Goal: Task Accomplishment & Management: Manage account settings

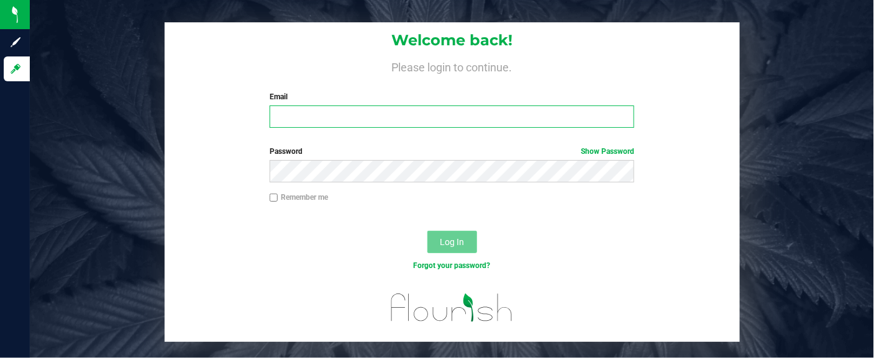
type input "ecardona@liveparallel.com"
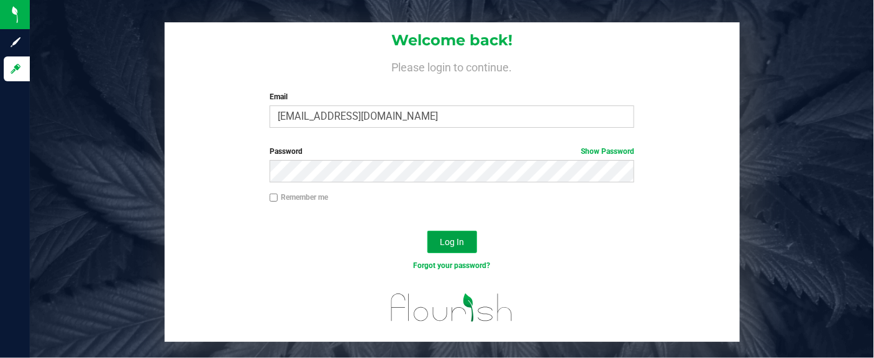
click at [447, 242] on span "Log In" at bounding box center [452, 242] width 24 height 10
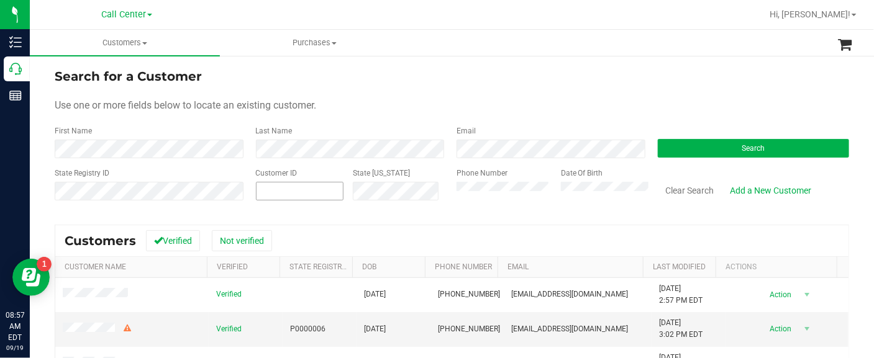
click at [296, 193] on span at bounding box center [300, 191] width 88 height 19
paste input "58247"
type input "58247"
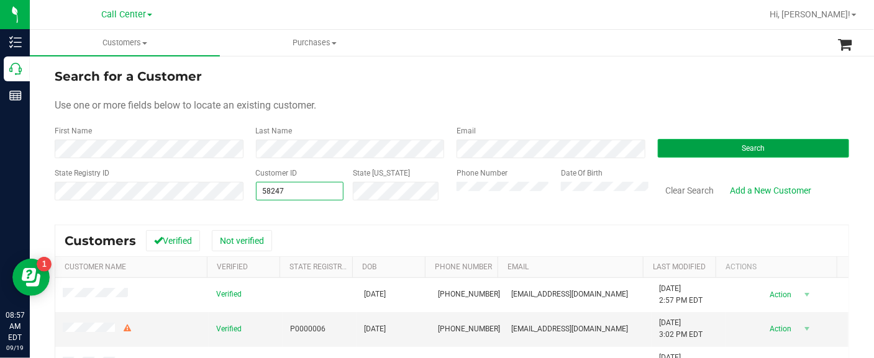
type input "58247"
click at [688, 141] on button "Search" at bounding box center [754, 148] width 192 height 19
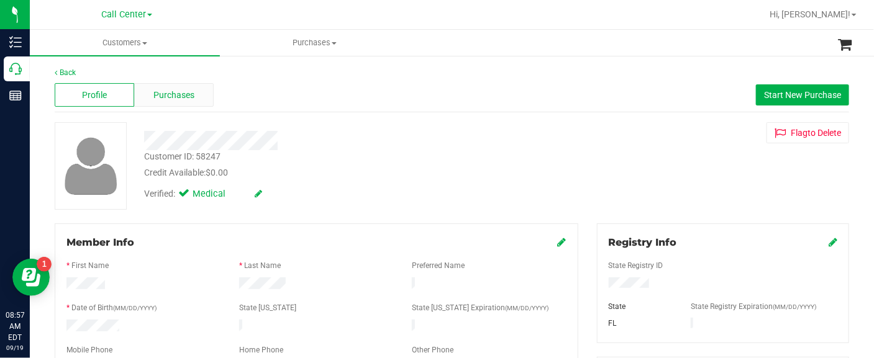
click at [188, 98] on span "Purchases" at bounding box center [173, 95] width 41 height 13
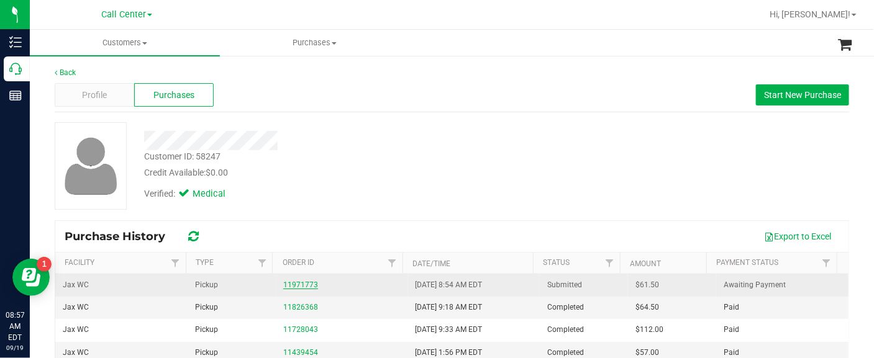
click at [297, 281] on link "11971773" at bounding box center [300, 285] width 35 height 9
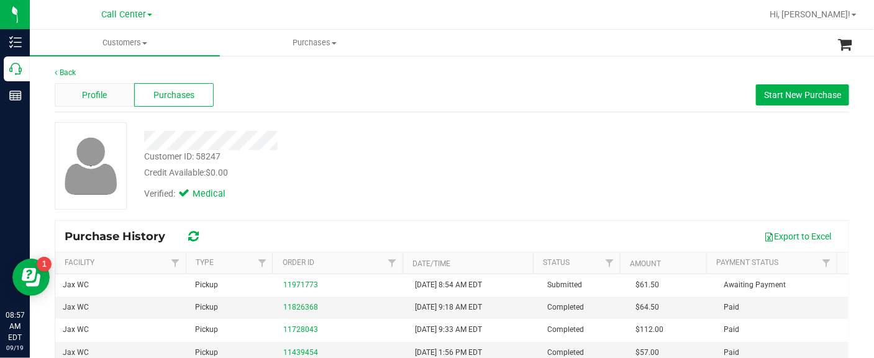
click at [105, 99] on span "Profile" at bounding box center [94, 95] width 25 height 13
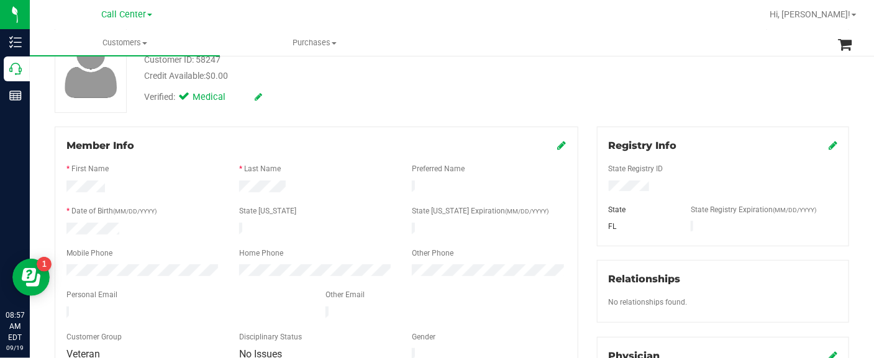
scroll to position [155, 0]
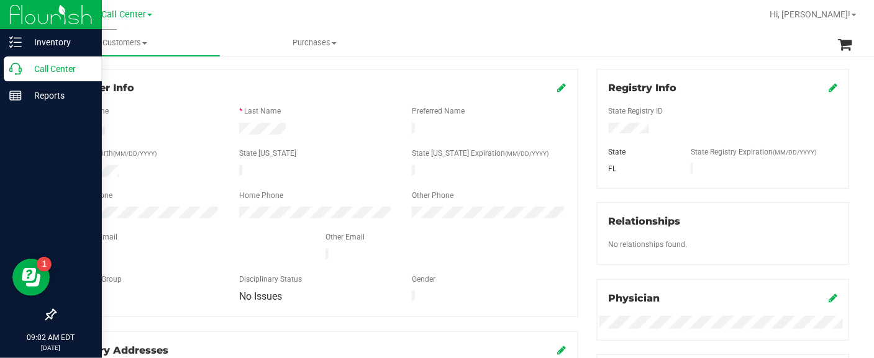
click at [36, 185] on div at bounding box center [51, 206] width 102 height 193
click at [65, 63] on p "Call Center" at bounding box center [59, 68] width 75 height 15
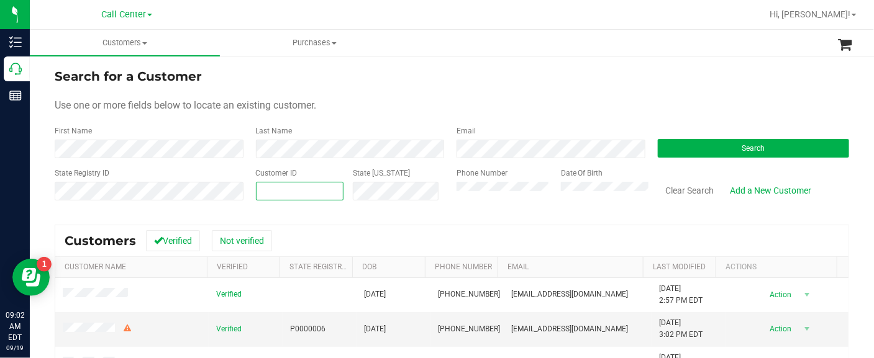
click at [317, 188] on span at bounding box center [300, 191] width 88 height 19
paste input "80883"
type input "80883"
click at [661, 150] on button "Search" at bounding box center [754, 148] width 192 height 19
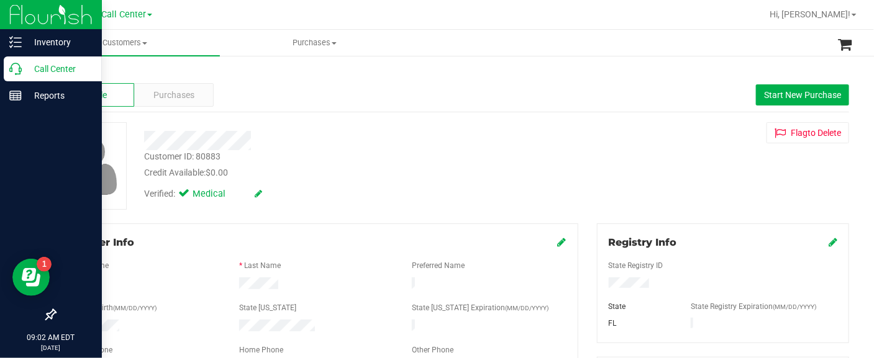
click at [37, 232] on div at bounding box center [51, 206] width 102 height 193
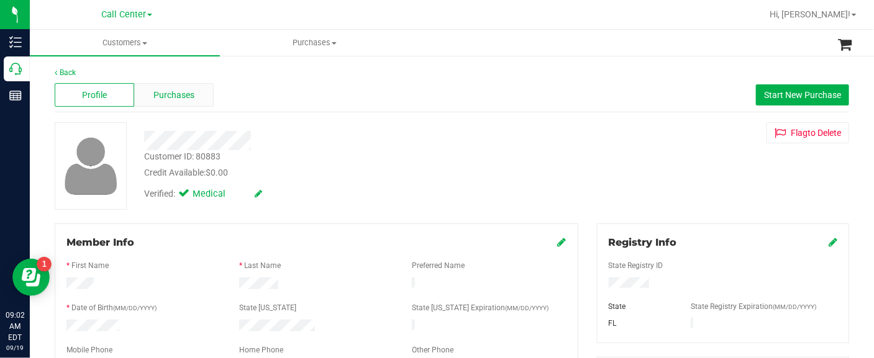
click at [155, 101] on div "Purchases" at bounding box center [174, 95] width 80 height 24
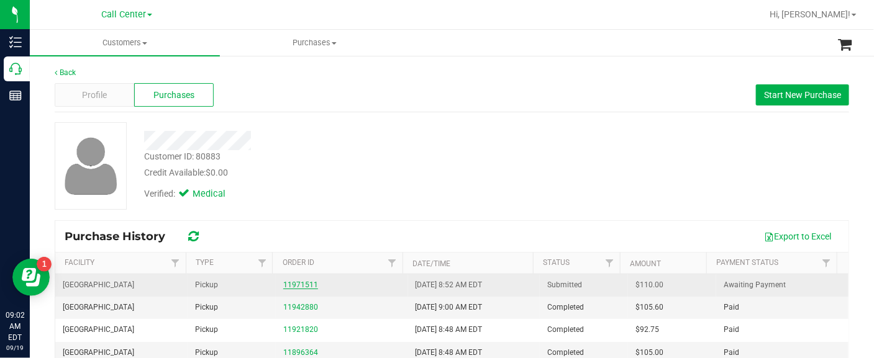
click at [295, 283] on link "11971511" at bounding box center [300, 285] width 35 height 9
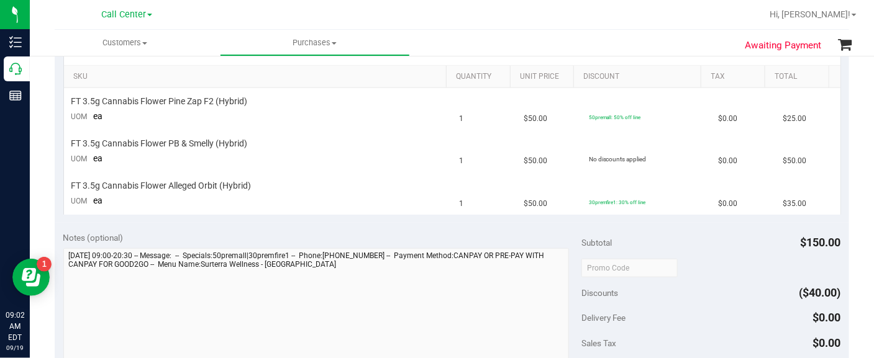
scroll to position [233, 0]
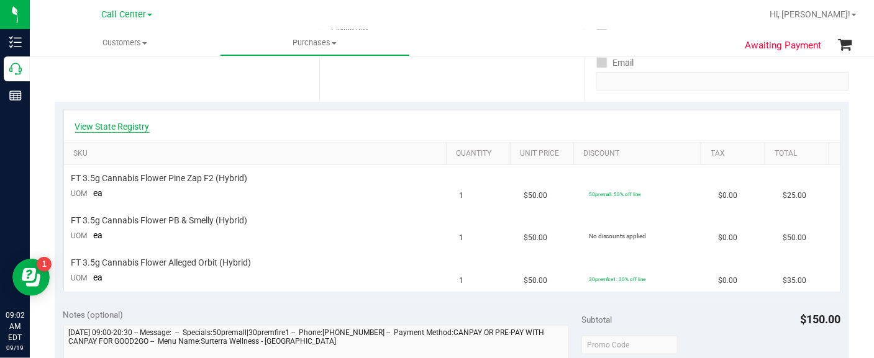
click at [137, 126] on link "View State Registry" at bounding box center [112, 127] width 75 height 12
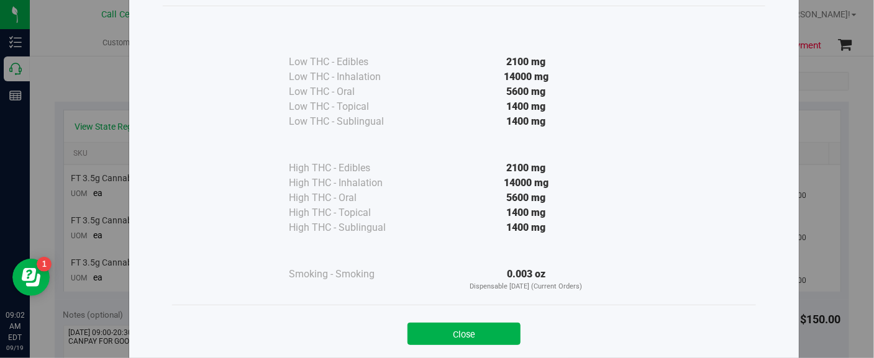
scroll to position [81, 0]
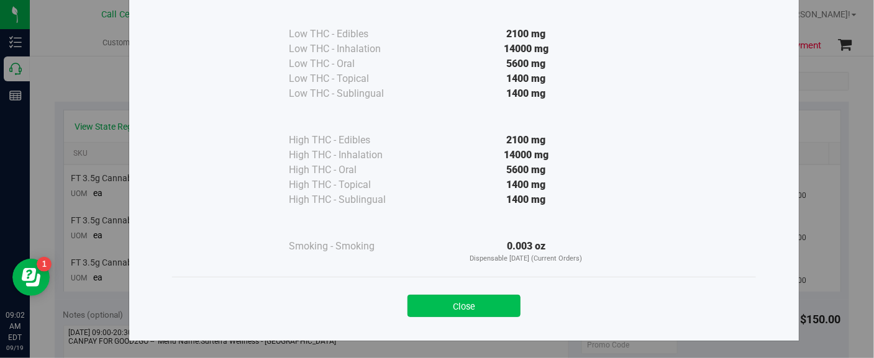
click at [476, 299] on button "Close" at bounding box center [463, 306] width 113 height 22
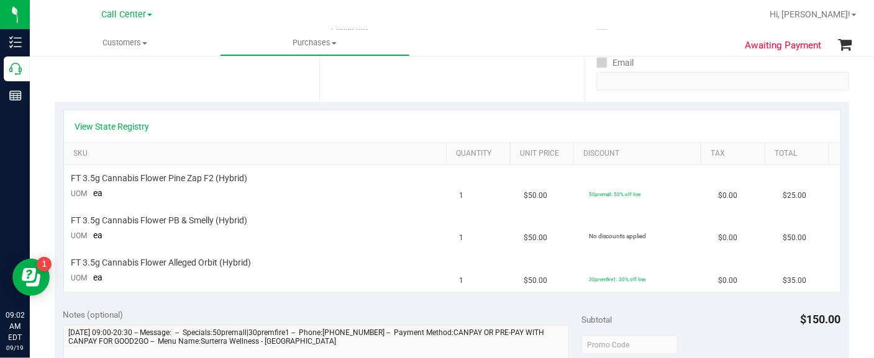
click at [46, 209] on div "Awaiting Payment Back Cancel Purchase View Profile # 11971511 BioTrack ID: - Su…" at bounding box center [452, 312] width 844 height 981
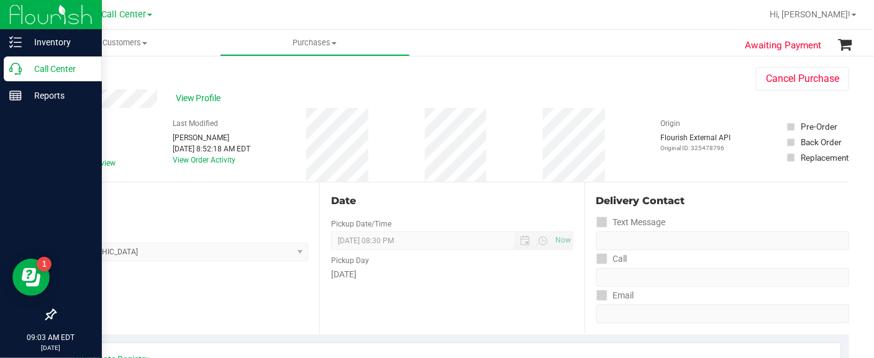
drag, startPoint x: 41, startPoint y: 212, endPoint x: 41, endPoint y: 172, distance: 40.4
click at [41, 209] on div at bounding box center [51, 206] width 102 height 193
click at [59, 69] on p "Call Center" at bounding box center [59, 68] width 75 height 15
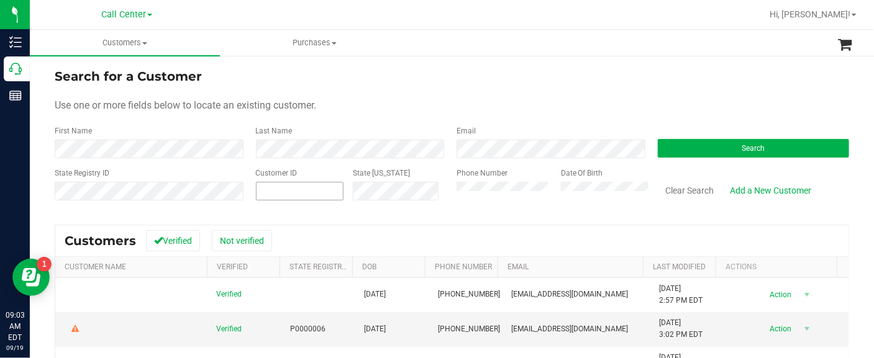
click at [311, 194] on span at bounding box center [300, 191] width 88 height 19
paste input "1508455"
type input "1508455"
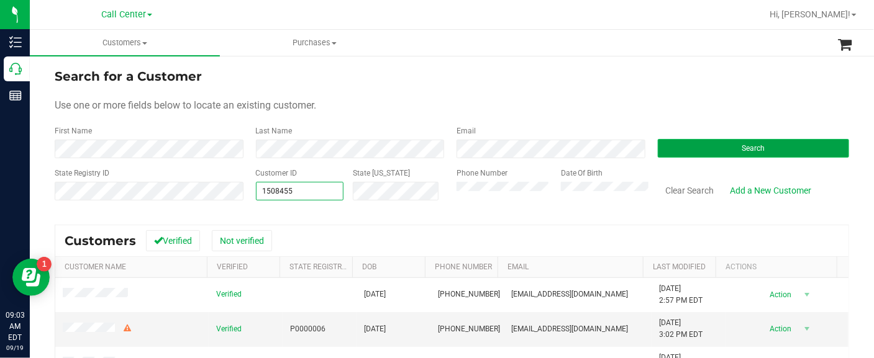
type input "1508455"
click at [663, 141] on button "Search" at bounding box center [754, 148] width 192 height 19
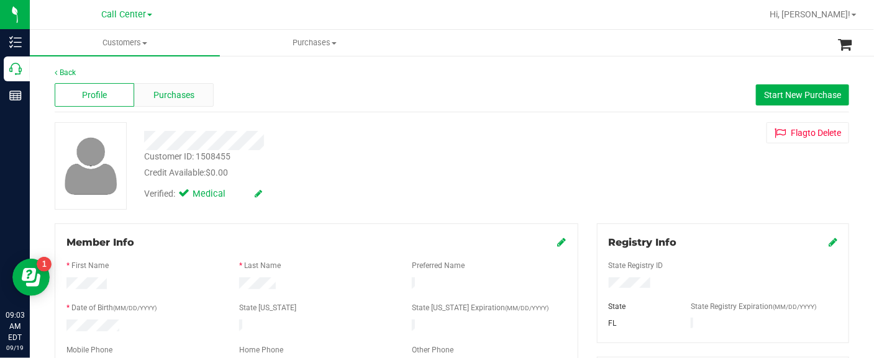
click at [174, 91] on span "Purchases" at bounding box center [173, 95] width 41 height 13
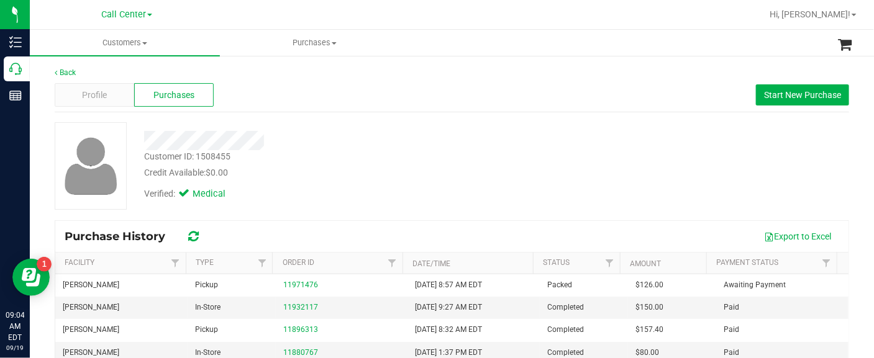
click at [50, 206] on div at bounding box center [89, 166] width 89 height 88
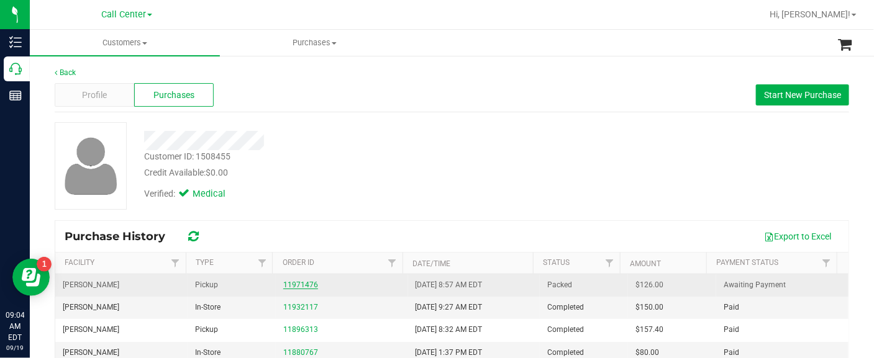
click at [286, 284] on link "11971476" at bounding box center [300, 285] width 35 height 9
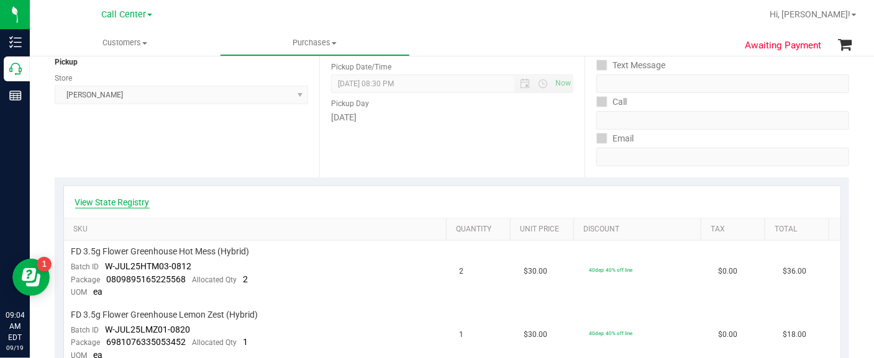
scroll to position [155, 0]
click at [128, 202] on link "View State Registry" at bounding box center [112, 205] width 75 height 12
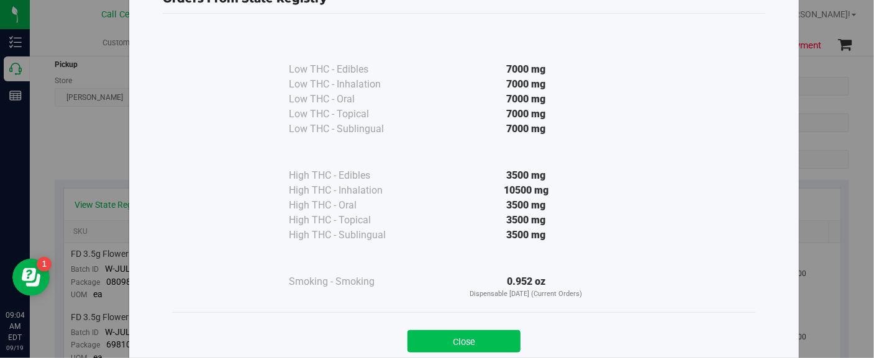
scroll to position [81, 0]
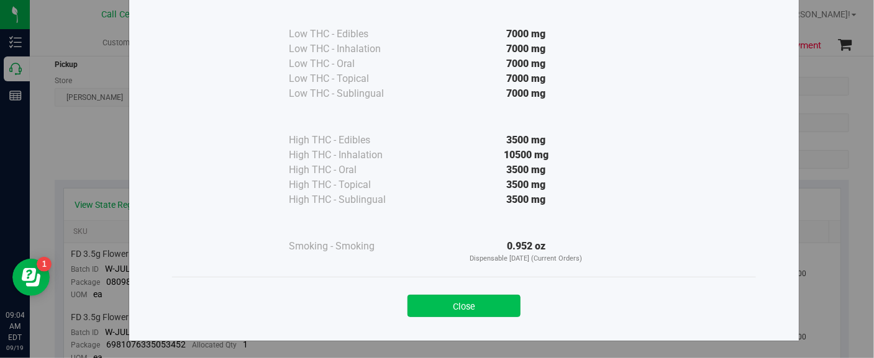
click at [441, 296] on button "Close" at bounding box center [463, 306] width 113 height 22
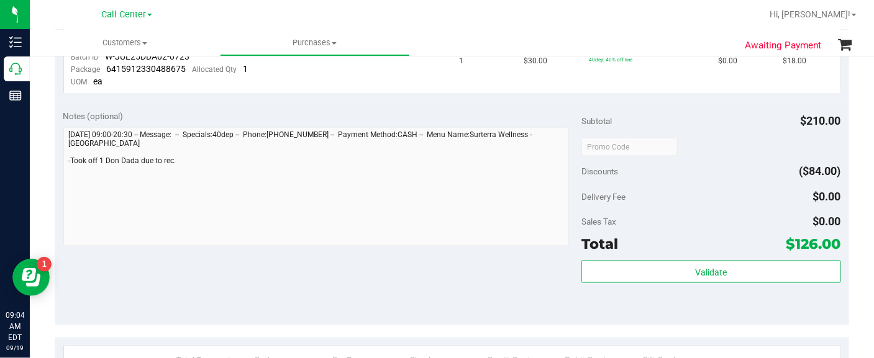
scroll to position [621, 0]
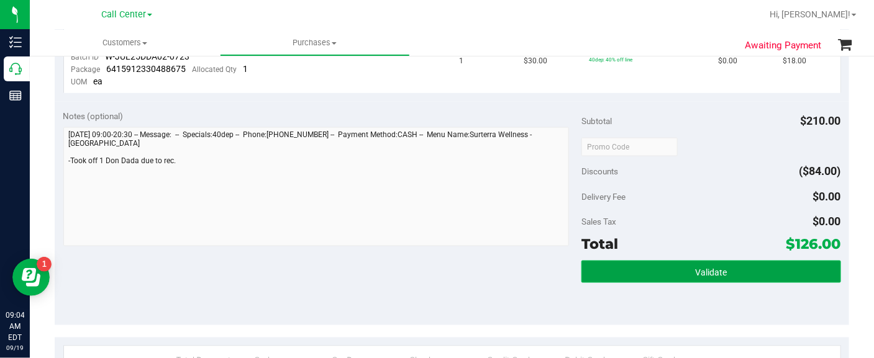
click at [668, 267] on button "Validate" at bounding box center [710, 272] width 259 height 22
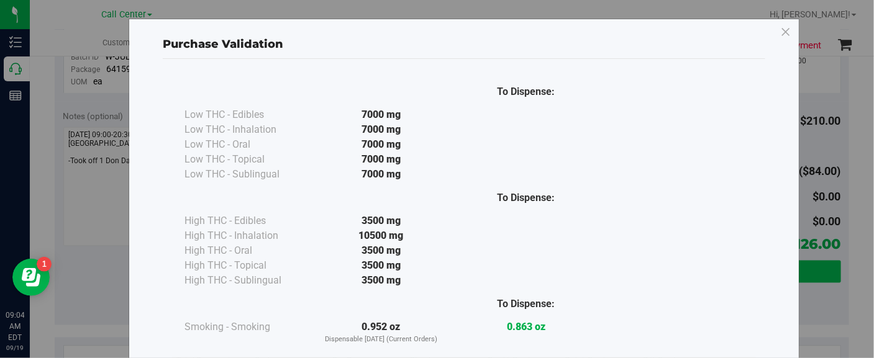
scroll to position [81, 0]
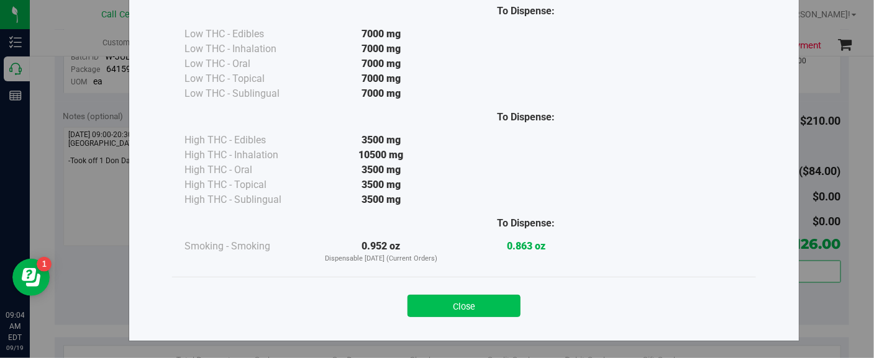
click at [444, 299] on button "Close" at bounding box center [463, 306] width 113 height 22
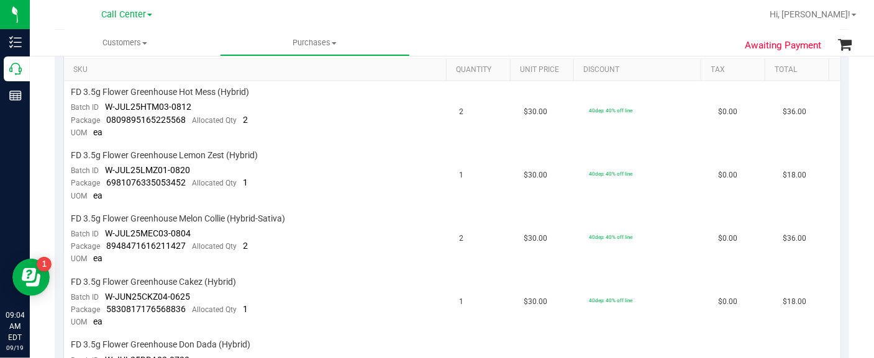
scroll to position [310, 0]
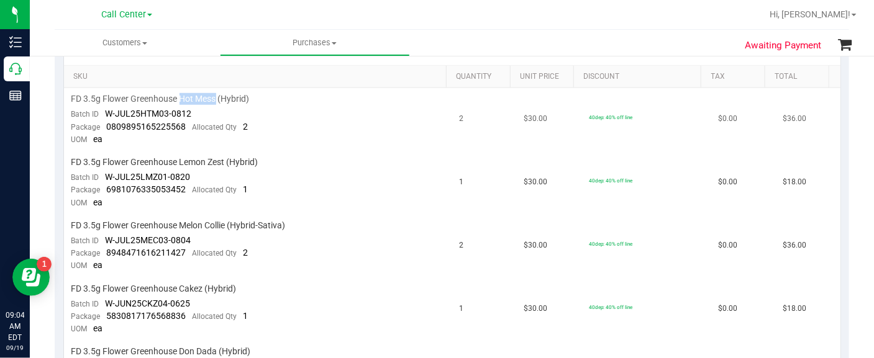
drag, startPoint x: 217, startPoint y: 99, endPoint x: 181, endPoint y: 100, distance: 36.0
click at [181, 100] on span "FD 3.5g Flower Greenhouse Hot Mess (Hybrid)" at bounding box center [160, 99] width 178 height 12
copy span "Hot Mess"
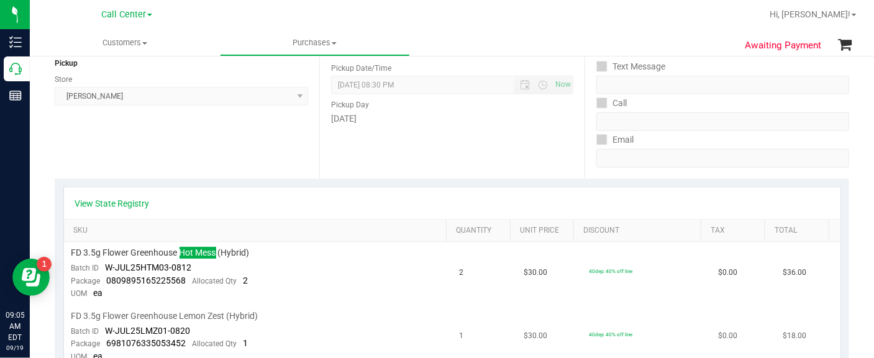
scroll to position [155, 0]
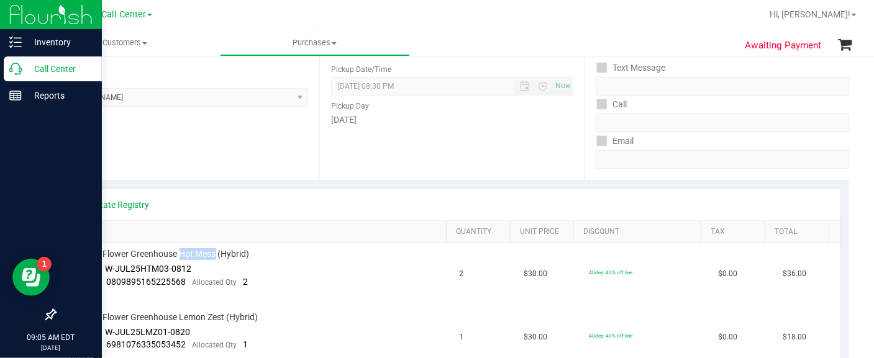
click at [33, 70] on p "Call Center" at bounding box center [59, 68] width 75 height 15
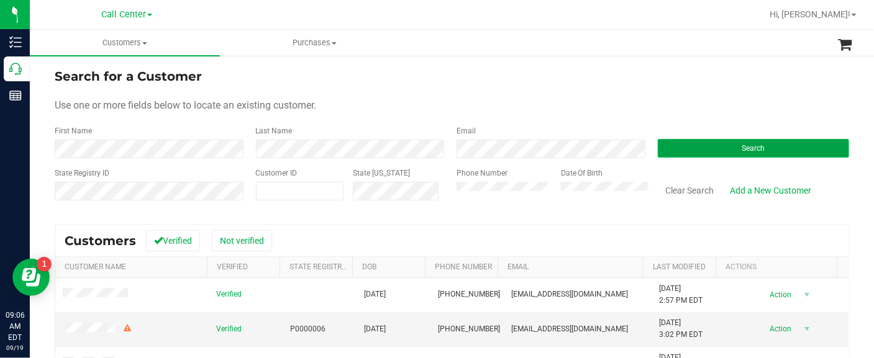
click at [678, 150] on button "Search" at bounding box center [754, 148] width 192 height 19
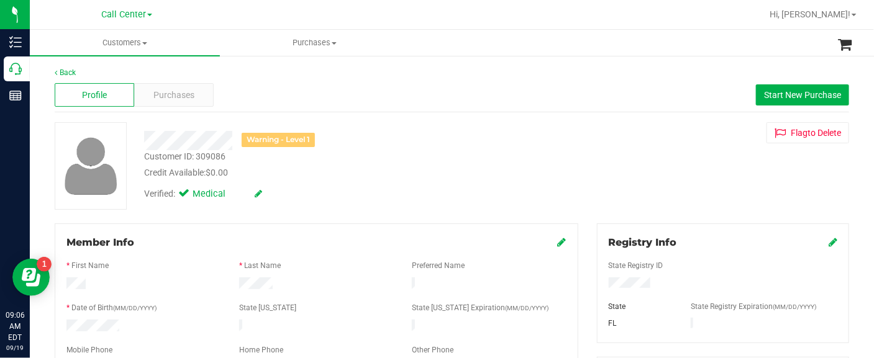
drag, startPoint x: 48, startPoint y: 250, endPoint x: 48, endPoint y: 240, distance: 10.6
click at [179, 98] on span "Purchases" at bounding box center [173, 95] width 41 height 13
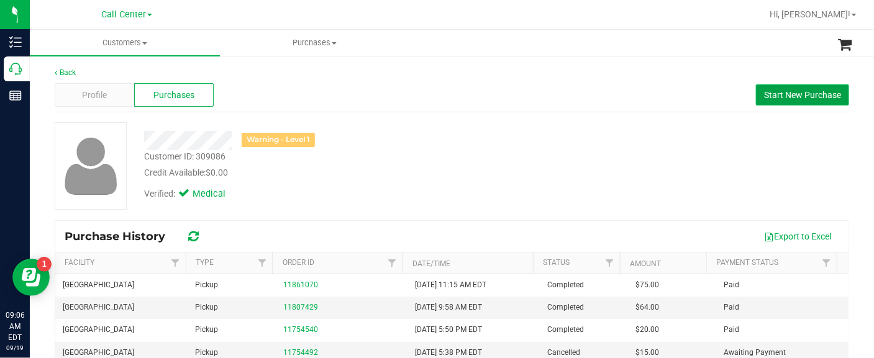
click at [764, 98] on span "Start New Purchase" at bounding box center [802, 95] width 77 height 10
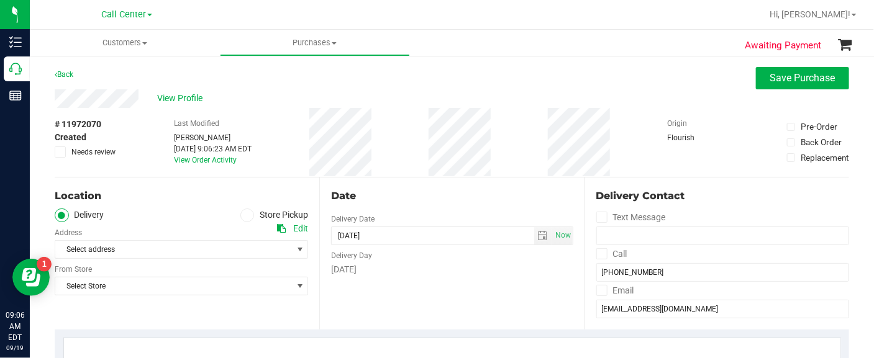
click at [81, 224] on div "Select address Select address 3405 B Spanish Wells Dr" at bounding box center [181, 240] width 253 height 37
click at [243, 216] on icon at bounding box center [246, 216] width 7 height 0
click at [0, 0] on input "Store Pickup" at bounding box center [0, 0] width 0 height 0
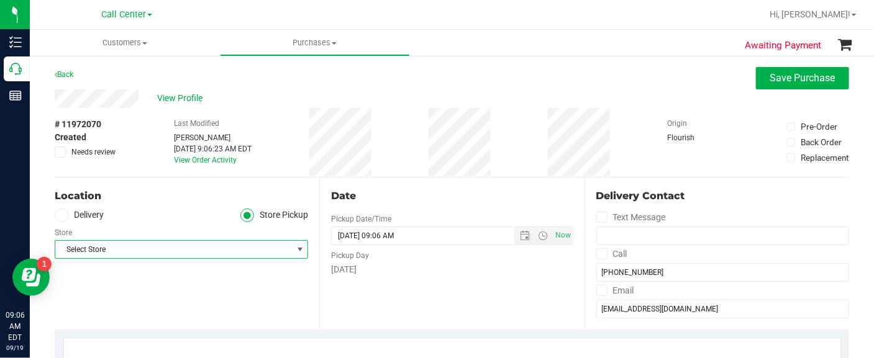
click at [212, 246] on span "Select Store" at bounding box center [173, 249] width 237 height 17
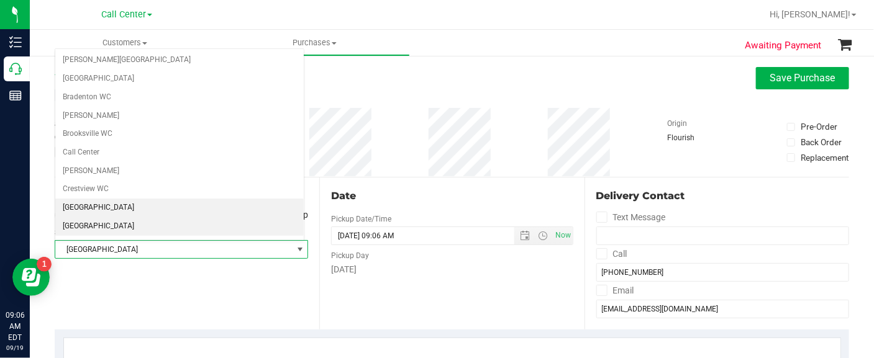
click at [140, 221] on li "[GEOGRAPHIC_DATA]" at bounding box center [179, 226] width 248 height 19
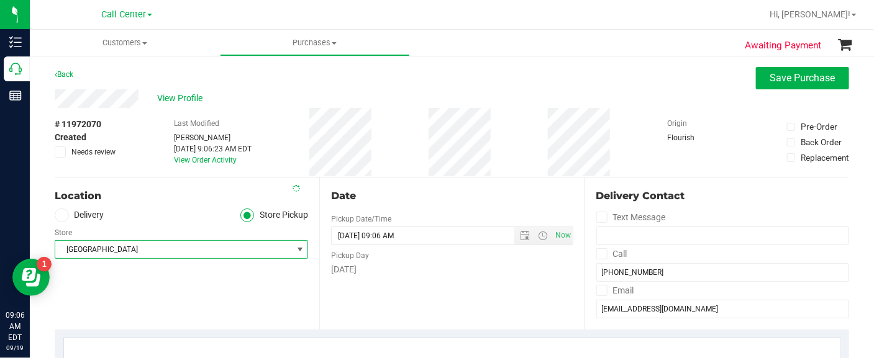
click at [135, 284] on div "Location Delivery Store Pickup Store Delray Beach WC Select Store Bonita Spring…" at bounding box center [187, 254] width 265 height 152
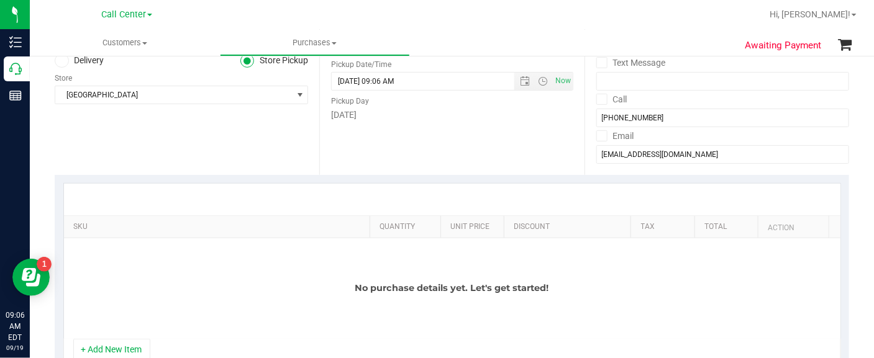
scroll to position [233, 0]
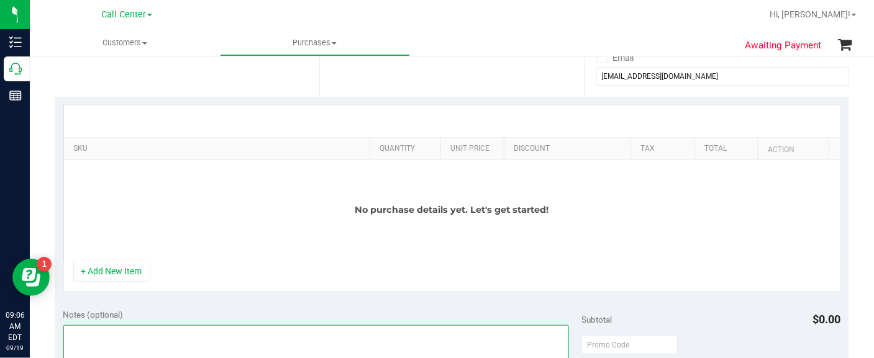
type textarea "EJ 9/19/25 9:06am"
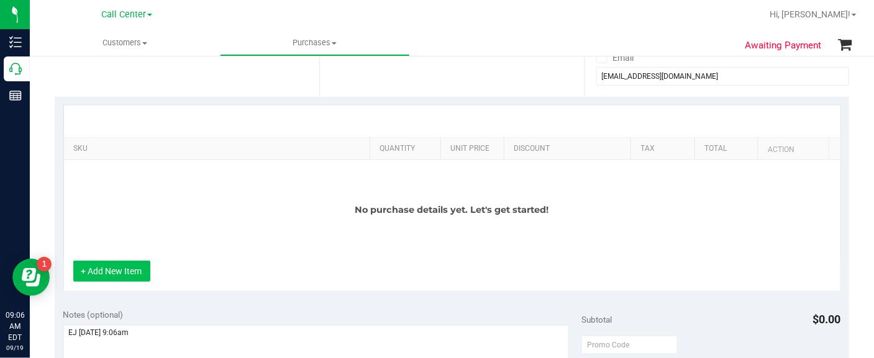
click at [102, 282] on button "+ Add New Item" at bounding box center [111, 271] width 77 height 21
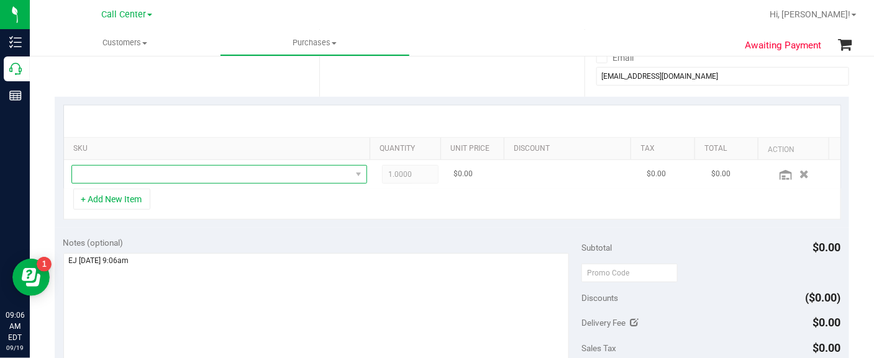
click at [125, 176] on span "NO DATA FOUND" at bounding box center [211, 174] width 279 height 17
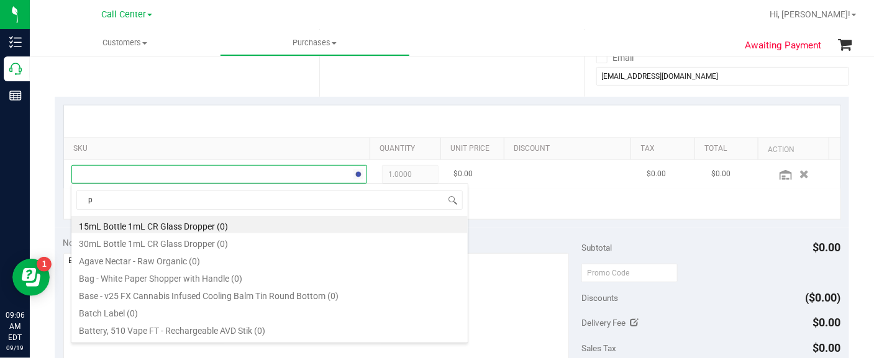
scroll to position [18, 281]
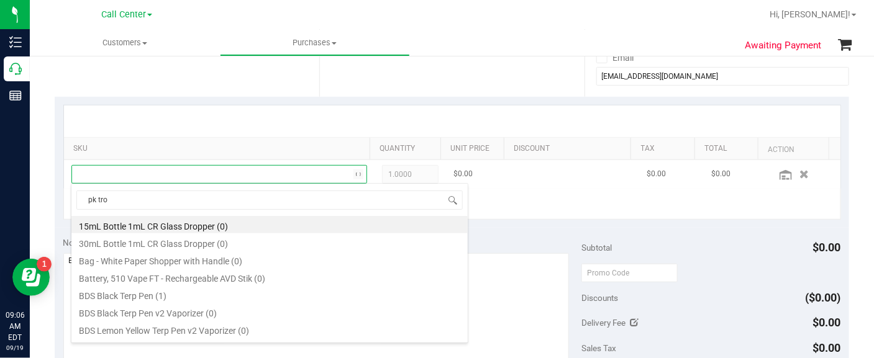
type input "pk trop"
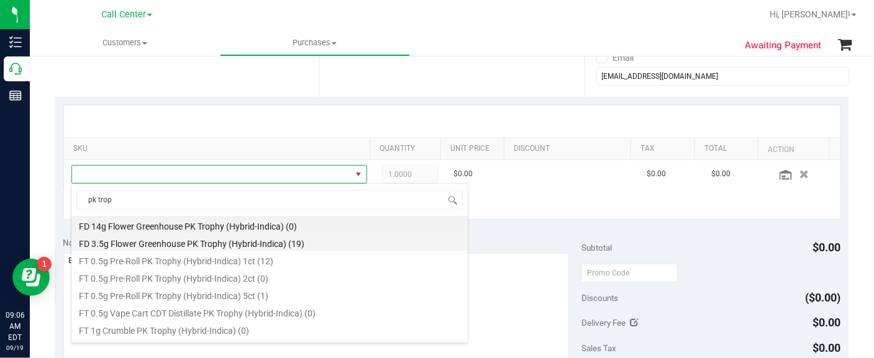
click at [149, 240] on li "FD 3.5g Flower Greenhouse PK Trophy (Hybrid-Indica) (19)" at bounding box center [269, 242] width 396 height 17
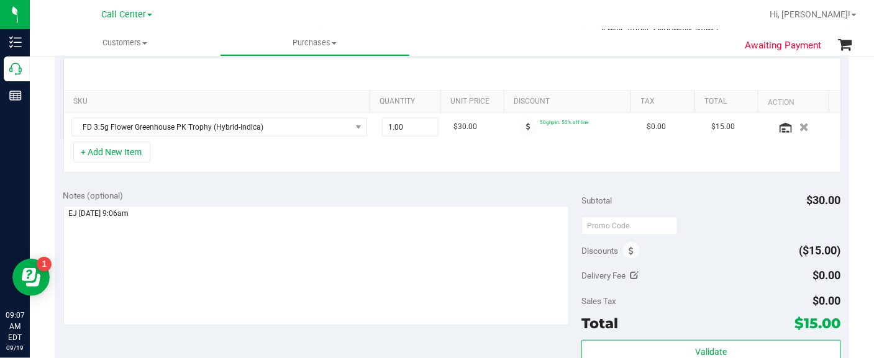
scroll to position [310, 0]
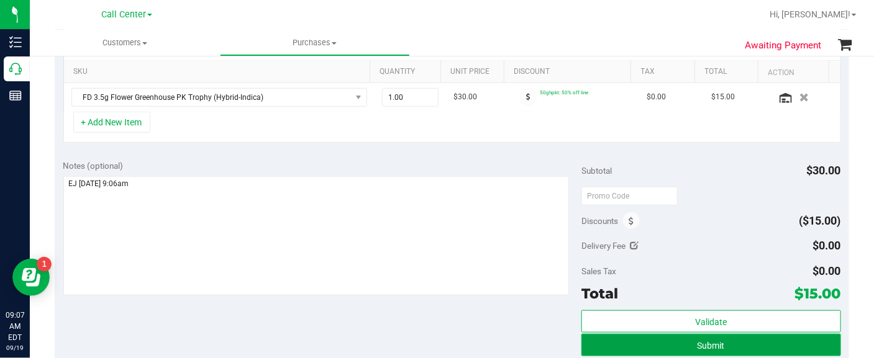
click at [702, 344] on span "Submit" at bounding box center [711, 346] width 27 height 10
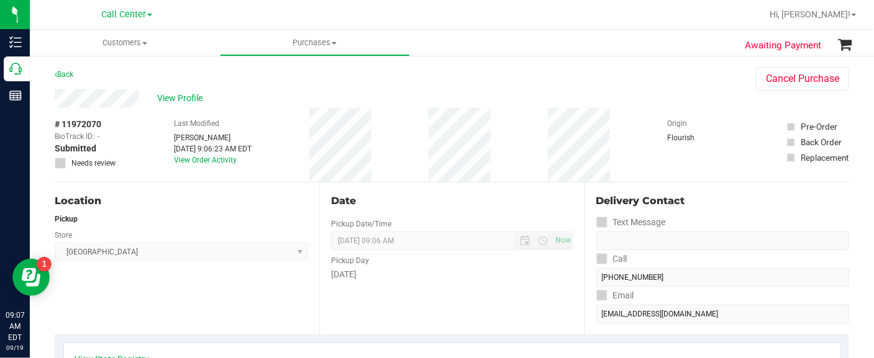
click at [97, 122] on span "# 11972070" at bounding box center [78, 124] width 47 height 13
copy div "# 11972070"
click at [84, 124] on span "# 11972070" at bounding box center [78, 124] width 47 height 13
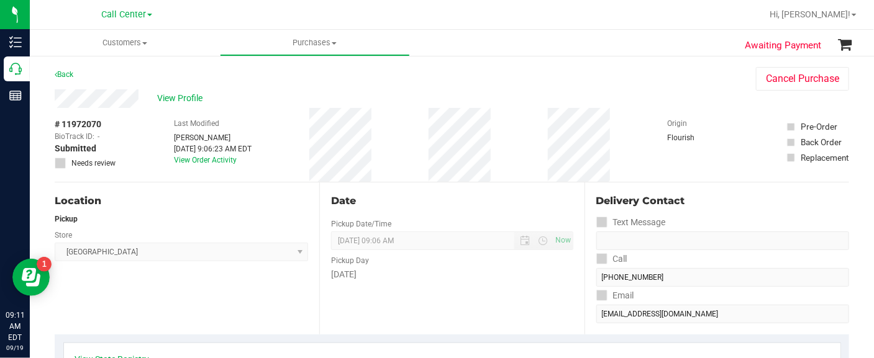
click at [84, 124] on span "# 11972070" at bounding box center [78, 124] width 47 height 13
drag, startPoint x: 44, startPoint y: 166, endPoint x: 43, endPoint y: 156, distance: 10.0
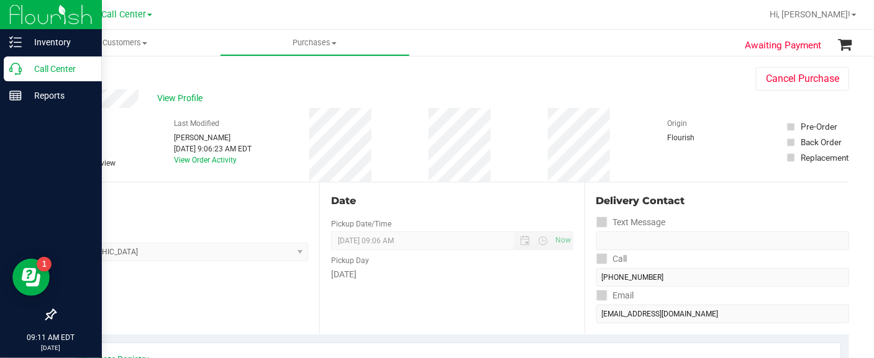
click at [27, 64] on p "Call Center" at bounding box center [59, 68] width 75 height 15
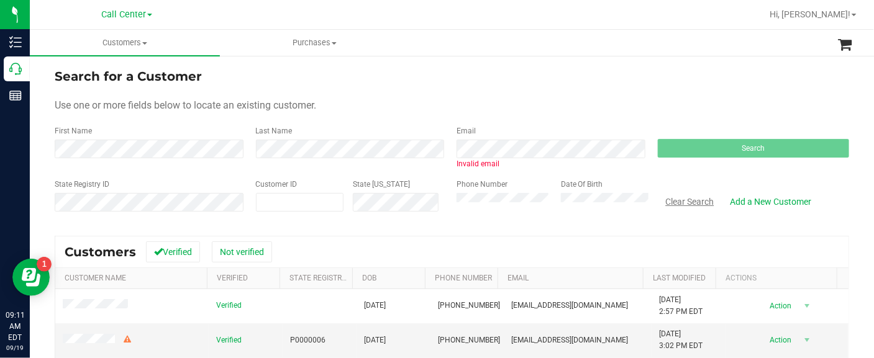
click at [681, 204] on button "Clear Search" at bounding box center [690, 201] width 65 height 21
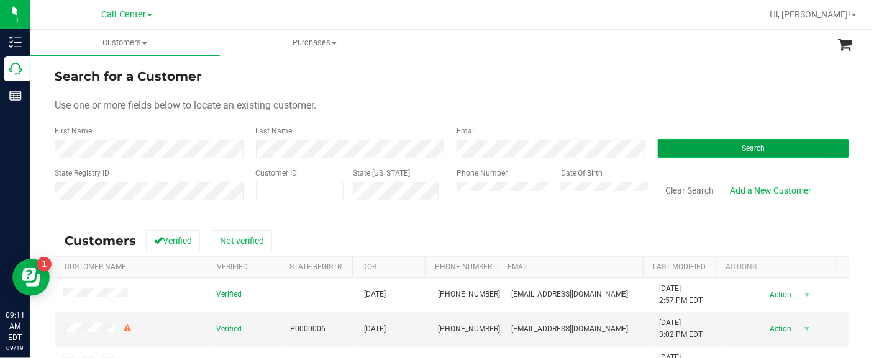
click at [675, 143] on button "Search" at bounding box center [754, 148] width 192 height 19
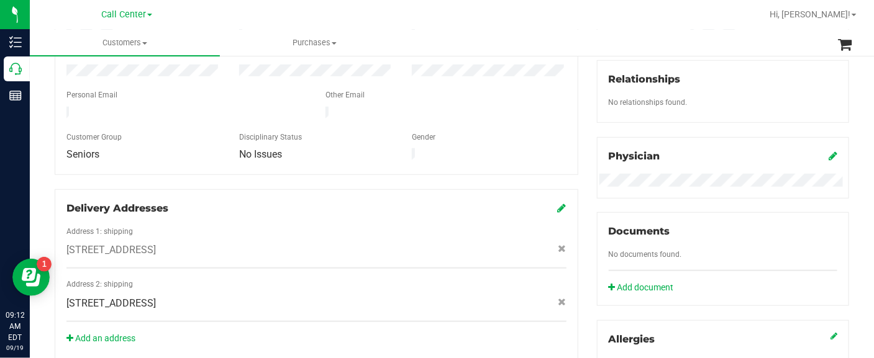
scroll to position [310, 0]
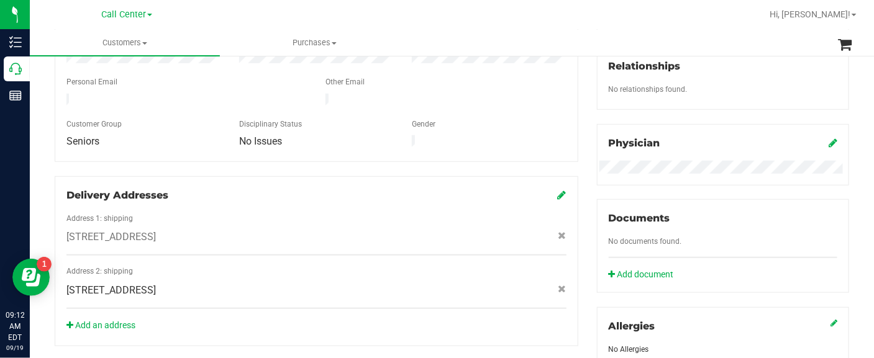
click at [156, 230] on span "1298 SW 139TH TER , Ocala , FL 34481" at bounding box center [110, 237] width 89 height 15
copy div "1298 SW 139TH TER , Ocala , FL 34481"
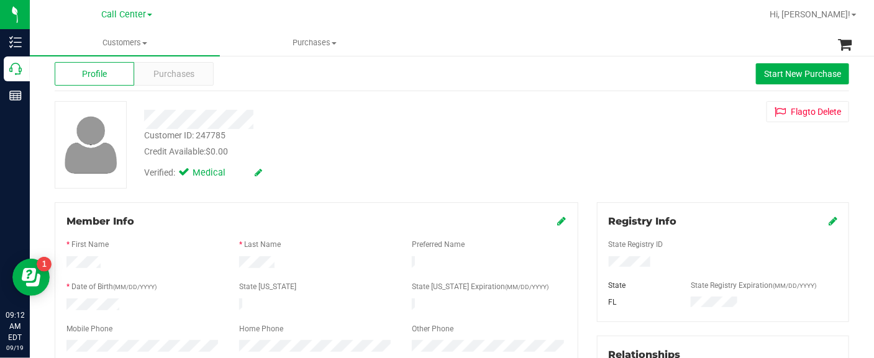
scroll to position [0, 0]
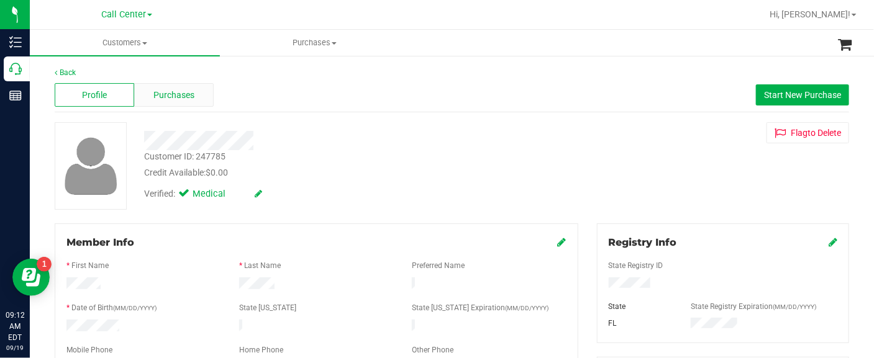
click at [171, 96] on span "Purchases" at bounding box center [173, 95] width 41 height 13
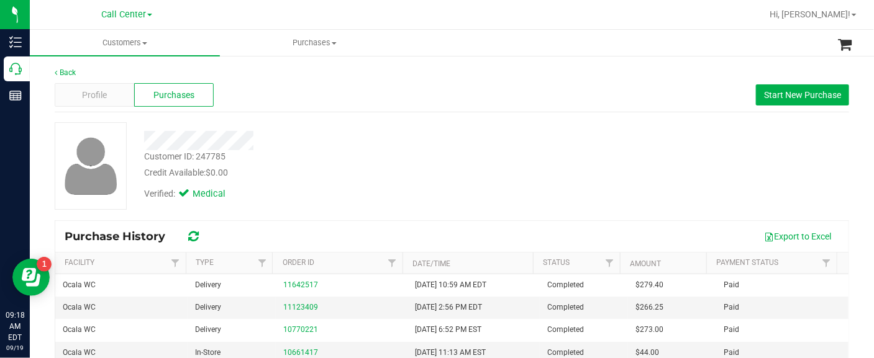
click at [40, 206] on div "Back Profile Purchases Start New Purchase Customer ID: 247785 Credit Available:…" at bounding box center [452, 299] width 844 height 488
click at [103, 94] on span "Profile" at bounding box center [94, 95] width 25 height 13
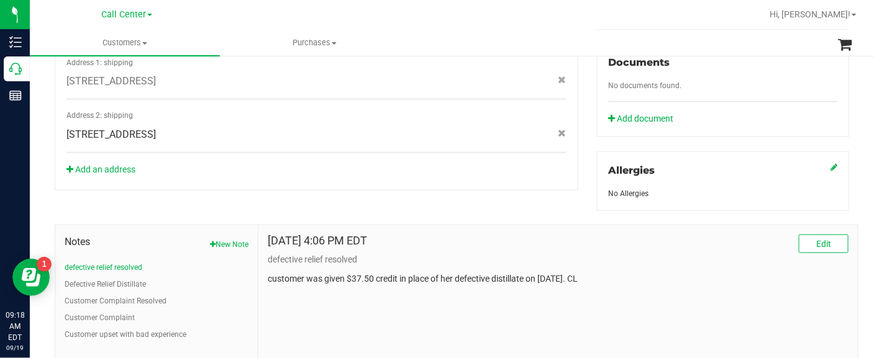
scroll to position [388, 0]
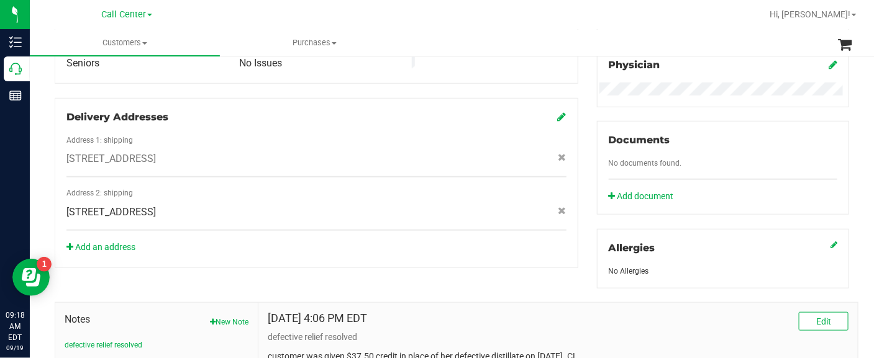
click at [150, 152] on span "1298 SW 139TH TER , Ocala , FL 34481" at bounding box center [110, 159] width 89 height 15
copy div "1298 SW 139TH TER , Ocala , FL 34481"
click at [55, 186] on div "Delivery Addresses Address 1: shipping 1298 SW 139TH TER , Ocala , FL 34481 Add…" at bounding box center [317, 183] width 524 height 171
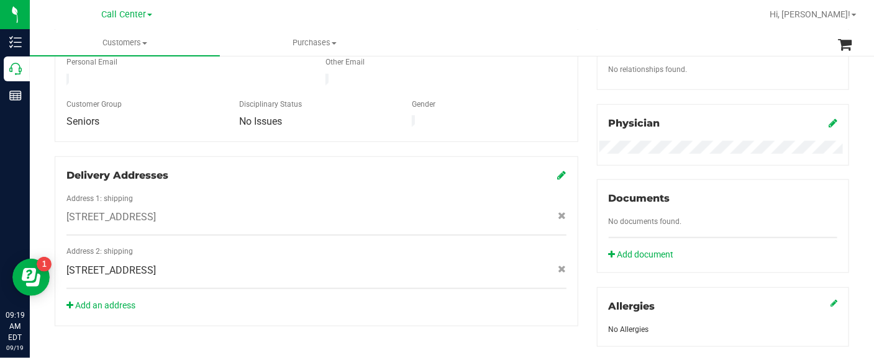
scroll to position [0, 0]
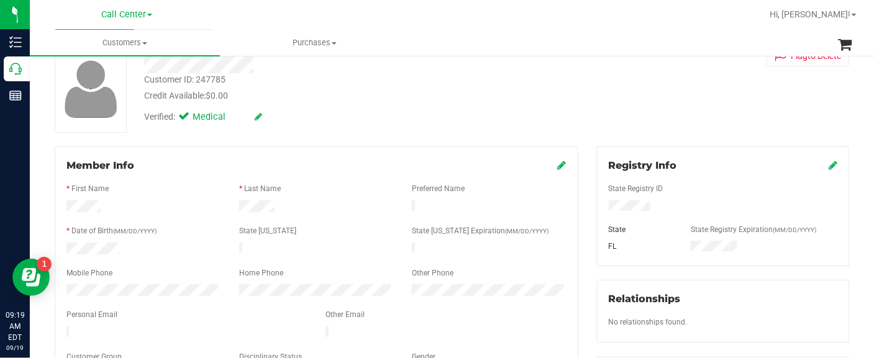
drag, startPoint x: 75, startPoint y: 219, endPoint x: 131, endPoint y: 217, distance: 56.6
click at [75, 219] on div at bounding box center [316, 221] width 500 height 10
drag, startPoint x: 35, startPoint y: 193, endPoint x: 84, endPoint y: 140, distance: 71.7
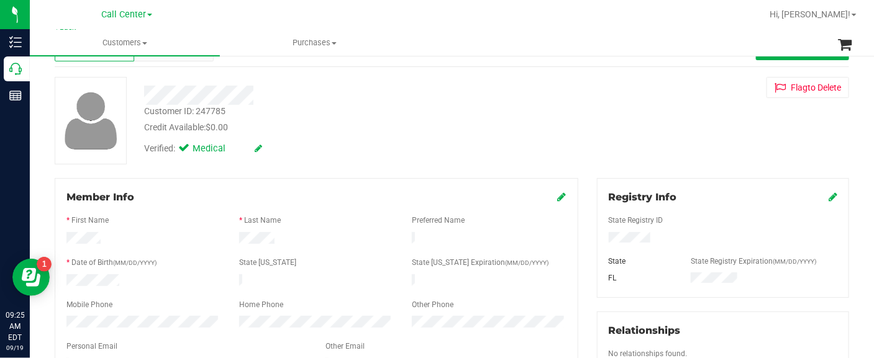
scroll to position [0, 0]
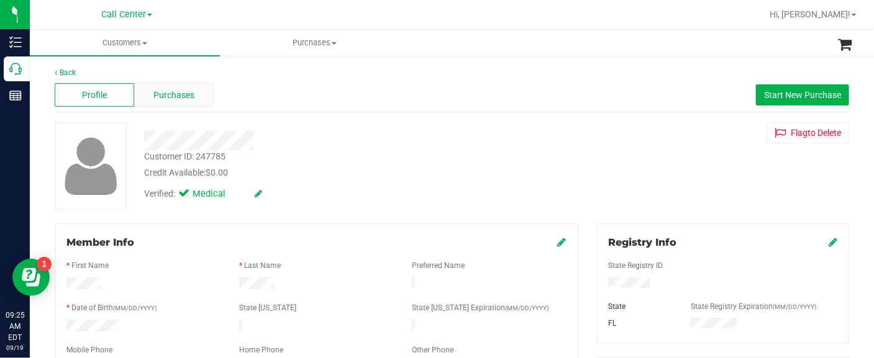
click at [191, 96] on span "Purchases" at bounding box center [173, 95] width 41 height 13
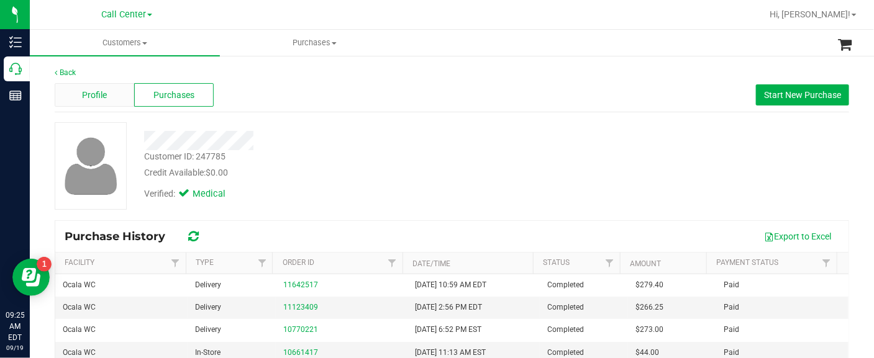
click at [98, 97] on span "Profile" at bounding box center [94, 95] width 25 height 13
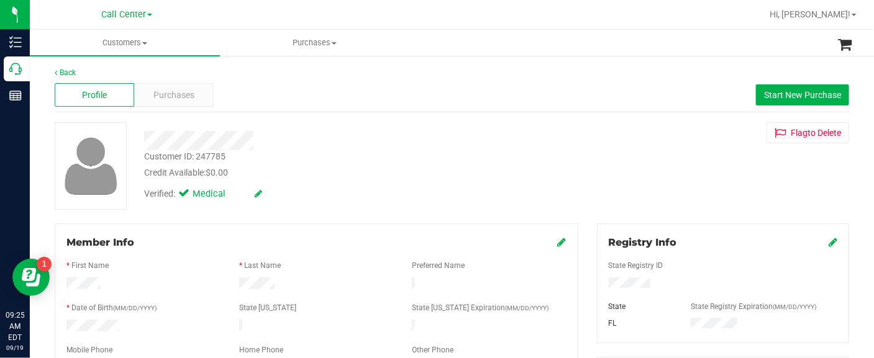
click at [194, 155] on div "Customer ID: 247785" at bounding box center [184, 156] width 81 height 13
copy div "Customer ID: 247785"
click at [158, 91] on span "Purchases" at bounding box center [173, 95] width 41 height 13
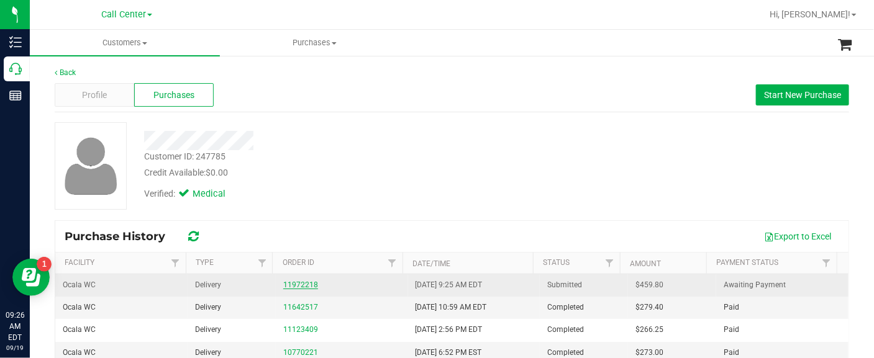
click at [289, 283] on link "11972218" at bounding box center [300, 285] width 35 height 9
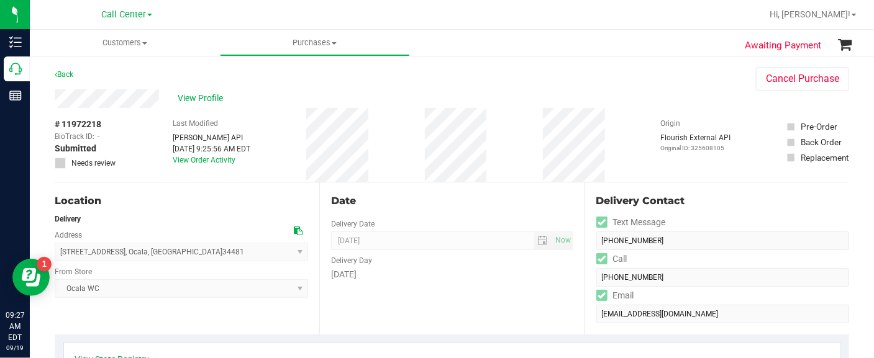
click at [96, 125] on span "# 11972218" at bounding box center [78, 124] width 47 height 13
copy div "# 11972218"
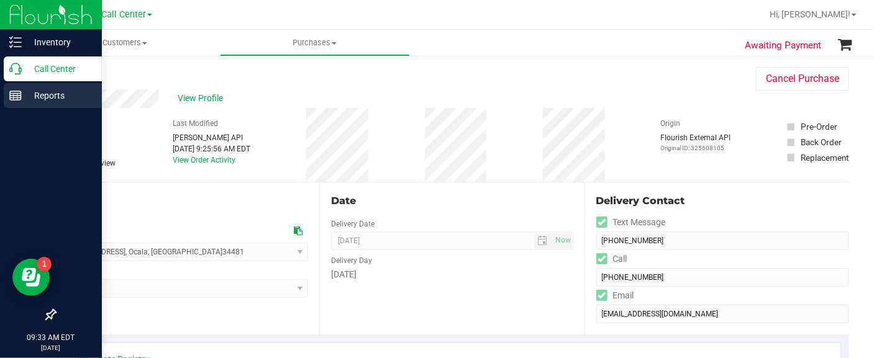
drag, startPoint x: 43, startPoint y: 142, endPoint x: 25, endPoint y: 98, distance: 47.9
click at [35, 63] on p "Call Center" at bounding box center [59, 68] width 75 height 15
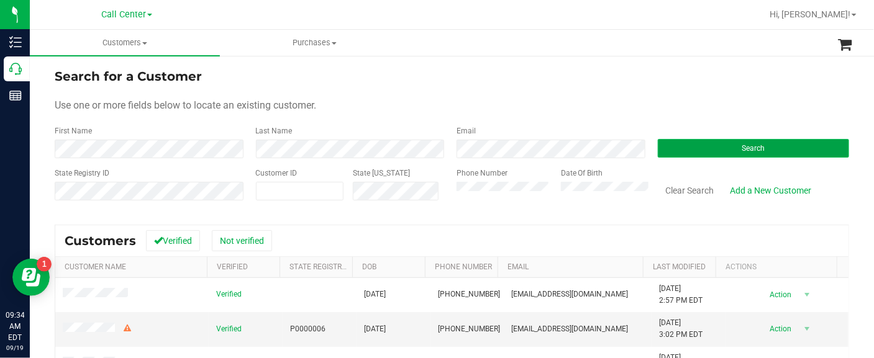
click at [671, 149] on button "Search" at bounding box center [754, 148] width 192 height 19
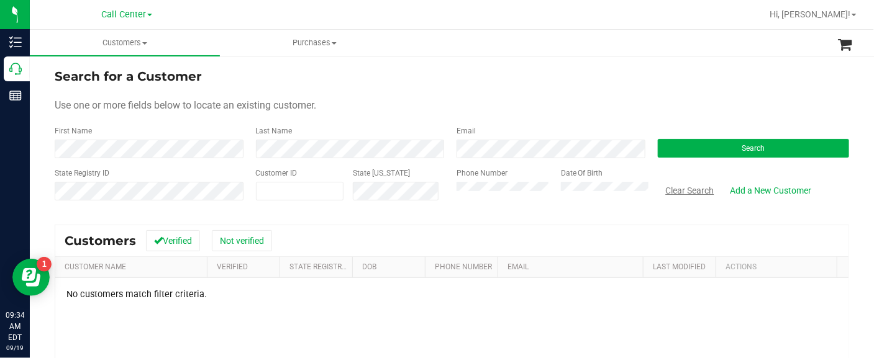
click at [669, 193] on button "Clear Search" at bounding box center [690, 190] width 65 height 21
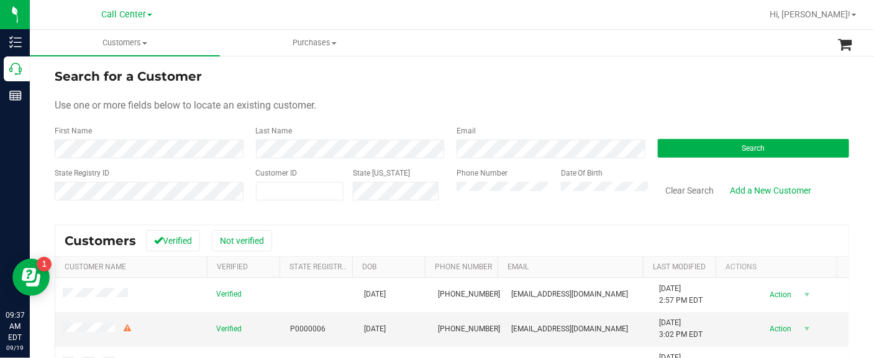
click at [45, 172] on div "Search for a Customer Use one or more fields below to locate an existing custom…" at bounding box center [452, 301] width 844 height 492
click at [680, 150] on button "Search" at bounding box center [754, 148] width 192 height 19
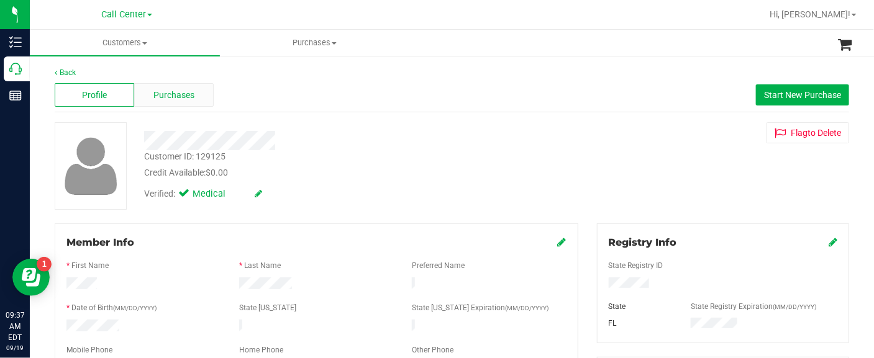
click at [159, 96] on span "Purchases" at bounding box center [173, 95] width 41 height 13
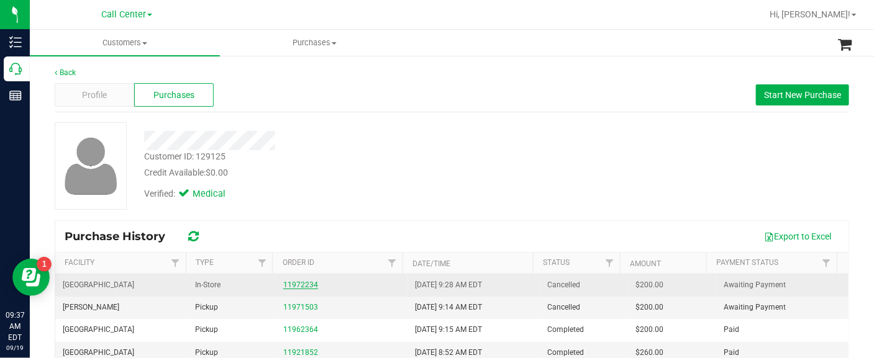
click at [307, 286] on link "11972234" at bounding box center [300, 285] width 35 height 9
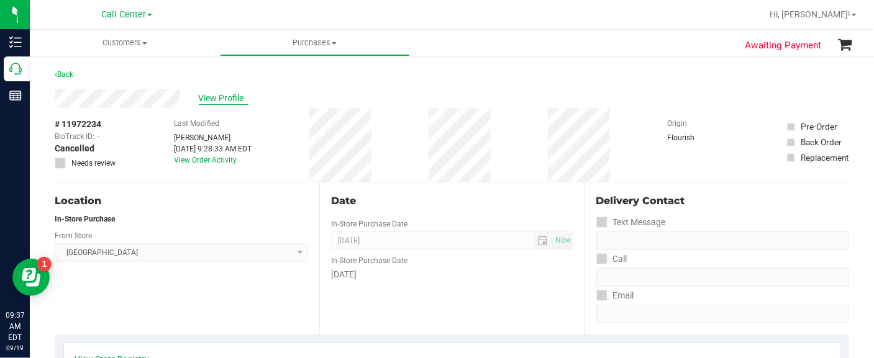
click at [207, 96] on span "View Profile" at bounding box center [224, 98] width 50 height 13
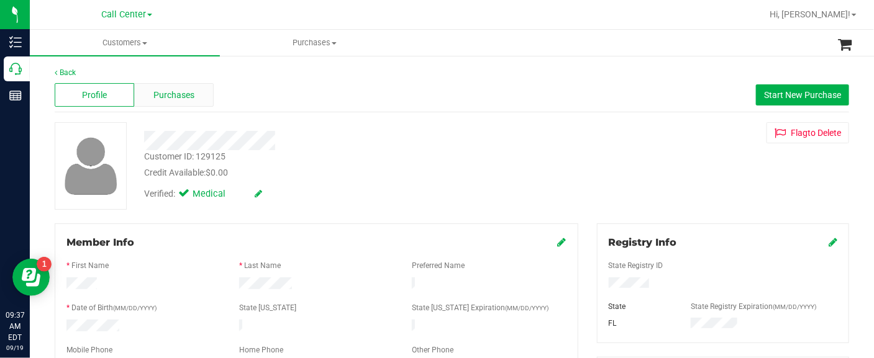
click at [194, 98] on div "Purchases" at bounding box center [174, 95] width 80 height 24
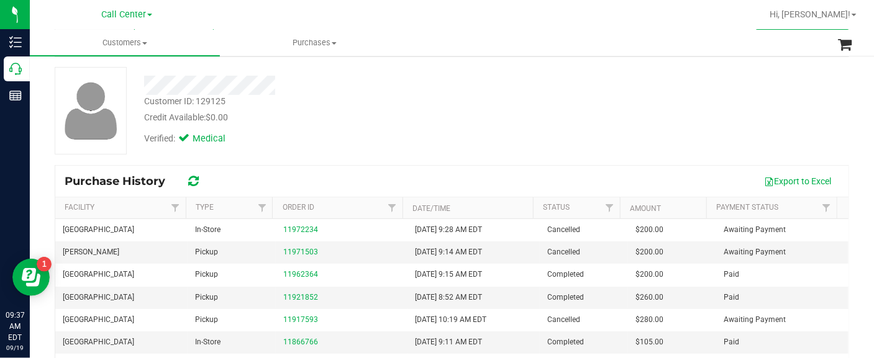
scroll to position [77, 0]
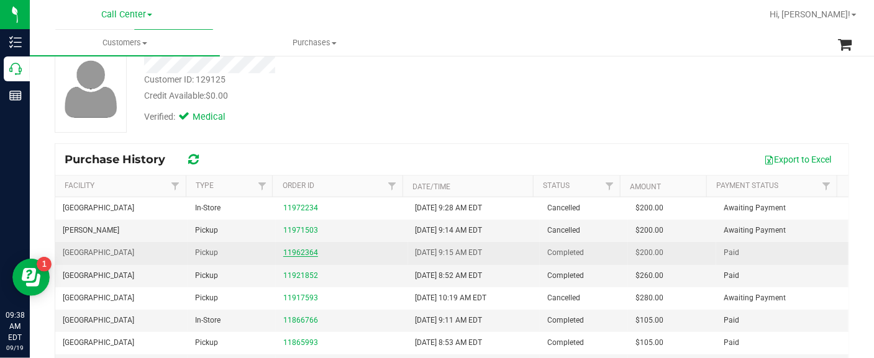
click at [286, 252] on link "11962364" at bounding box center [300, 252] width 35 height 9
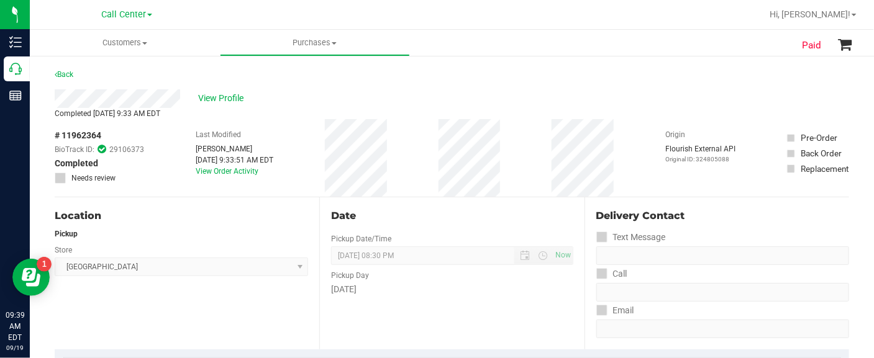
click at [79, 321] on div "Location Pickup Store Lakeland WC Select Store Bonita Springs WC Boynton Beach …" at bounding box center [187, 274] width 265 height 152
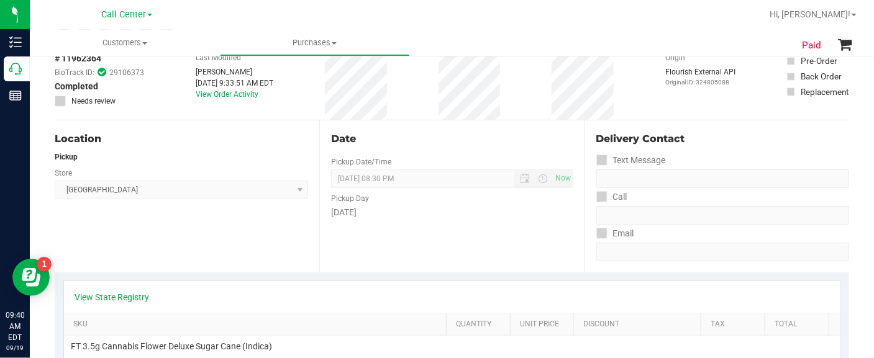
scroll to position [155, 0]
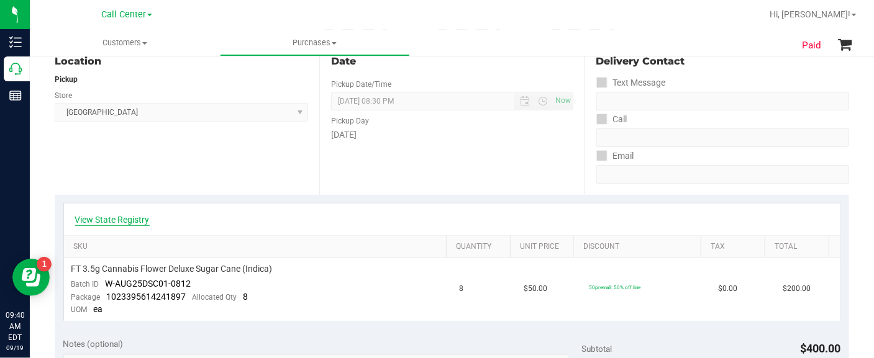
click at [111, 219] on link "View State Registry" at bounding box center [112, 220] width 75 height 12
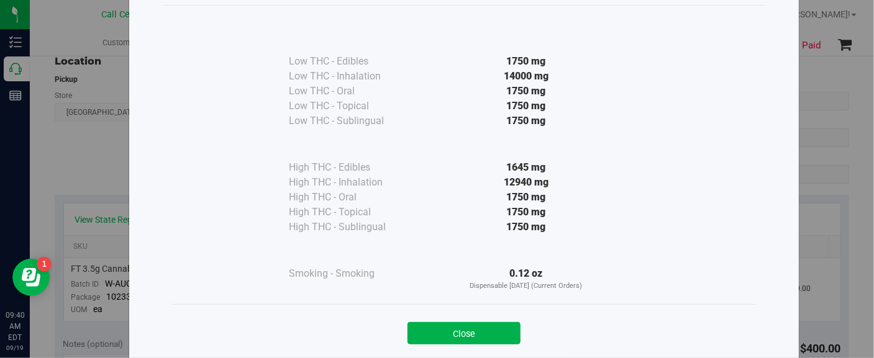
scroll to position [77, 0]
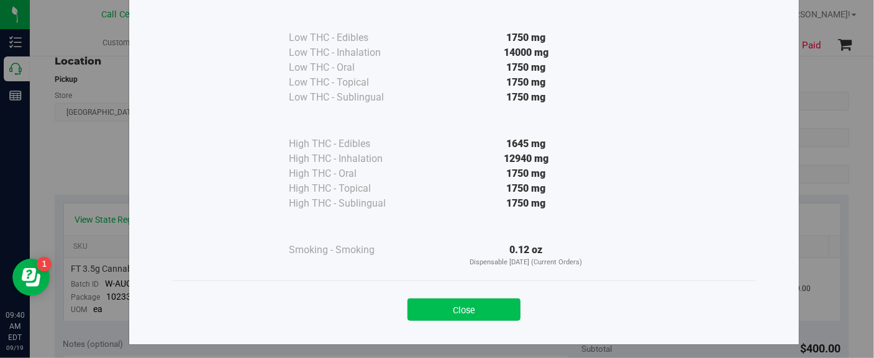
click at [427, 312] on button "Close" at bounding box center [463, 310] width 113 height 22
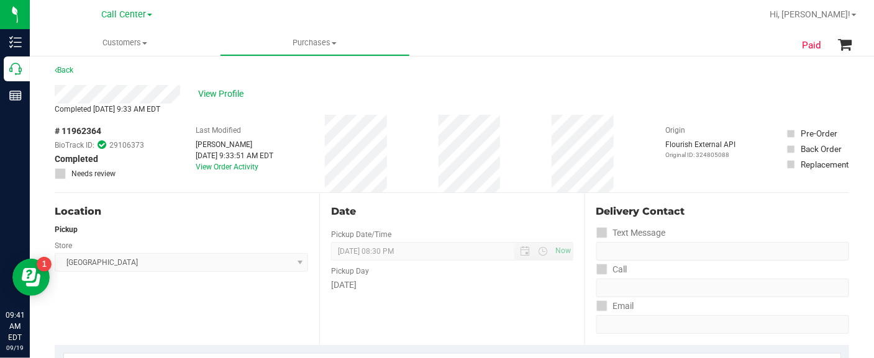
scroll to position [0, 0]
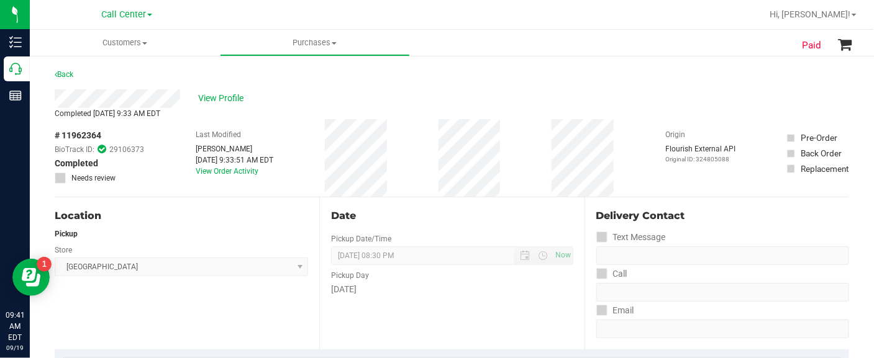
click at [78, 302] on div "Location Pickup Store Lakeland WC Select Store Bonita Springs WC Boynton Beach …" at bounding box center [187, 274] width 265 height 152
click at [221, 101] on span "View Profile" at bounding box center [224, 98] width 50 height 13
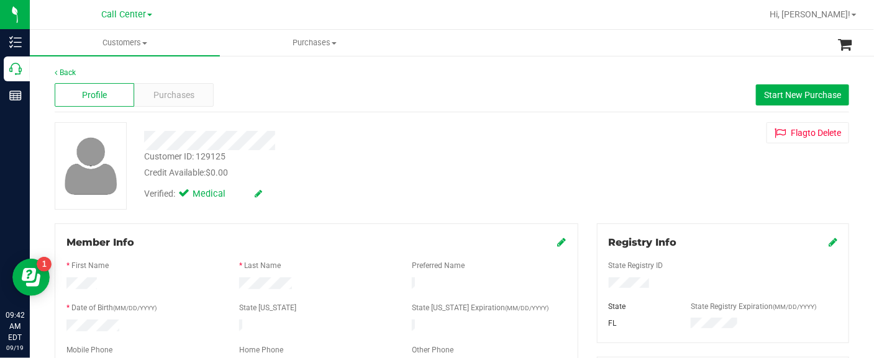
click at [179, 102] on div "Purchases" at bounding box center [174, 95] width 80 height 24
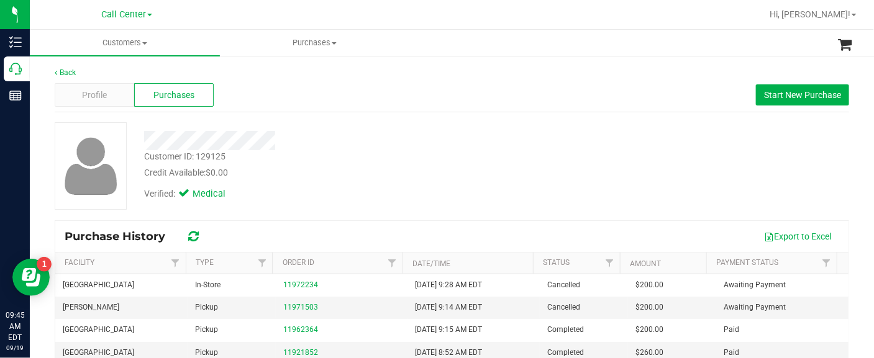
click at [35, 155] on div "Back Profile Purchases Start New Purchase Customer ID: 129125 Credit Available:…" at bounding box center [452, 299] width 844 height 488
click at [49, 199] on div at bounding box center [89, 166] width 89 height 88
click at [51, 209] on div "Back Profile Purchases Start New Purchase Customer ID: 129125 Credit Available:…" at bounding box center [452, 299] width 844 height 488
click at [173, 158] on div "Customer ID: 129125" at bounding box center [184, 156] width 81 height 13
click at [175, 155] on div "Customer ID: 129125" at bounding box center [184, 156] width 81 height 13
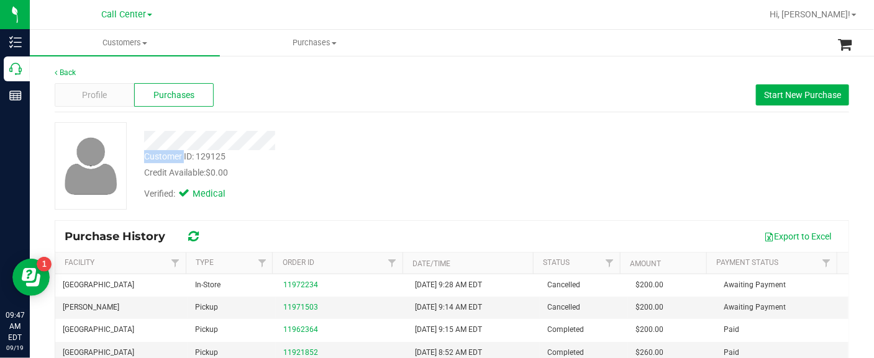
click at [175, 155] on div "Customer ID: 129125" at bounding box center [184, 156] width 81 height 13
copy div "Customer ID: 129125"
click at [168, 238] on span "Purchase History" at bounding box center [121, 237] width 113 height 14
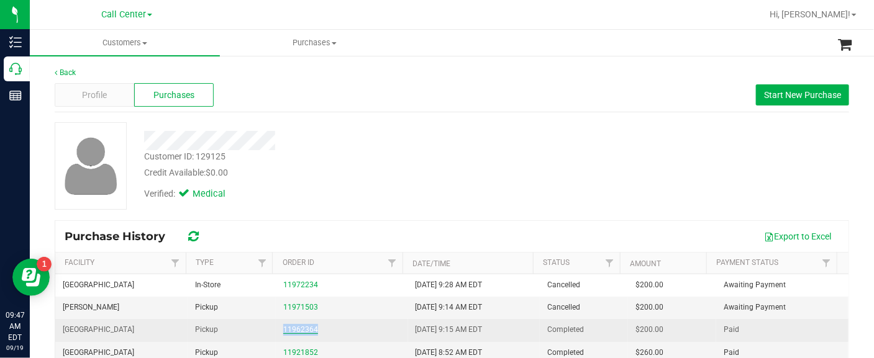
drag, startPoint x: 314, startPoint y: 328, endPoint x: 278, endPoint y: 329, distance: 35.4
click at [283, 329] on div "11962364" at bounding box center [341, 330] width 117 height 12
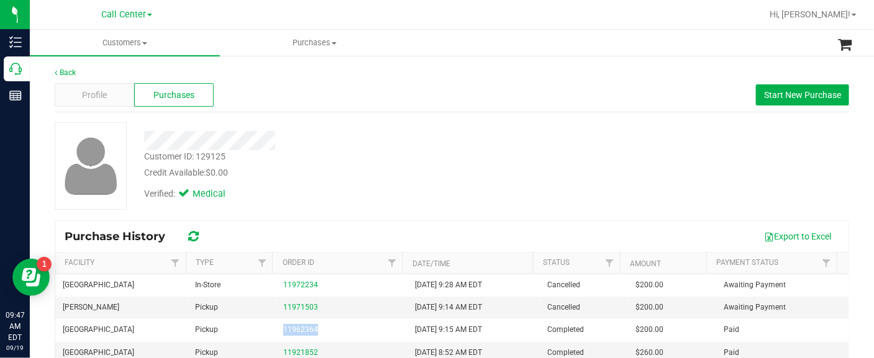
copy link "11962364"
drag, startPoint x: 43, startPoint y: 209, endPoint x: 53, endPoint y: 209, distance: 9.3
click at [43, 209] on div "Back Profile Purchases Start New Purchase Customer ID: 129125 Credit Available:…" at bounding box center [452, 299] width 844 height 488
click at [87, 89] on span "Profile" at bounding box center [94, 95] width 25 height 13
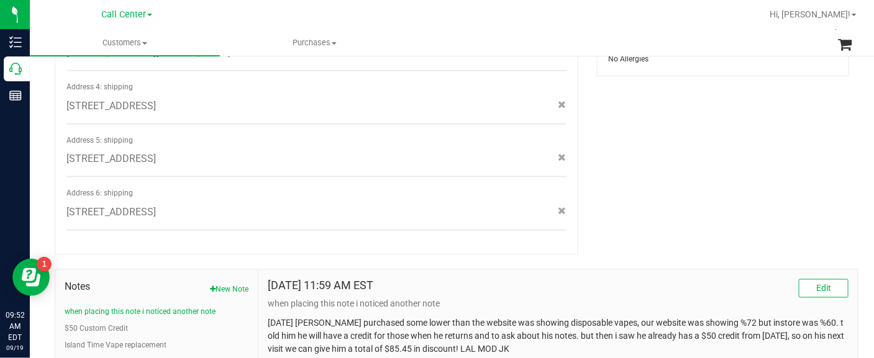
scroll to position [621, 0]
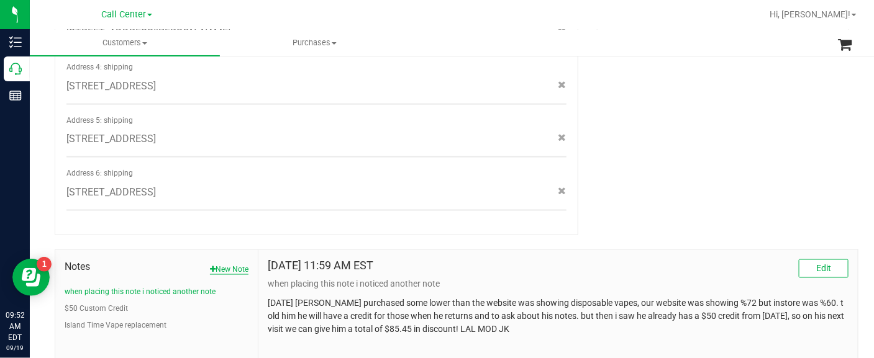
click at [227, 264] on button "New Note" at bounding box center [229, 269] width 39 height 11
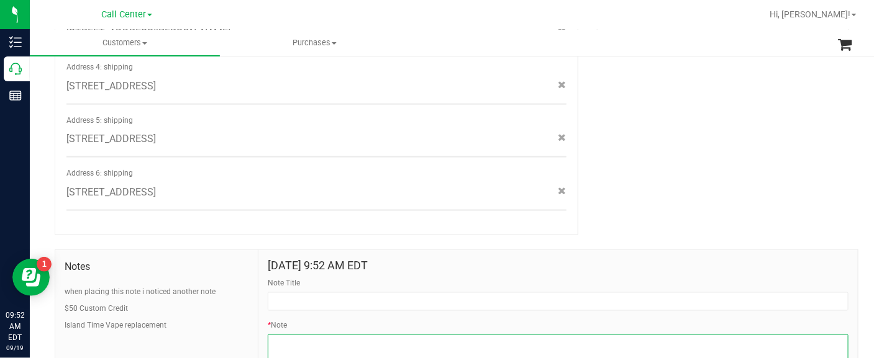
click at [293, 335] on textarea "* Note" at bounding box center [558, 360] width 581 height 50
paste textarea "Customer ID: 129125 order # 11962364 good2go Lakeland Wellness Center PT was ju…"
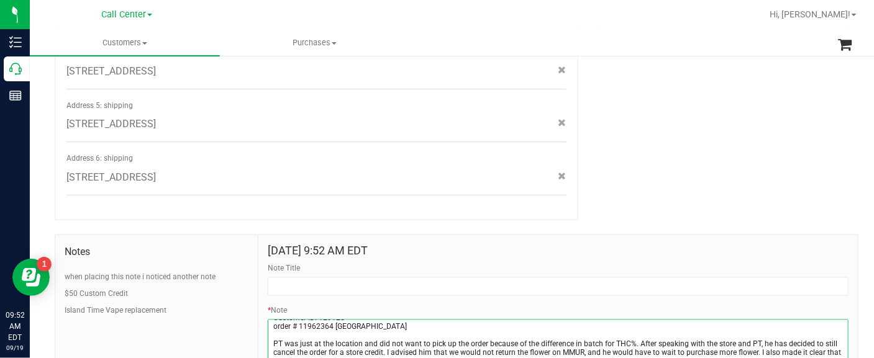
scroll to position [0, 0]
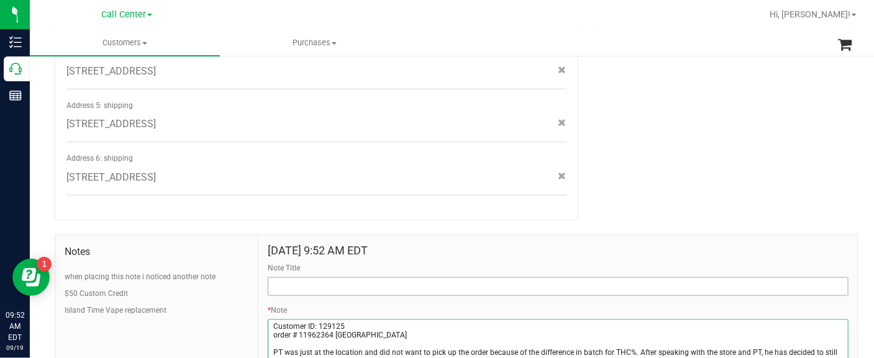
type textarea "Customer ID: 129125 order # 11962364 good2go Lakeland Wellness Center PT was ju…"
click at [296, 278] on input "Note Title" at bounding box center [558, 287] width 581 height 19
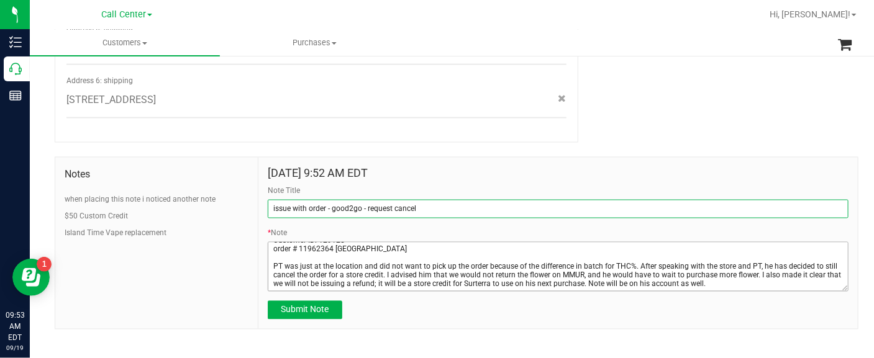
scroll to position [714, 0]
type input "issue with order - good2go - request cancel"
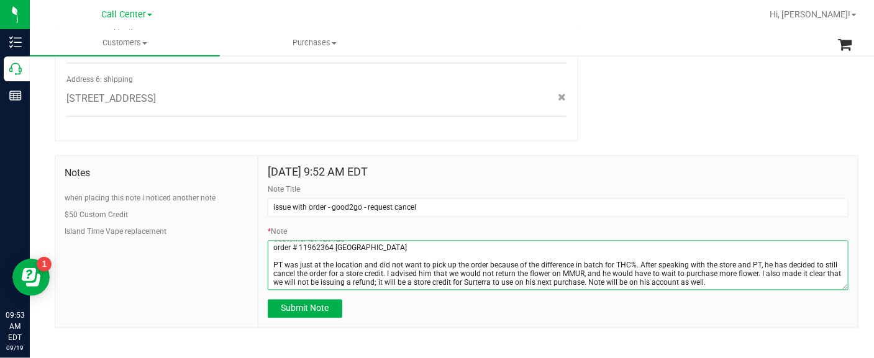
drag, startPoint x: 732, startPoint y: 274, endPoint x: 615, endPoint y: 278, distance: 117.5
click at [615, 278] on textarea "* Note" at bounding box center [558, 266] width 581 height 50
type textarea "Customer ID: 129125 order # 11962364 good2go Lakeland Wellness Center PT was ju…"
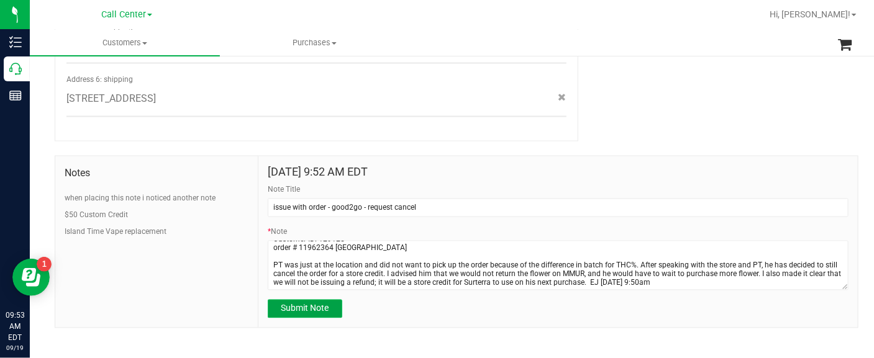
click at [314, 304] on span "Submit Note" at bounding box center [305, 309] width 48 height 10
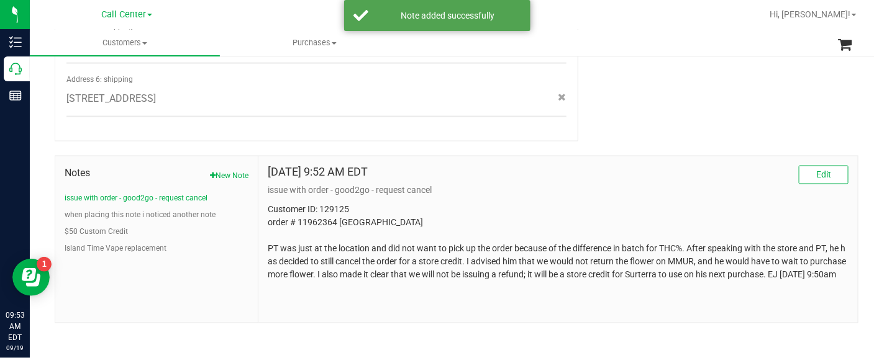
scroll to position [707, 0]
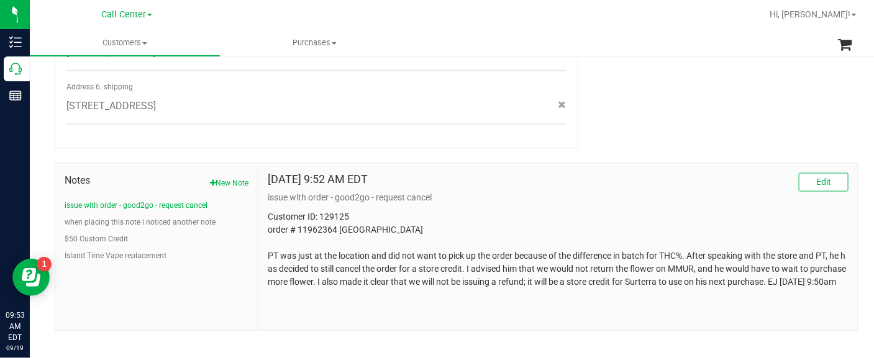
drag, startPoint x: 78, startPoint y: 283, endPoint x: 109, endPoint y: 276, distance: 31.8
click at [78, 283] on div "Notes New Note issue with order - good2go - request cancel when placing this no…" at bounding box center [156, 247] width 203 height 166
drag, startPoint x: 301, startPoint y: 298, endPoint x: 266, endPoint y: 204, distance: 100.3
click at [268, 211] on p "Customer ID: 129125 order # 11962364 good2go Lakeland Wellness Center PT was ju…" at bounding box center [558, 250] width 581 height 78
copy p "Customer ID: 129125 order # 11962364 good2go Lakeland Wellness Center PT was ju…"
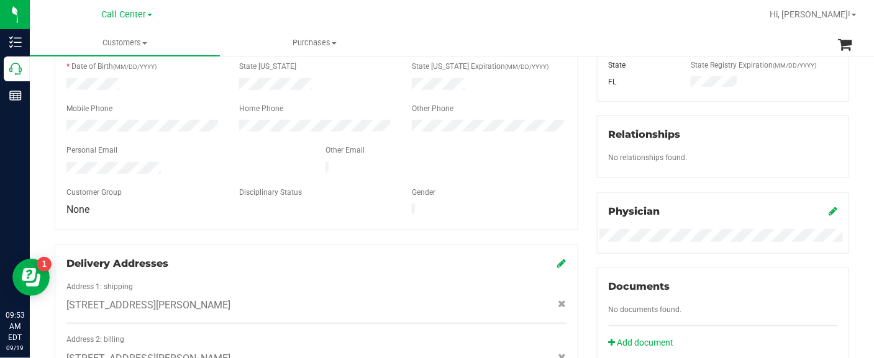
scroll to position [241, 0]
click at [45, 177] on div "Member Info * First Name * Last Name Preferred Name * Date of Birth (MM/DD/YYYY…" at bounding box center [316, 299] width 542 height 632
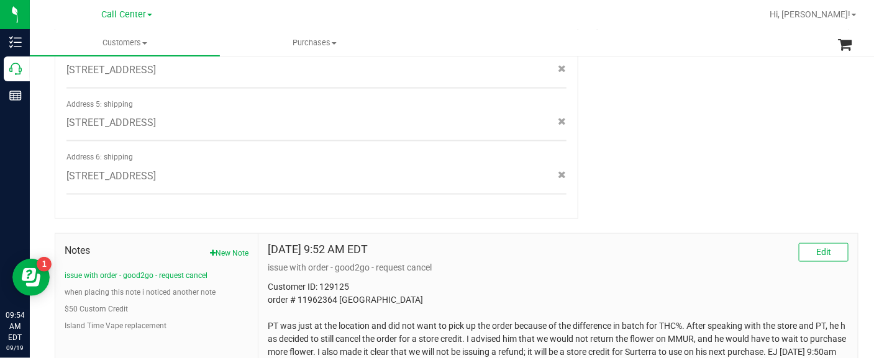
scroll to position [706, 0]
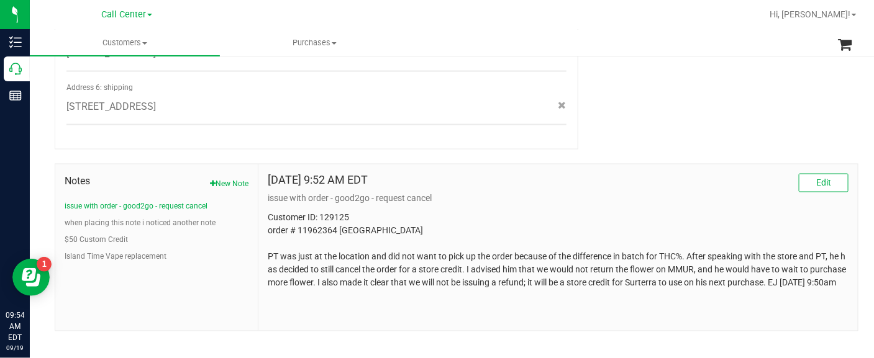
drag, startPoint x: 311, startPoint y: 294, endPoint x: 265, endPoint y: 204, distance: 101.7
click at [268, 212] on p "Customer ID: 129125 order # 11962364 good2go Lakeland Wellness Center PT was ju…" at bounding box center [558, 251] width 581 height 78
copy p "Customer ID: 129125 order # 11962364 good2go Lakeland Wellness Center PT was ju…"
click at [355, 193] on p "issue with order - good2go - request cancel" at bounding box center [558, 199] width 581 height 13
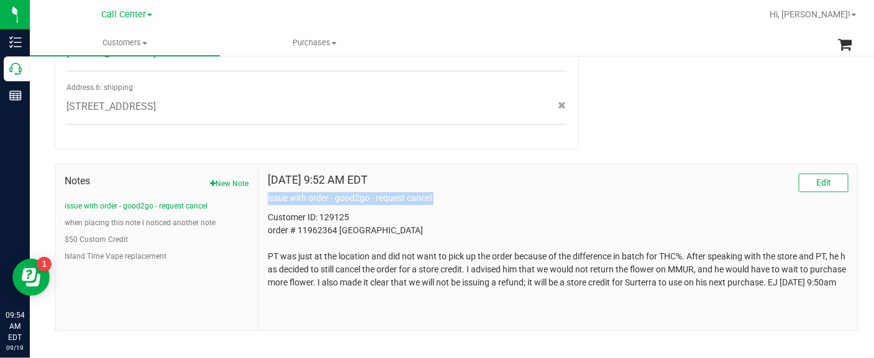
click at [355, 193] on p "issue with order - good2go - request cancel" at bounding box center [558, 199] width 581 height 13
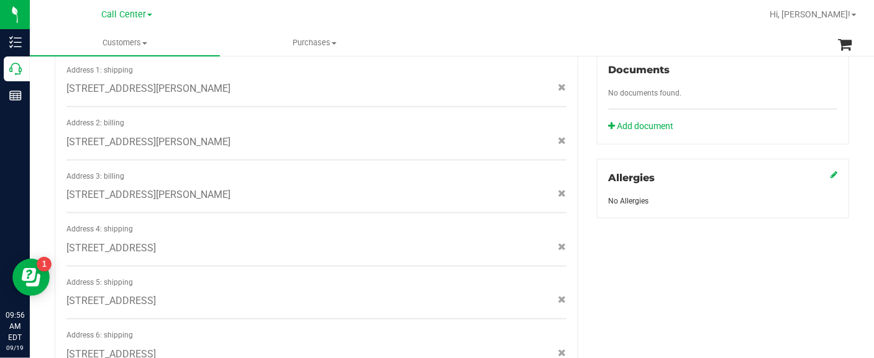
scroll to position [240, 0]
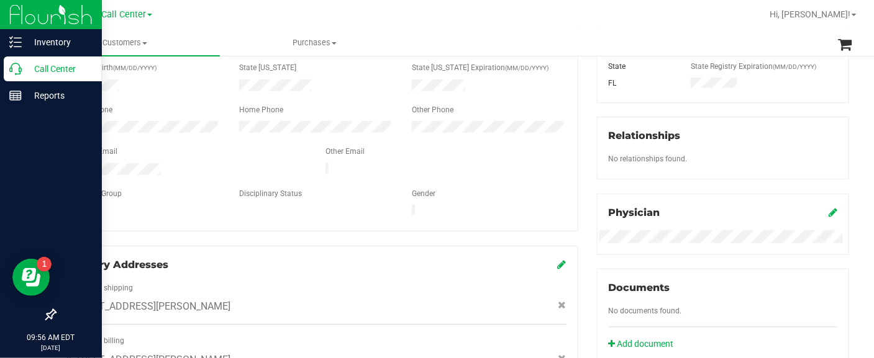
click at [36, 69] on p "Call Center" at bounding box center [59, 68] width 75 height 15
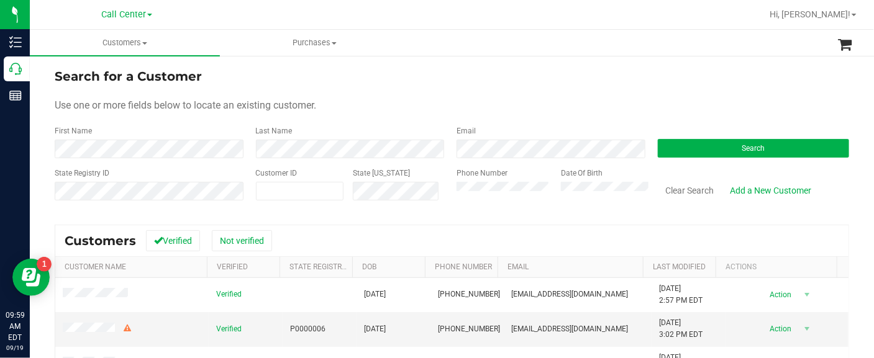
click at [58, 217] on div "Search for a Customer Use one or more fields below to locate an existing custom…" at bounding box center [452, 300] width 794 height 467
click at [676, 155] on button "Search" at bounding box center [754, 148] width 192 height 19
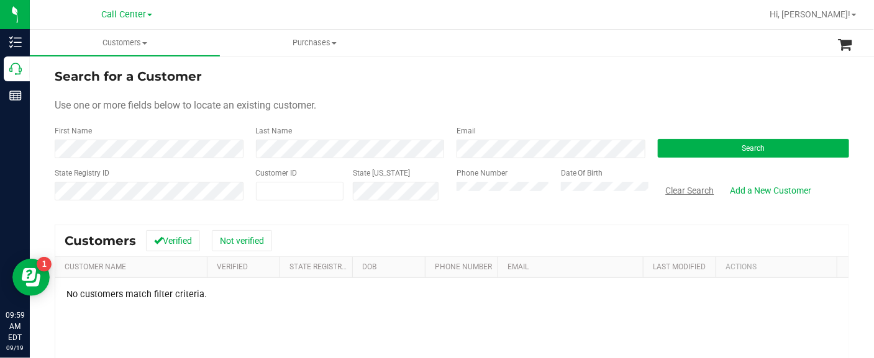
click at [663, 187] on button "Clear Search" at bounding box center [690, 190] width 65 height 21
click at [41, 206] on div "Search for a Customer Use one or more fields below to locate an existing custom…" at bounding box center [452, 301] width 844 height 492
click at [674, 191] on button "Clear Search" at bounding box center [690, 190] width 65 height 21
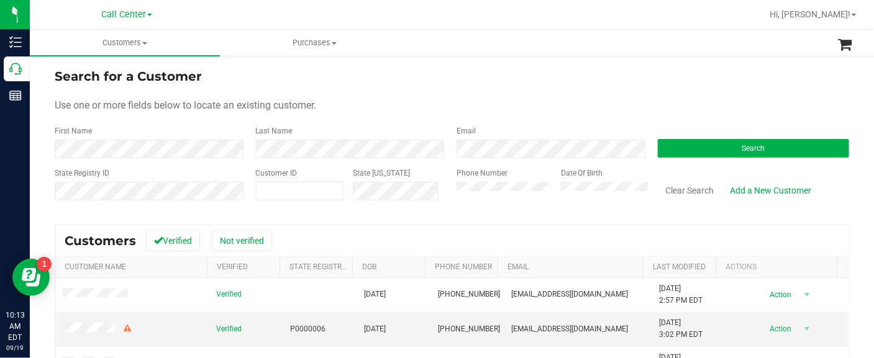
drag, startPoint x: 450, startPoint y: 150, endPoint x: 432, endPoint y: 102, distance: 51.7
click at [432, 102] on div "Use one or more fields below to locate an existing customer." at bounding box center [452, 105] width 794 height 15
click at [692, 154] on button "Search" at bounding box center [754, 148] width 192 height 19
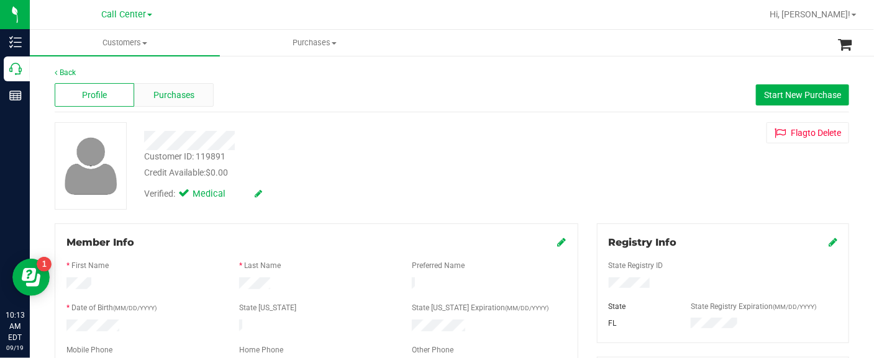
click at [173, 94] on span "Purchases" at bounding box center [173, 95] width 41 height 13
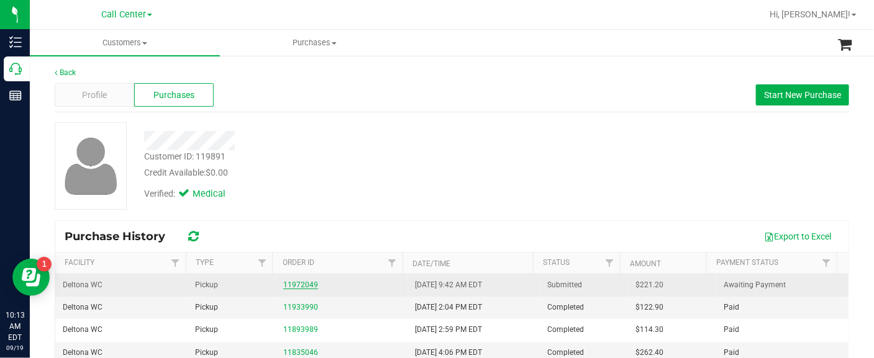
click at [285, 281] on link "11972049" at bounding box center [300, 285] width 35 height 9
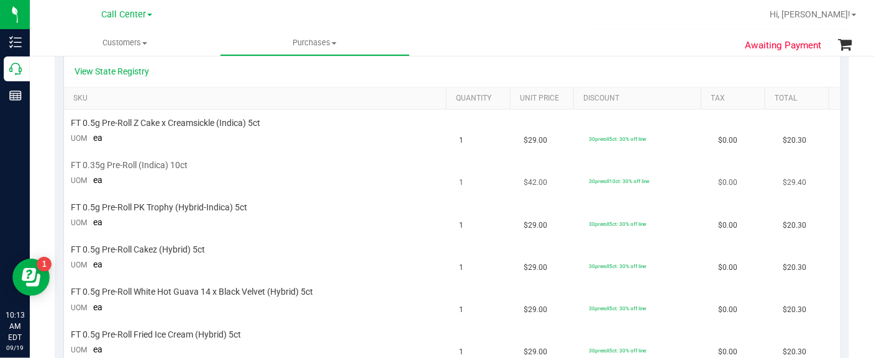
scroll to position [233, 0]
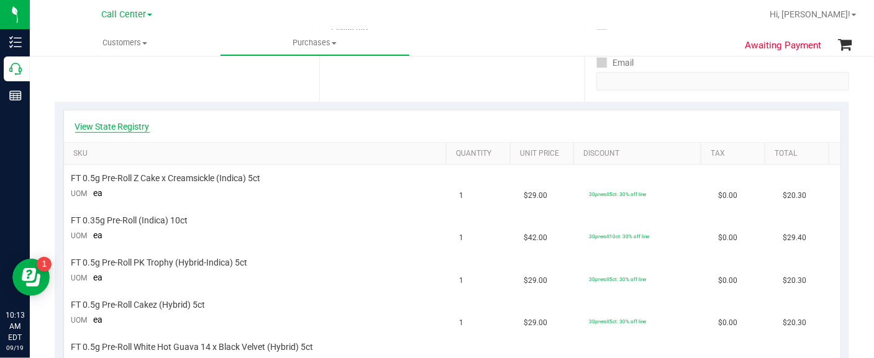
click at [133, 130] on link "View State Registry" at bounding box center [112, 127] width 75 height 12
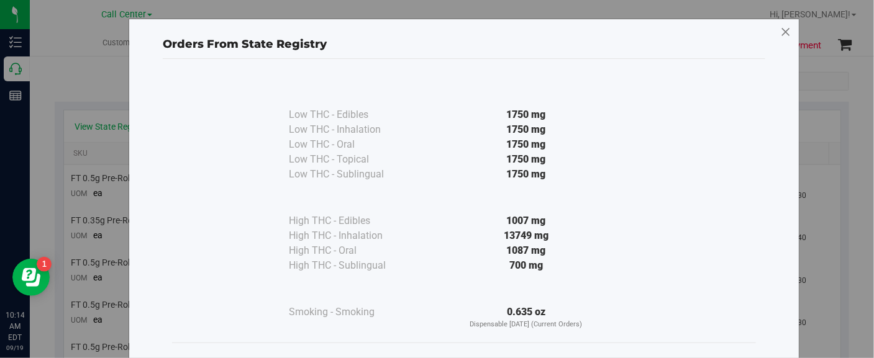
click at [780, 29] on icon at bounding box center [785, 32] width 11 height 20
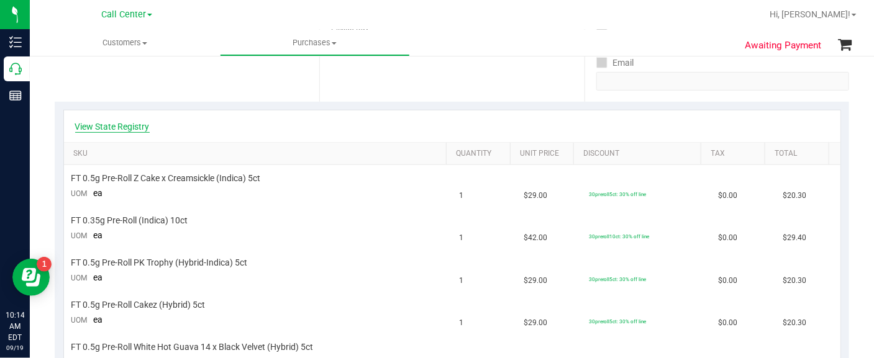
click at [135, 128] on link "View State Registry" at bounding box center [112, 127] width 75 height 12
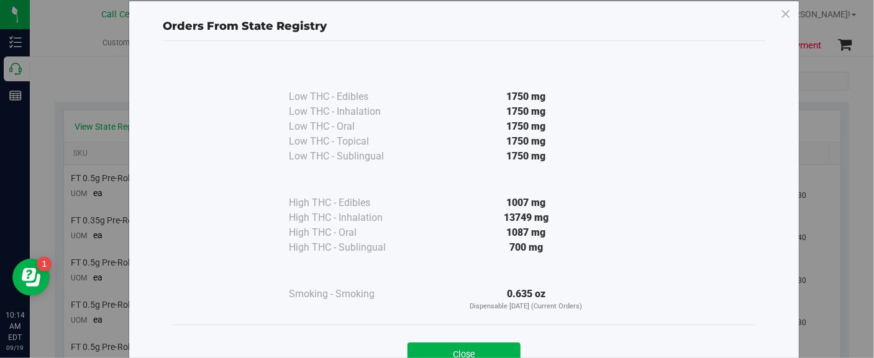
scroll to position [66, 0]
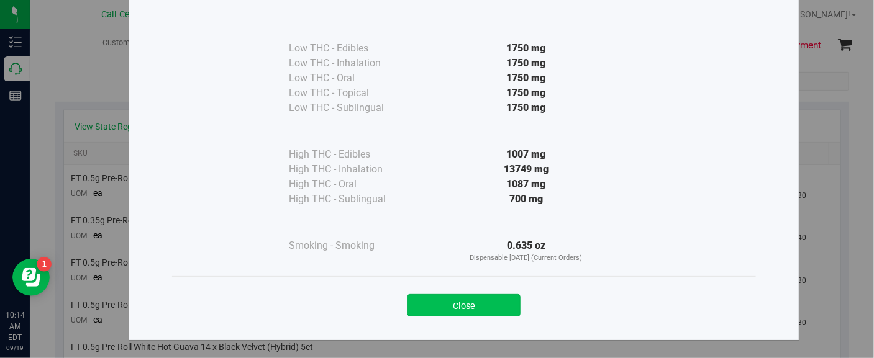
click at [443, 307] on button "Close" at bounding box center [463, 305] width 113 height 22
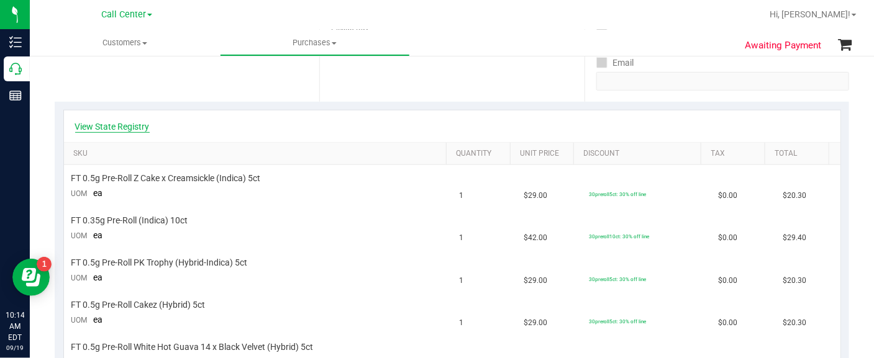
click at [142, 130] on link "View State Registry" at bounding box center [112, 127] width 75 height 12
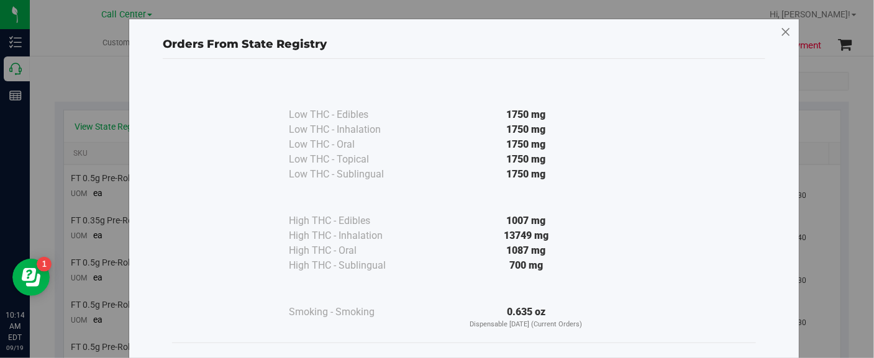
click at [780, 32] on icon at bounding box center [785, 32] width 11 height 20
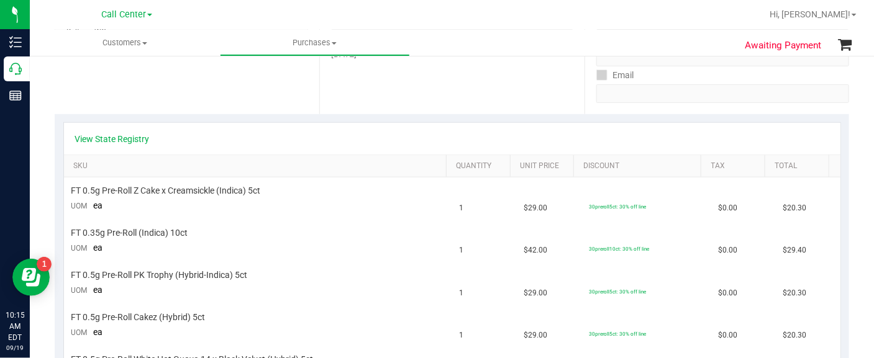
scroll to position [155, 0]
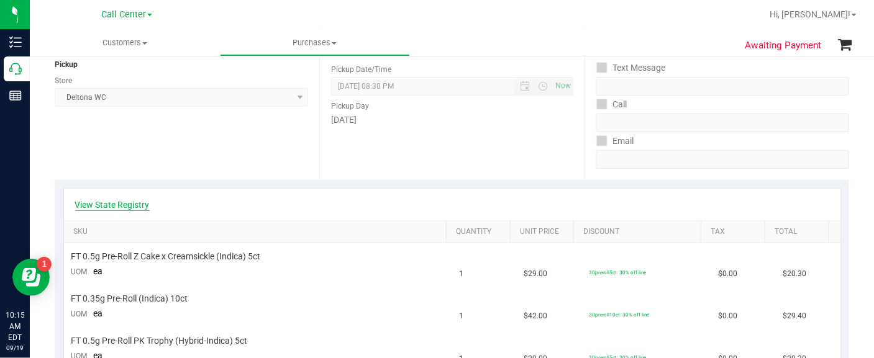
click at [140, 206] on link "View State Registry" at bounding box center [112, 205] width 75 height 12
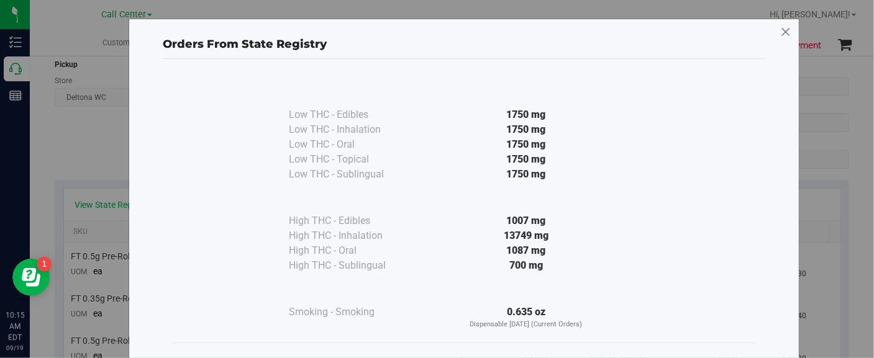
click at [780, 34] on icon at bounding box center [785, 32] width 11 height 20
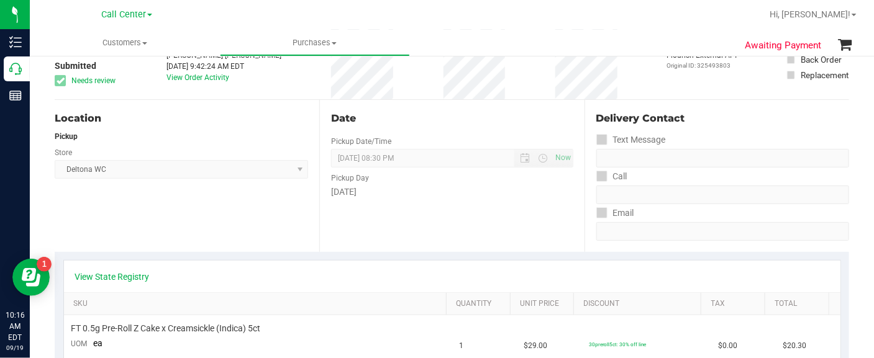
scroll to position [0, 0]
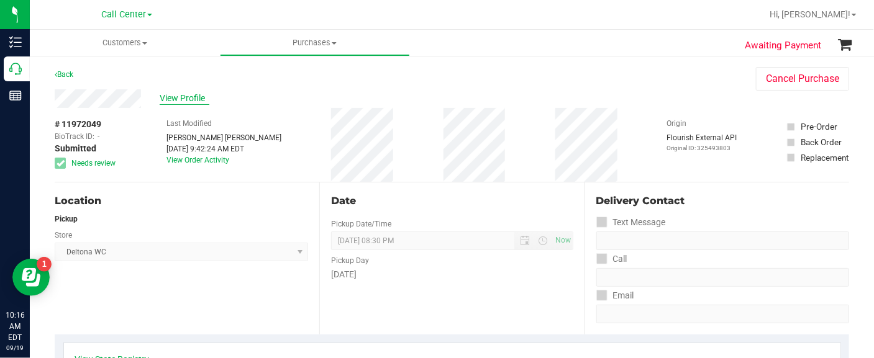
click at [173, 95] on span "View Profile" at bounding box center [185, 98] width 50 height 13
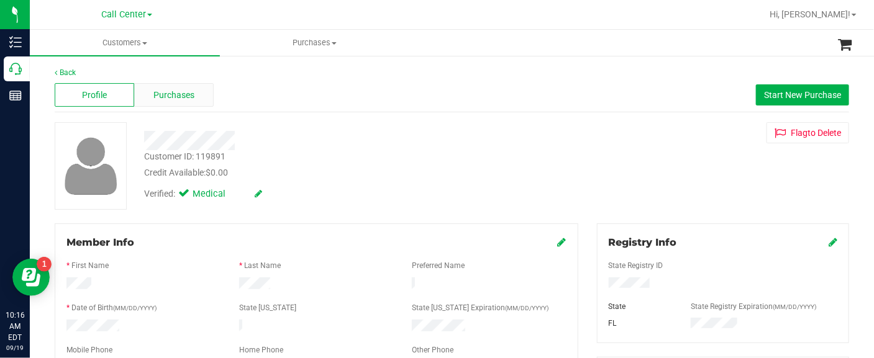
click at [196, 102] on div "Purchases" at bounding box center [174, 95] width 80 height 24
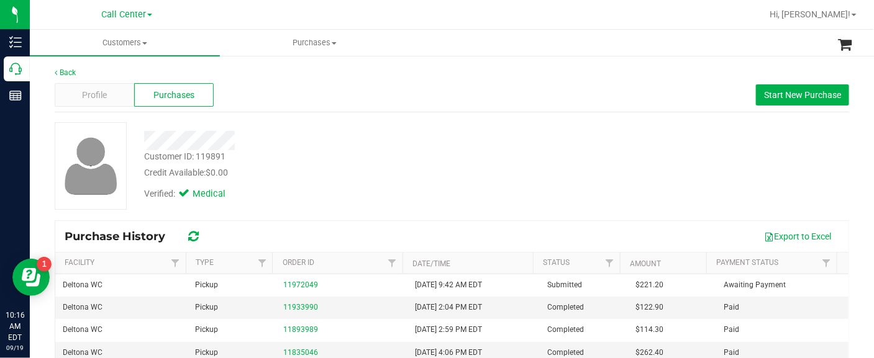
click at [47, 236] on div "Back Profile Purchases Start New Purchase Customer ID: 119891 Credit Available:…" at bounding box center [452, 299] width 844 height 488
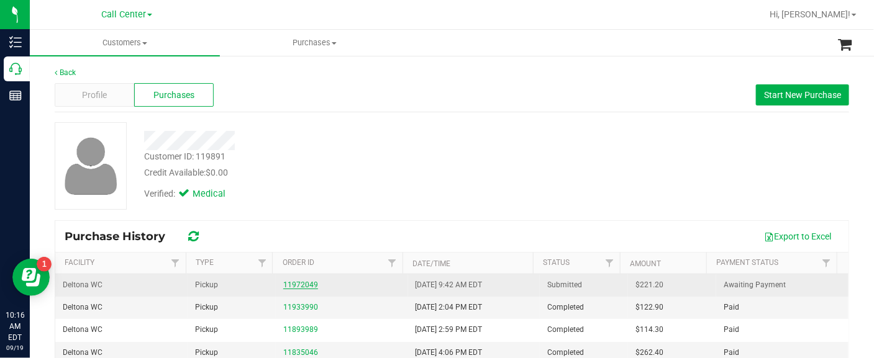
click at [303, 284] on link "11972049" at bounding box center [300, 285] width 35 height 9
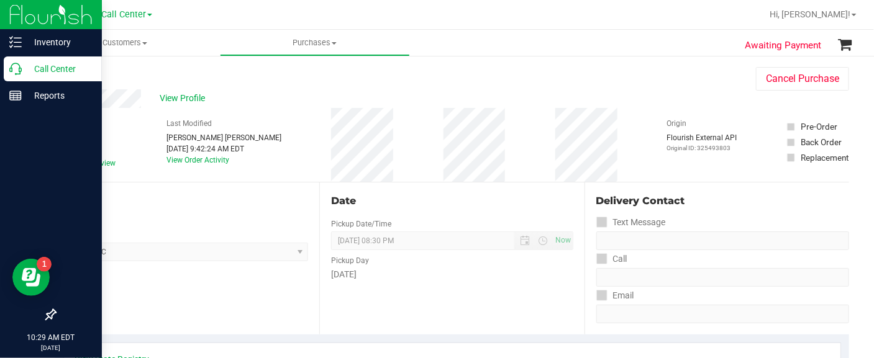
click at [37, 65] on p "Call Center" at bounding box center [59, 68] width 75 height 15
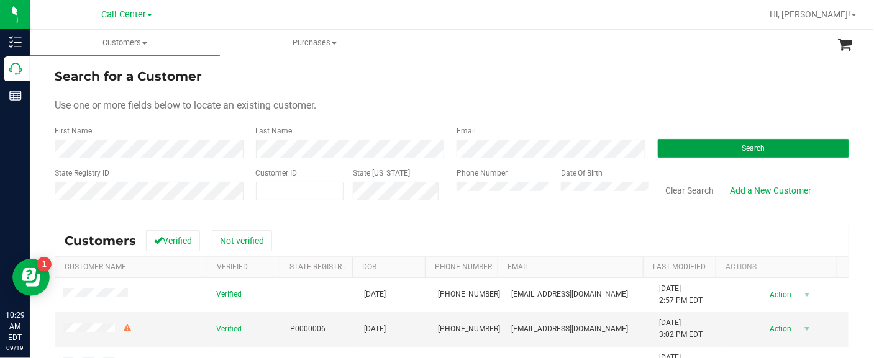
click at [663, 140] on button "Search" at bounding box center [754, 148] width 192 height 19
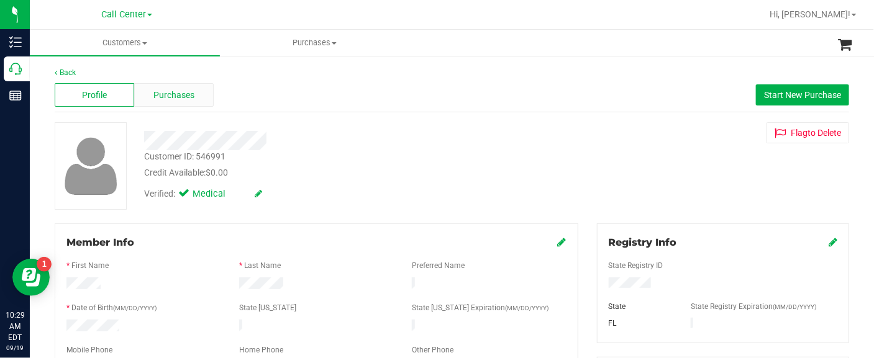
click at [169, 98] on span "Purchases" at bounding box center [173, 95] width 41 height 13
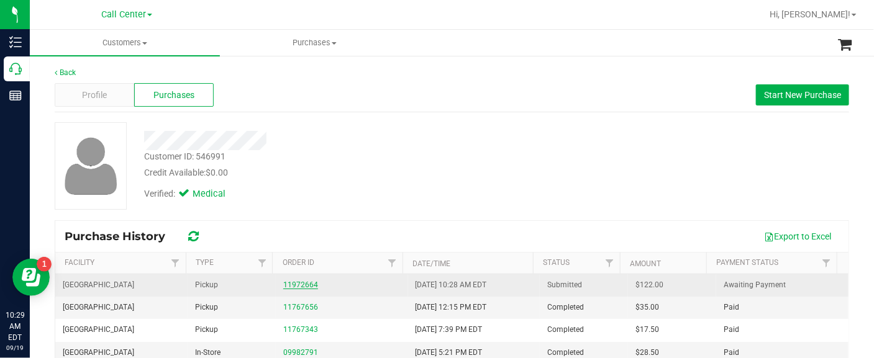
click at [295, 284] on link "11972664" at bounding box center [300, 285] width 35 height 9
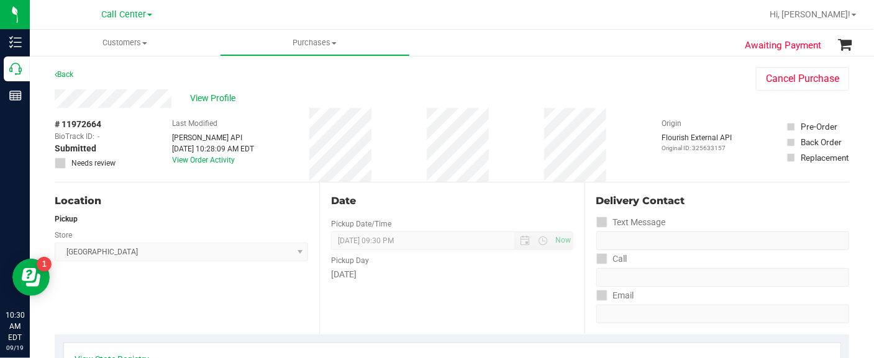
click at [111, 287] on div "Location Pickup Store Panama City WC Select Store Bonita Springs WC Boynton Bea…" at bounding box center [187, 259] width 265 height 152
click at [85, 122] on span "# 11972664" at bounding box center [78, 124] width 47 height 13
copy div "# 11972664"
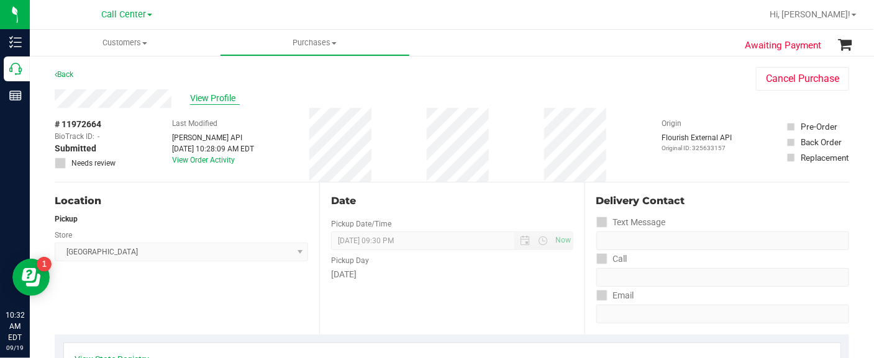
click at [194, 92] on span "View Profile" at bounding box center [215, 98] width 50 height 13
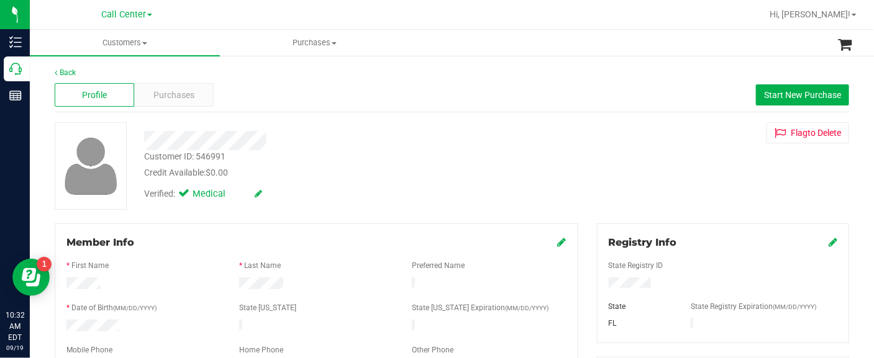
click at [168, 152] on div "Customer ID: 546991" at bounding box center [184, 156] width 81 height 13
copy div "Customer ID: 546991"
click at [178, 99] on span "Purchases" at bounding box center [173, 95] width 41 height 13
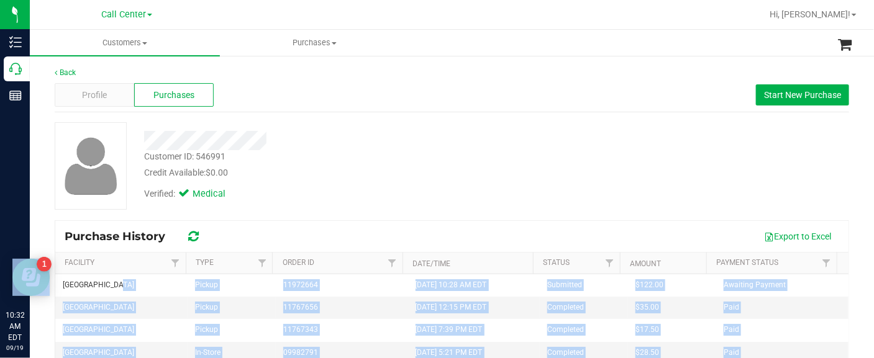
drag, startPoint x: 137, startPoint y: 542, endPoint x: 42, endPoint y: 283, distance: 275.7
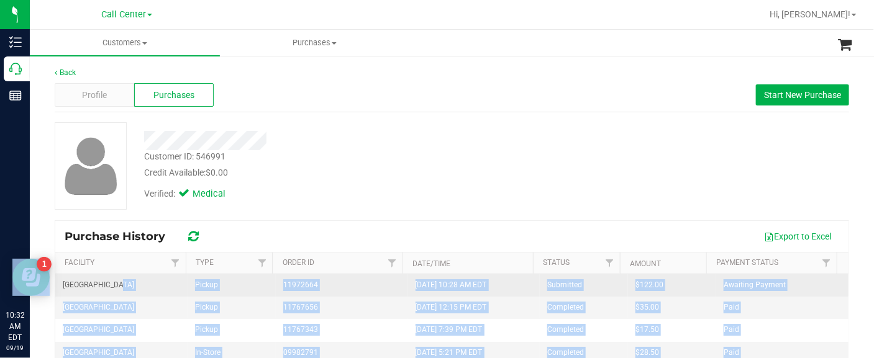
click at [111, 293] on td "[GEOGRAPHIC_DATA]" at bounding box center [121, 286] width 132 height 22
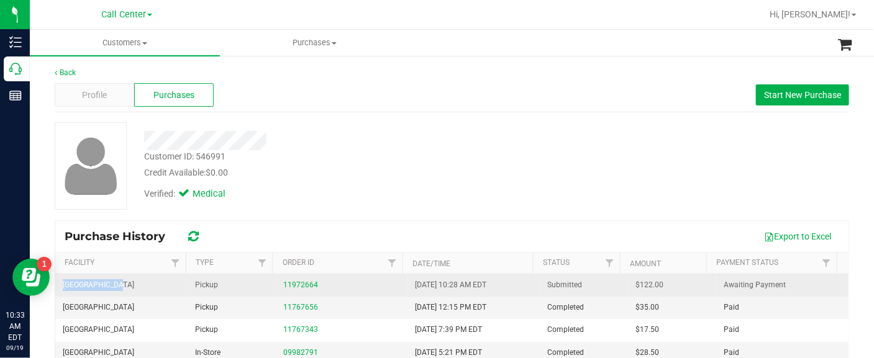
drag, startPoint x: 122, startPoint y: 284, endPoint x: 58, endPoint y: 283, distance: 63.4
click at [58, 283] on td "[GEOGRAPHIC_DATA]" at bounding box center [121, 286] width 132 height 22
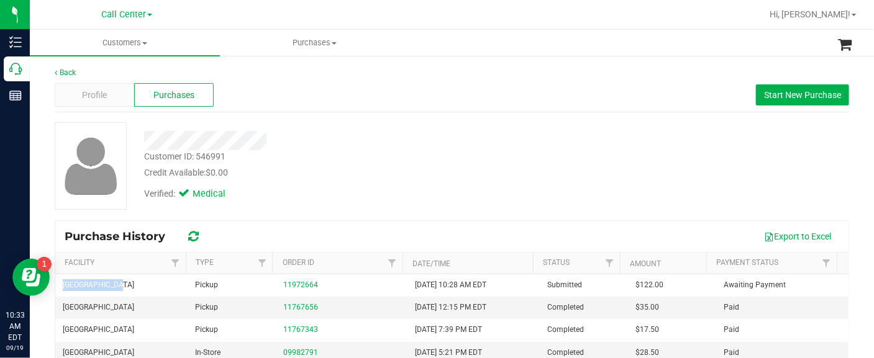
copy span "[GEOGRAPHIC_DATA]"
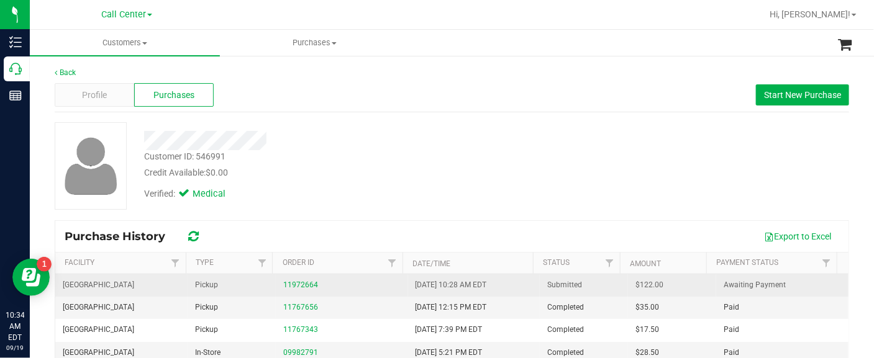
click at [288, 290] on div "11972664" at bounding box center [341, 286] width 117 height 12
click at [289, 282] on link "11972664" at bounding box center [300, 285] width 35 height 9
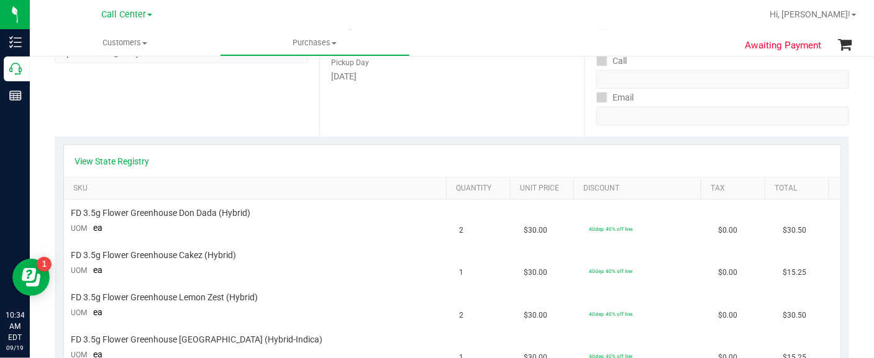
scroll to position [310, 0]
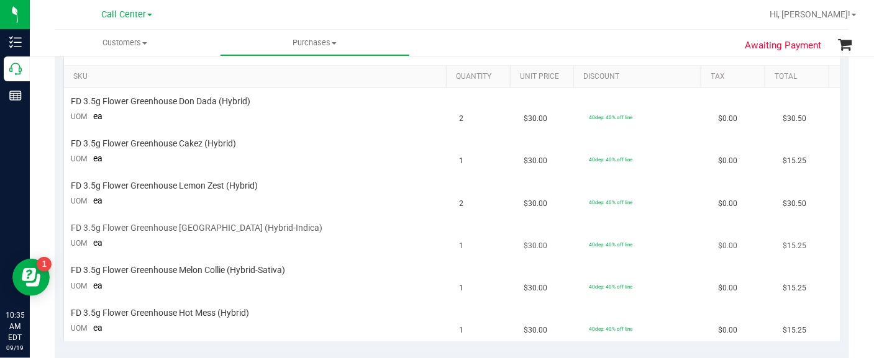
click at [66, 225] on td "FD 3.5g Flower Greenhouse Rainbow Harbor (Hybrid-Indica) UOM ea" at bounding box center [258, 237] width 388 height 42
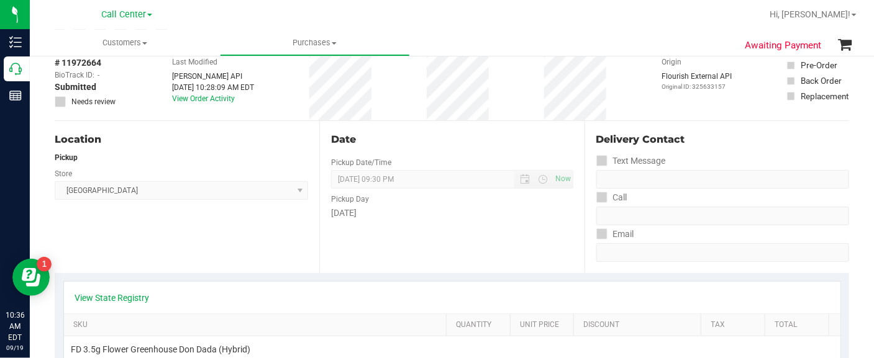
scroll to position [0, 0]
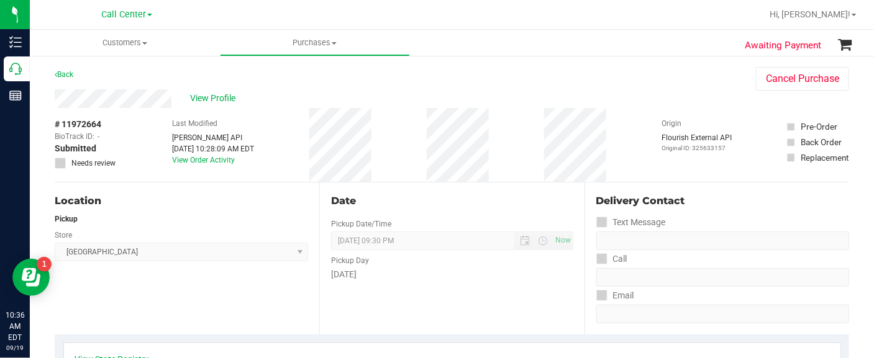
click at [82, 125] on span "# 11972664" at bounding box center [78, 124] width 47 height 13
copy div "# 11972664"
drag, startPoint x: 80, startPoint y: 222, endPoint x: 57, endPoint y: 204, distance: 28.8
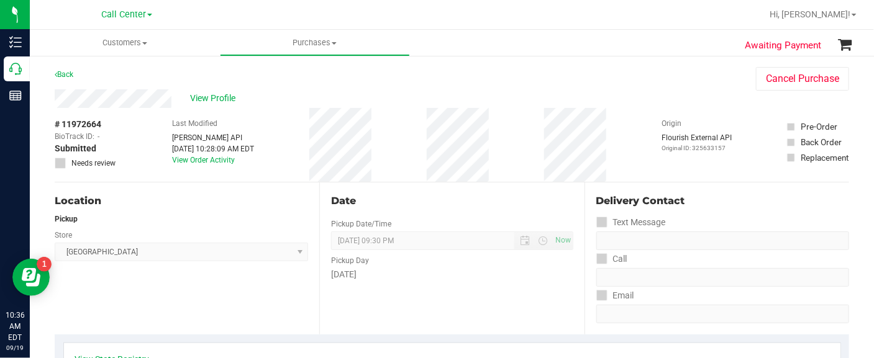
click at [80, 222] on div "Pickup" at bounding box center [181, 219] width 253 height 11
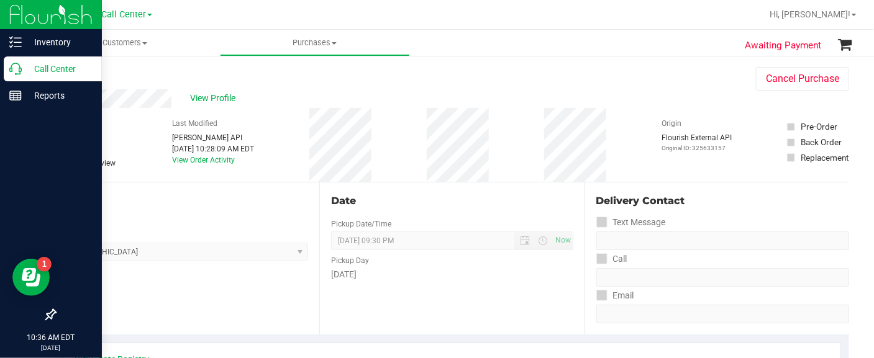
click at [51, 66] on p "Call Center" at bounding box center [59, 68] width 75 height 15
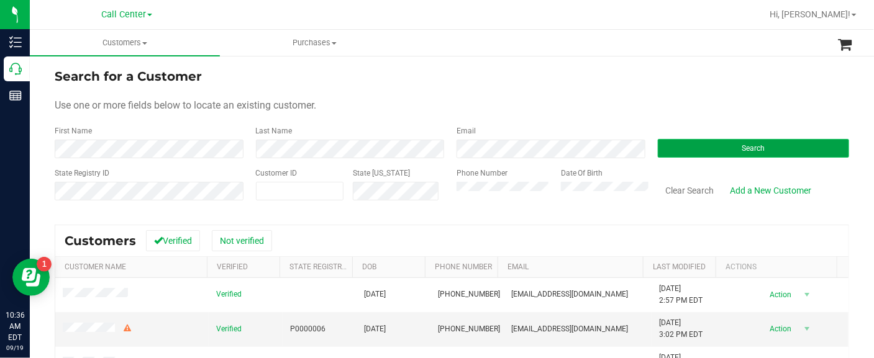
click at [701, 154] on button "Search" at bounding box center [754, 148] width 192 height 19
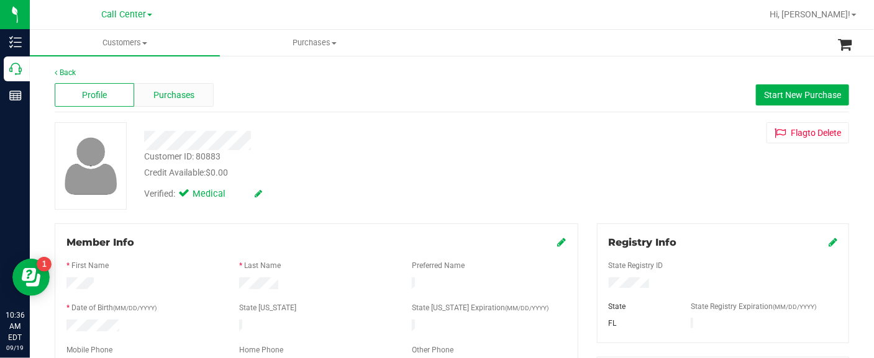
click at [175, 98] on span "Purchases" at bounding box center [173, 95] width 41 height 13
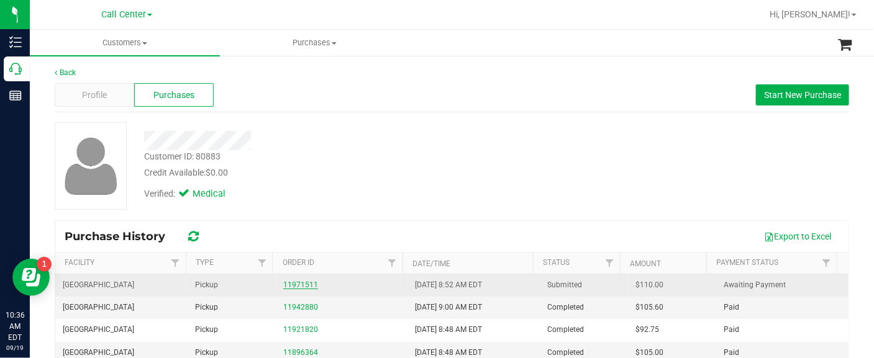
click at [304, 286] on link "11971511" at bounding box center [300, 285] width 35 height 9
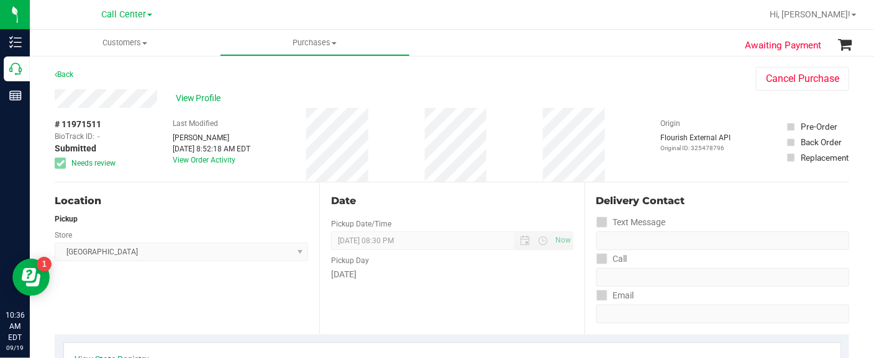
drag, startPoint x: 50, startPoint y: 155, endPoint x: 165, endPoint y: 98, distance: 128.1
click at [198, 98] on span "View Profile" at bounding box center [201, 98] width 50 height 13
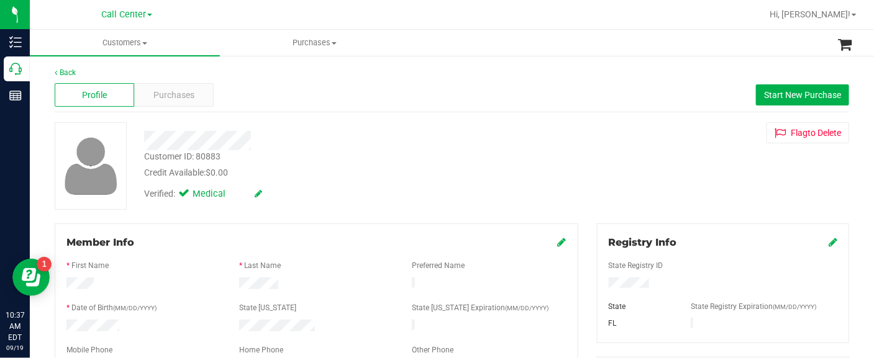
click at [53, 207] on div at bounding box center [89, 166] width 89 height 88
click at [172, 93] on span "Purchases" at bounding box center [173, 95] width 41 height 13
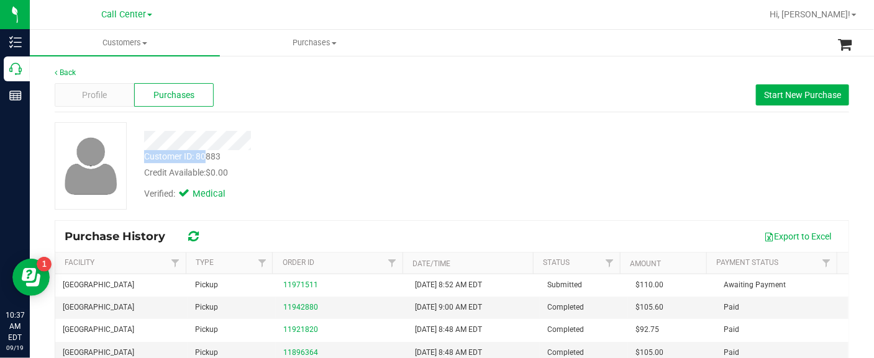
click at [205, 156] on div "Customer ID: 80883 Credit Available: $0.00 Verified: Medical" at bounding box center [338, 164] width 407 height 84
click at [233, 161] on div "Customer ID: 80883 Credit Available: $0.00" at bounding box center [338, 164] width 407 height 29
drag, startPoint x: 225, startPoint y: 158, endPoint x: 196, endPoint y: 160, distance: 29.2
click at [196, 160] on div "Customer ID: 80883 Credit Available: $0.00" at bounding box center [338, 164] width 407 height 29
copy div "80883"
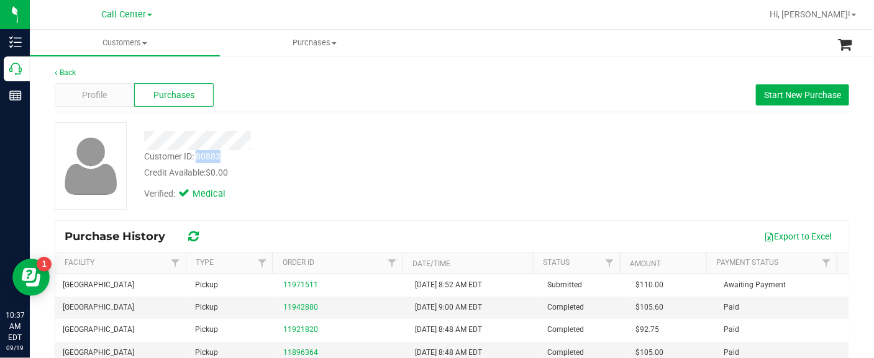
drag, startPoint x: 65, startPoint y: 221, endPoint x: 83, endPoint y: 222, distance: 18.1
click at [65, 221] on div "Purchase History Export to Excel" at bounding box center [451, 236] width 793 height 31
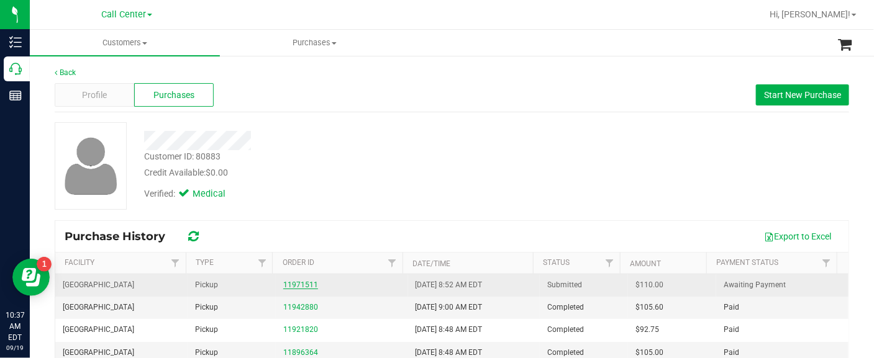
click at [283, 285] on link "11971511" at bounding box center [300, 285] width 35 height 9
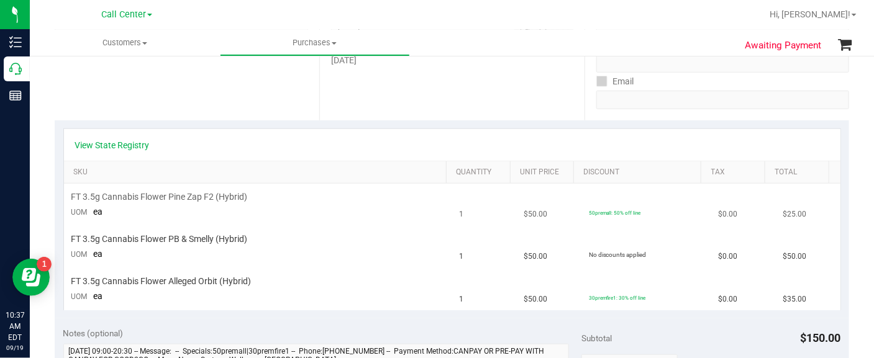
scroll to position [233, 0]
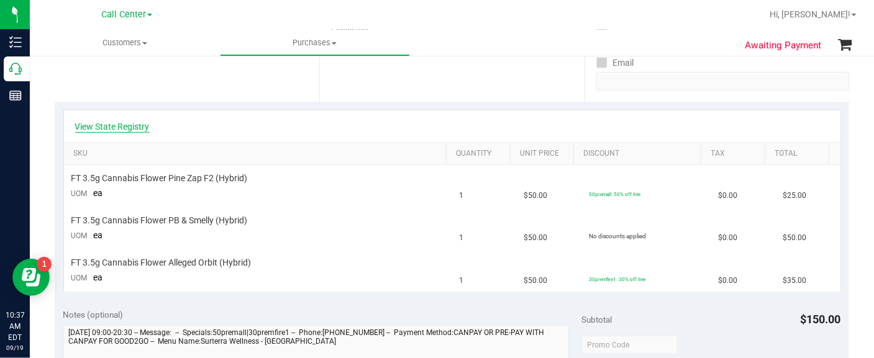
click at [97, 122] on link "View State Registry" at bounding box center [112, 127] width 75 height 12
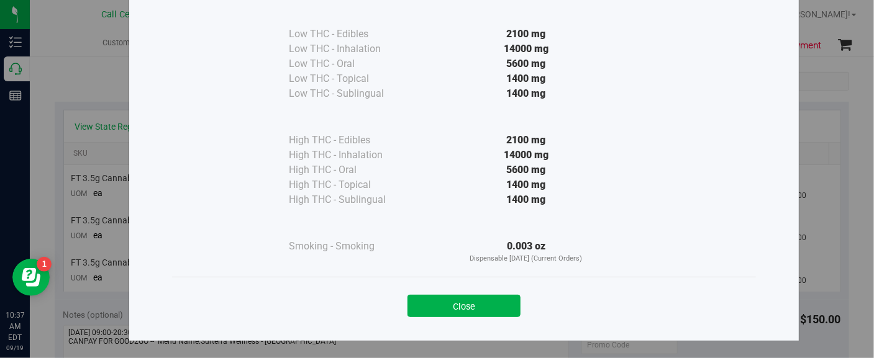
scroll to position [81, 0]
click at [433, 302] on button "Close" at bounding box center [463, 306] width 113 height 22
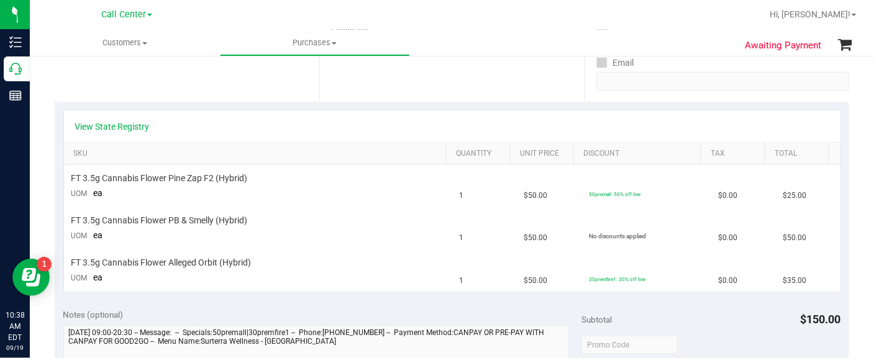
scroll to position [155, 0]
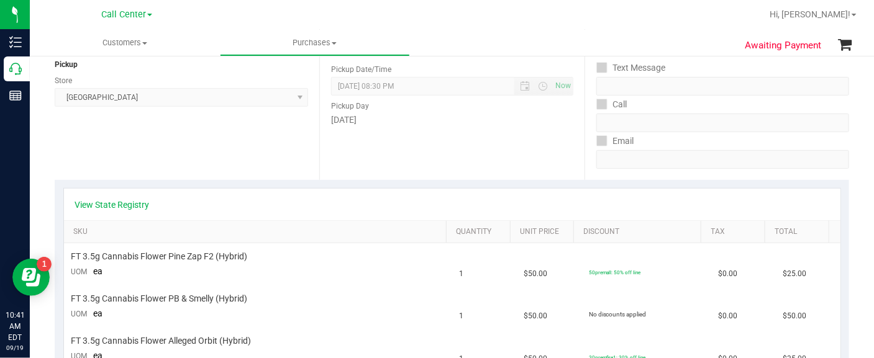
drag, startPoint x: 63, startPoint y: 152, endPoint x: 45, endPoint y: 132, distance: 26.9
click at [62, 152] on div "Location Pickup Store North Port WC Select Store Bonita Springs WC Boynton Beac…" at bounding box center [187, 104] width 265 height 152
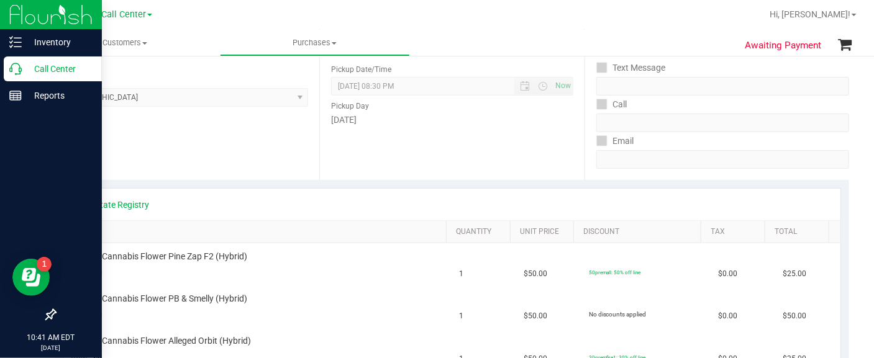
click at [47, 75] on p "Call Center" at bounding box center [59, 68] width 75 height 15
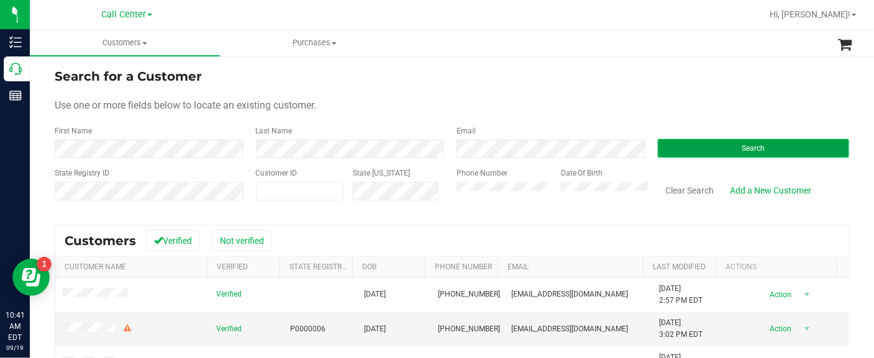
click at [696, 149] on button "Search" at bounding box center [754, 148] width 192 height 19
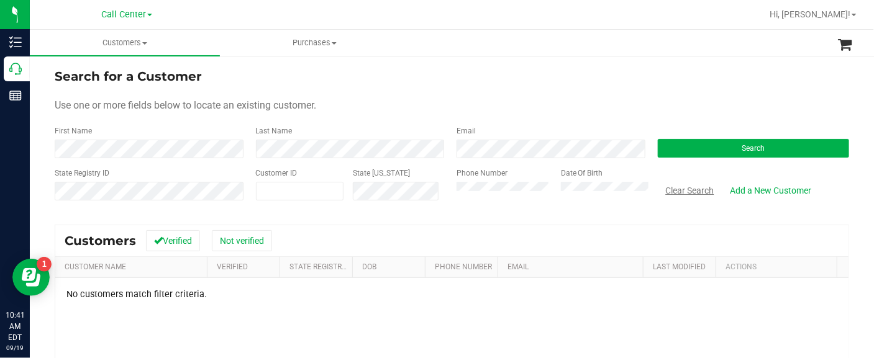
click at [677, 187] on button "Clear Search" at bounding box center [690, 190] width 65 height 21
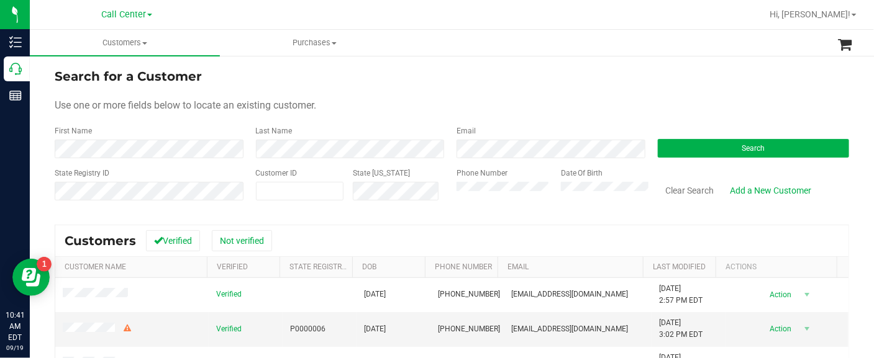
click at [48, 206] on div "Search for a Customer Use one or more fields below to locate an existing custom…" at bounding box center [452, 301] width 844 height 492
click at [40, 194] on div "Search for a Customer Use one or more fields below to locate an existing custom…" at bounding box center [452, 301] width 844 height 492
click at [670, 150] on button "Search" at bounding box center [754, 148] width 192 height 19
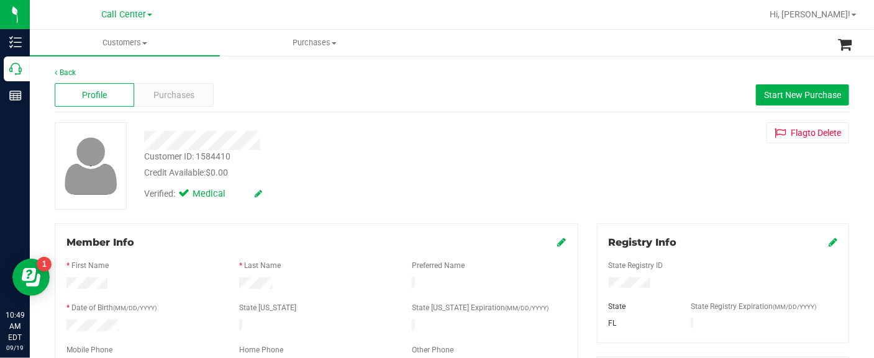
click at [58, 203] on div at bounding box center [91, 166] width 72 height 88
click at [174, 90] on span "Purchases" at bounding box center [173, 95] width 41 height 13
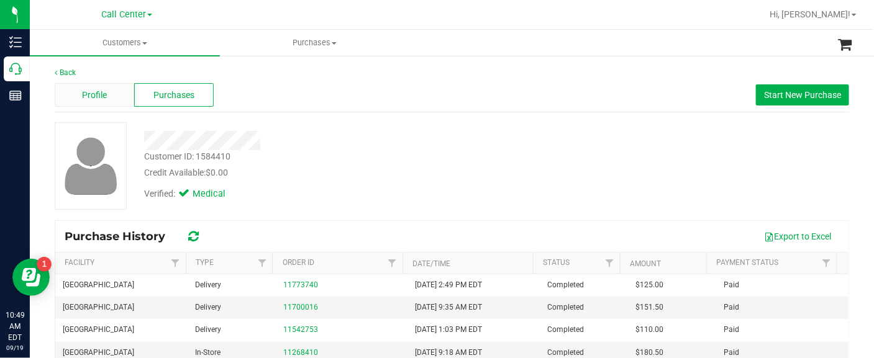
click at [109, 86] on div "Profile" at bounding box center [95, 95] width 80 height 24
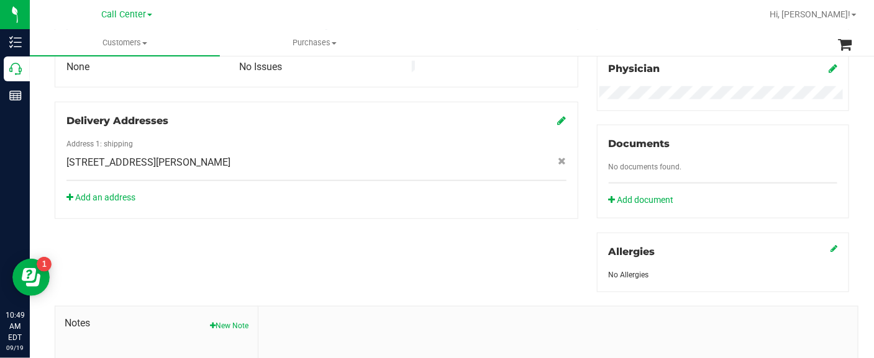
scroll to position [388, 0]
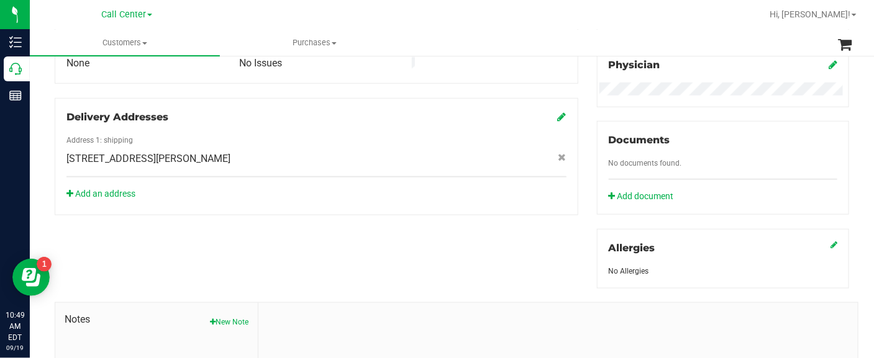
click at [191, 152] on span "1430 Vermeer Dr , Nokomis , FL 34275" at bounding box center [148, 159] width 164 height 15
copy div "1430 Vermeer Dr , Nokomis , FL 34275"
drag, startPoint x: 83, startPoint y: 227, endPoint x: 92, endPoint y: 227, distance: 9.3
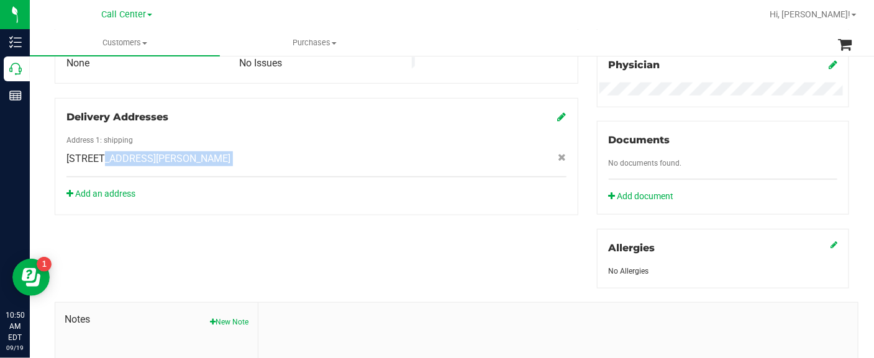
click at [83, 227] on div "Member Info * First Name * Last Name Preferred Name * Date of Birth (MM/DD/YYYY…" at bounding box center [451, 152] width 813 height 635
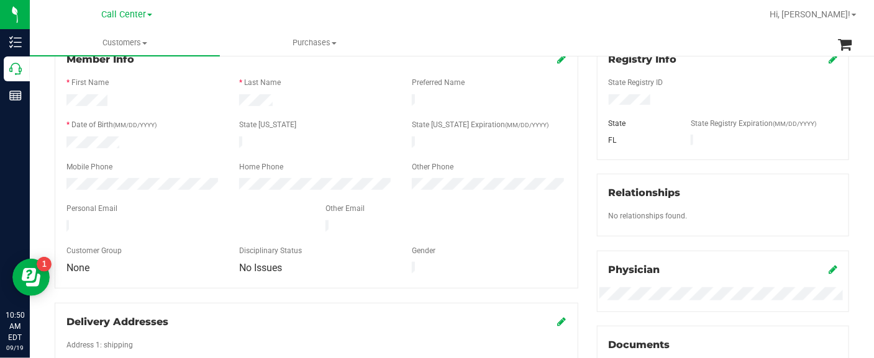
scroll to position [0, 0]
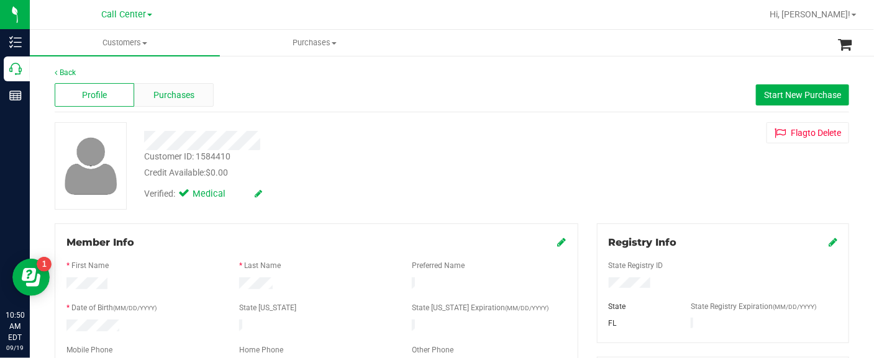
click at [174, 95] on span "Purchases" at bounding box center [173, 95] width 41 height 13
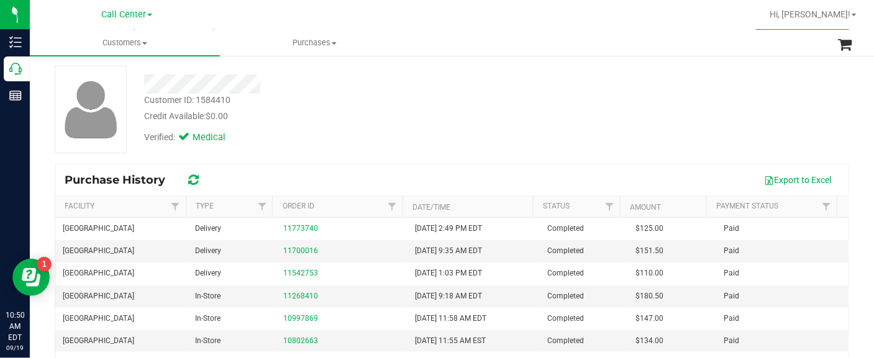
scroll to position [77, 0]
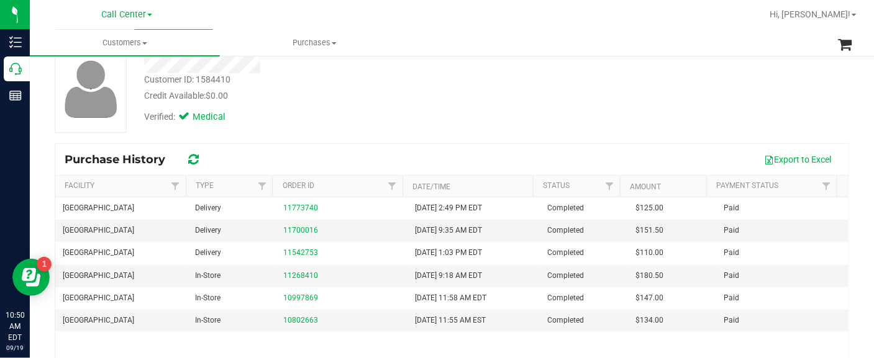
drag, startPoint x: 40, startPoint y: 145, endPoint x: 49, endPoint y: 137, distance: 11.5
click at [40, 145] on div "Back Profile Purchases Start New Purchase Customer ID: 1584410 Credit Available…" at bounding box center [452, 222] width 844 height 488
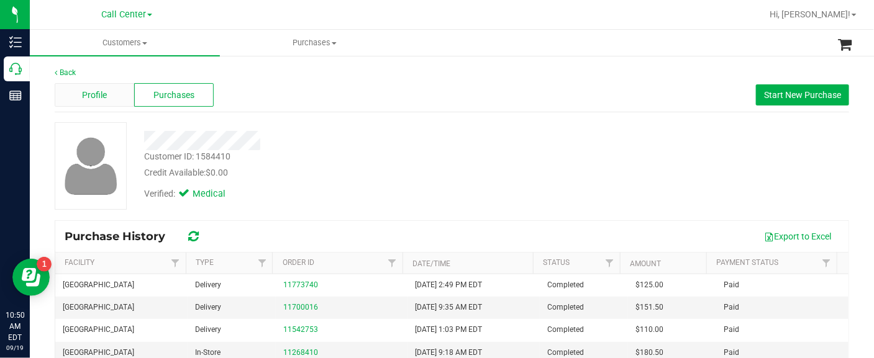
click at [93, 94] on span "Profile" at bounding box center [94, 95] width 25 height 13
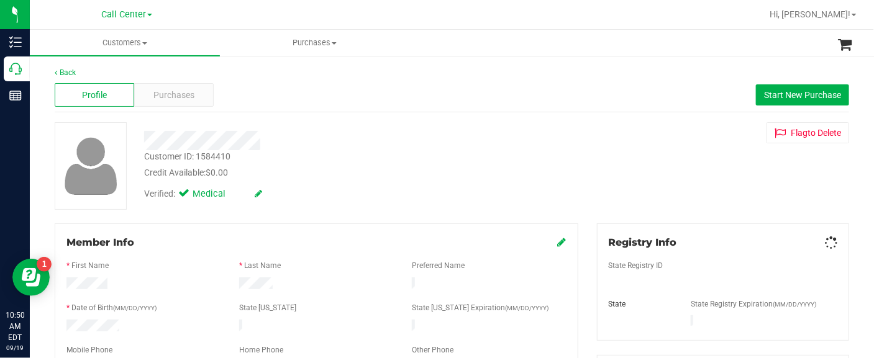
scroll to position [310, 0]
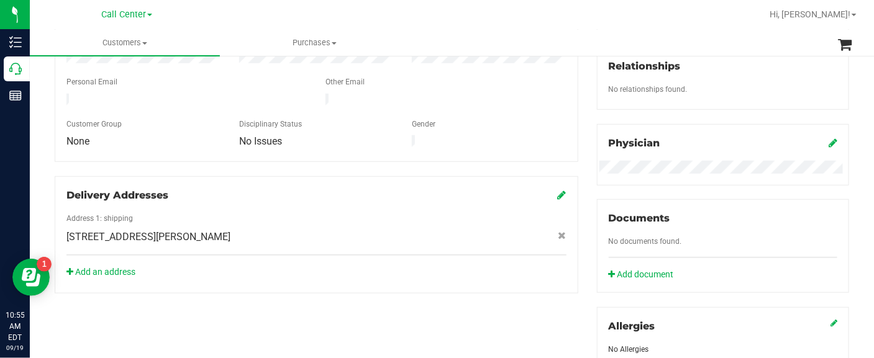
drag, startPoint x: 42, startPoint y: 217, endPoint x: 38, endPoint y: 147, distance: 70.3
click at [42, 216] on div "Back Profile Purchases Start New Purchase Customer ID: 1584410 Credit Available…" at bounding box center [452, 167] width 844 height 844
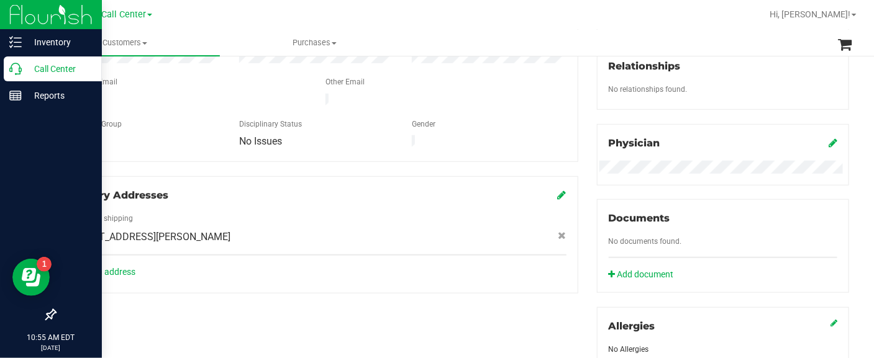
click at [39, 68] on p "Call Center" at bounding box center [59, 68] width 75 height 15
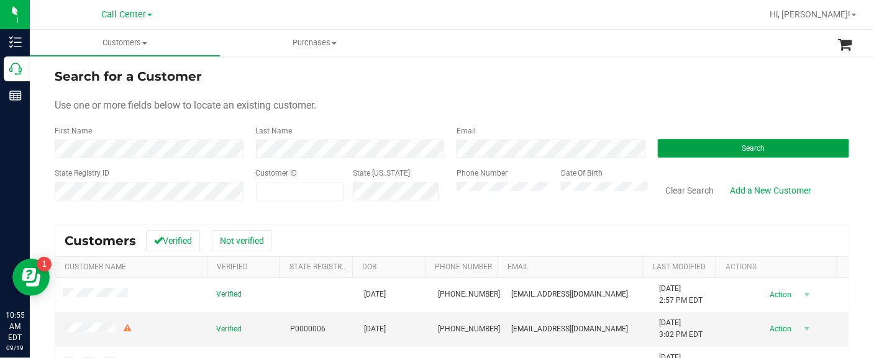
click at [713, 141] on button "Search" at bounding box center [754, 148] width 192 height 19
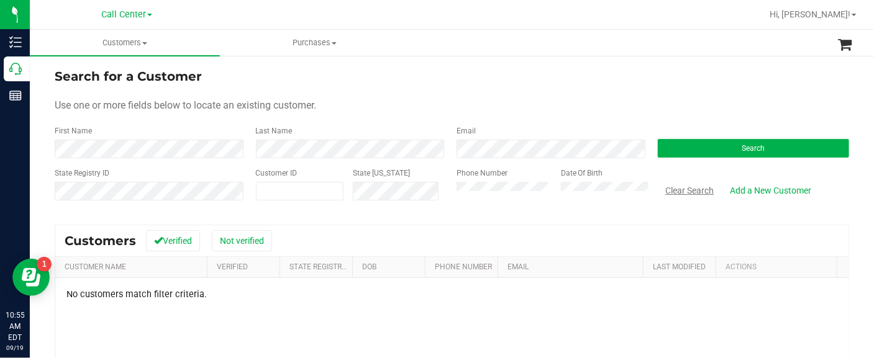
click at [690, 188] on button "Clear Search" at bounding box center [690, 190] width 65 height 21
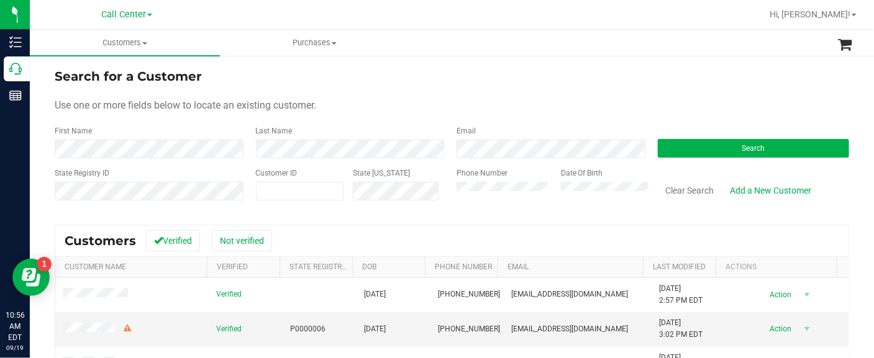
click at [62, 201] on input "text" at bounding box center [97, 206] width 85 height 11
click at [665, 150] on button "Search" at bounding box center [754, 148] width 192 height 19
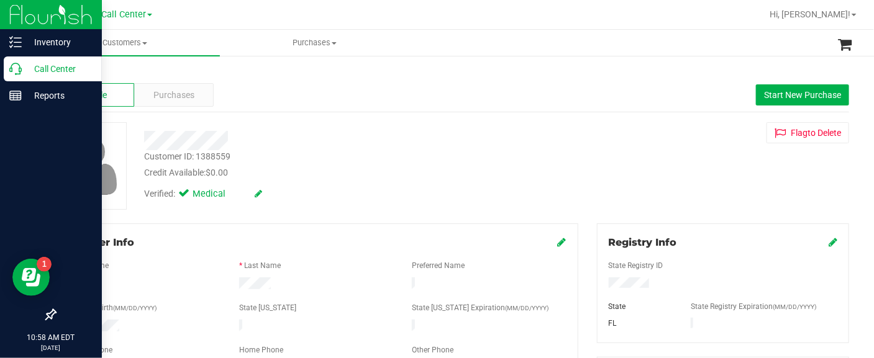
click at [19, 135] on div at bounding box center [51, 206] width 102 height 193
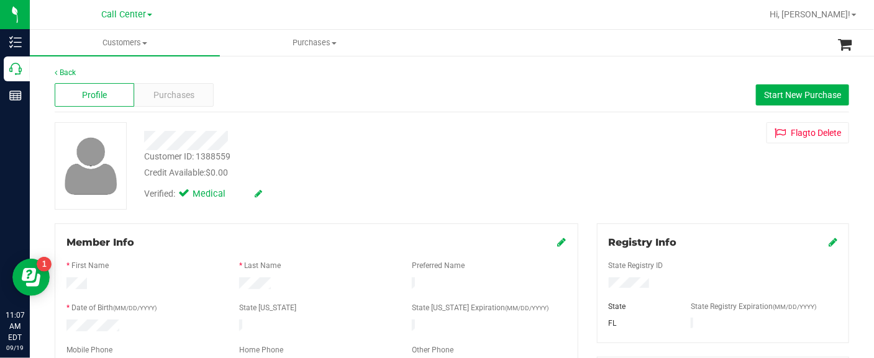
drag, startPoint x: 47, startPoint y: 175, endPoint x: 37, endPoint y: 112, distance: 63.4
click at [47, 175] on div at bounding box center [89, 166] width 89 height 88
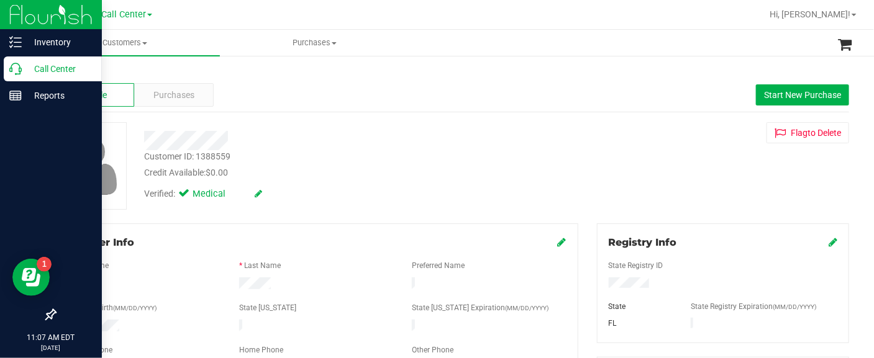
click at [37, 71] on p "Call Center" at bounding box center [59, 68] width 75 height 15
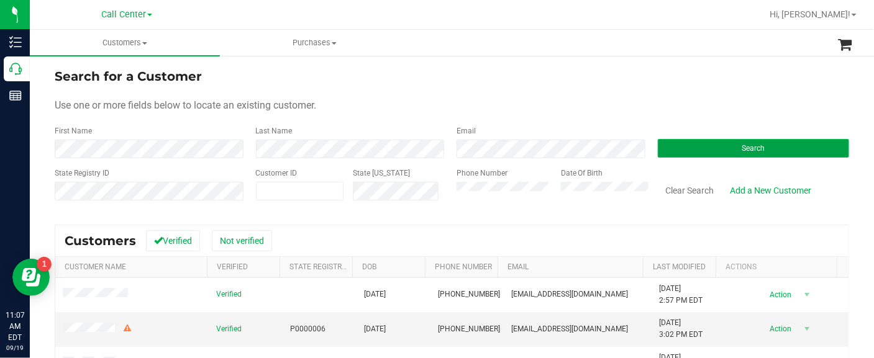
click at [663, 147] on button "Search" at bounding box center [754, 148] width 192 height 19
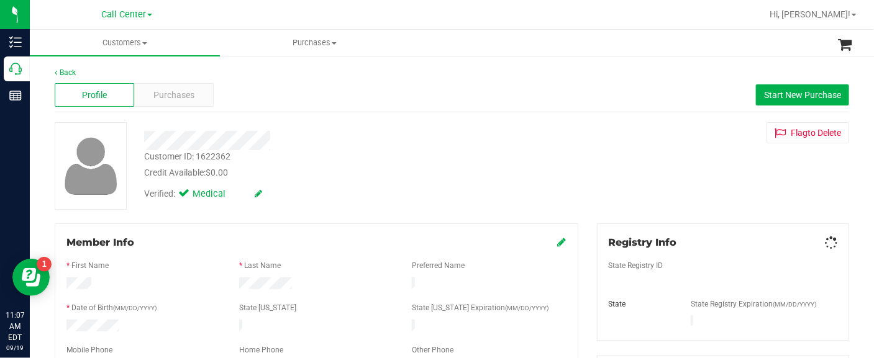
click at [166, 92] on span "Purchases" at bounding box center [173, 95] width 41 height 13
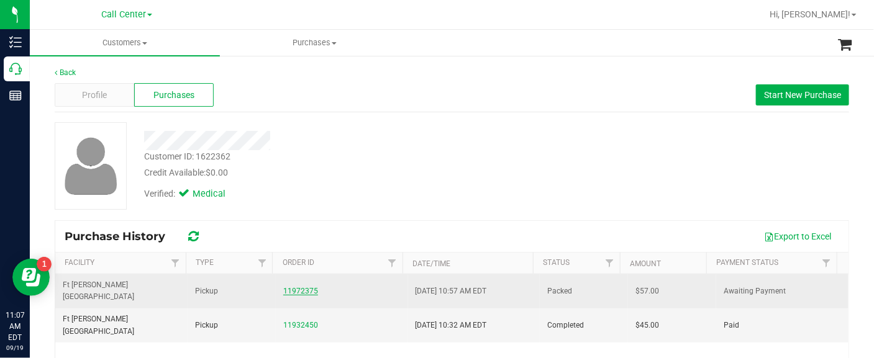
click at [300, 287] on link "11972375" at bounding box center [300, 291] width 35 height 9
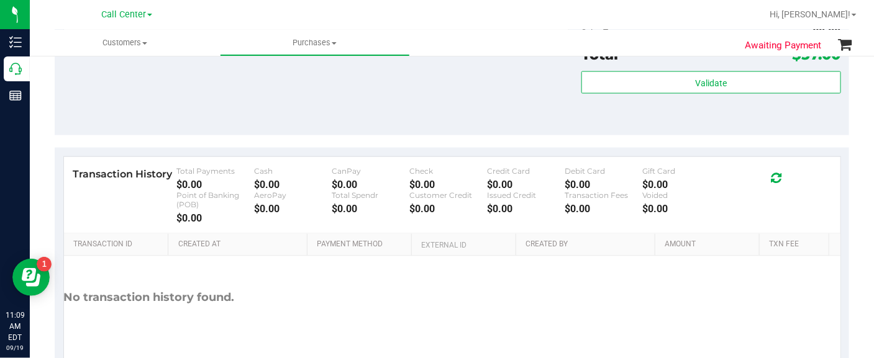
scroll to position [466, 0]
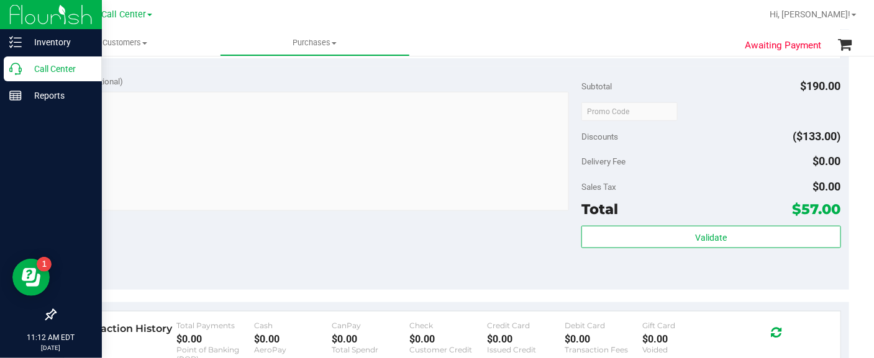
click at [47, 70] on p "Call Center" at bounding box center [59, 68] width 75 height 15
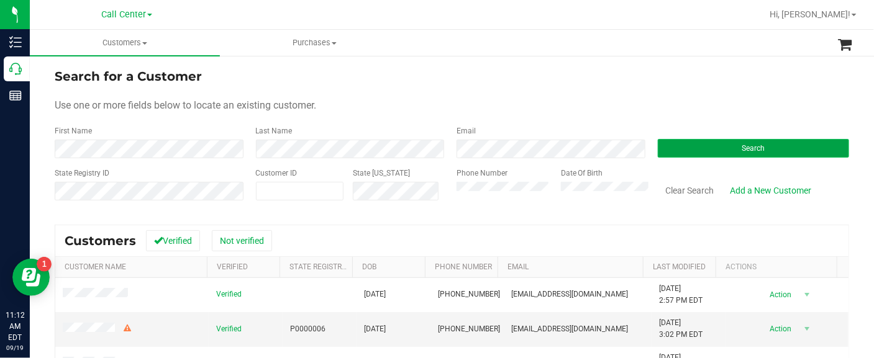
click at [677, 152] on button "Search" at bounding box center [754, 148] width 192 height 19
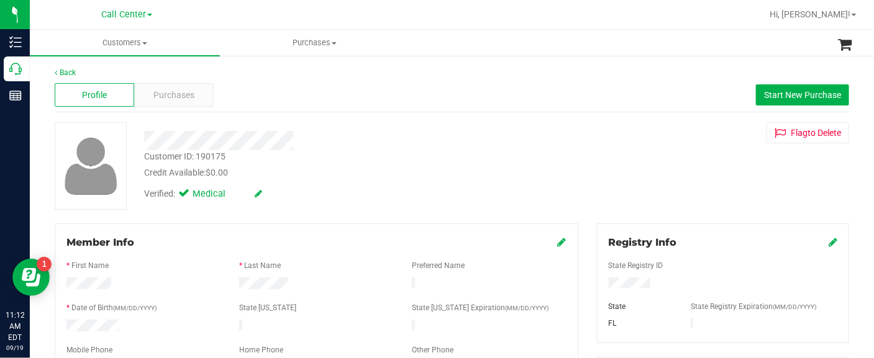
click at [90, 97] on span "Profile" at bounding box center [94, 95] width 25 height 13
click at [65, 170] on img at bounding box center [90, 166] width 65 height 64
click at [182, 93] on span "Purchases" at bounding box center [173, 95] width 41 height 13
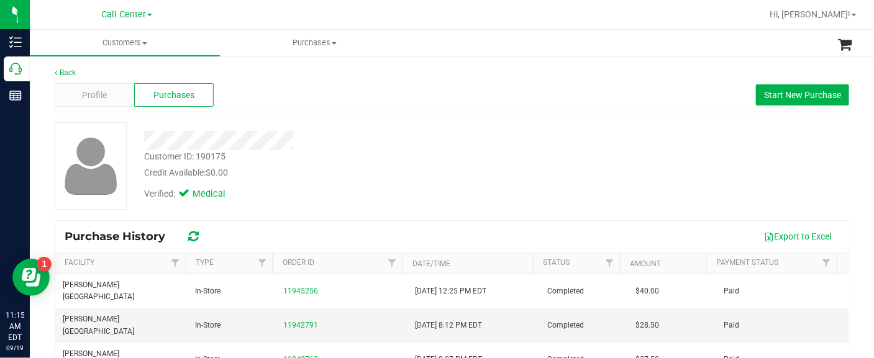
click at [40, 181] on div "Back Profile Purchases Start New Purchase Customer ID: 190175 Credit Available:…" at bounding box center [452, 299] width 844 height 488
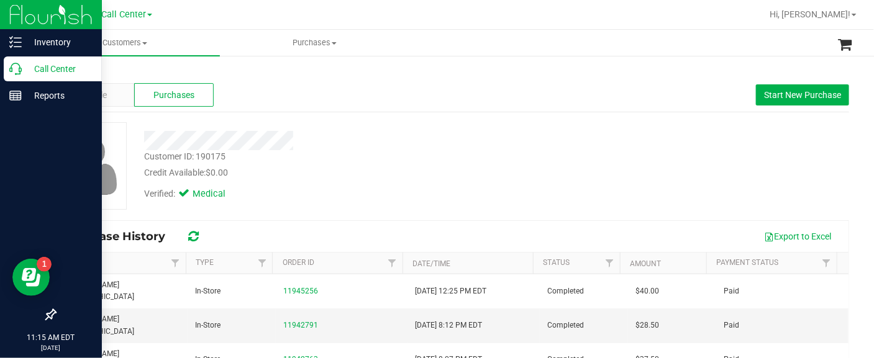
click at [47, 73] on p "Call Center" at bounding box center [59, 68] width 75 height 15
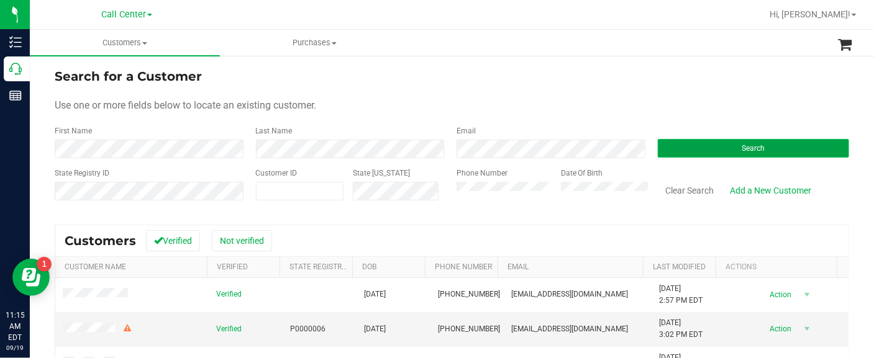
click at [673, 147] on button "Search" at bounding box center [754, 148] width 192 height 19
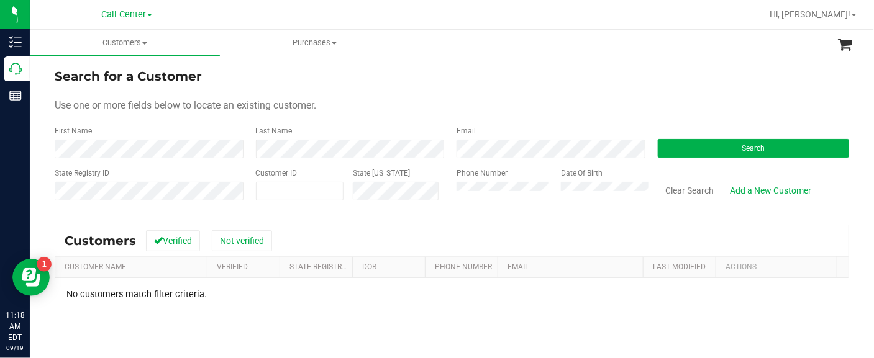
click at [101, 216] on div "Search for a Customer Use one or more fields below to locate an existing custom…" at bounding box center [452, 300] width 794 height 467
click at [764, 197] on link "Add a New Customer" at bounding box center [771, 190] width 98 height 21
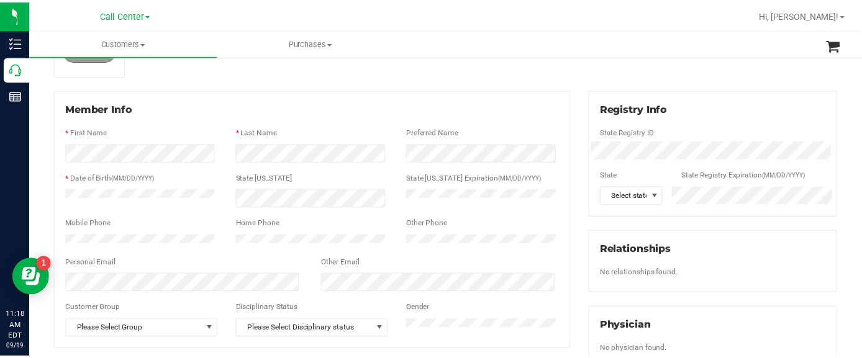
scroll to position [155, 0]
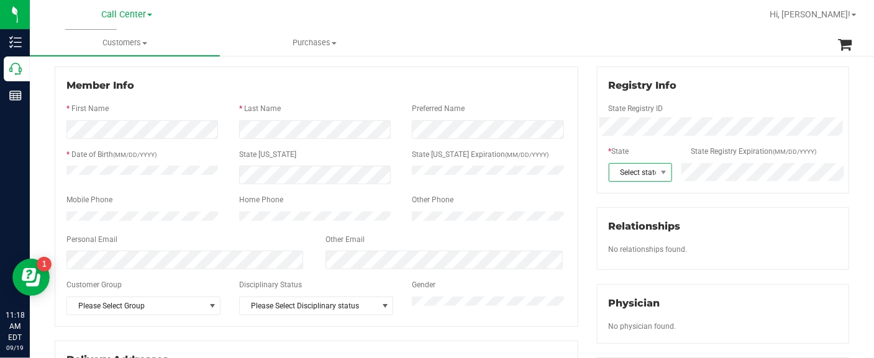
click at [618, 173] on span "Select state" at bounding box center [632, 172] width 47 height 17
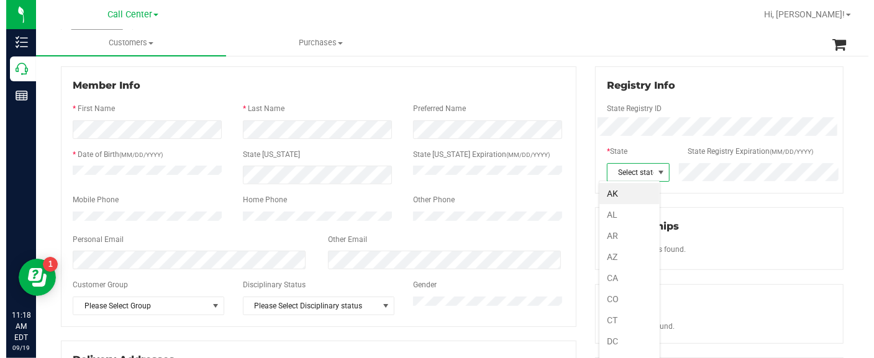
scroll to position [22, 0]
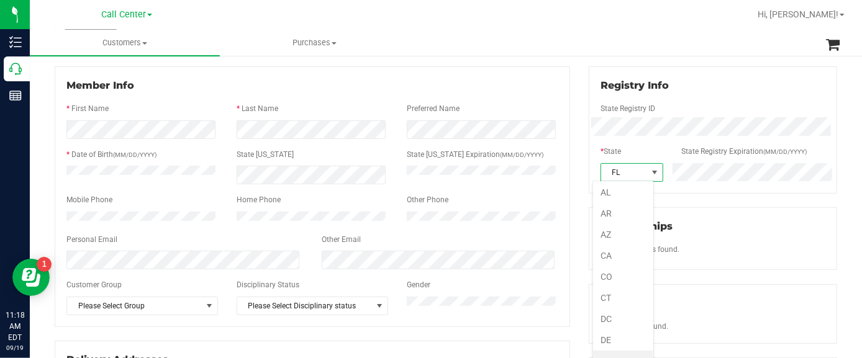
click at [618, 173] on span "FL" at bounding box center [624, 172] width 46 height 17
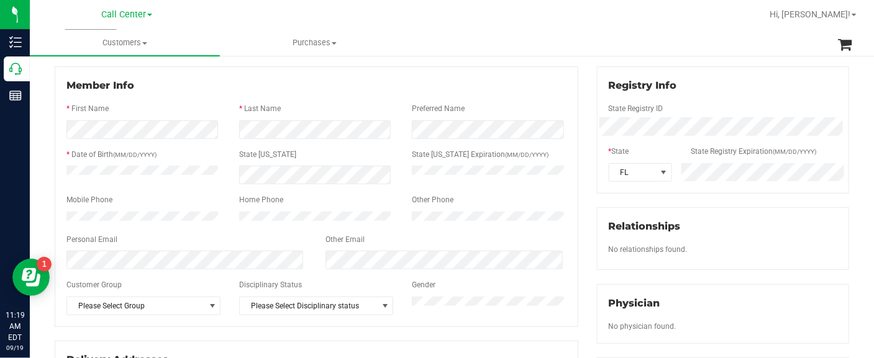
click at [50, 158] on div "Member Info * First Name * Last Name Preferred Name * Date of Birth (MM/DD/YYYY…" at bounding box center [316, 253] width 542 height 375
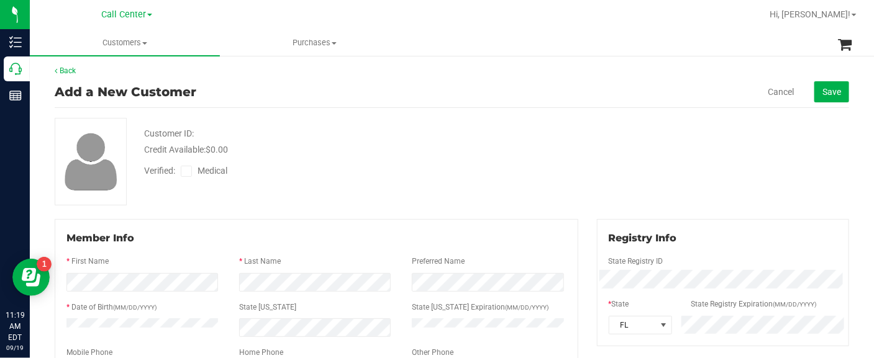
scroll to position [0, 0]
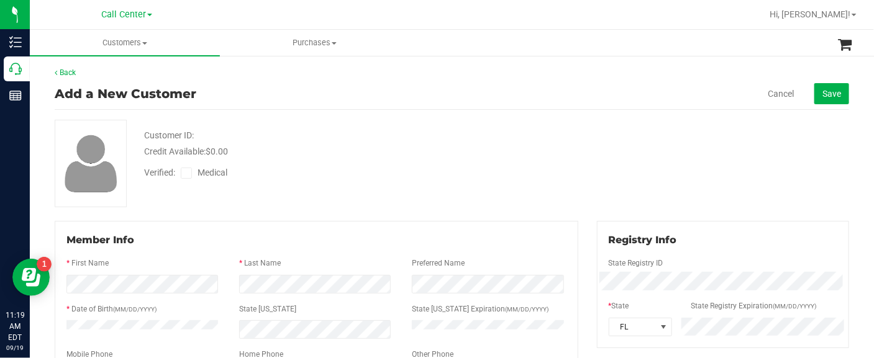
click at [187, 173] on icon at bounding box center [187, 173] width 8 height 0
click at [0, 0] on input "Medical" at bounding box center [0, 0] width 0 height 0
click at [826, 91] on span "Save" at bounding box center [831, 94] width 19 height 10
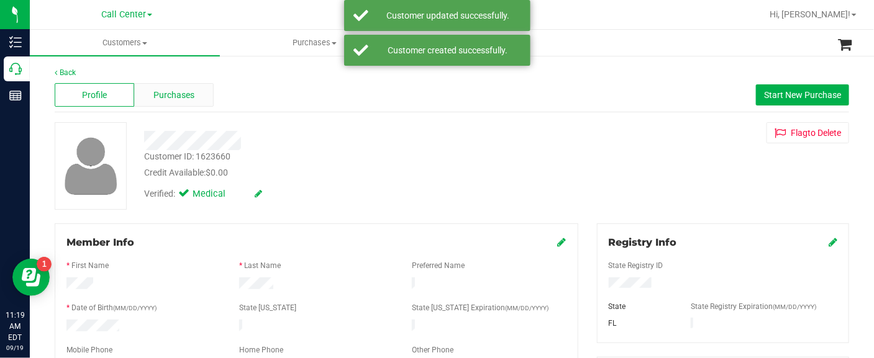
click at [158, 93] on span "Purchases" at bounding box center [173, 95] width 41 height 13
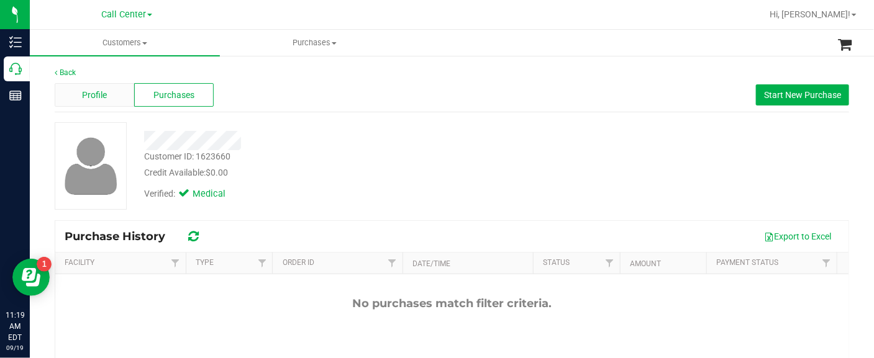
click at [90, 92] on span "Profile" at bounding box center [94, 95] width 25 height 13
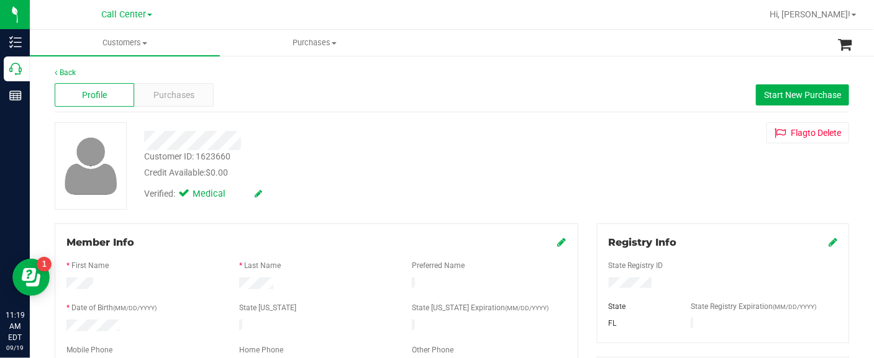
click at [76, 225] on div "Member Info * First Name * Last Name Preferred Name * Date of Birth (MM/DD/YYYY…" at bounding box center [317, 348] width 524 height 248
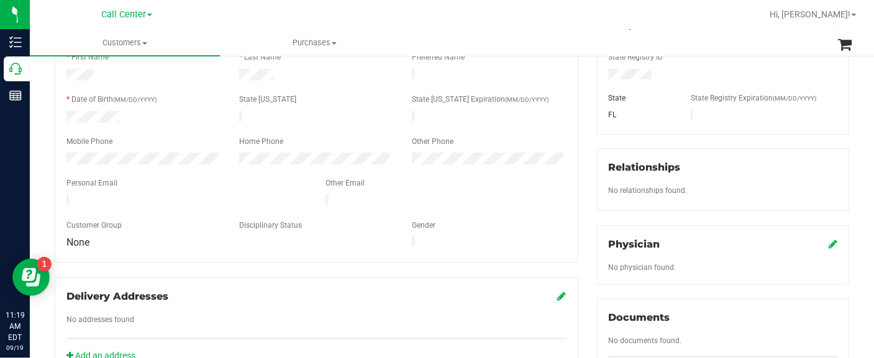
scroll to position [233, 0]
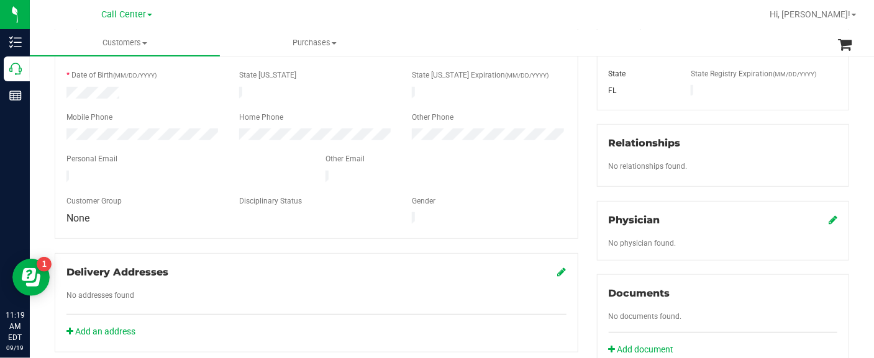
click at [829, 222] on icon at bounding box center [833, 220] width 9 height 10
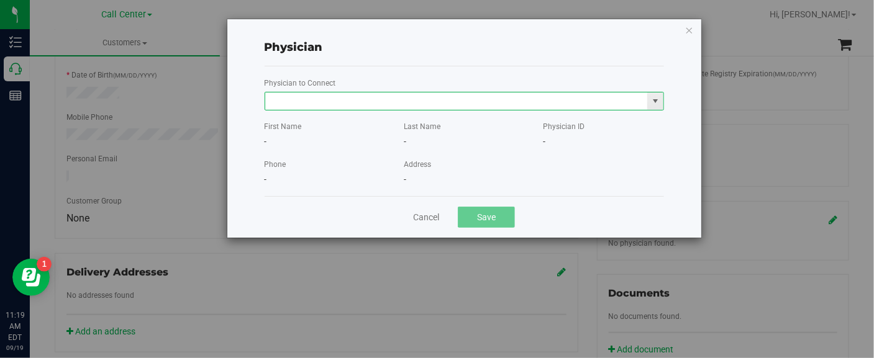
click at [410, 107] on input "text" at bounding box center [456, 101] width 383 height 17
paste input "HALPERIN"
click at [375, 125] on li "ANDREW HALPERIN" at bounding box center [464, 123] width 398 height 19
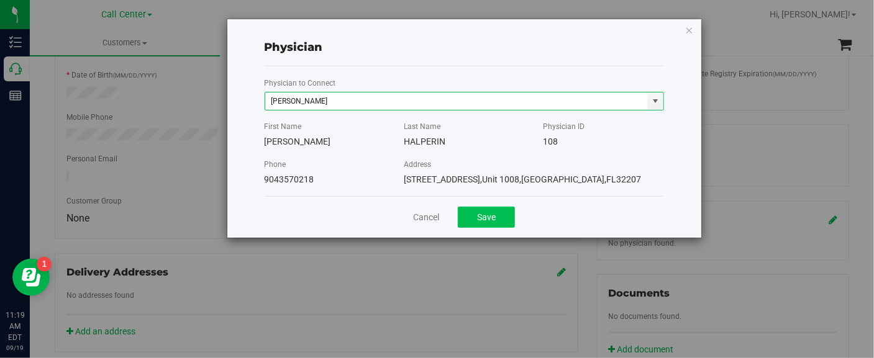
type input "ANDREW HALPERIN"
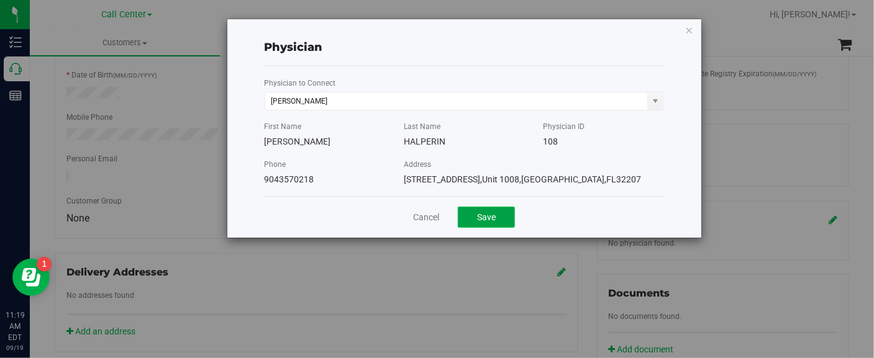
click at [488, 219] on button "Save" at bounding box center [486, 217] width 57 height 21
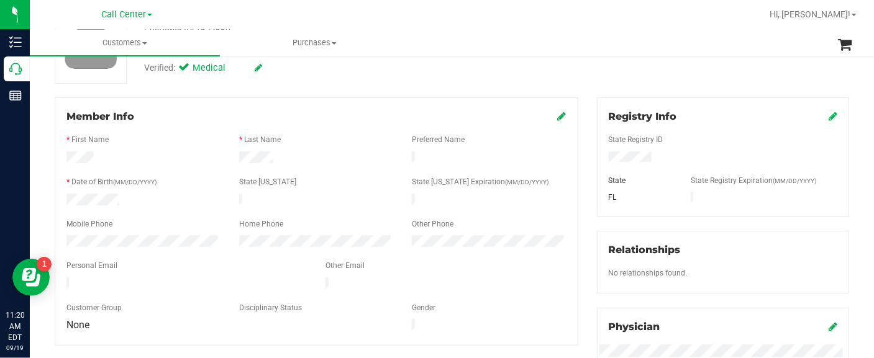
scroll to position [0, 0]
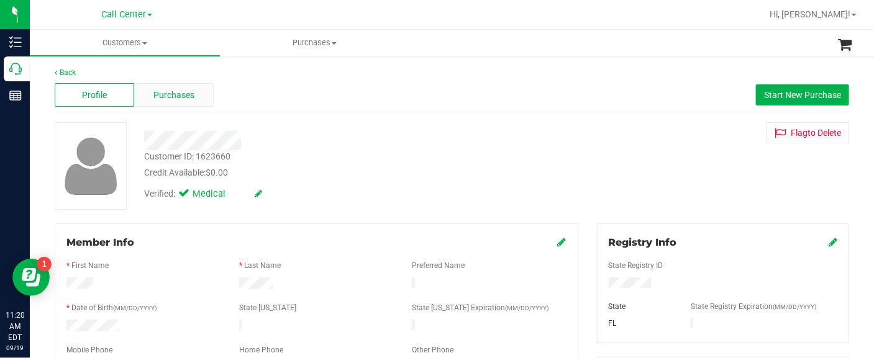
click at [177, 101] on span "Purchases" at bounding box center [173, 95] width 41 height 13
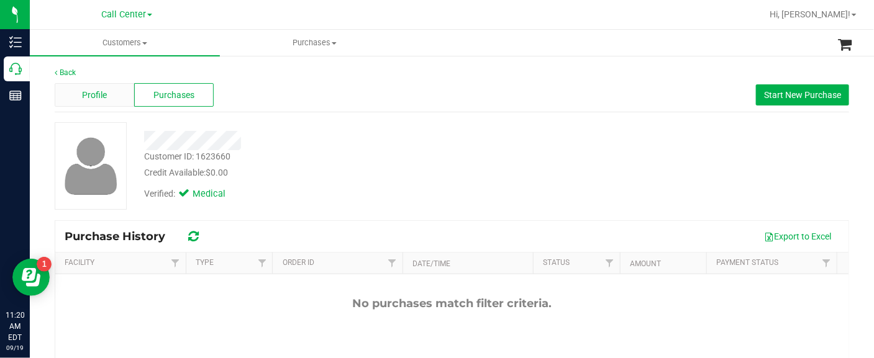
click at [106, 101] on div "Profile" at bounding box center [95, 95] width 80 height 24
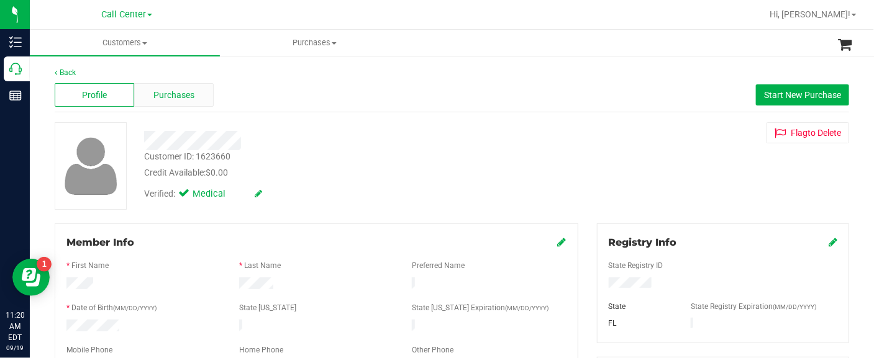
click at [165, 86] on div "Purchases" at bounding box center [174, 95] width 80 height 24
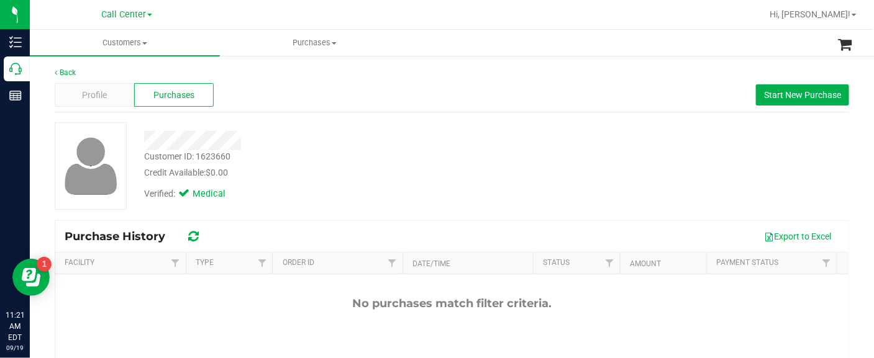
drag, startPoint x: 43, startPoint y: 222, endPoint x: 43, endPoint y: 191, distance: 31.1
click at [43, 222] on div "Back Profile Purchases Start New Purchase Customer ID: 1623660 Credit Available…" at bounding box center [452, 299] width 844 height 488
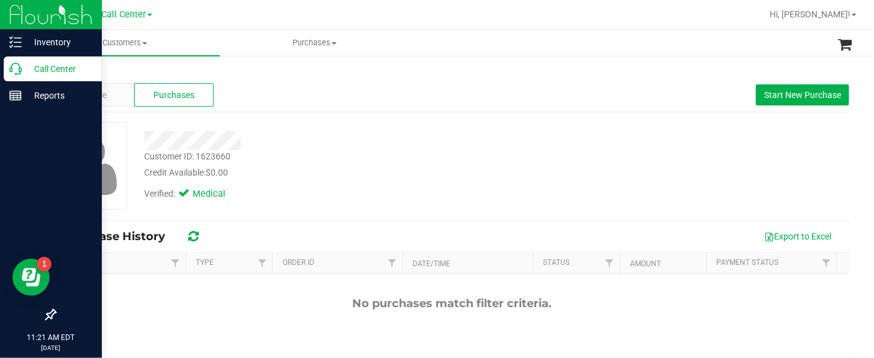
click at [42, 62] on p "Call Center" at bounding box center [59, 68] width 75 height 15
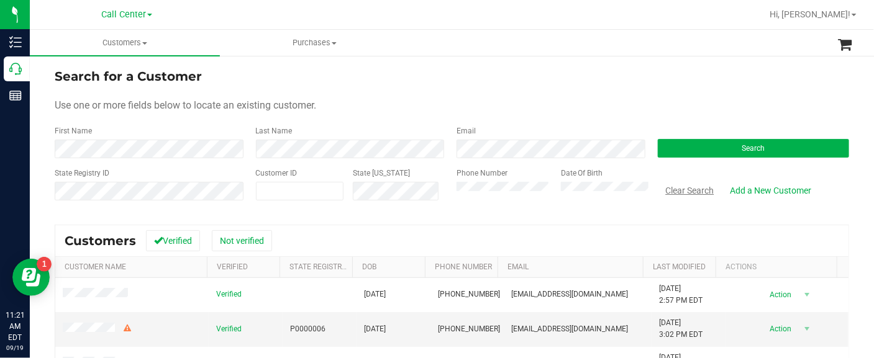
click at [696, 184] on button "Clear Search" at bounding box center [690, 190] width 65 height 21
click at [727, 140] on button "Search" at bounding box center [754, 148] width 192 height 19
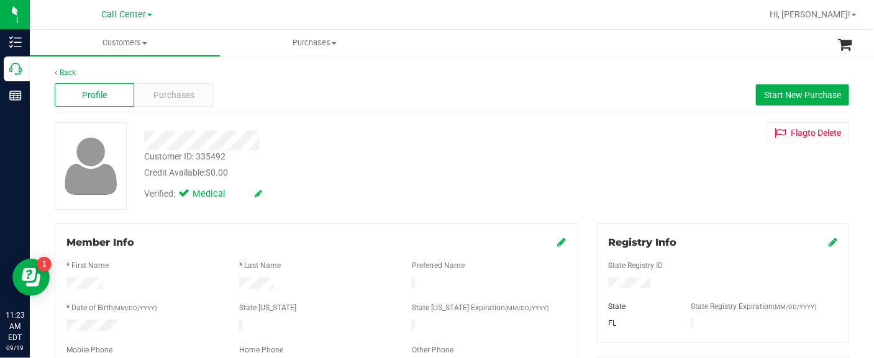
click at [189, 101] on span "Purchases" at bounding box center [173, 95] width 41 height 13
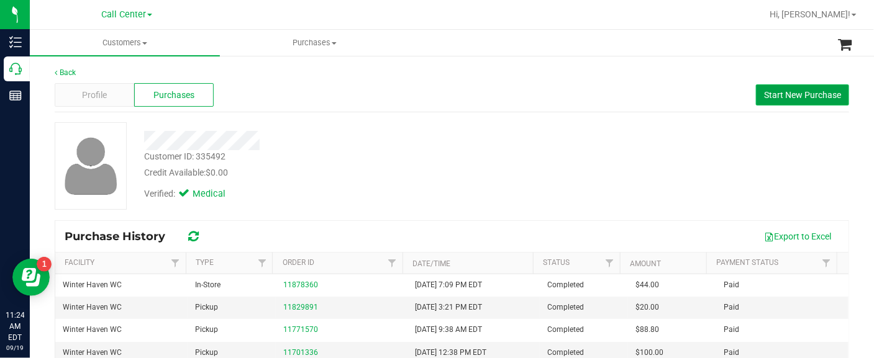
click at [793, 94] on span "Start New Purchase" at bounding box center [802, 95] width 77 height 10
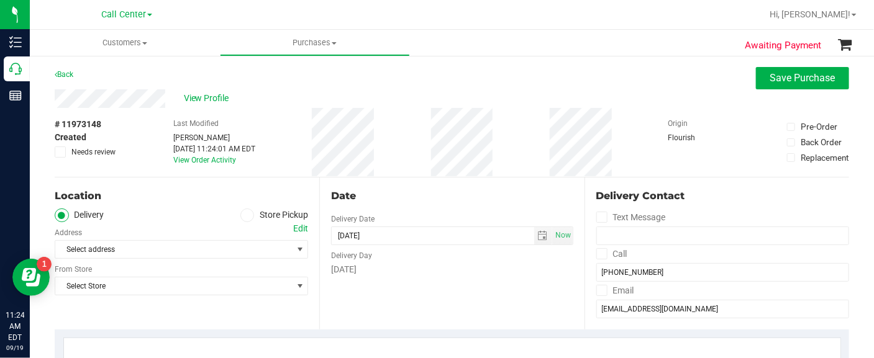
click at [94, 190] on div "Location" at bounding box center [181, 196] width 253 height 15
click at [245, 216] on icon at bounding box center [246, 216] width 7 height 0
click at [0, 0] on input "Store Pickup" at bounding box center [0, 0] width 0 height 0
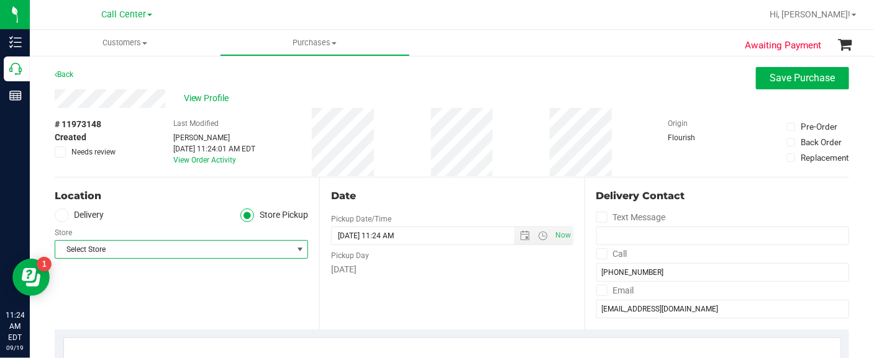
click at [227, 250] on span "Select Store" at bounding box center [173, 249] width 237 height 17
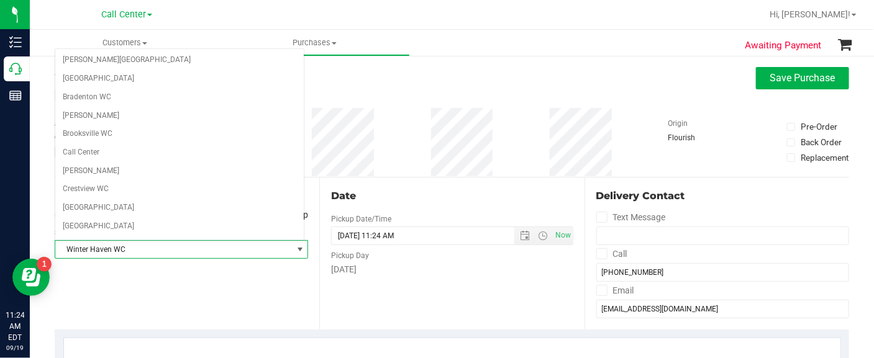
scroll to position [853, 0]
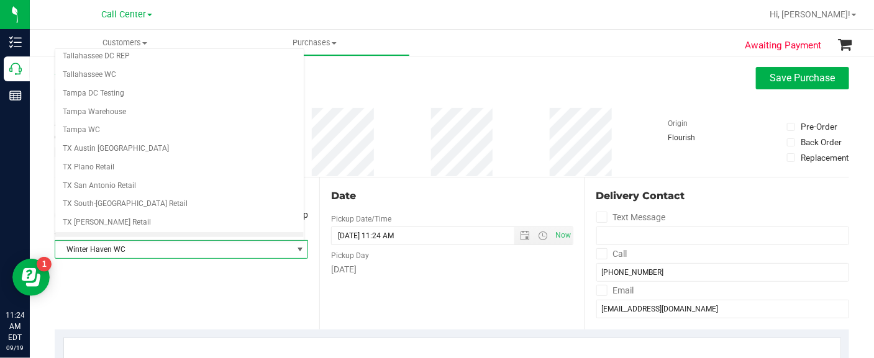
click at [176, 232] on li "Winter Haven WC" at bounding box center [179, 241] width 248 height 19
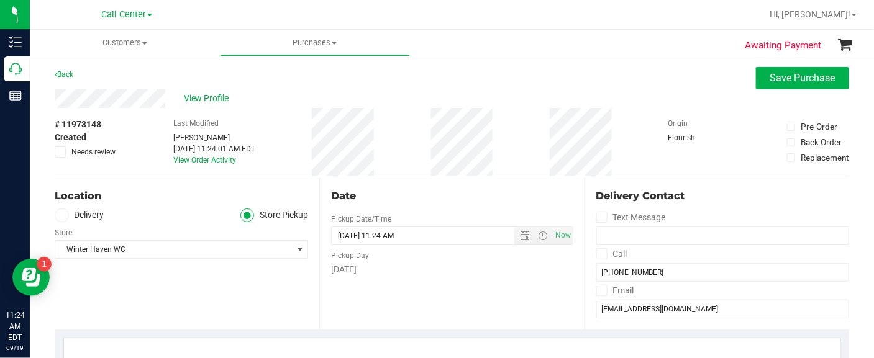
click at [82, 288] on div "Location Delivery Store Pickup Store Winter Haven WC Select Store Bonita Spring…" at bounding box center [187, 254] width 265 height 152
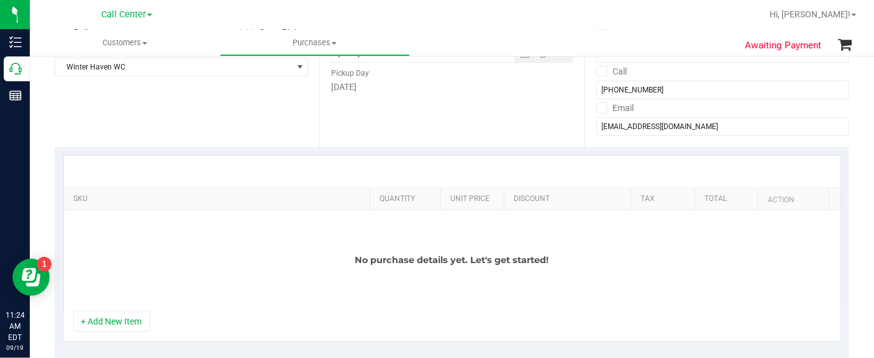
scroll to position [233, 0]
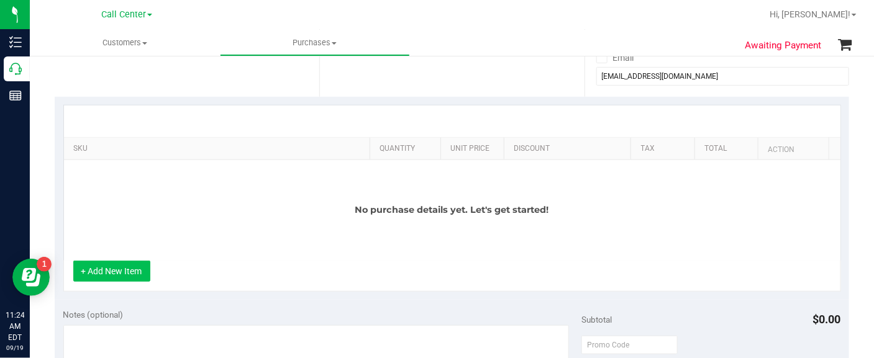
click at [80, 275] on button "+ Add New Item" at bounding box center [111, 271] width 77 height 21
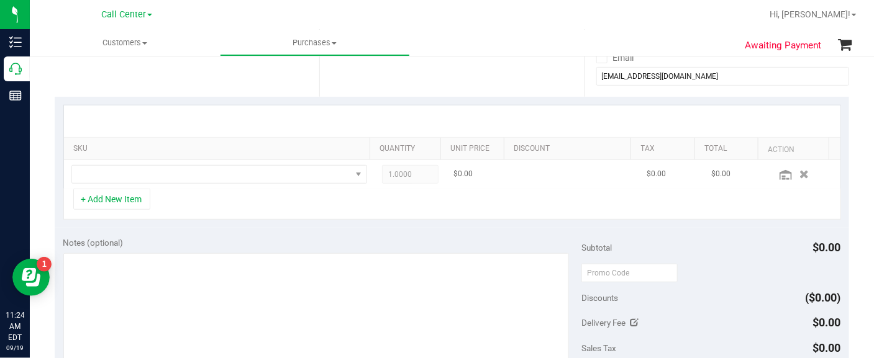
click at [81, 163] on td at bounding box center [219, 174] width 311 height 29
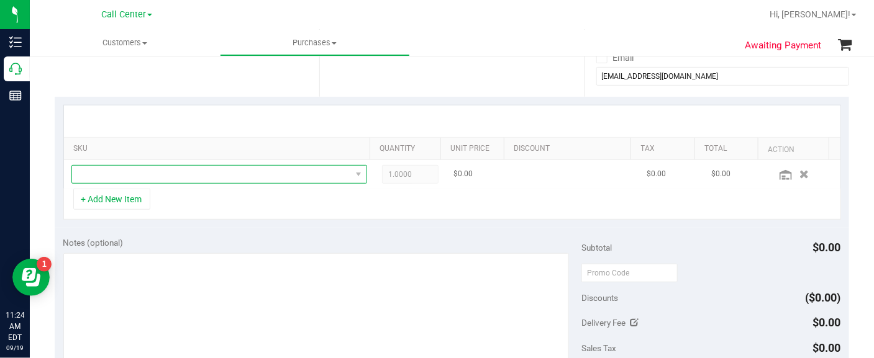
click at [86, 168] on span "NO DATA FOUND" at bounding box center [211, 174] width 279 height 17
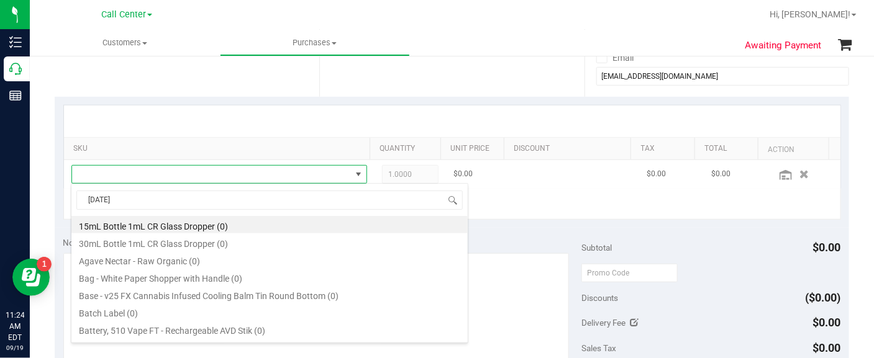
scroll to position [18, 281]
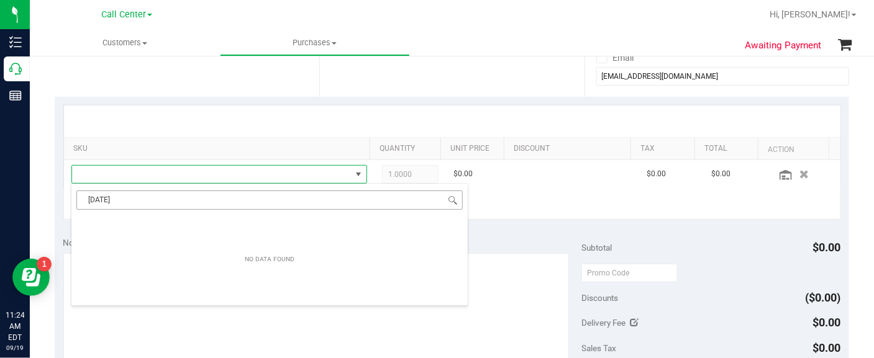
drag, startPoint x: 114, startPoint y: 199, endPoint x: 76, endPoint y: 199, distance: 37.9
click at [76, 199] on input "04/14/1958" at bounding box center [269, 200] width 386 height 19
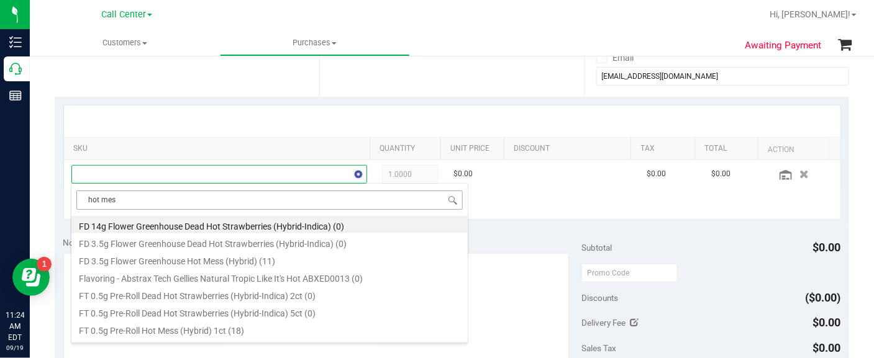
type input "hot mess"
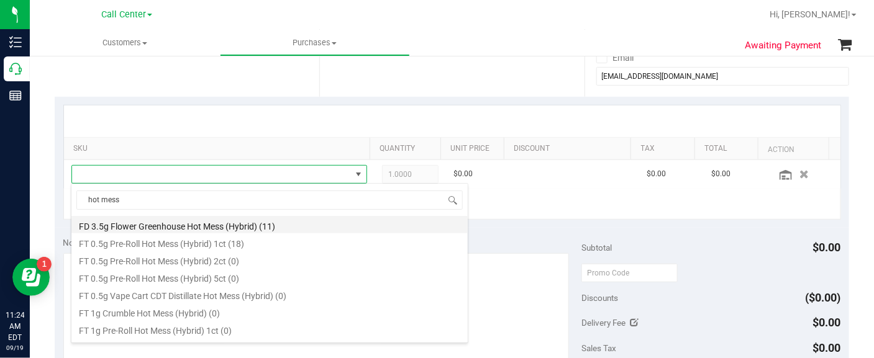
click at [148, 222] on li "FD 3.5g Flower Greenhouse Hot Mess (Hybrid) (11)" at bounding box center [269, 224] width 396 height 17
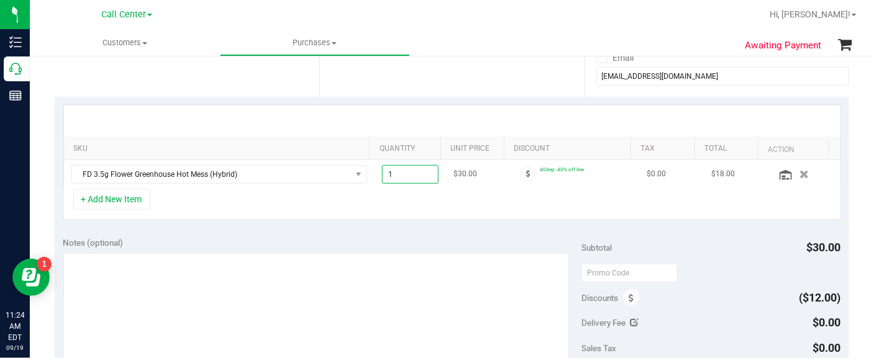
drag, startPoint x: 397, startPoint y: 177, endPoint x: 373, endPoint y: 181, distance: 24.6
click at [382, 181] on span "1.00 1" at bounding box center [410, 174] width 57 height 19
type input "4"
type input "4.00"
click at [373, 219] on div "+ Add New Item" at bounding box center [452, 204] width 778 height 31
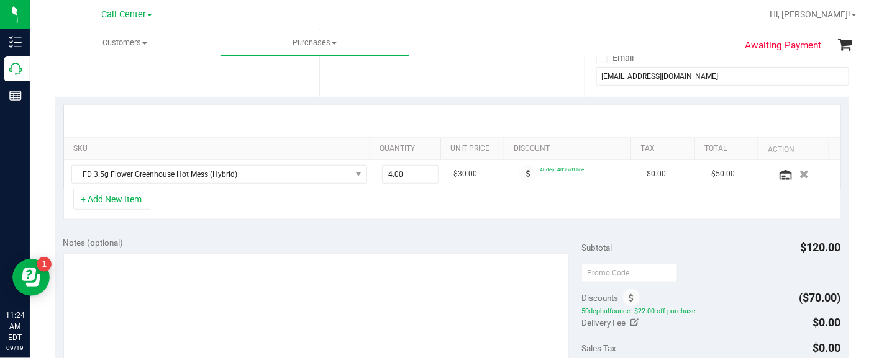
scroll to position [310, 0]
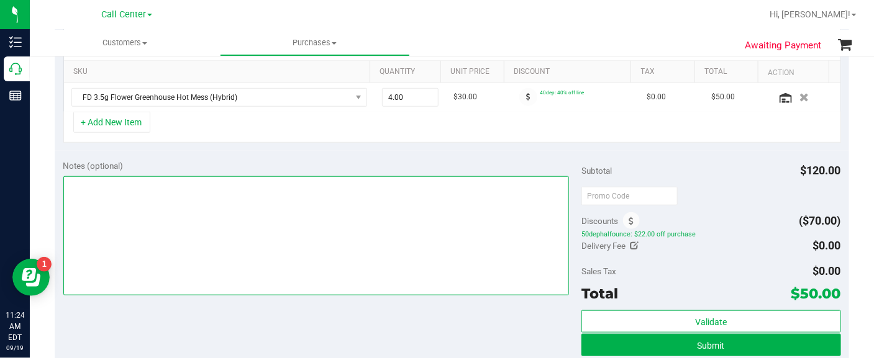
click at [283, 237] on textarea at bounding box center [316, 235] width 506 height 119
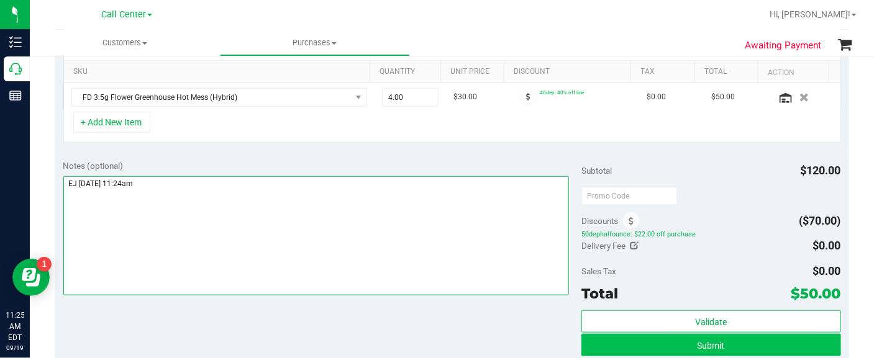
type textarea "EJ 9/19/25 11:24am"
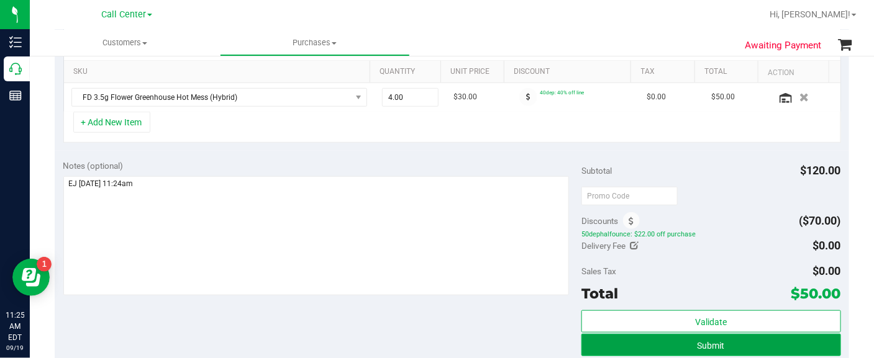
click at [647, 338] on button "Submit" at bounding box center [710, 345] width 259 height 22
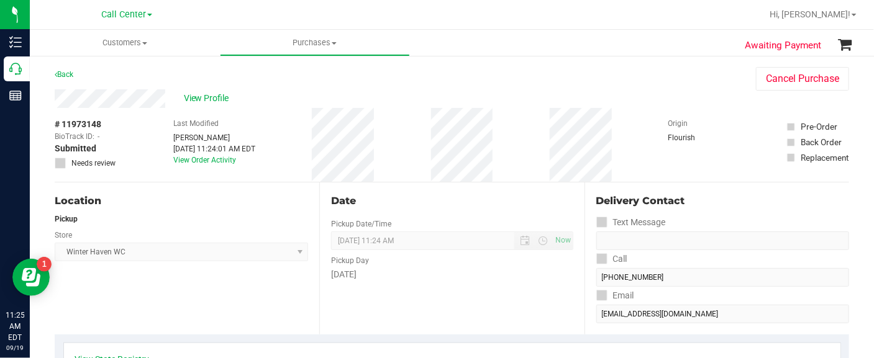
click at [79, 129] on span "# 11973148" at bounding box center [78, 124] width 47 height 13
click at [78, 129] on span "# 11973148" at bounding box center [78, 124] width 47 height 13
copy div "# 11973148"
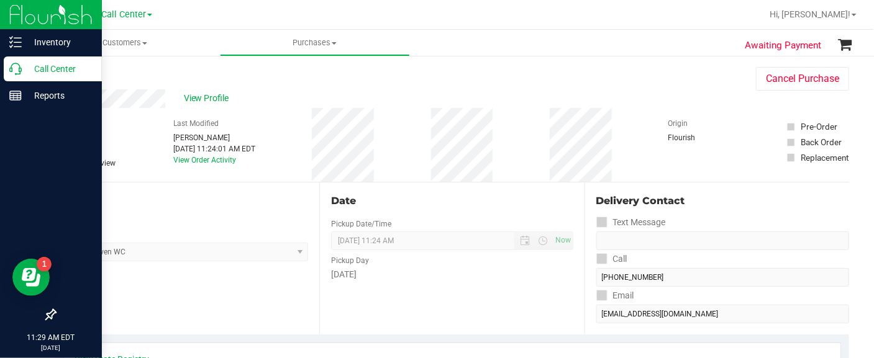
click at [17, 183] on div at bounding box center [51, 206] width 102 height 193
click at [63, 67] on p "Call Center" at bounding box center [59, 68] width 75 height 15
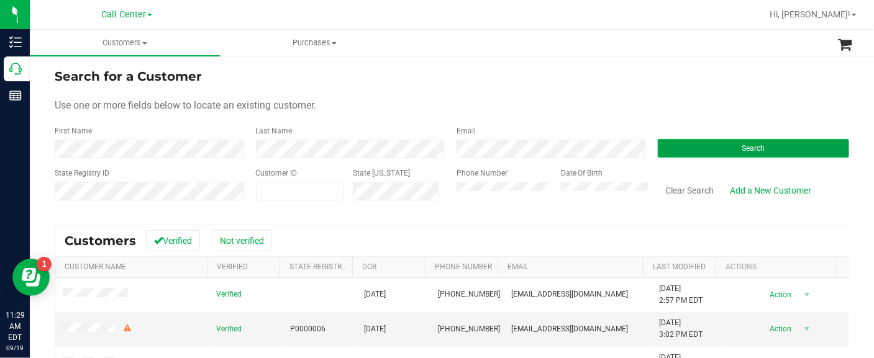
click at [671, 151] on button "Search" at bounding box center [754, 148] width 192 height 19
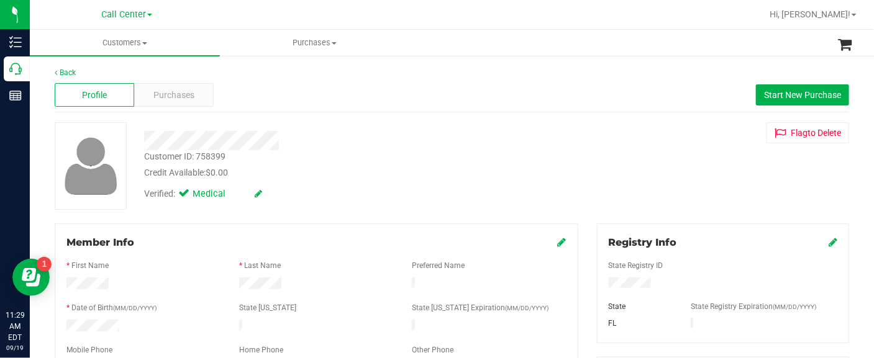
click at [52, 204] on div at bounding box center [89, 166] width 89 height 88
click at [168, 94] on span "Purchases" at bounding box center [173, 95] width 41 height 13
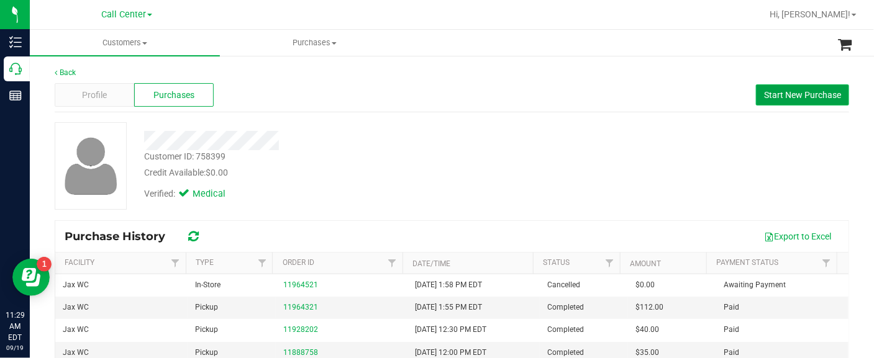
click at [764, 96] on span "Start New Purchase" at bounding box center [802, 95] width 77 height 10
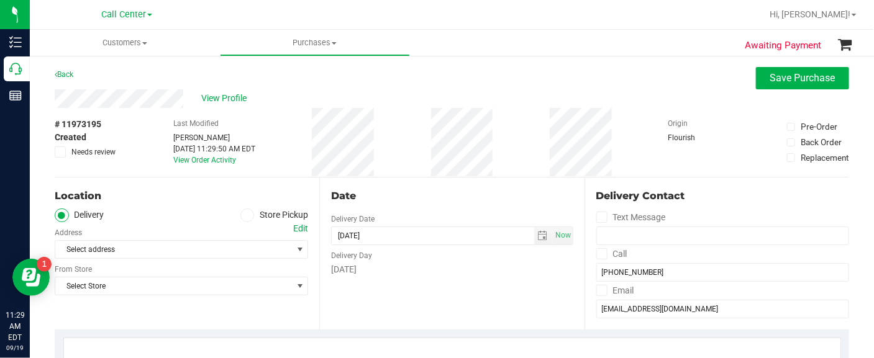
drag, startPoint x: 98, startPoint y: 189, endPoint x: 184, endPoint y: 216, distance: 90.2
click at [98, 189] on div "Location" at bounding box center [181, 196] width 253 height 15
click at [243, 216] on icon at bounding box center [246, 216] width 7 height 0
click at [0, 0] on input "Store Pickup" at bounding box center [0, 0] width 0 height 0
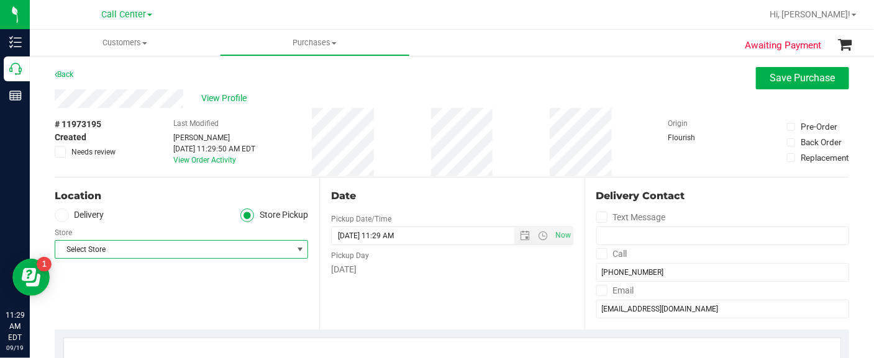
click at [223, 248] on span "Select Store" at bounding box center [173, 249] width 237 height 17
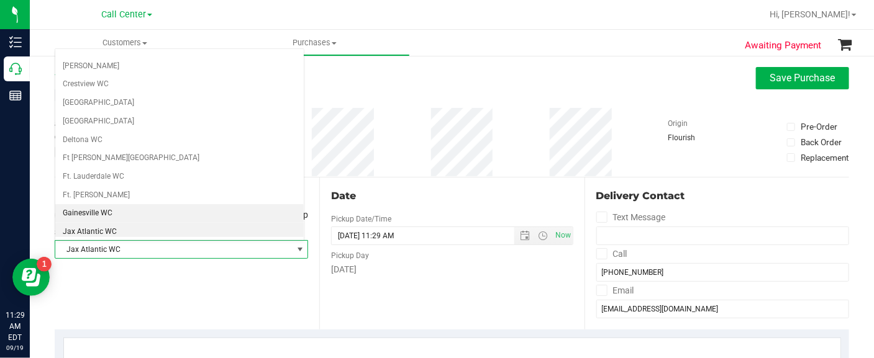
scroll to position [183, 0]
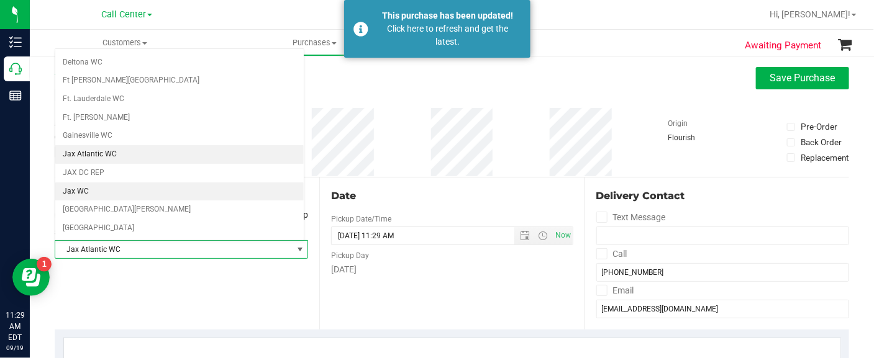
click at [86, 185] on li "Jax WC" at bounding box center [179, 192] width 248 height 19
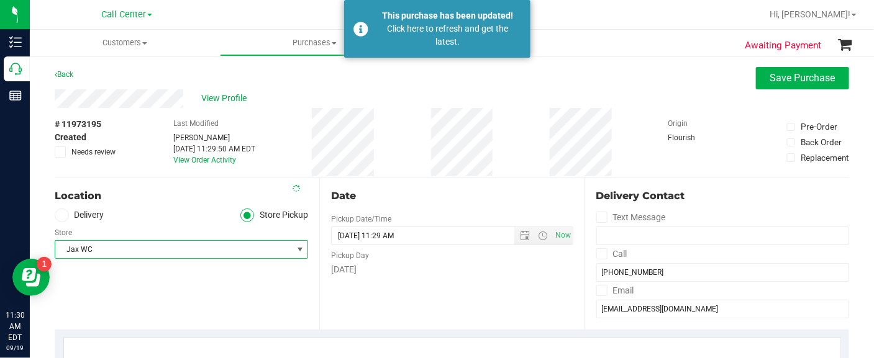
click at [152, 290] on div "Location Delivery Store Pickup Store Jax WC Select Store Bonita Springs WC Boyn…" at bounding box center [187, 254] width 265 height 152
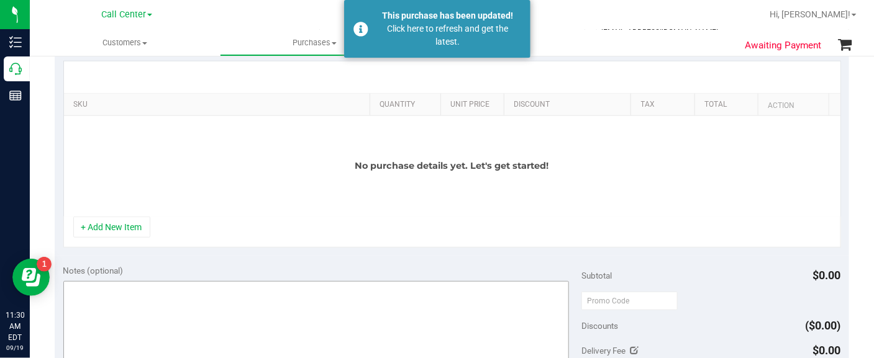
scroll to position [310, 0]
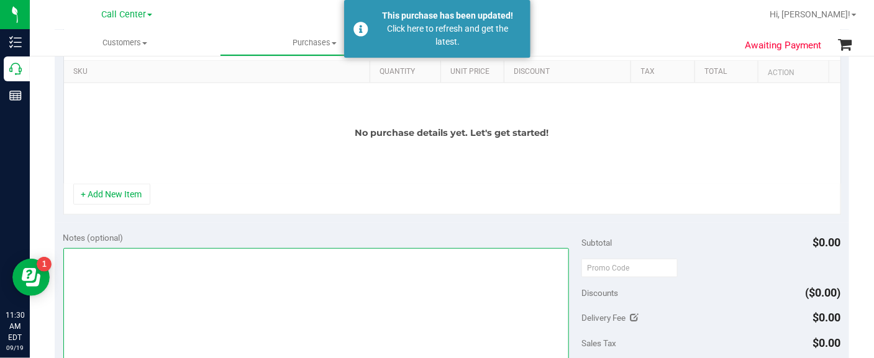
click at [123, 281] on textarea at bounding box center [316, 307] width 506 height 119
type textarea "EJ 9/19/25 11:30am"
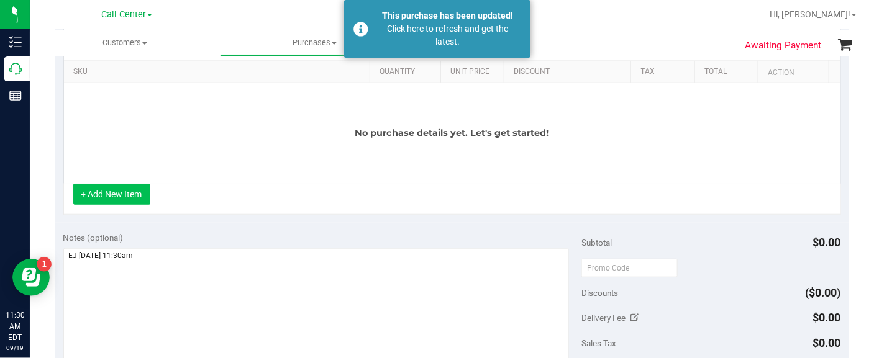
click at [137, 203] on button "+ Add New Item" at bounding box center [111, 194] width 77 height 21
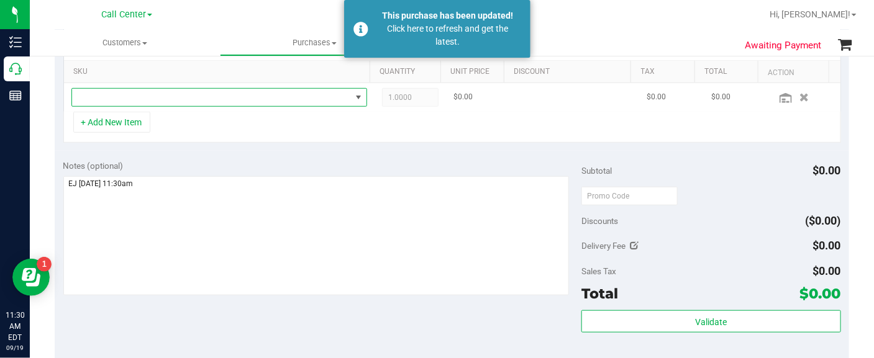
click at [116, 96] on span "NO DATA FOUND" at bounding box center [211, 97] width 279 height 17
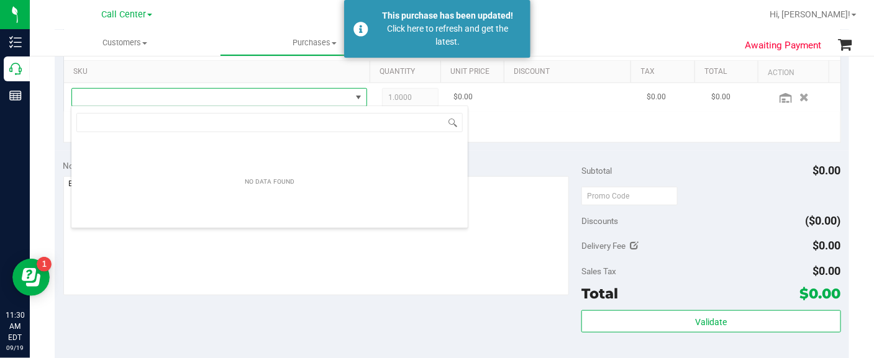
scroll to position [18, 286]
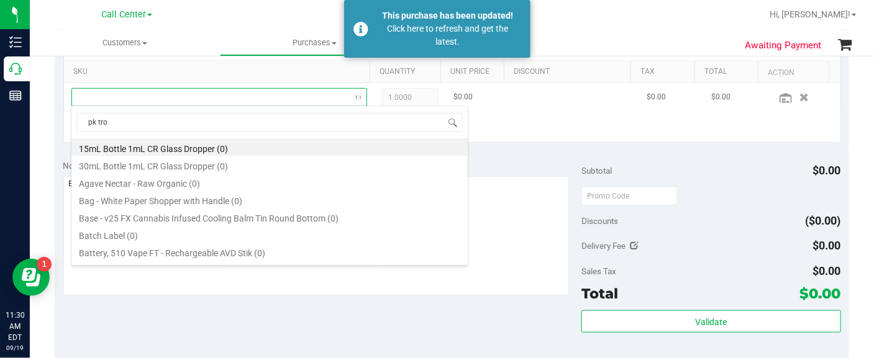
type input "pk trop"
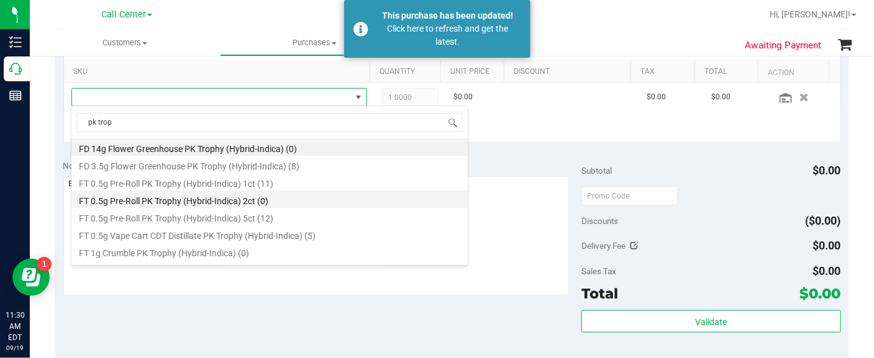
scroll to position [77, 0]
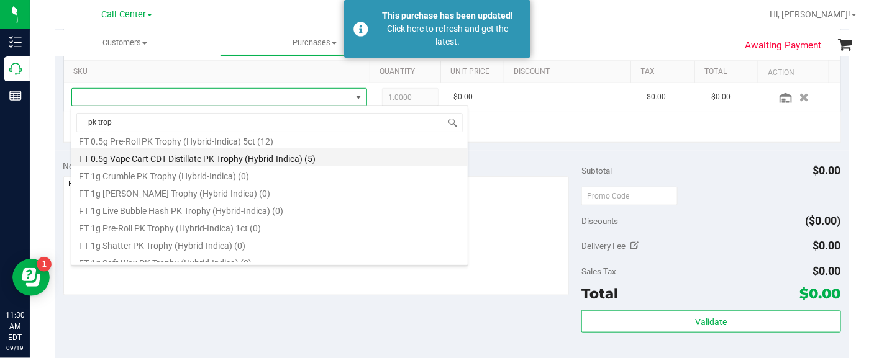
click at [160, 160] on li "FT 0.5g Vape Cart CDT Distillate PK Trophy (Hybrid-Indica) (5)" at bounding box center [269, 156] width 396 height 17
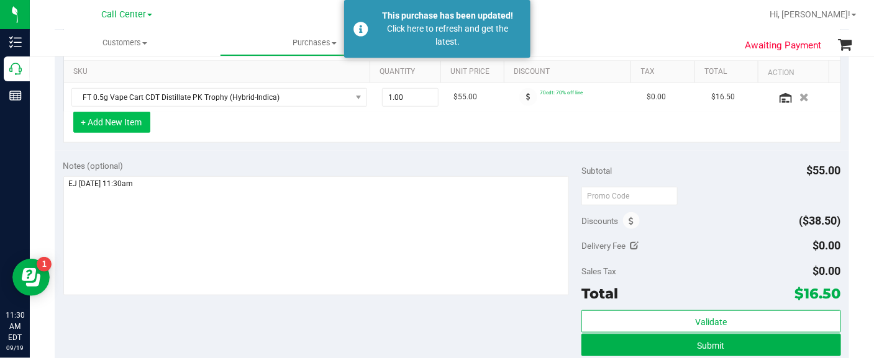
click at [114, 119] on button "+ Add New Item" at bounding box center [111, 122] width 77 height 21
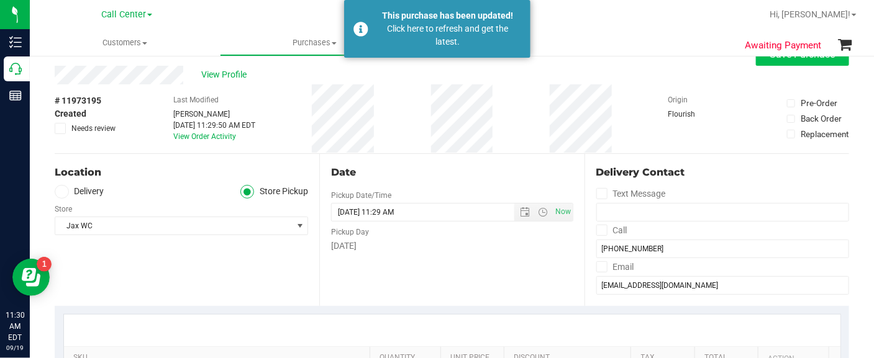
scroll to position [0, 0]
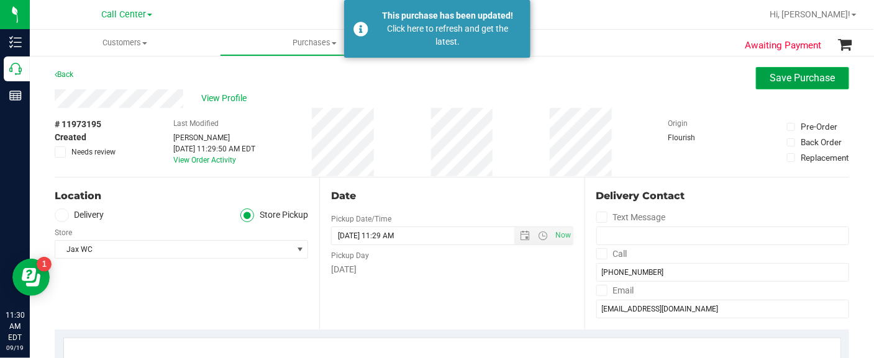
click at [785, 76] on span "Save Purchase" at bounding box center [802, 78] width 65 height 12
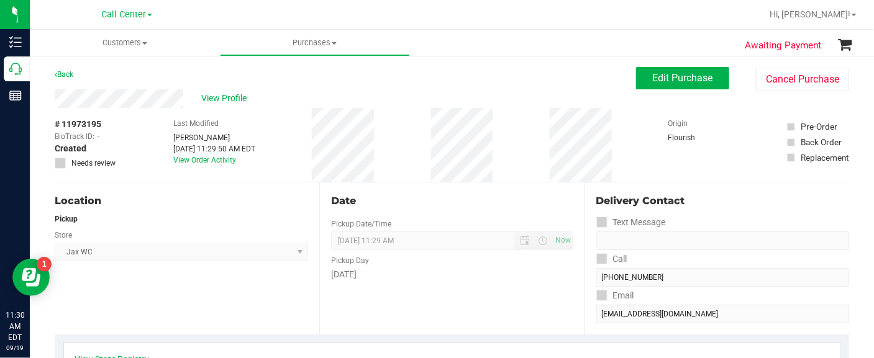
drag, startPoint x: 76, startPoint y: 302, endPoint x: 211, endPoint y: 243, distance: 147.1
click at [76, 302] on div "Location Pickup Store Jax WC Select Store Bonita Springs WC Boynton Beach WC Br…" at bounding box center [187, 259] width 265 height 152
click at [691, 81] on span "Edit Purchase" at bounding box center [683, 78] width 60 height 12
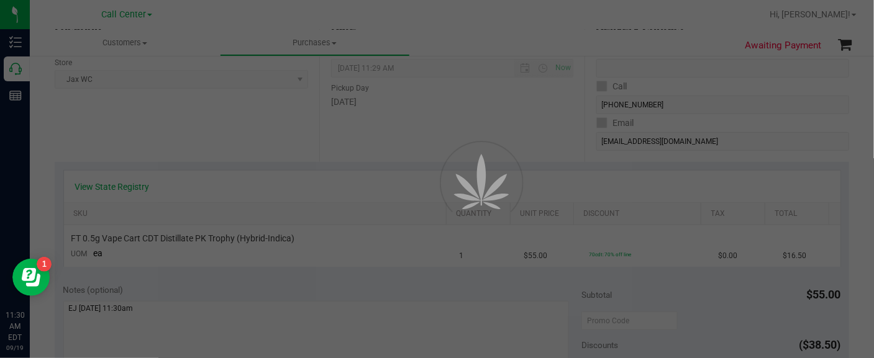
scroll to position [233, 0]
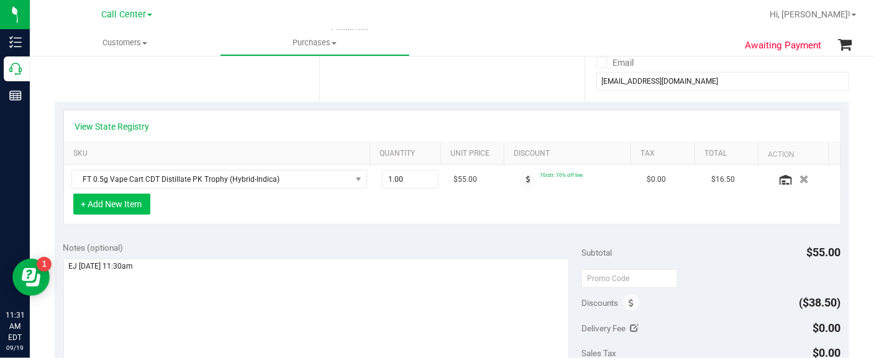
click at [99, 203] on button "+ Add New Item" at bounding box center [111, 204] width 77 height 21
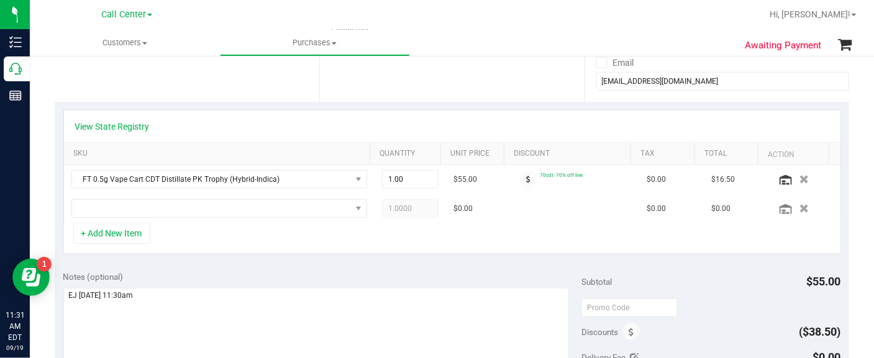
click at [50, 209] on div "Awaiting Payment Back Save Purchase View Profile # 11973195 BioTrack ID: - Crea…" at bounding box center [452, 294] width 844 height 944
click at [799, 206] on icon "button" at bounding box center [804, 208] width 11 height 9
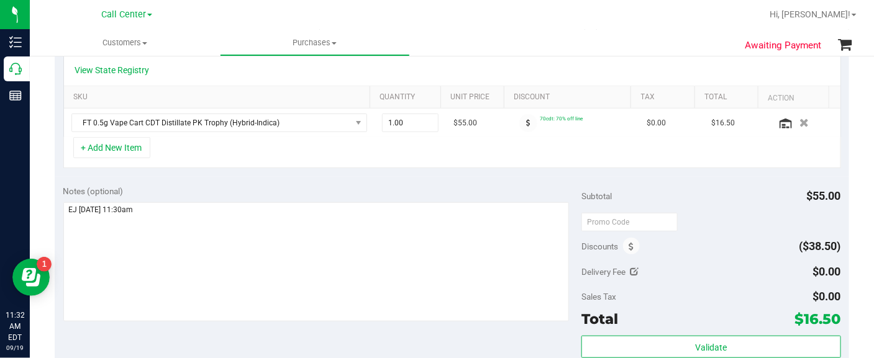
scroll to position [310, 0]
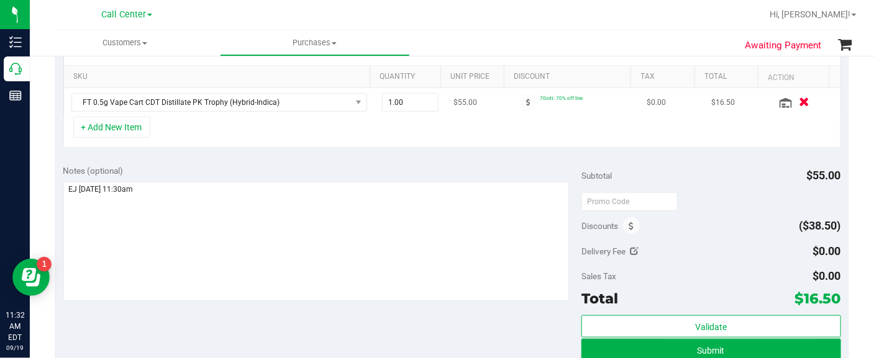
click at [799, 104] on icon "button" at bounding box center [804, 102] width 11 height 9
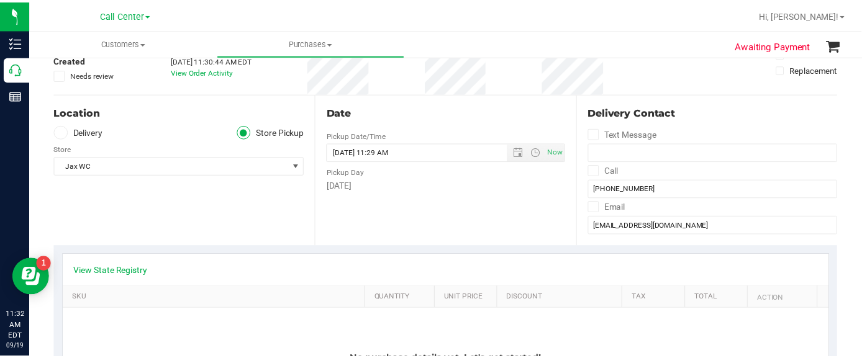
scroll to position [77, 0]
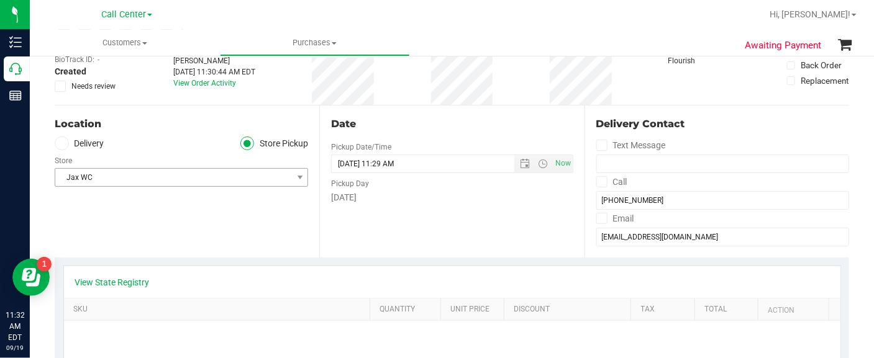
click at [175, 182] on span "Jax WC" at bounding box center [173, 177] width 237 height 17
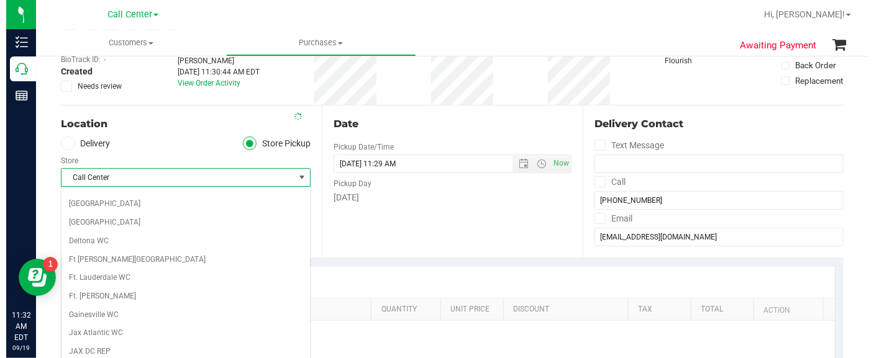
scroll to position [91, 0]
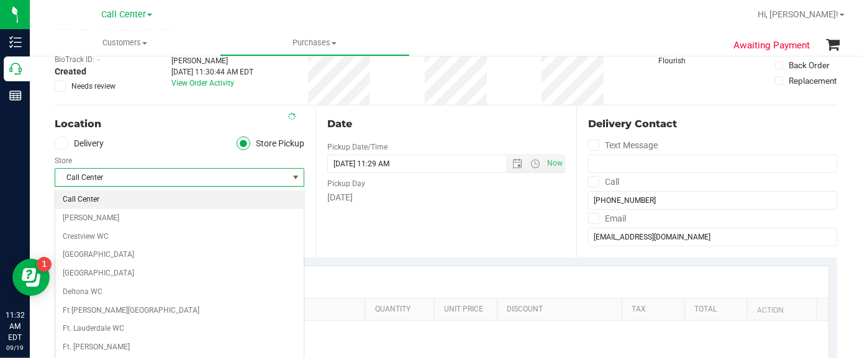
click at [167, 152] on div "Store" at bounding box center [180, 159] width 250 height 18
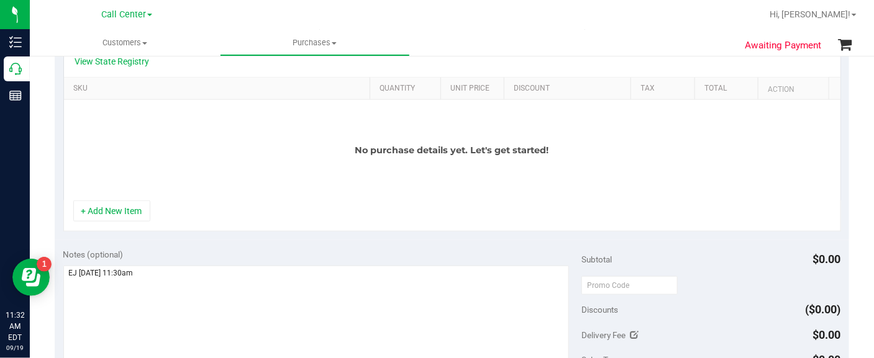
scroll to position [310, 0]
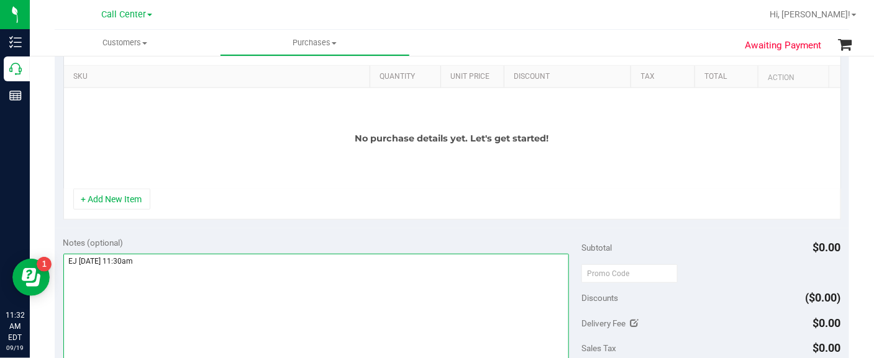
drag, startPoint x: 150, startPoint y: 266, endPoint x: 57, endPoint y: 257, distance: 93.0
click at [57, 257] on div "Notes (optional) Subtotal $0.00 Discounts ($0.00) Delivery Fee $0.00 Sales Tax …" at bounding box center [452, 341] width 794 height 224
click at [232, 316] on textarea at bounding box center [316, 313] width 506 height 119
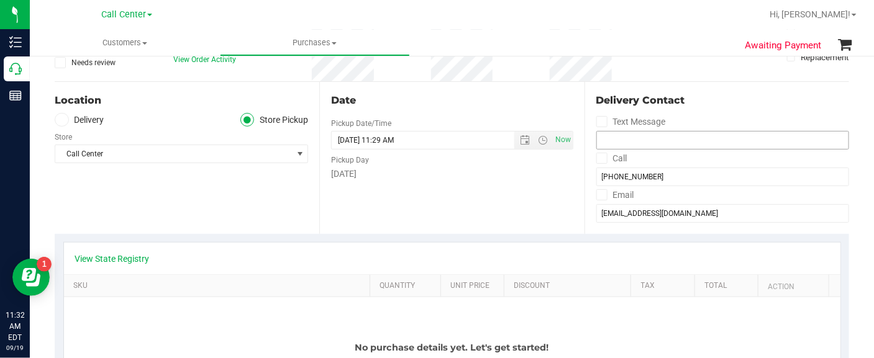
scroll to position [0, 0]
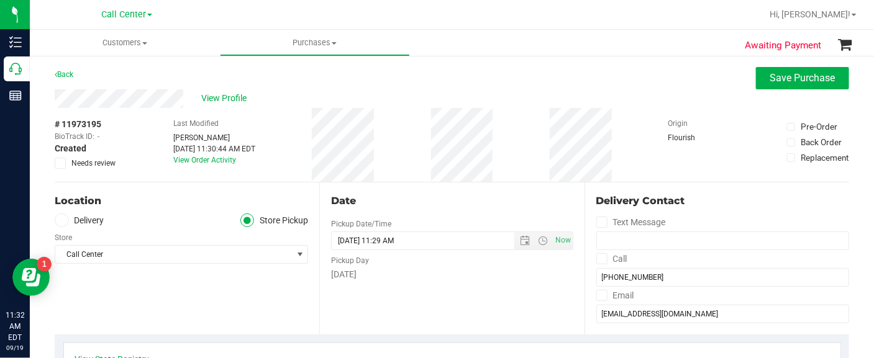
click at [762, 89] on div "View Profile" at bounding box center [452, 98] width 794 height 19
click at [766, 85] on button "Save Purchase" at bounding box center [802, 78] width 93 height 22
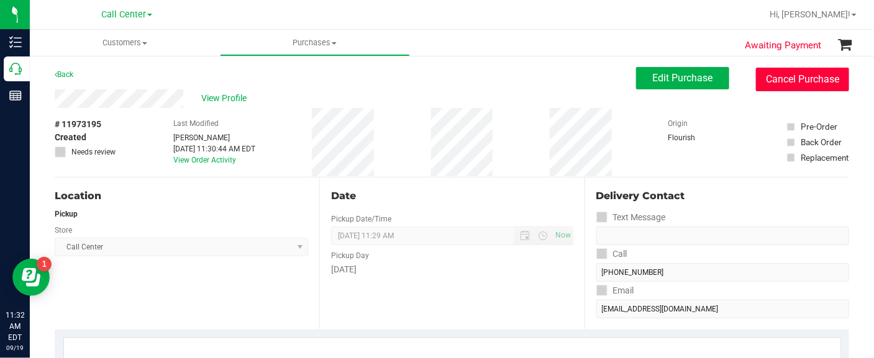
click at [767, 82] on button "Cancel Purchase" at bounding box center [802, 80] width 93 height 24
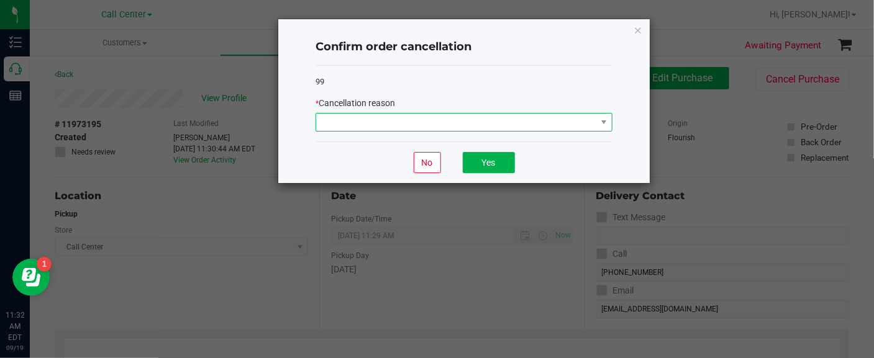
click at [509, 124] on span at bounding box center [456, 122] width 280 height 17
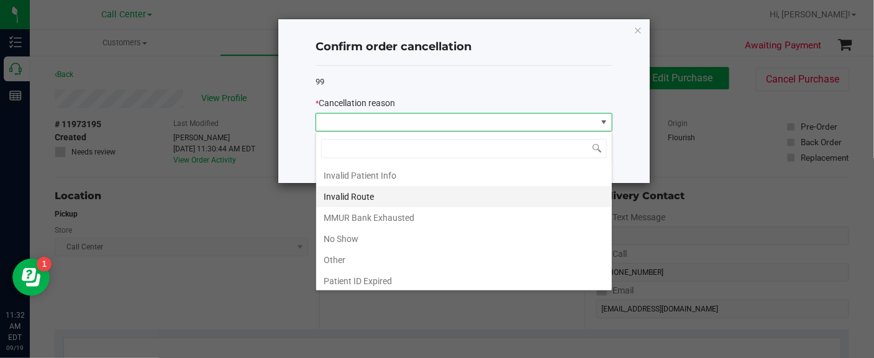
scroll to position [63, 0]
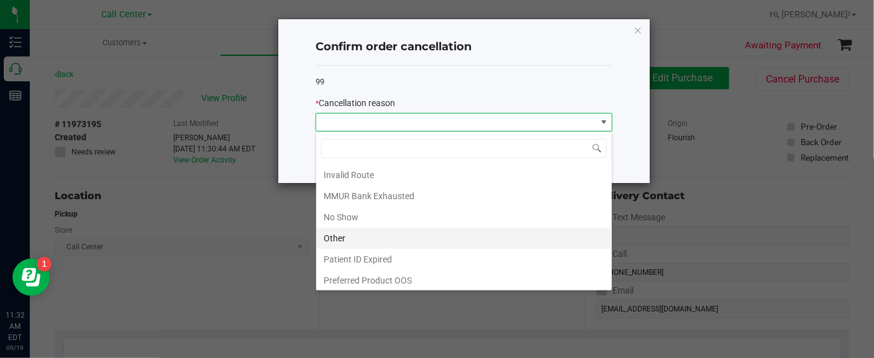
click at [410, 229] on li "Other" at bounding box center [464, 238] width 296 height 21
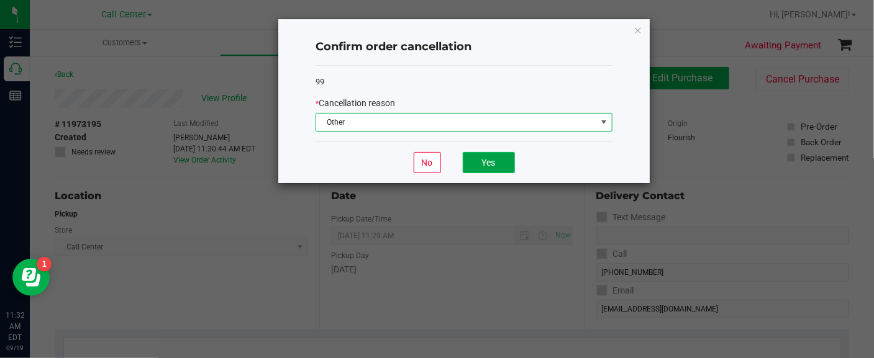
click at [475, 161] on button "Yes" at bounding box center [489, 162] width 52 height 21
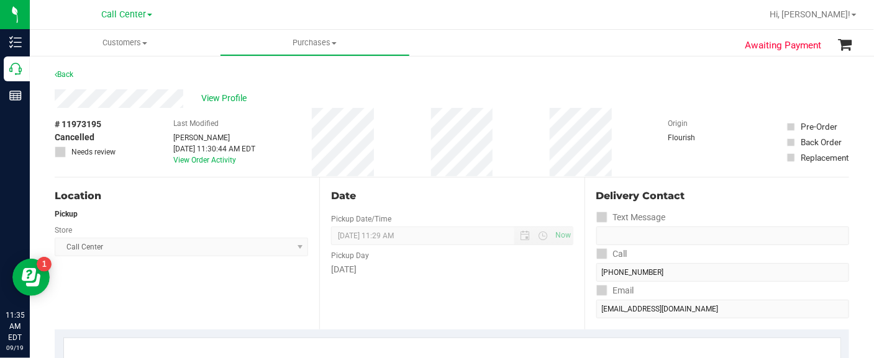
click at [86, 294] on div "Location Pickup Store Call Center Select Store Bonita Springs WC Boynton Beach …" at bounding box center [187, 254] width 265 height 152
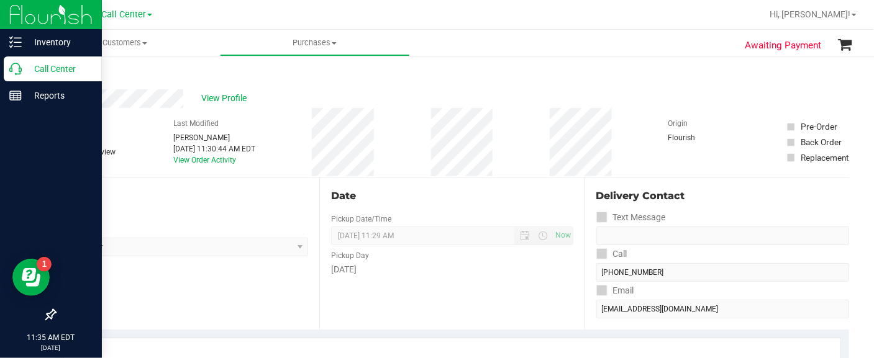
click at [42, 69] on p "Call Center" at bounding box center [59, 68] width 75 height 15
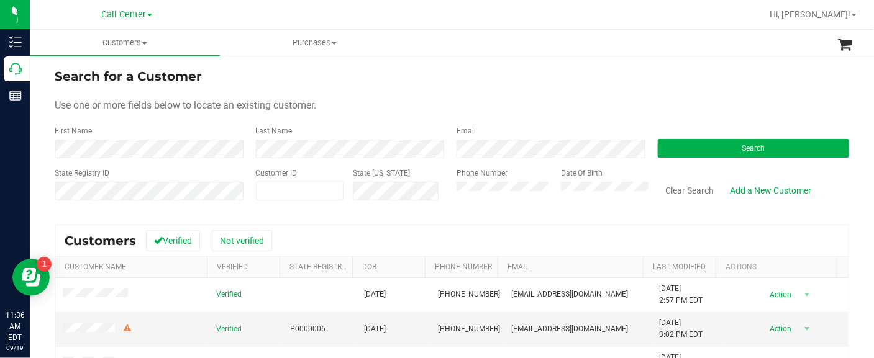
drag, startPoint x: 76, startPoint y: 207, endPoint x: 99, endPoint y: 202, distance: 23.5
click at [76, 207] on input "text" at bounding box center [97, 206] width 85 height 11
click at [680, 147] on button "Search" at bounding box center [754, 148] width 192 height 19
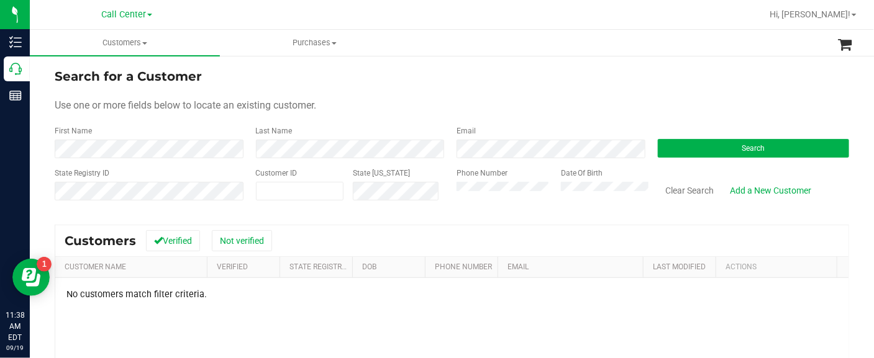
click at [68, 215] on div "Search for a Customer Use one or more fields below to locate an existing custom…" at bounding box center [452, 300] width 794 height 467
click at [692, 194] on button "Clear Search" at bounding box center [690, 190] width 65 height 21
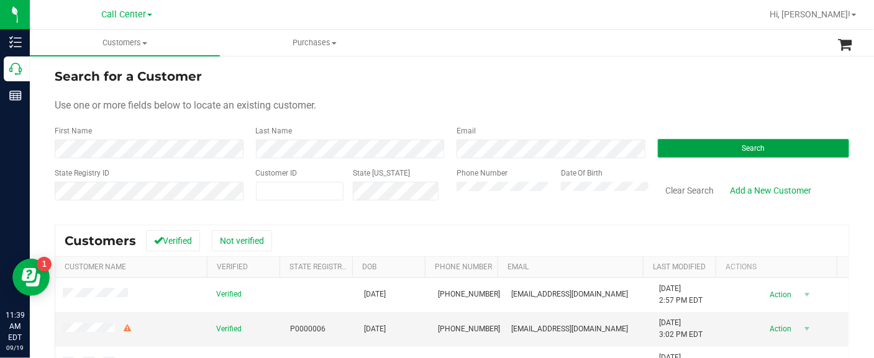
click at [677, 146] on button "Search" at bounding box center [754, 148] width 192 height 19
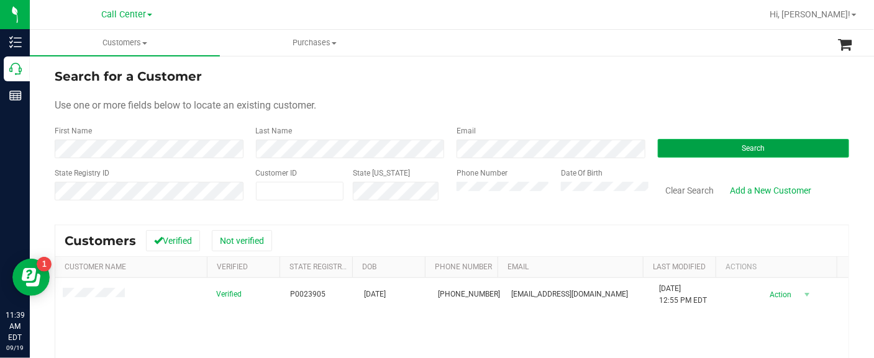
click at [691, 150] on button "Search" at bounding box center [754, 148] width 192 height 19
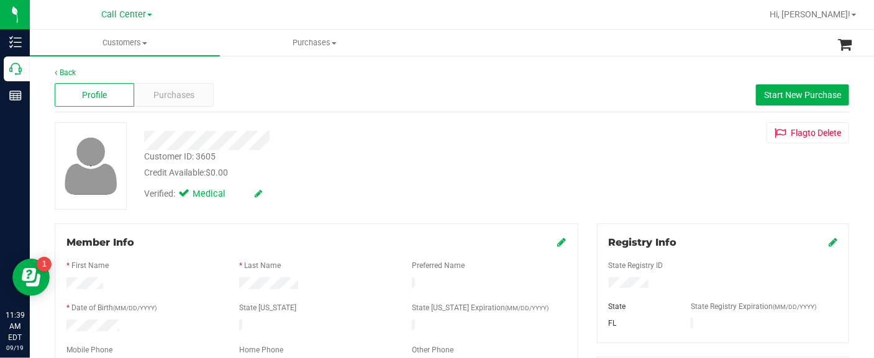
drag, startPoint x: 40, startPoint y: 202, endPoint x: 63, endPoint y: 188, distance: 27.4
click at [185, 85] on div "Purchases" at bounding box center [174, 95] width 80 height 24
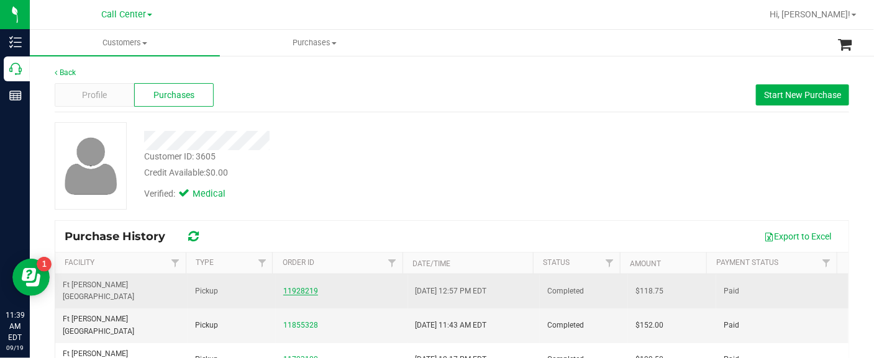
click at [283, 287] on link "11928219" at bounding box center [300, 291] width 35 height 9
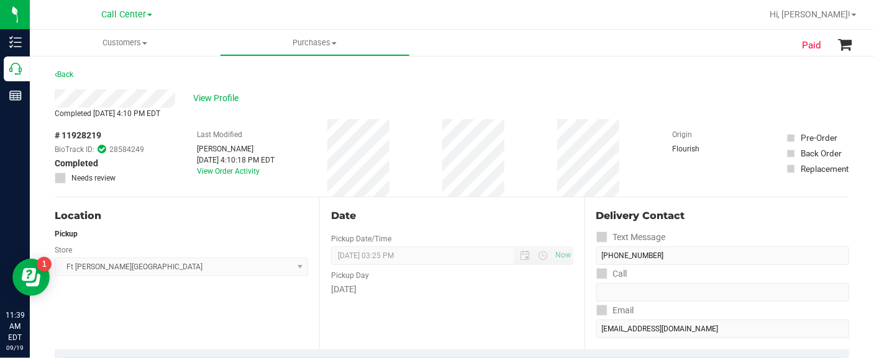
click at [94, 297] on div "Location Pickup Store Ft Walton Beach WC Select Store Bonita Springs WC Boynton…" at bounding box center [187, 274] width 265 height 152
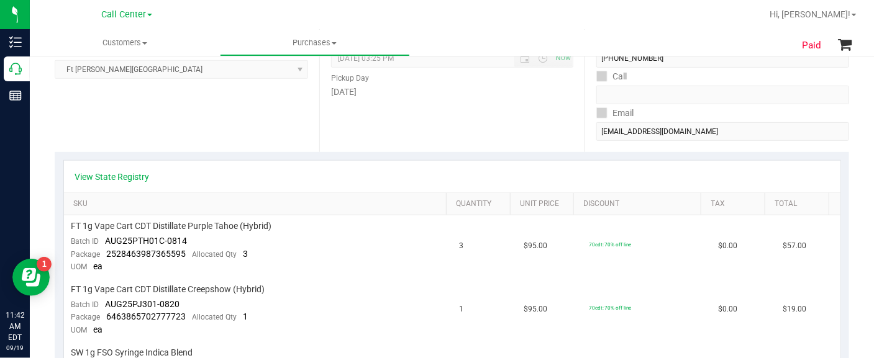
scroll to position [77, 0]
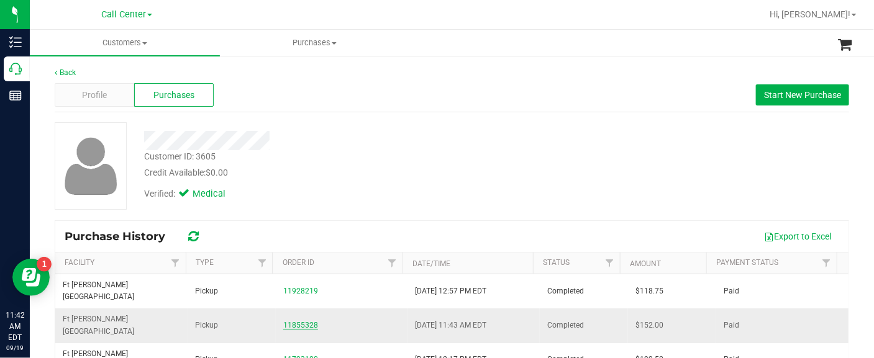
click at [290, 321] on link "11855328" at bounding box center [300, 325] width 35 height 9
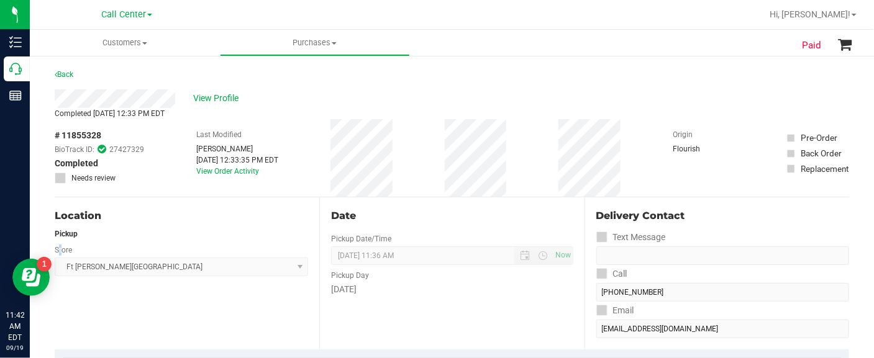
click at [63, 248] on label "Store" at bounding box center [63, 250] width 17 height 11
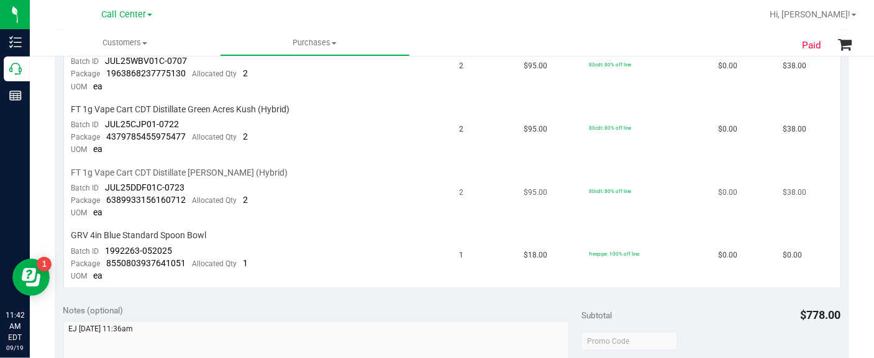
scroll to position [466, 0]
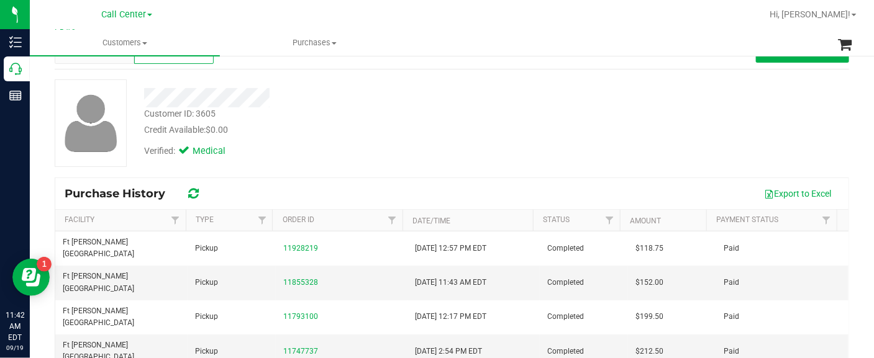
scroll to position [77, 0]
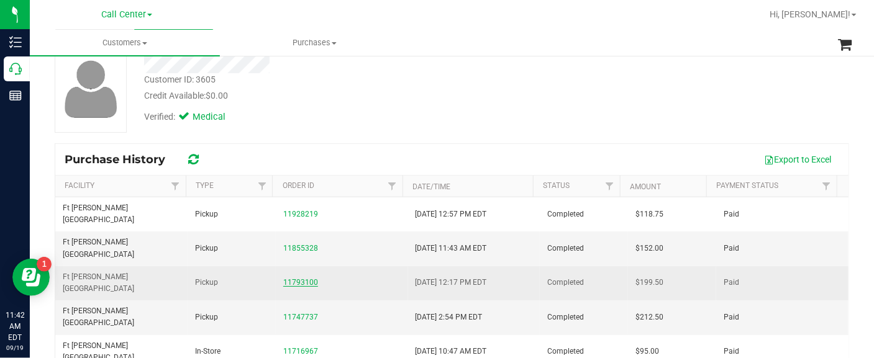
click at [291, 278] on link "11793100" at bounding box center [300, 282] width 35 height 9
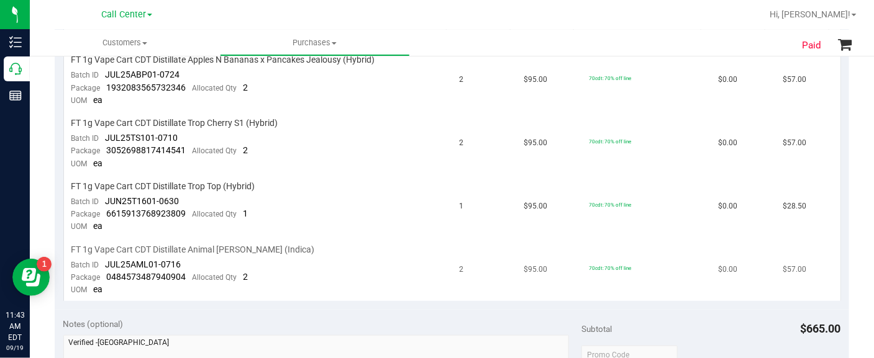
scroll to position [388, 0]
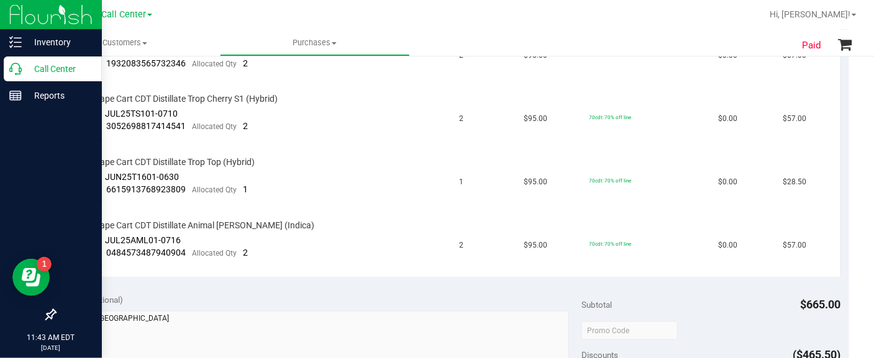
click at [29, 162] on div at bounding box center [51, 206] width 102 height 193
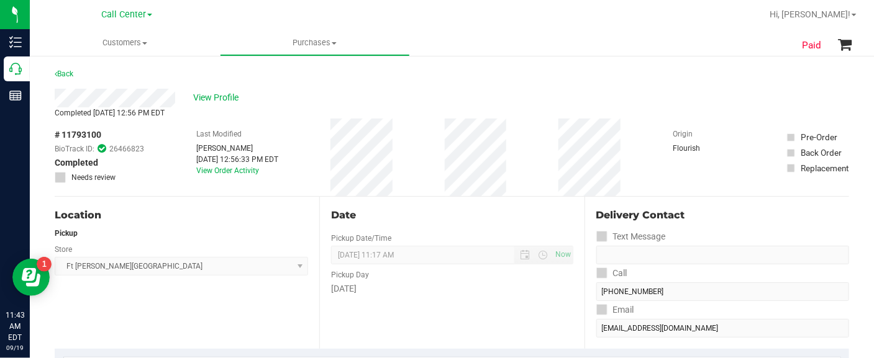
scroll to position [0, 0]
click at [212, 94] on span "View Profile" at bounding box center [219, 98] width 50 height 13
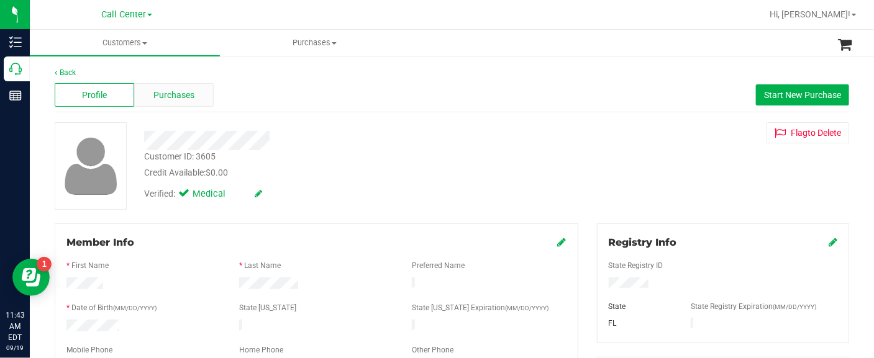
click at [183, 98] on span "Purchases" at bounding box center [173, 95] width 41 height 13
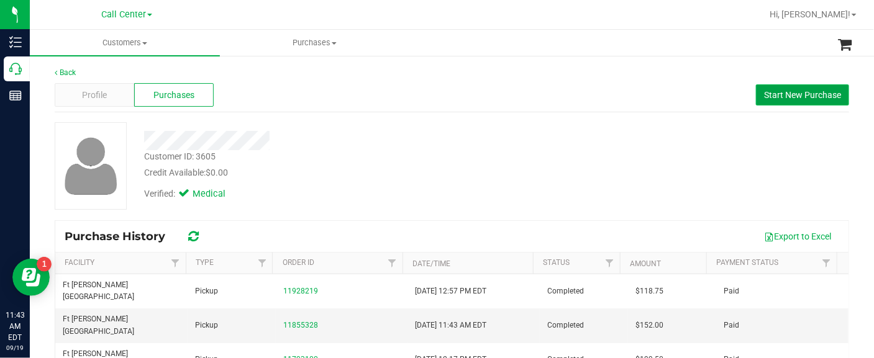
click at [770, 92] on span "Start New Purchase" at bounding box center [802, 95] width 77 height 10
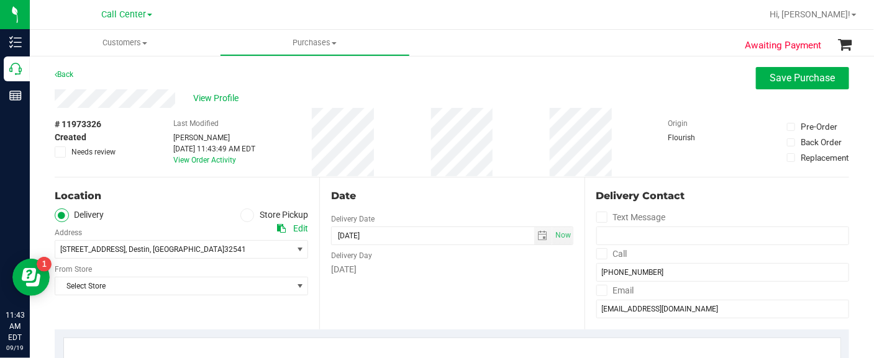
click at [245, 216] on icon at bounding box center [246, 216] width 7 height 0
click at [0, 0] on input "Store Pickup" at bounding box center [0, 0] width 0 height 0
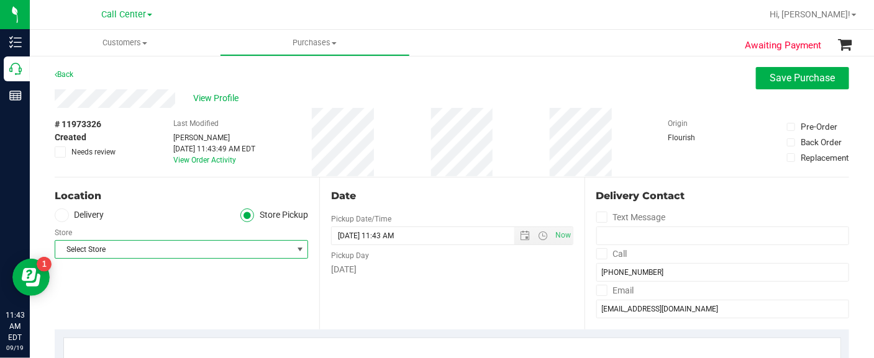
click at [237, 248] on span "Select Store" at bounding box center [173, 249] width 237 height 17
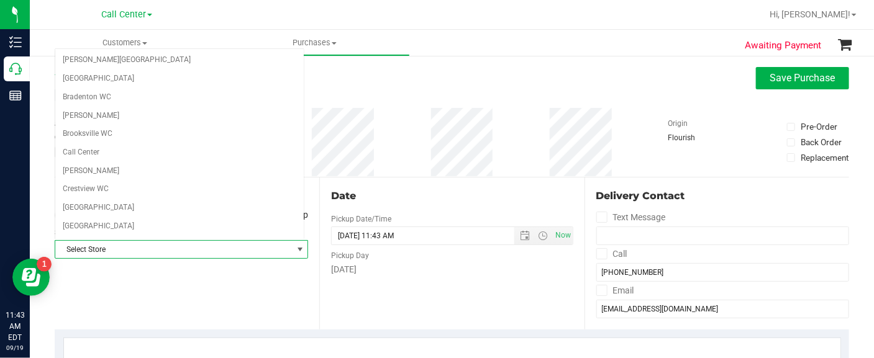
scroll to position [32, 0]
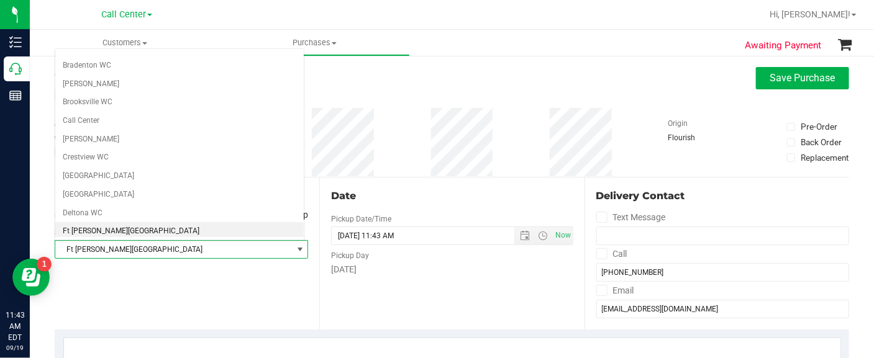
click at [161, 227] on li "Ft [PERSON_NAME][GEOGRAPHIC_DATA]" at bounding box center [179, 231] width 248 height 19
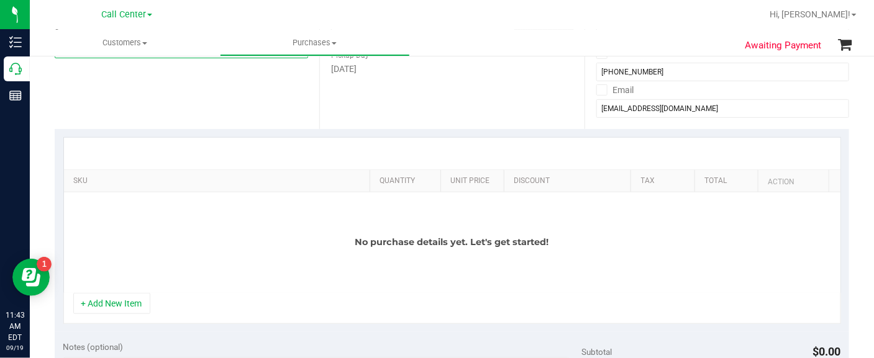
scroll to position [233, 0]
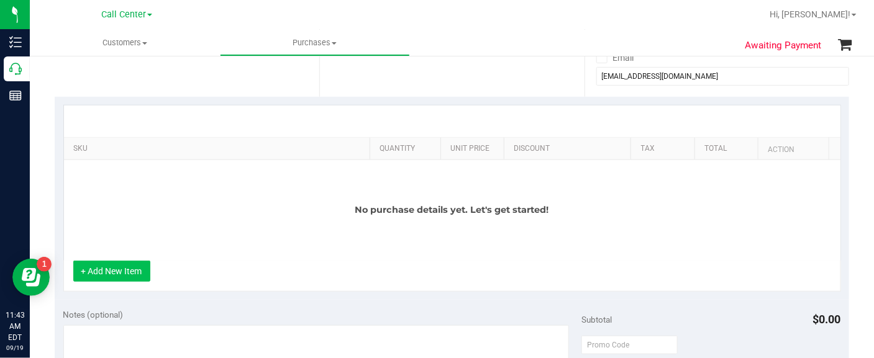
click at [122, 281] on button "+ Add New Item" at bounding box center [111, 271] width 77 height 21
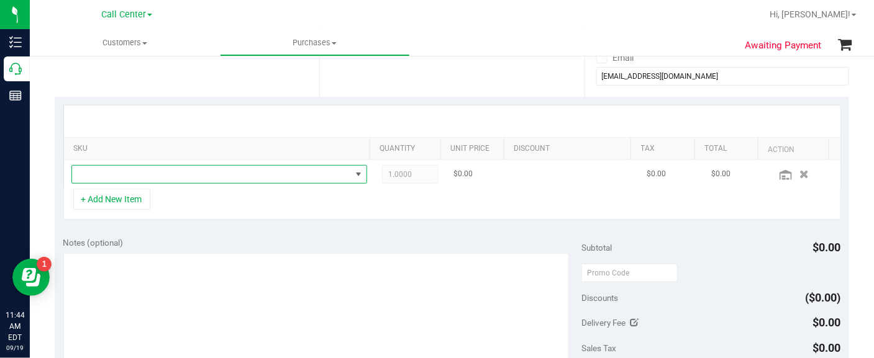
click at [105, 170] on span "NO DATA FOUND" at bounding box center [211, 174] width 279 height 17
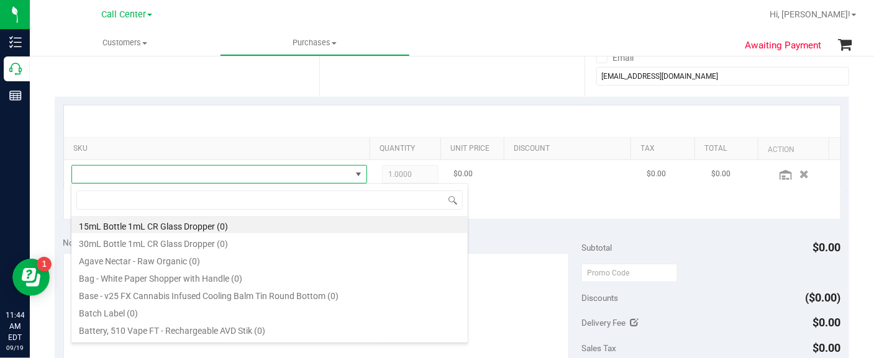
scroll to position [18, 281]
type input "Rainbow Pebblez F2"
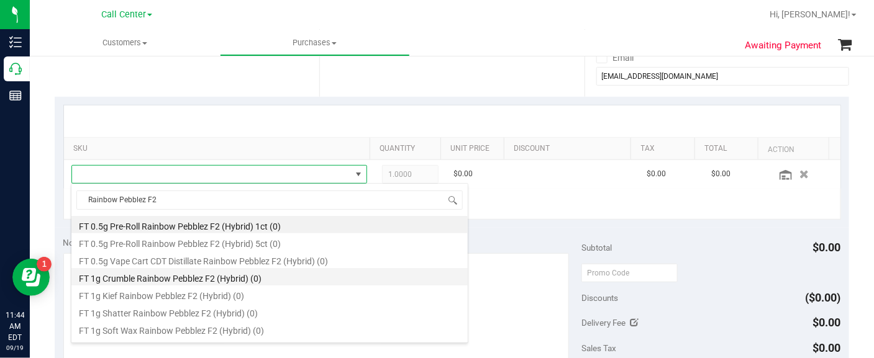
scroll to position [67, 0]
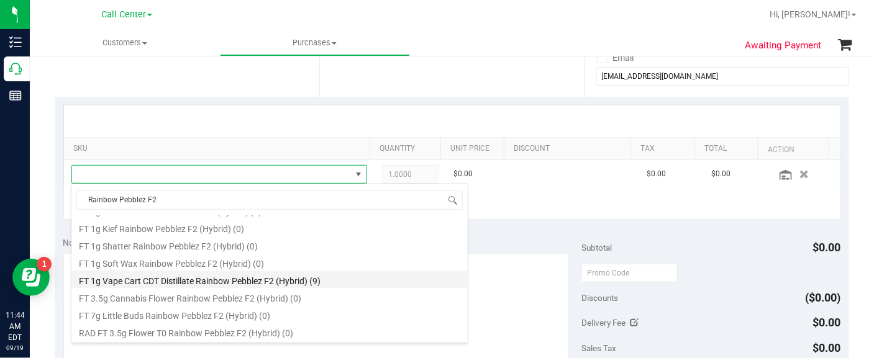
click at [143, 280] on li "FT 1g Vape Cart CDT Distillate Rainbow Pebblez F2 (Hybrid) (9)" at bounding box center [269, 279] width 396 height 17
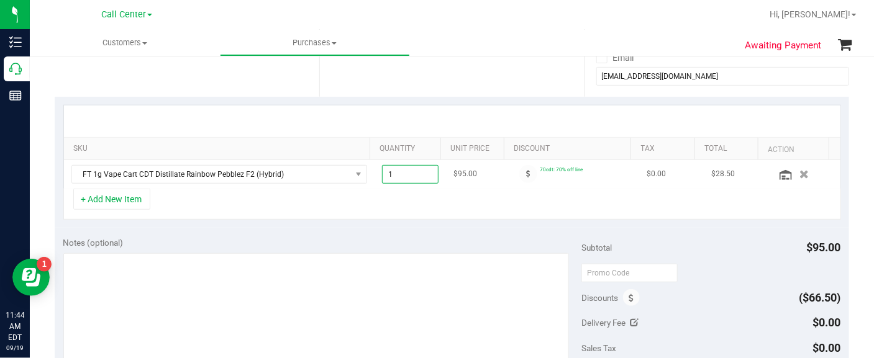
click at [375, 174] on td "1.00 1" at bounding box center [410, 174] width 71 height 29
type input "2"
type input "2.00"
click at [352, 240] on div "Notes (optional)" at bounding box center [322, 243] width 519 height 12
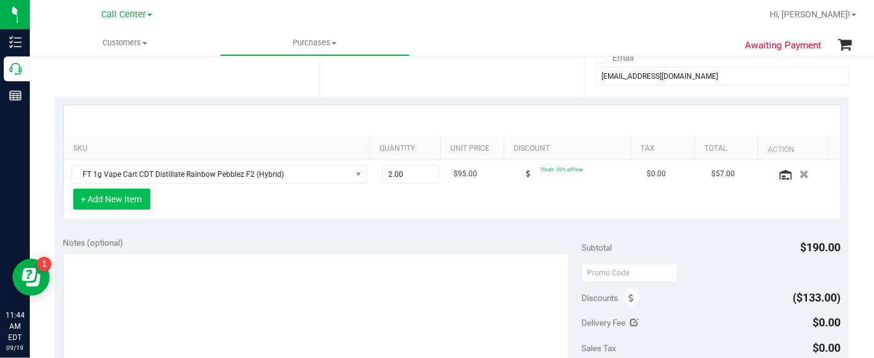
click at [93, 199] on button "+ Add New Item" at bounding box center [111, 199] width 77 height 21
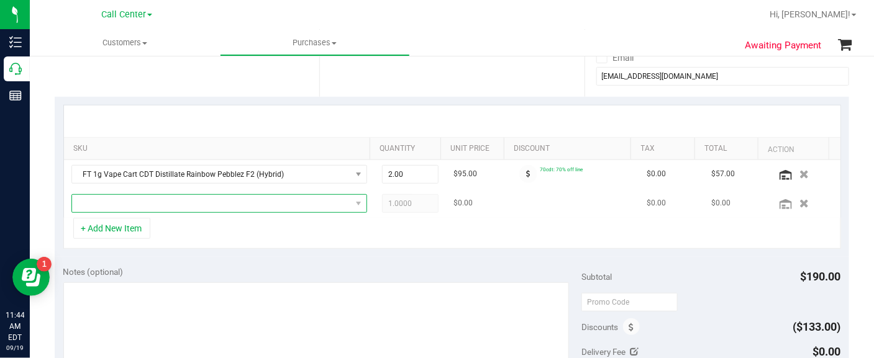
click at [96, 199] on span "NO DATA FOUND" at bounding box center [211, 203] width 279 height 17
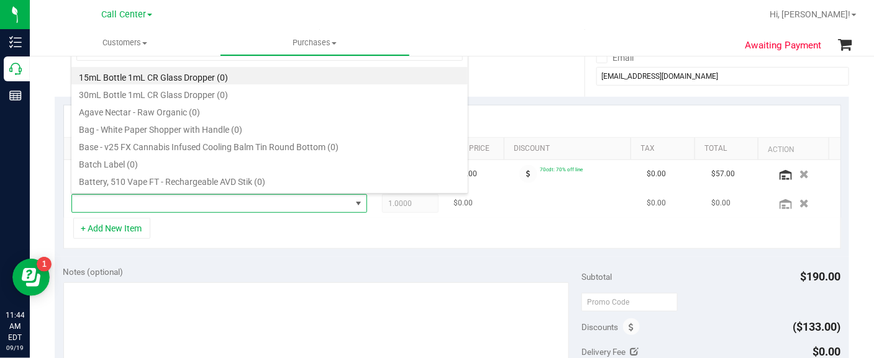
scroll to position [18, 281]
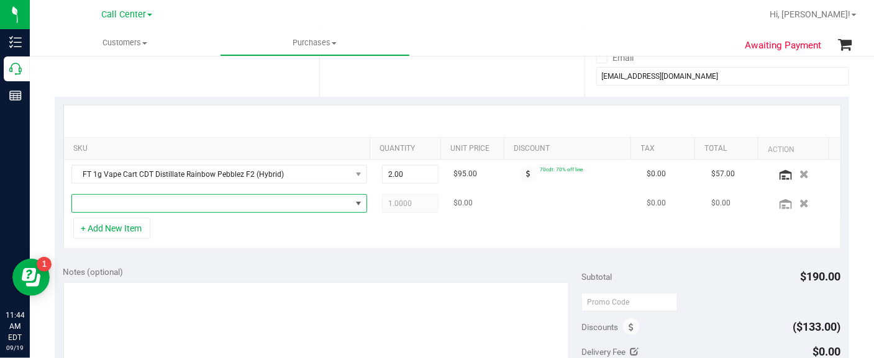
click at [102, 200] on span "NO DATA FOUND" at bounding box center [211, 203] width 279 height 17
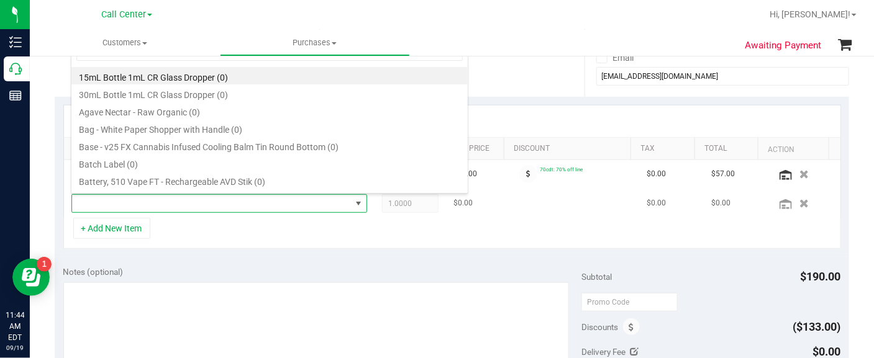
type input "Purple PJs"
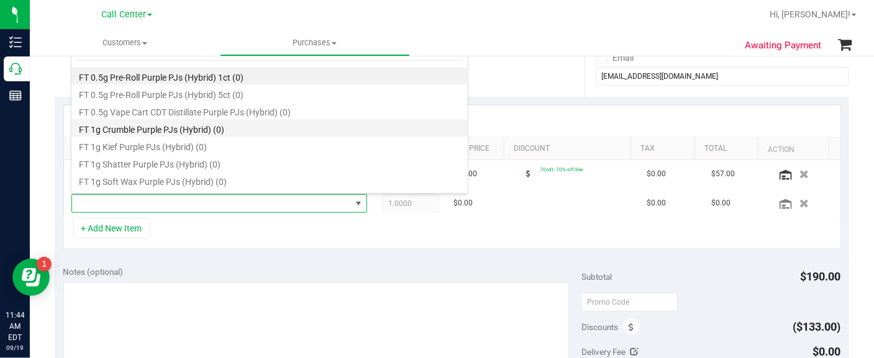
scroll to position [66, 0]
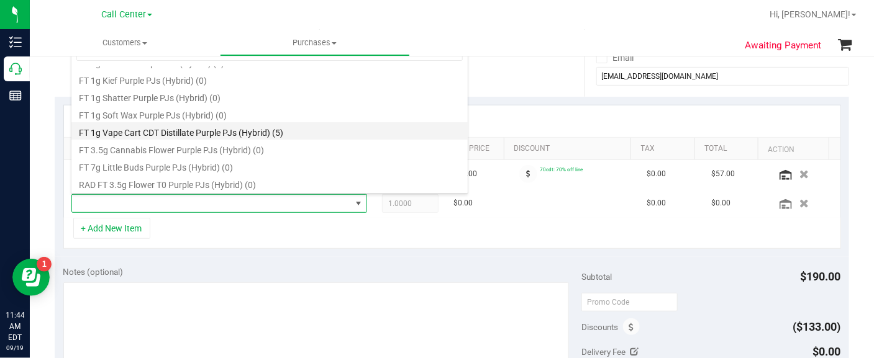
click at [155, 134] on li "FT 1g Vape Cart CDT Distillate Purple PJs (Hybrid) (5)" at bounding box center [269, 130] width 396 height 17
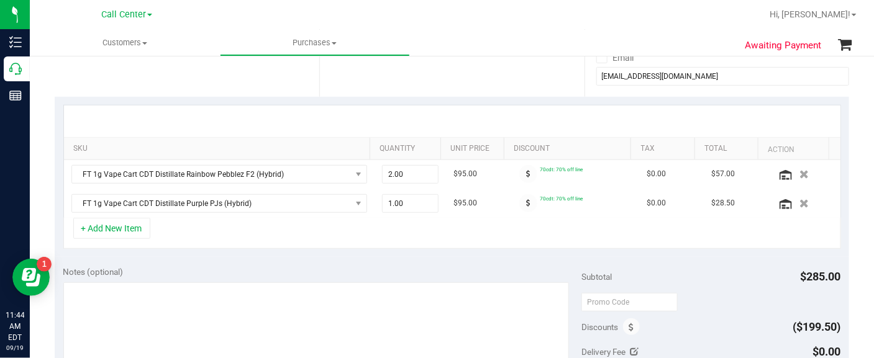
click at [65, 280] on div "Notes (optional)" at bounding box center [322, 335] width 519 height 139
click at [105, 228] on button "+ Add New Item" at bounding box center [111, 228] width 77 height 21
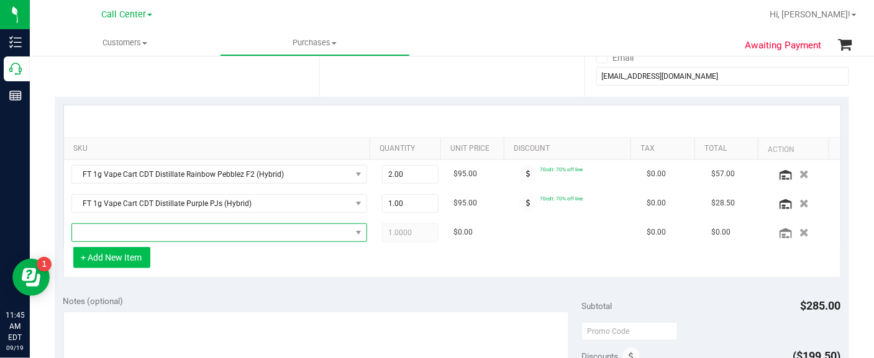
click at [105, 228] on span "NO DATA FOUND" at bounding box center [211, 232] width 279 height 17
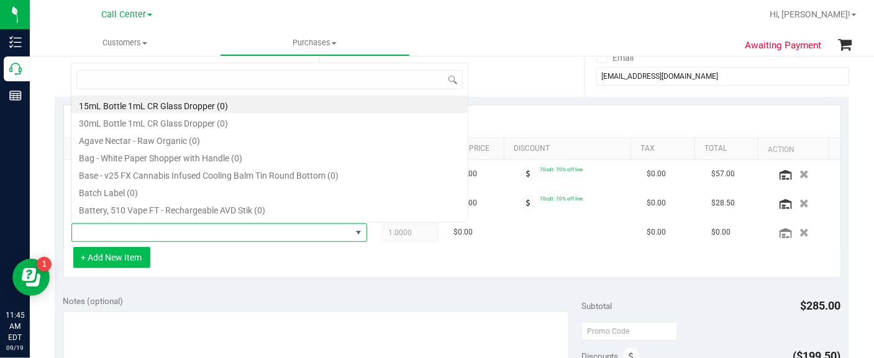
scroll to position [18, 281]
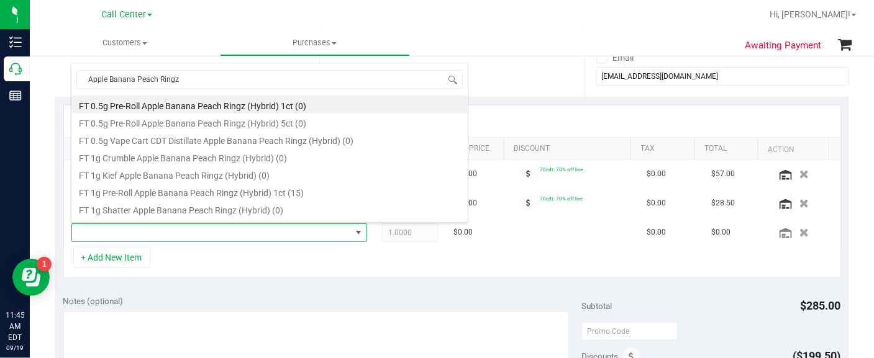
type input "Apple Banana Peach Ringz"
click at [181, 265] on div "+ Add New Item" at bounding box center [452, 262] width 778 height 31
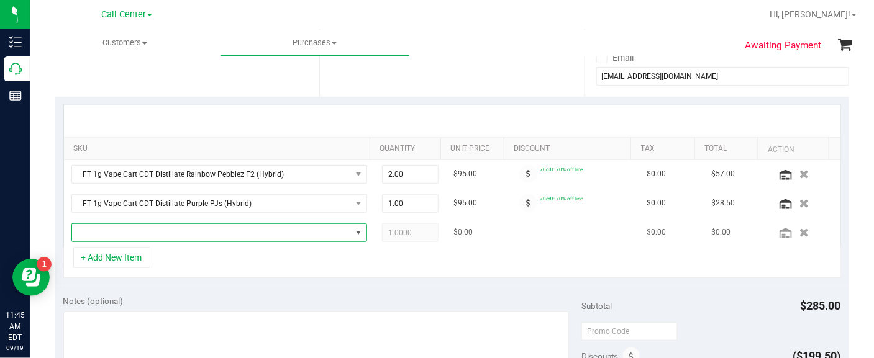
click at [89, 231] on span "NO DATA FOUND" at bounding box center [211, 232] width 279 height 17
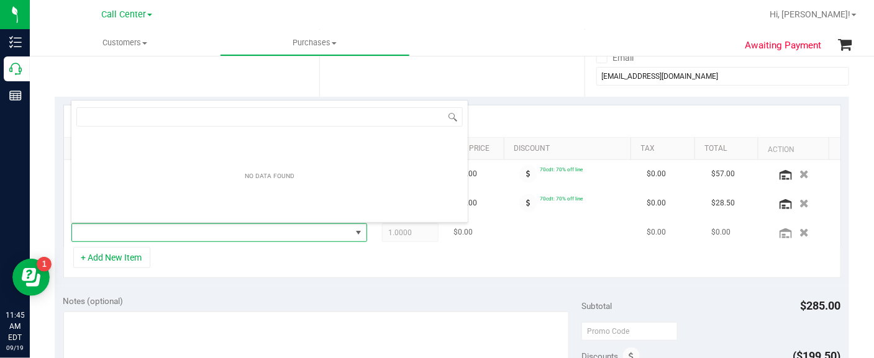
type input "Pine Zap F2"
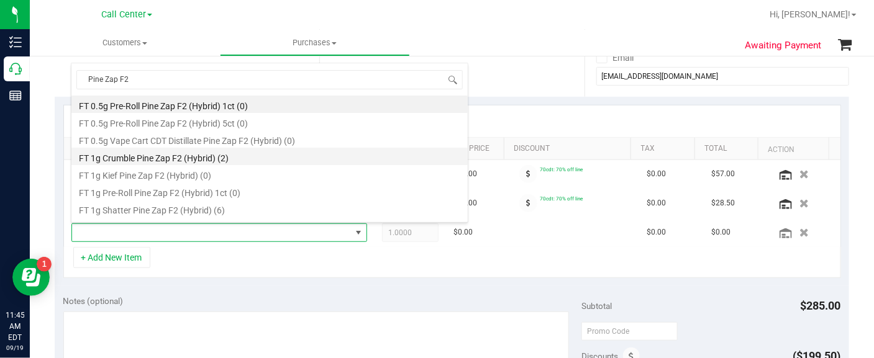
scroll to position [77, 0]
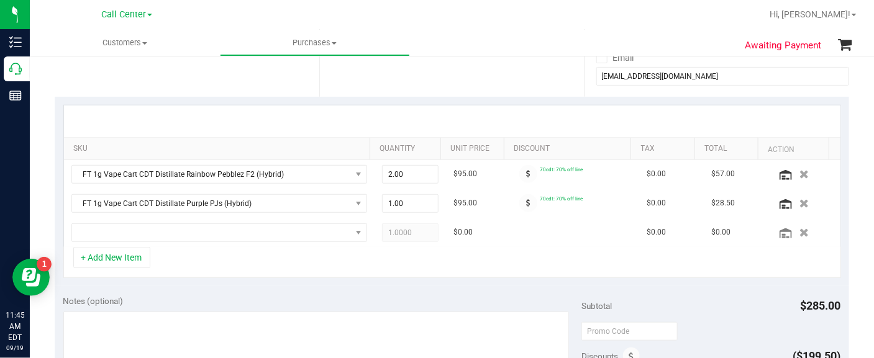
click at [243, 276] on div "SKU Quantity Unit Price Discount Tax Total Action FT 1g Vape Cart CDT Distillat…" at bounding box center [452, 192] width 794 height 190
drag, startPoint x: 394, startPoint y: 204, endPoint x: 378, endPoint y: 206, distance: 16.9
click at [382, 206] on span "1.00 1" at bounding box center [410, 203] width 57 height 19
type input "2"
type input "2.00"
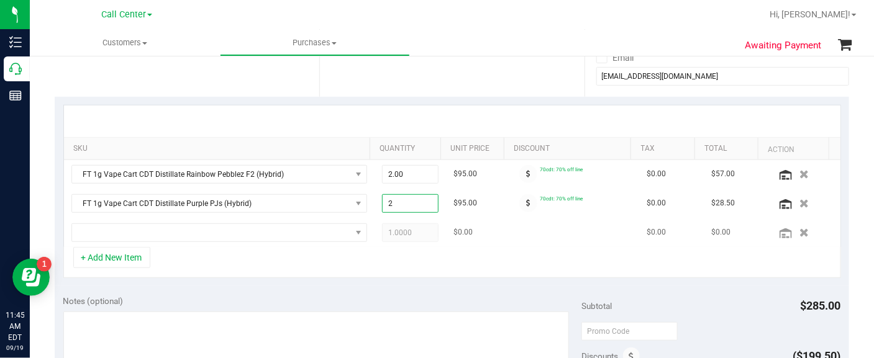
click at [332, 240] on td at bounding box center [219, 233] width 311 height 29
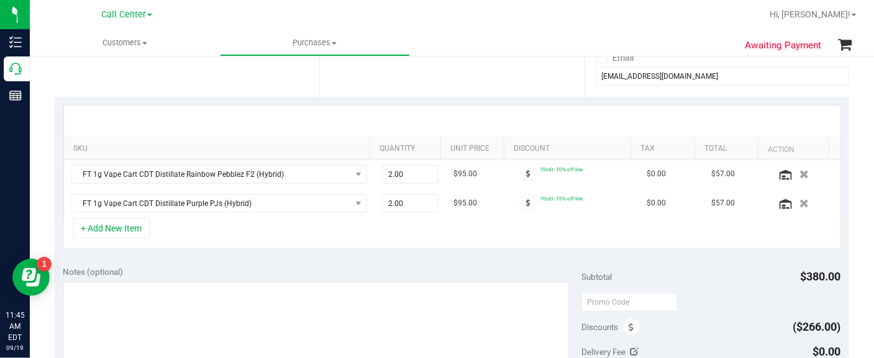
click at [345, 249] on div "SKU Quantity Unit Price Discount Tax Total Action FT 1g Vape Cart CDT Distillat…" at bounding box center [452, 177] width 794 height 161
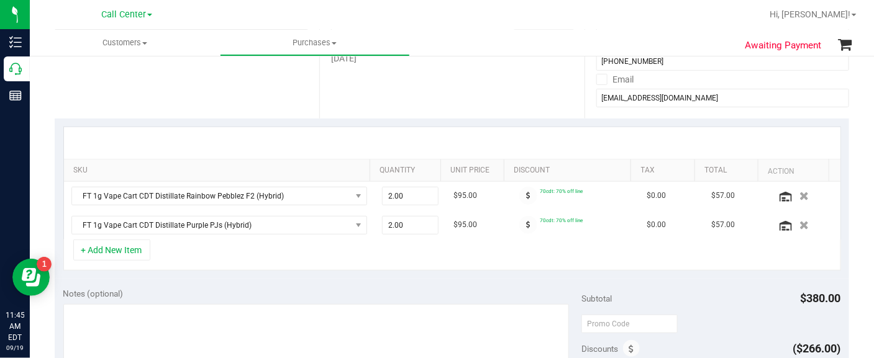
scroll to position [310, 0]
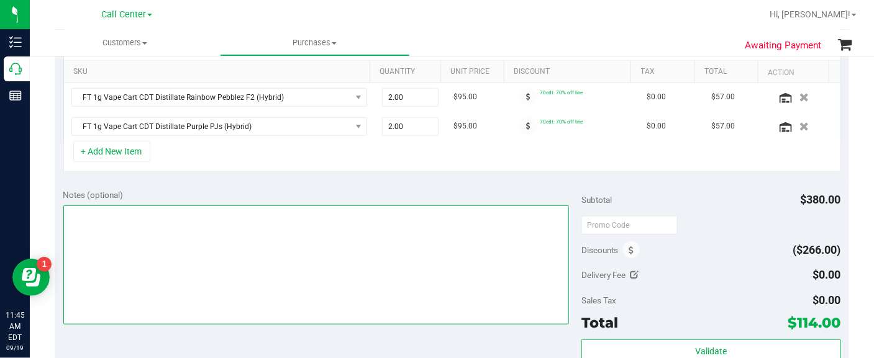
click at [314, 256] on textarea at bounding box center [316, 265] width 506 height 119
type textarea "EJ 9/19/25 11:46am"
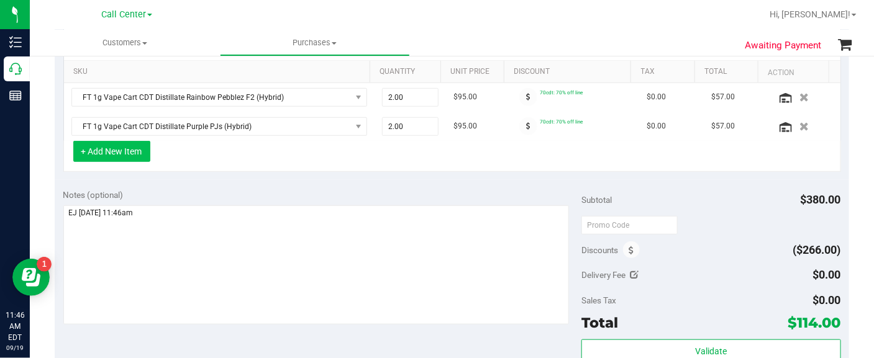
click at [120, 147] on button "+ Add New Item" at bounding box center [111, 151] width 77 height 21
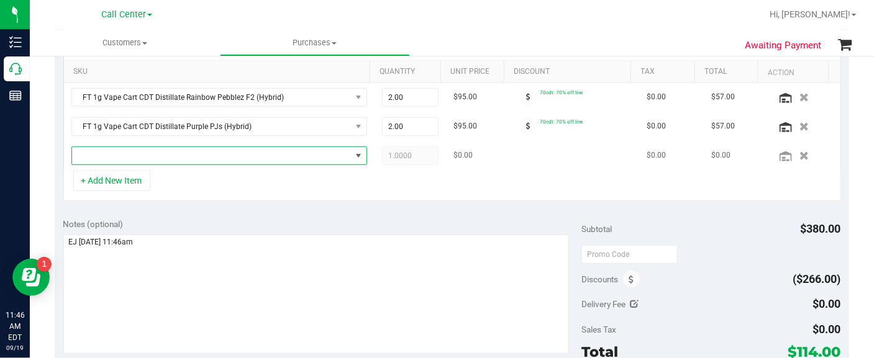
click at [123, 153] on span "NO DATA FOUND" at bounding box center [211, 155] width 279 height 17
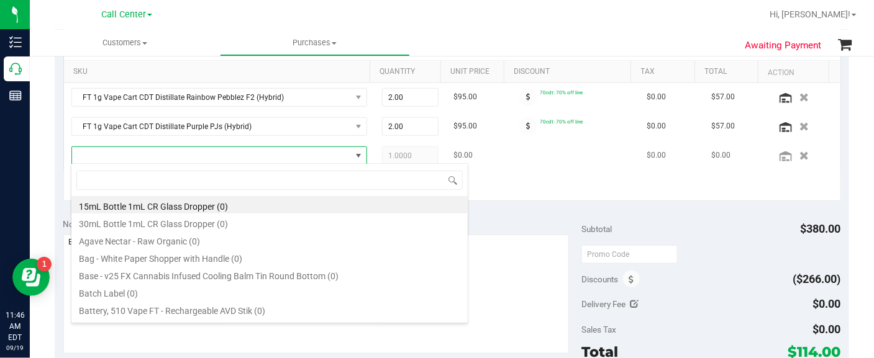
scroll to position [18, 281]
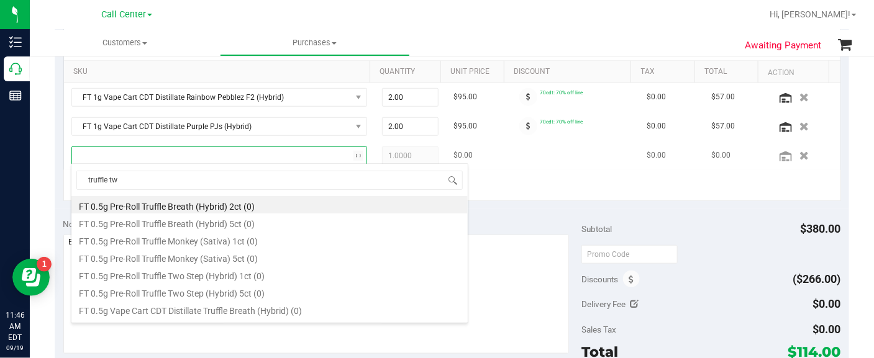
type input "truffle two"
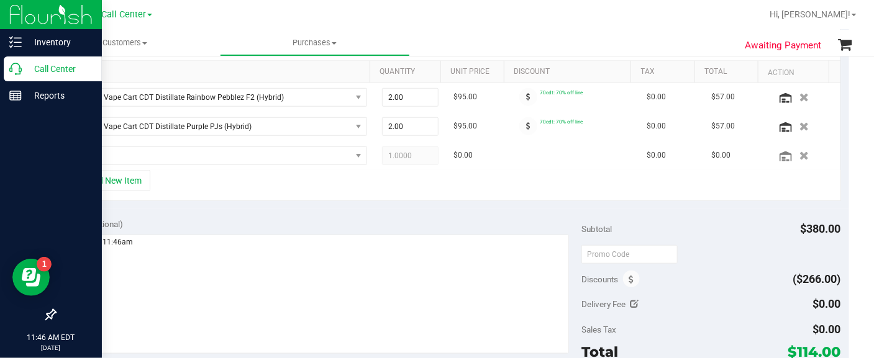
click at [40, 160] on div at bounding box center [51, 206] width 102 height 193
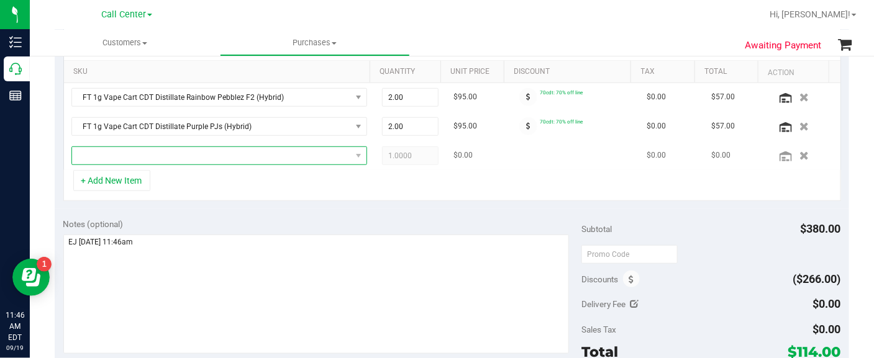
click at [197, 160] on span "NO DATA FOUND" at bounding box center [211, 155] width 279 height 17
click at [173, 147] on span "NO DATA FOUND" at bounding box center [211, 155] width 279 height 17
click at [98, 150] on span "NO DATA FOUND" at bounding box center [211, 155] width 279 height 17
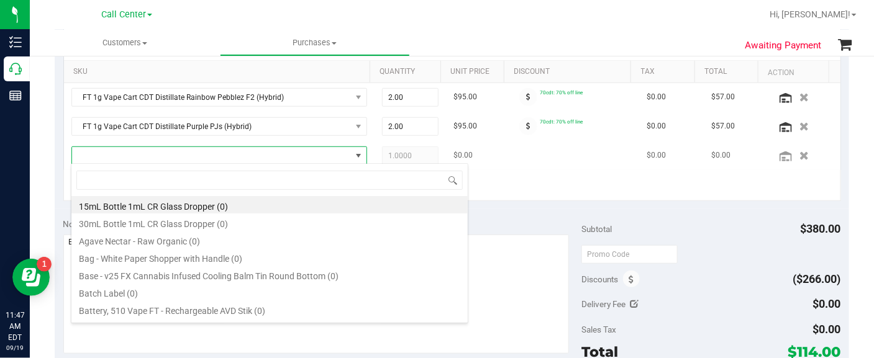
type input "Z Cake x Creamsickle"
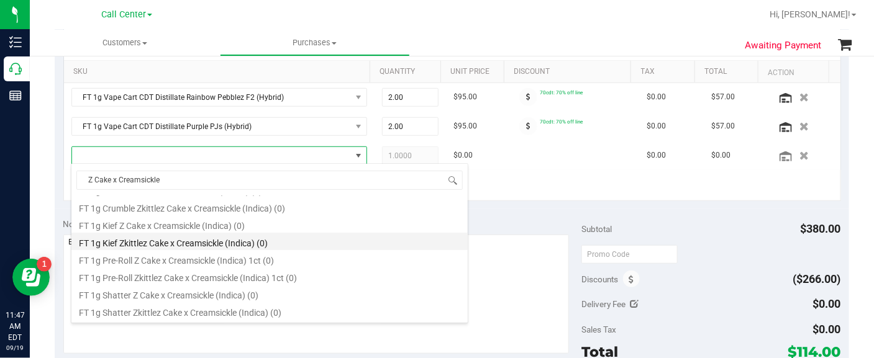
scroll to position [233, 0]
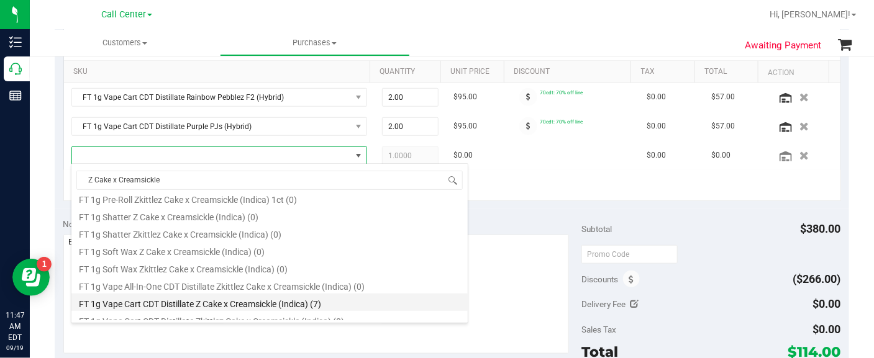
click at [174, 299] on li "FT 1g Vape Cart CDT Distillate Z Cake x Creamsickle (Indica) (7)" at bounding box center [269, 302] width 396 height 17
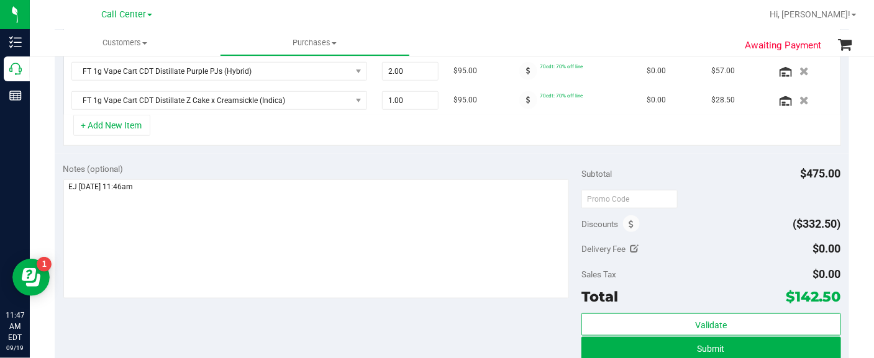
scroll to position [388, 0]
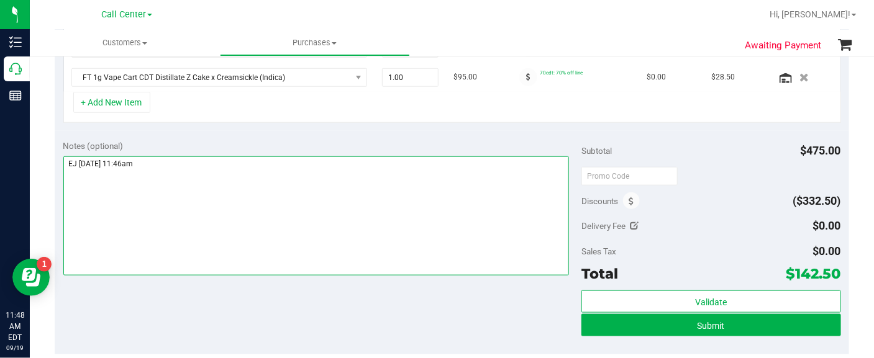
drag, startPoint x: 100, startPoint y: 245, endPoint x: 130, endPoint y: 246, distance: 29.8
click at [100, 245] on textarea at bounding box center [316, 216] width 506 height 119
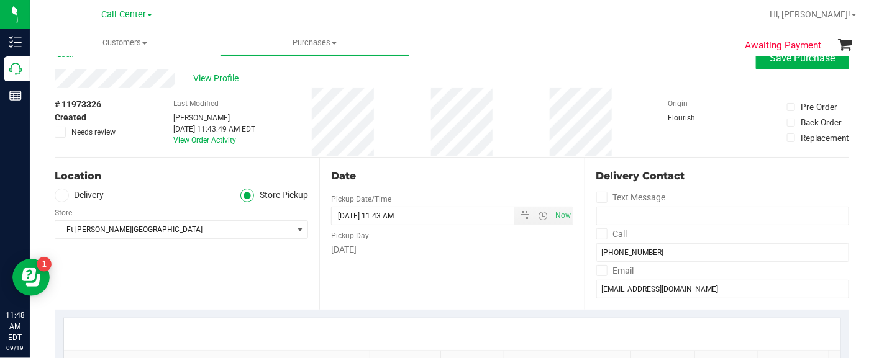
scroll to position [0, 0]
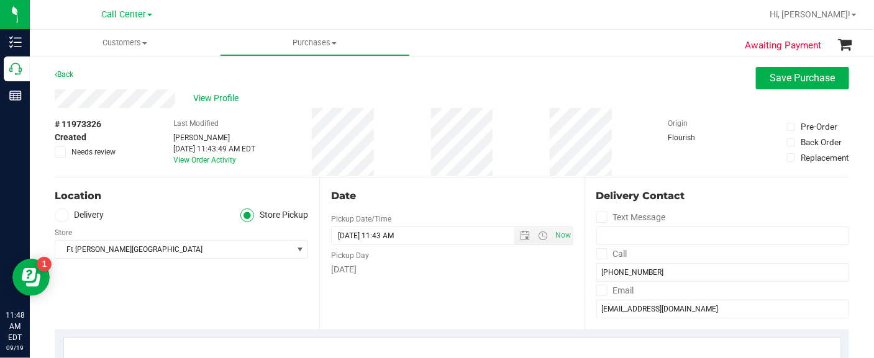
click at [73, 122] on span "# 11973326" at bounding box center [78, 124] width 47 height 13
copy div "# 11973326"
click at [90, 278] on div "Location Delivery Store Pickup Store Ft Walton Beach WC Select Store Bonita Spr…" at bounding box center [187, 254] width 265 height 152
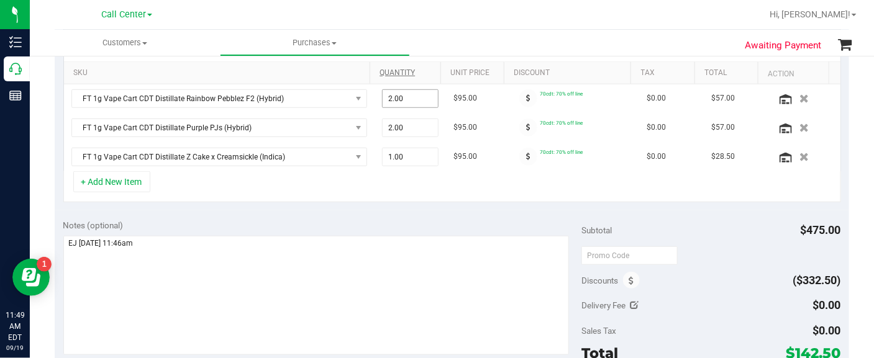
scroll to position [310, 0]
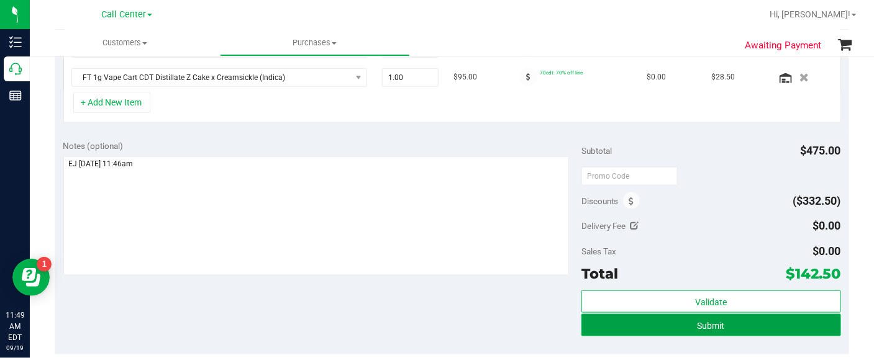
click at [627, 320] on button "Submit" at bounding box center [710, 325] width 259 height 22
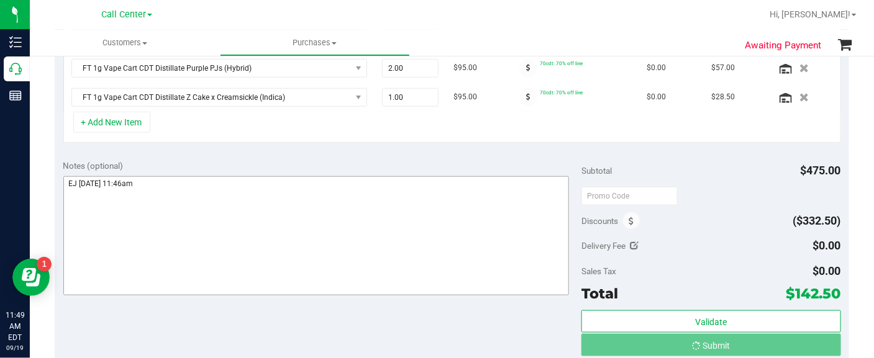
scroll to position [348, 0]
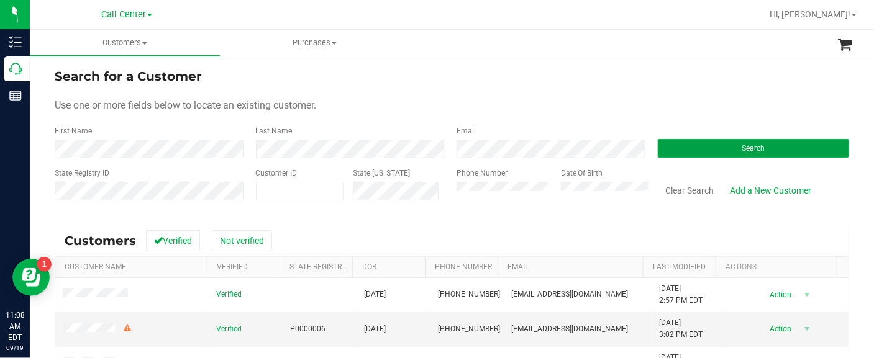
click at [673, 145] on button "Search" at bounding box center [754, 148] width 192 height 19
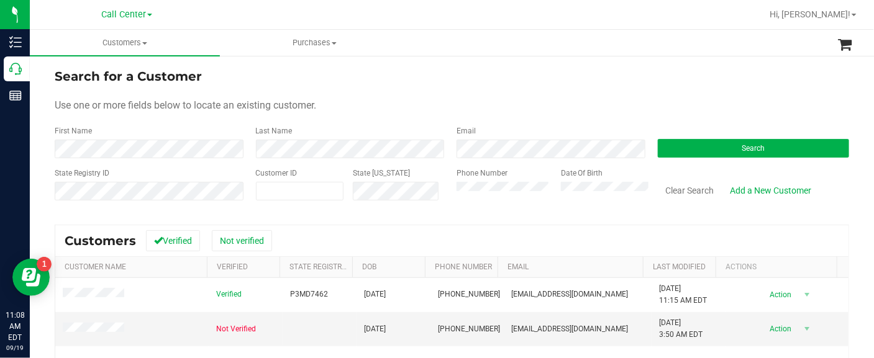
scroll to position [77, 0]
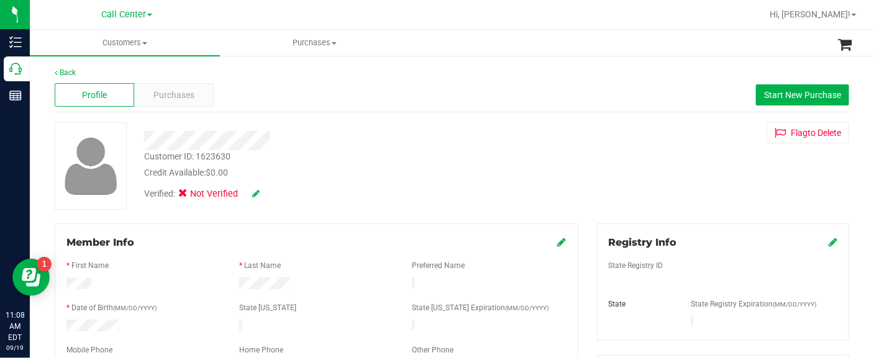
click at [168, 82] on div "Profile Purchases Start New Purchase" at bounding box center [452, 95] width 794 height 34
click at [166, 90] on span "Purchases" at bounding box center [173, 95] width 41 height 13
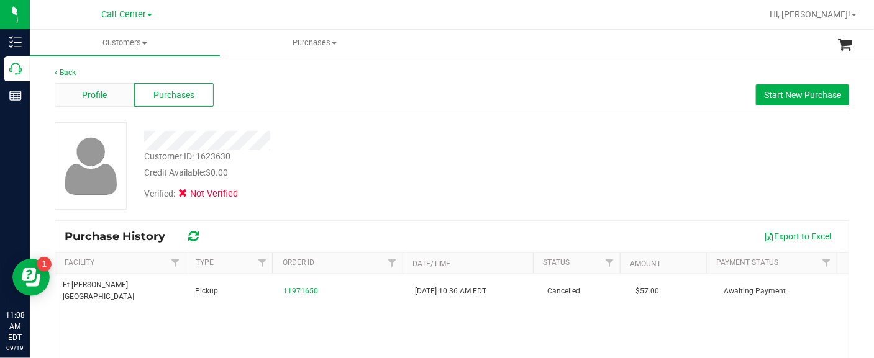
click at [99, 93] on span "Profile" at bounding box center [94, 95] width 25 height 13
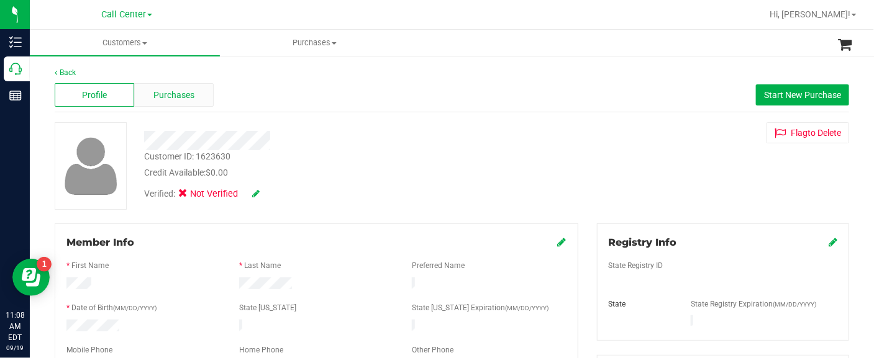
click at [163, 94] on span "Purchases" at bounding box center [173, 95] width 41 height 13
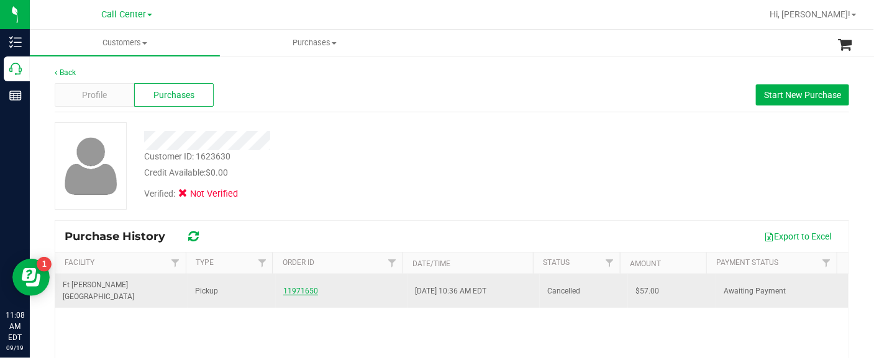
click at [287, 287] on link "11971650" at bounding box center [300, 291] width 35 height 9
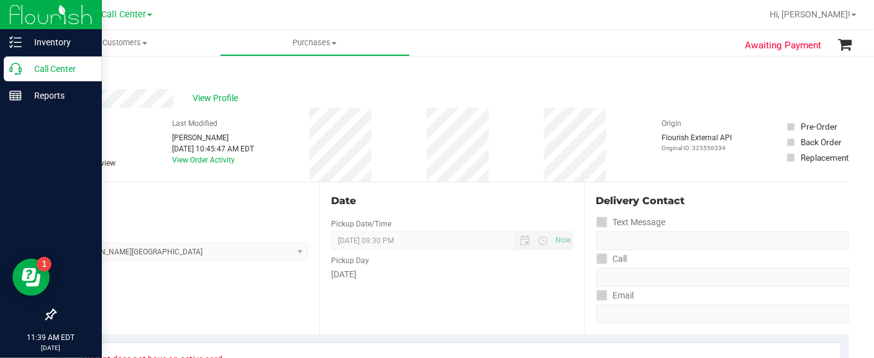
click at [58, 65] on p "Call Center" at bounding box center [59, 68] width 75 height 15
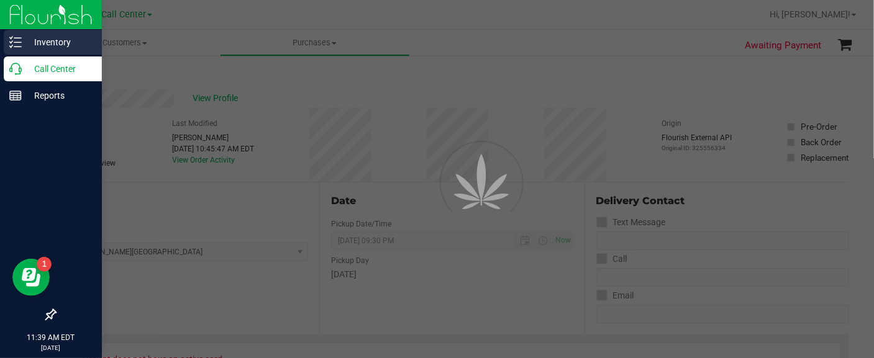
click at [58, 35] on p "Inventory" at bounding box center [59, 42] width 75 height 15
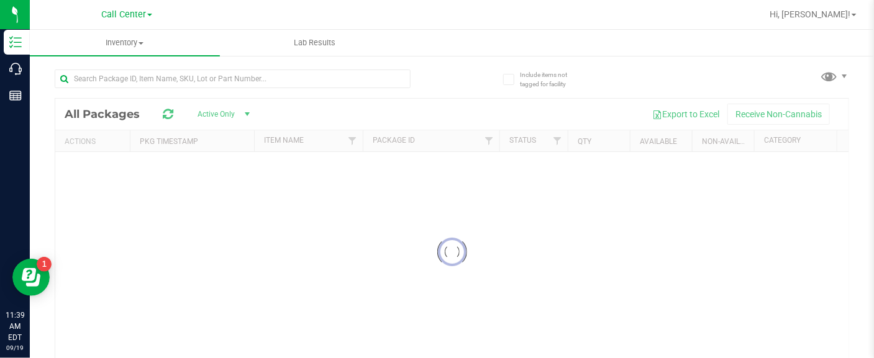
click at [130, 14] on span "Call Center" at bounding box center [123, 14] width 45 height 11
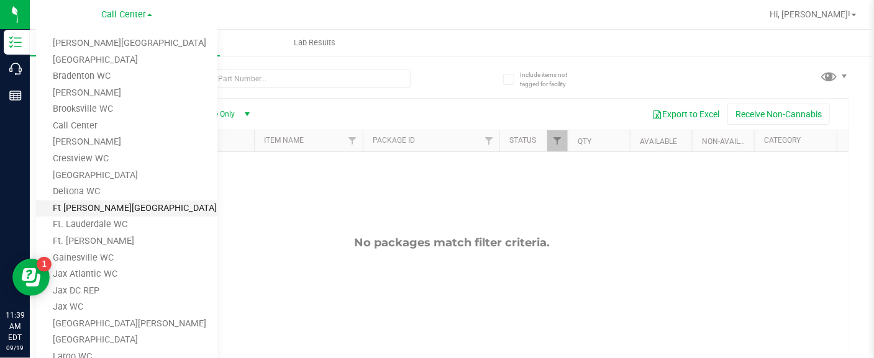
click at [106, 204] on link "Ft [PERSON_NAME][GEOGRAPHIC_DATA]" at bounding box center [126, 209] width 181 height 17
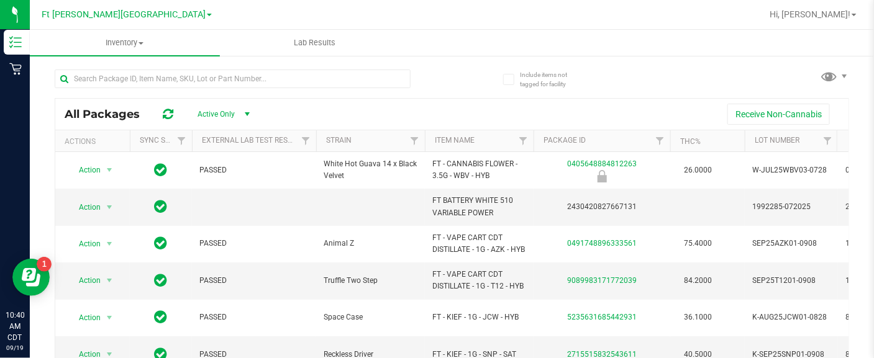
click at [39, 156] on div "Include items not tagged for facility All Packages Active Only Active Only Lab …" at bounding box center [452, 244] width 844 height 379
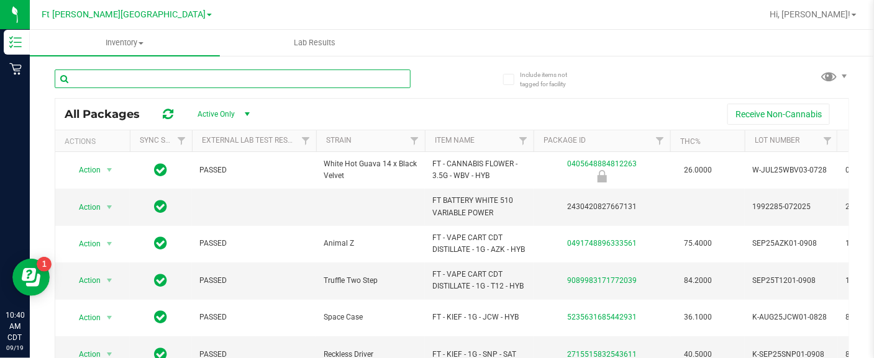
click at [119, 77] on input "text" at bounding box center [233, 79] width 356 height 19
paste input "06/04/1966"
type input "06/04/1966"
click at [48, 83] on div "Inventory All packages All inventory Waste log Lab Results Include items not ta…" at bounding box center [452, 194] width 844 height 329
click at [109, 81] on input "text" at bounding box center [233, 79] width 356 height 19
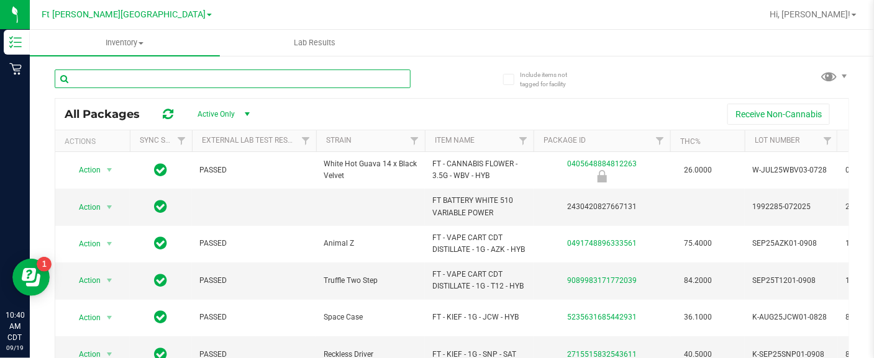
paste input "Rainbow Pebblez F2"
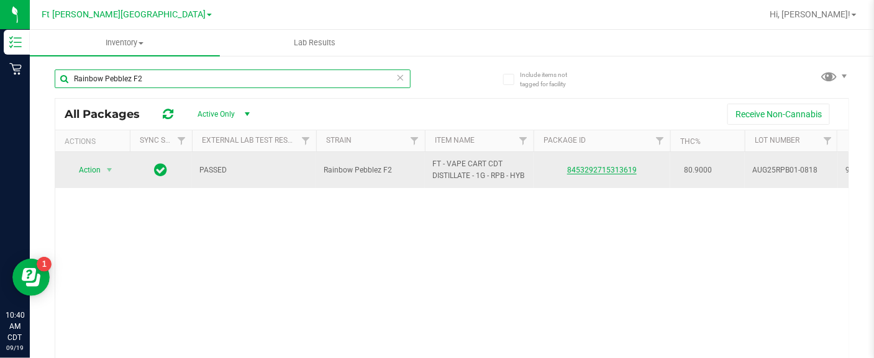
type input "Rainbow Pebblez F2"
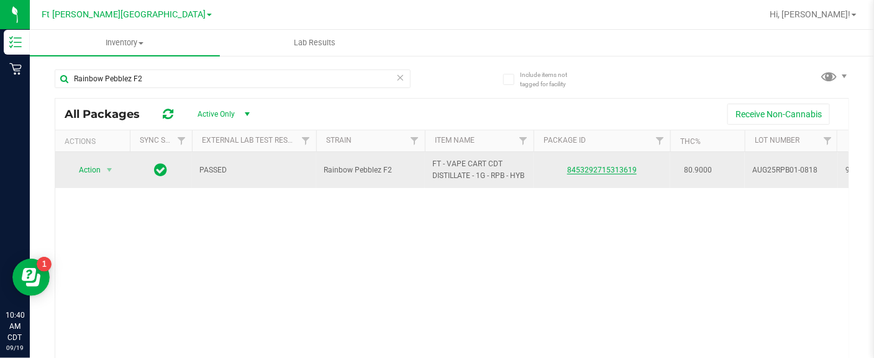
click at [609, 169] on link "8453292715313619" at bounding box center [602, 170] width 70 height 9
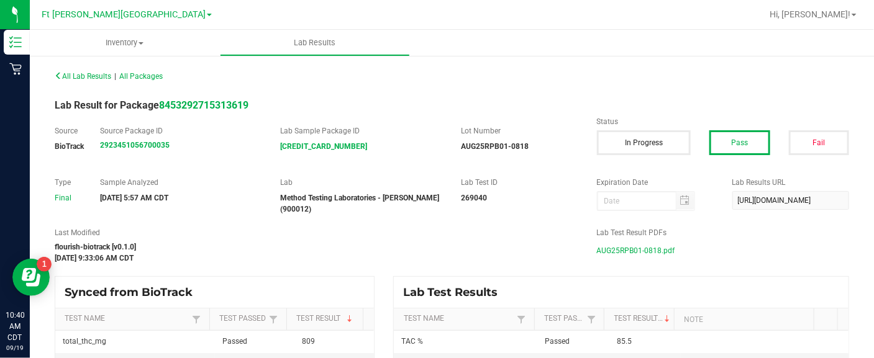
click at [629, 253] on span "AUG25RPB01-0818.pdf" at bounding box center [636, 251] width 78 height 19
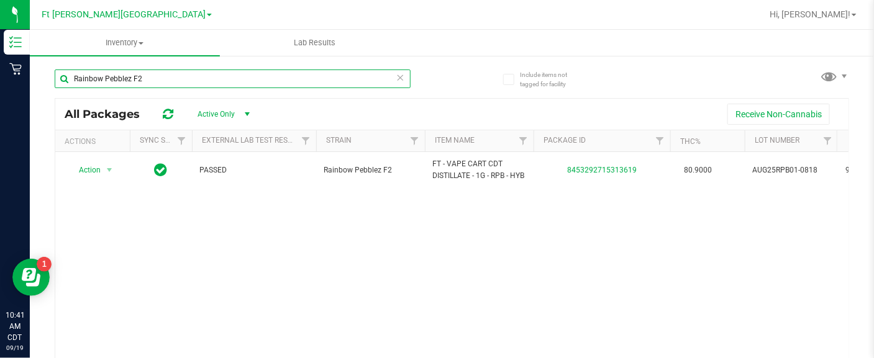
click at [96, 78] on input "Rainbow Pebblez F2" at bounding box center [233, 79] width 356 height 19
paste input "Purple PJs"
type input "Purple PJs"
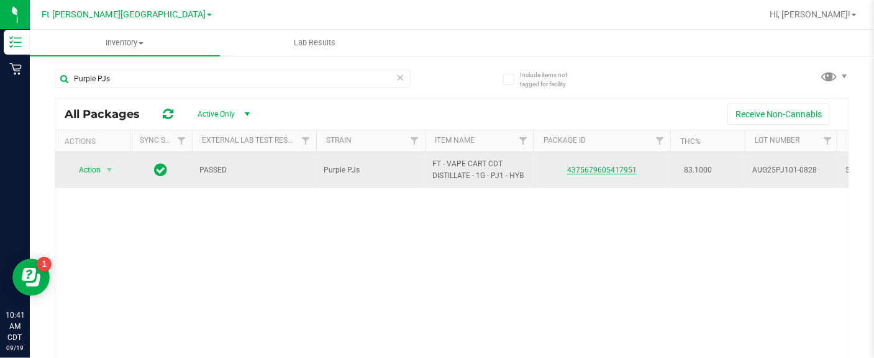
click at [589, 169] on link "4375679605417951" at bounding box center [602, 170] width 70 height 9
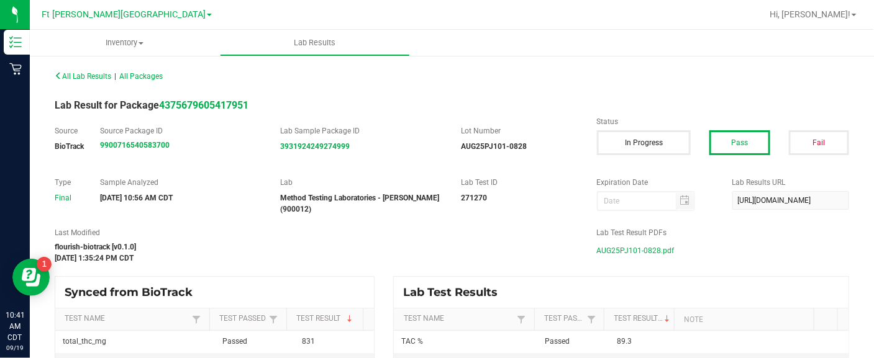
click at [612, 247] on span "AUG25PJ101-0828.pdf" at bounding box center [636, 251] width 78 height 19
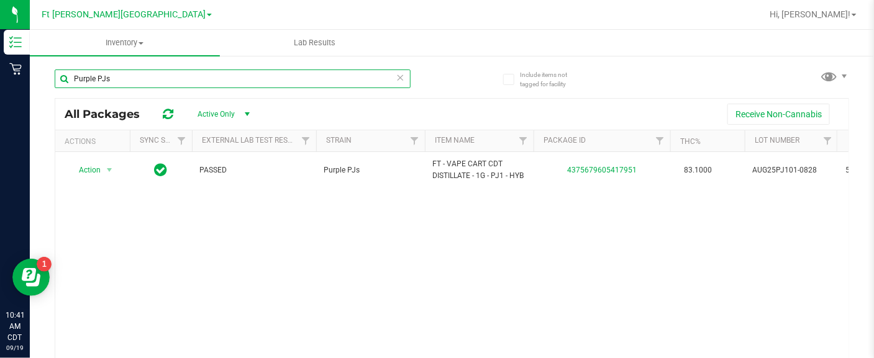
click at [99, 71] on input "Purple PJs" at bounding box center [233, 79] width 356 height 19
paste input "Apples N Bananas x Pancakes Jealousy"
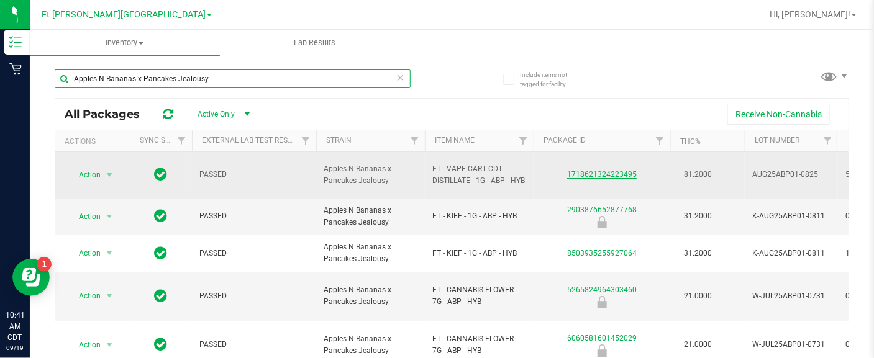
type input "Apples N Bananas x Pancakes Jealousy"
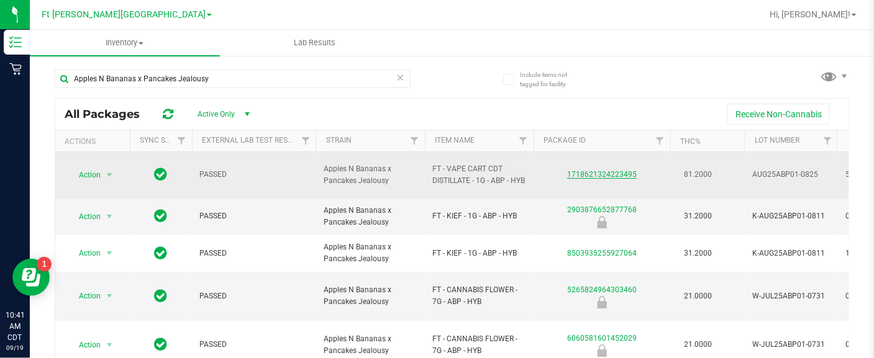
click at [589, 177] on link "1718621324223495" at bounding box center [602, 174] width 70 height 9
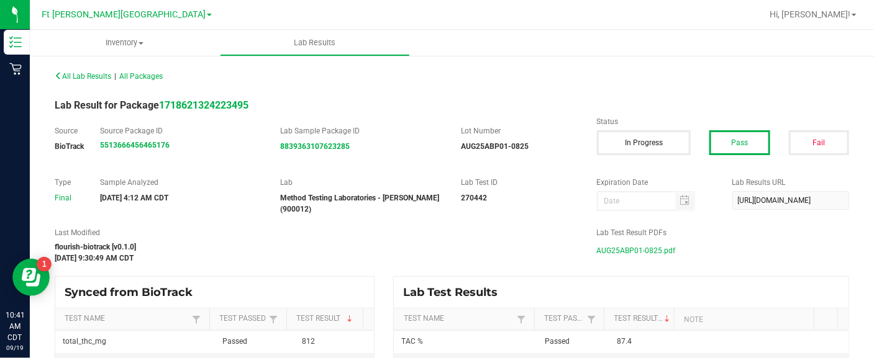
click at [643, 248] on span "AUG25ABP01-0825.pdf" at bounding box center [636, 251] width 79 height 19
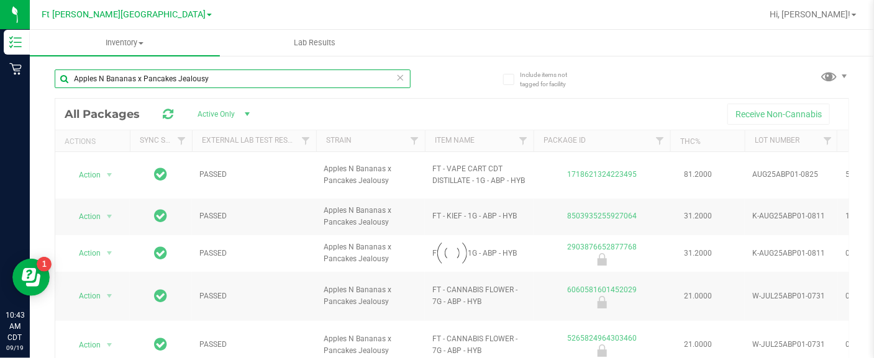
click at [205, 78] on input "Apples N Bananas x Pancakes Jealousy" at bounding box center [233, 79] width 356 height 19
paste input "Banana Peach Rin"
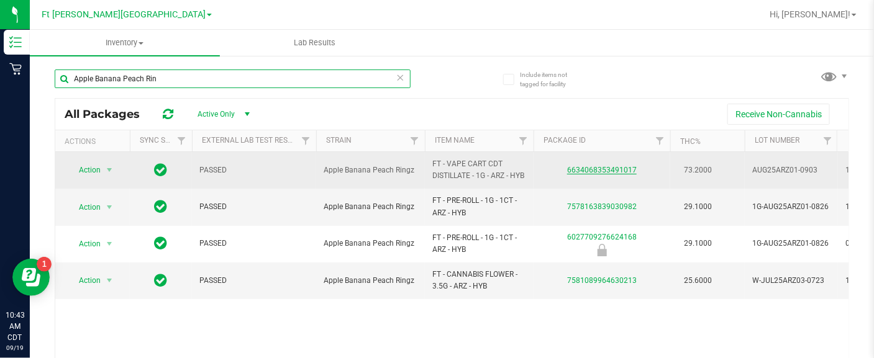
type input "Apple Banana Peach Rin"
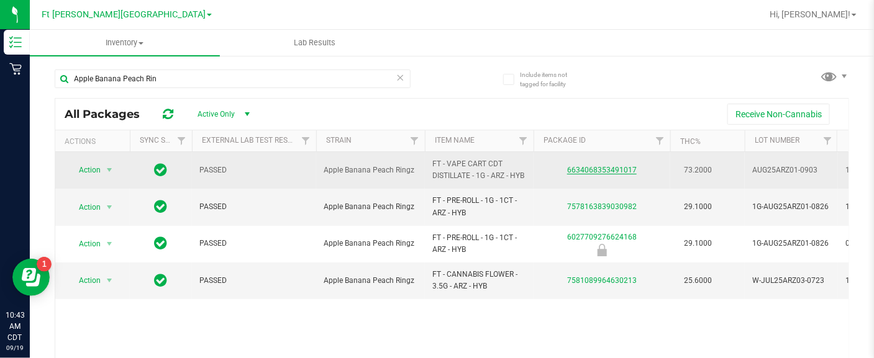
click at [589, 168] on link "6634068353491017" at bounding box center [602, 170] width 70 height 9
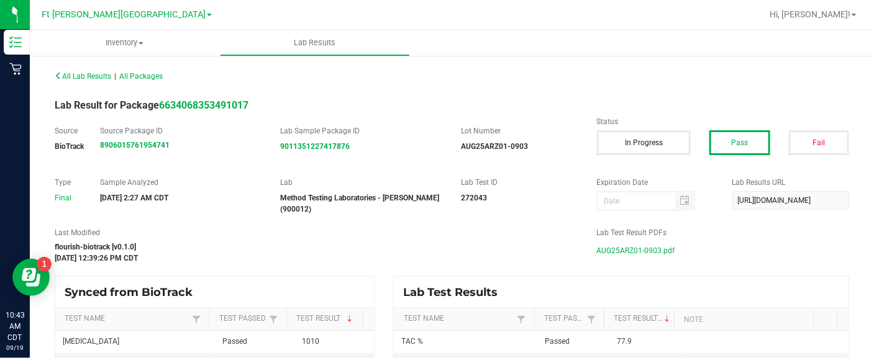
click at [597, 249] on span "AUG25ARZ01-0903.pdf" at bounding box center [636, 251] width 78 height 19
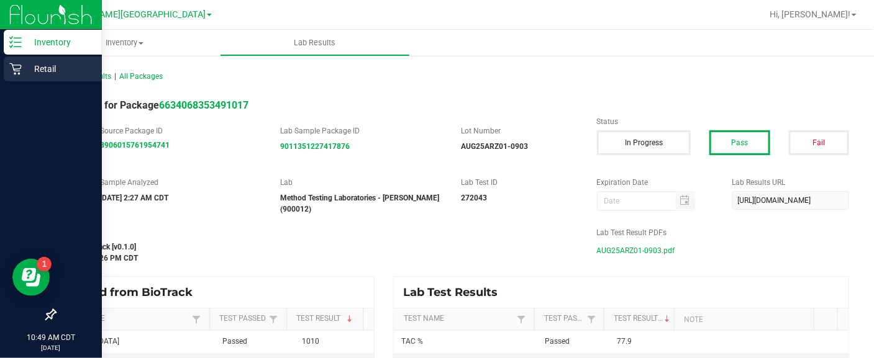
click at [51, 68] on p "Retail" at bounding box center [59, 68] width 75 height 15
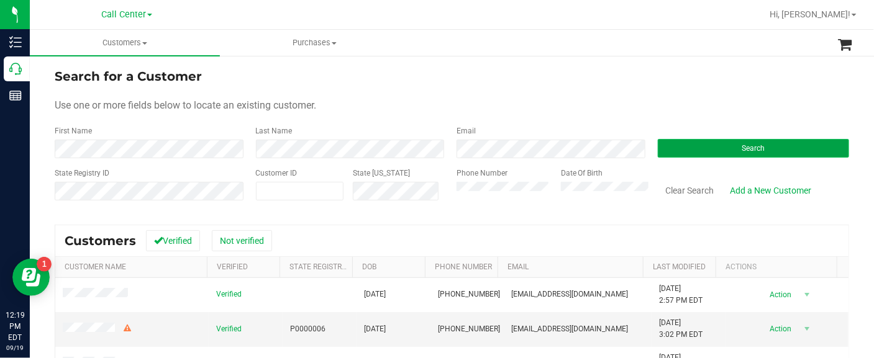
click at [686, 152] on button "Search" at bounding box center [754, 148] width 192 height 19
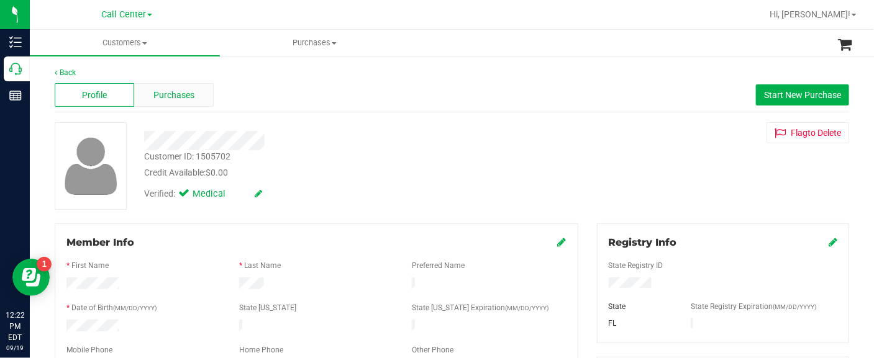
click at [184, 94] on span "Purchases" at bounding box center [173, 95] width 41 height 13
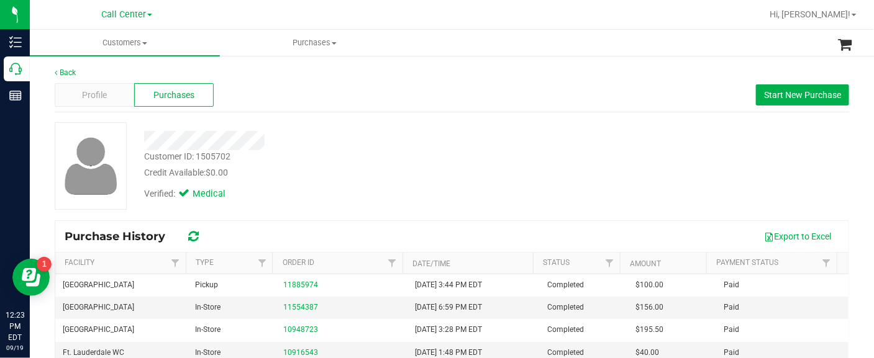
click at [50, 188] on div at bounding box center [89, 166] width 89 height 88
click at [96, 86] on div "Profile" at bounding box center [95, 95] width 80 height 24
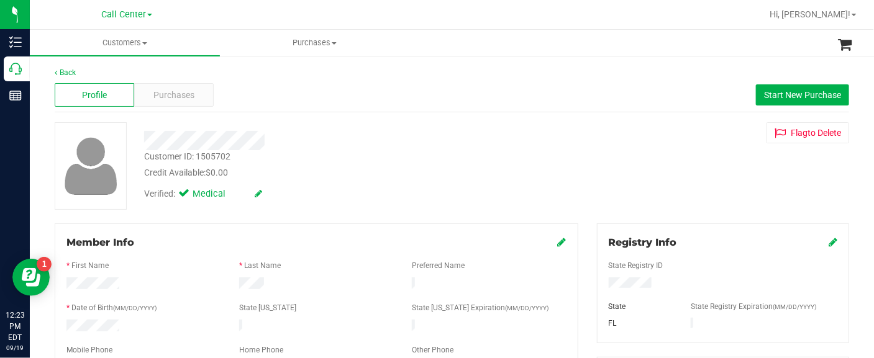
click at [109, 329] on div at bounding box center [143, 327] width 173 height 15
click at [183, 97] on span "Purchases" at bounding box center [173, 95] width 41 height 13
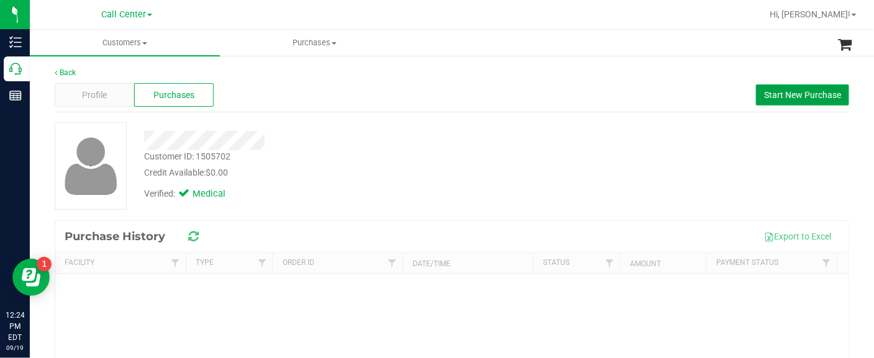
click at [768, 99] on span "Start New Purchase" at bounding box center [802, 95] width 77 height 10
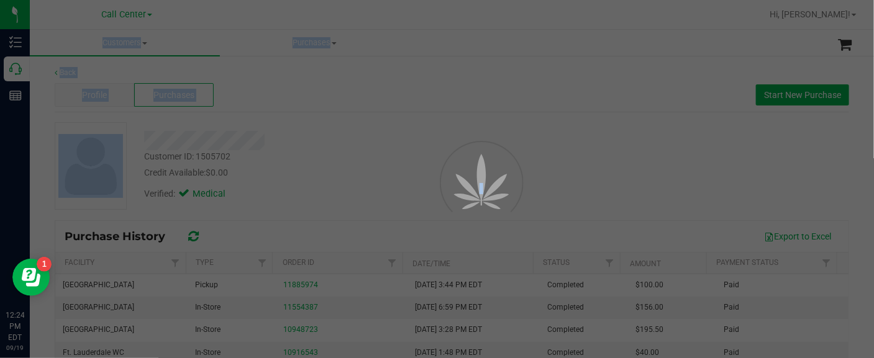
drag, startPoint x: 627, startPoint y: 145, endPoint x: 558, endPoint y: 150, distance: 69.7
click at [558, 150] on div "Customers All customers Add a new customer All physicians Purchases All purchas…" at bounding box center [452, 194] width 844 height 329
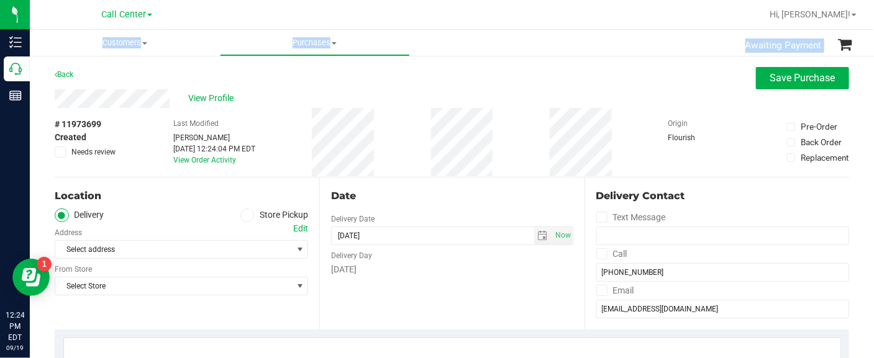
click at [245, 216] on icon at bounding box center [246, 216] width 7 height 0
click at [0, 0] on input "Store Pickup" at bounding box center [0, 0] width 0 height 0
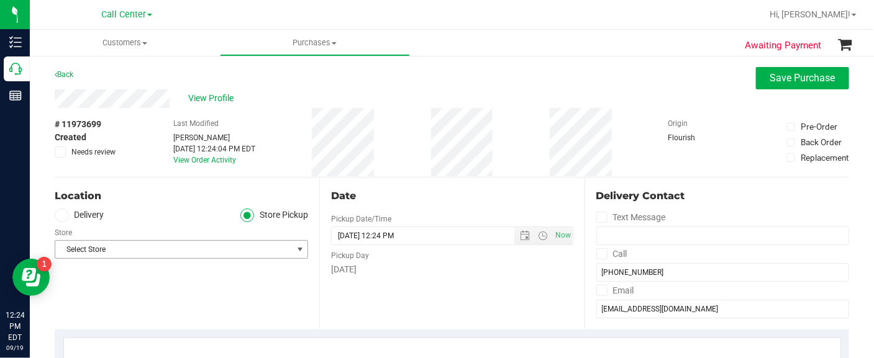
click at [232, 251] on span "Select Store" at bounding box center [173, 249] width 237 height 17
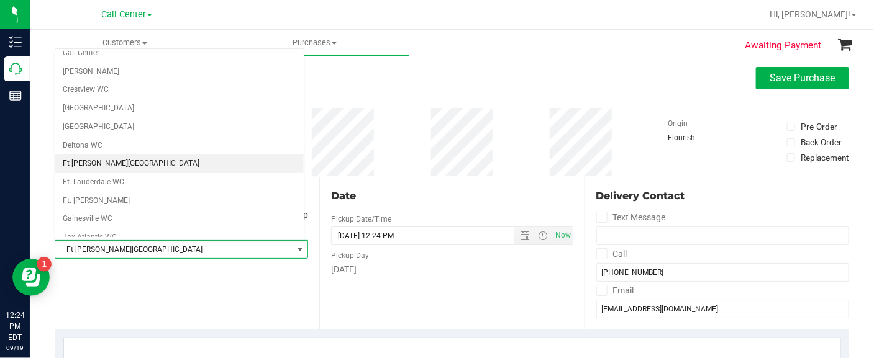
scroll to position [109, 0]
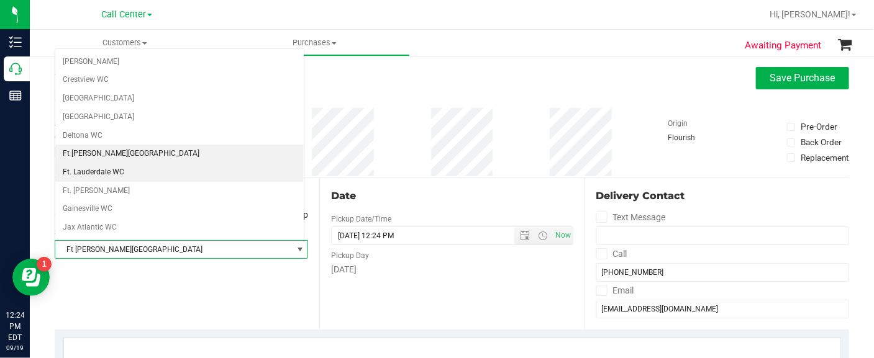
click at [127, 168] on li "Ft. Lauderdale WC" at bounding box center [179, 172] width 248 height 19
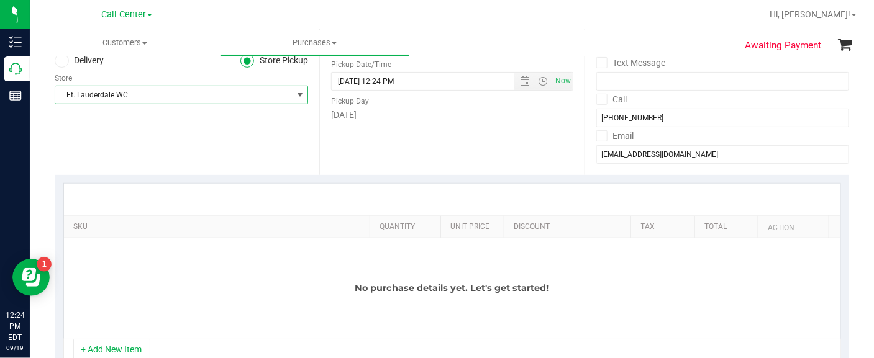
scroll to position [233, 0]
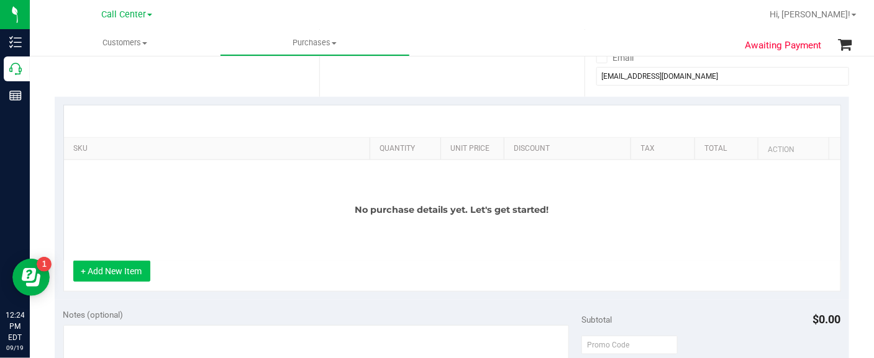
click at [114, 280] on button "+ Add New Item" at bounding box center [111, 271] width 77 height 21
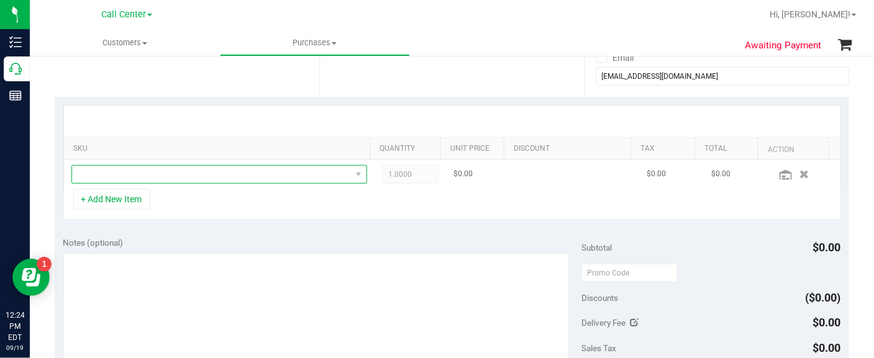
click at [124, 167] on span "NO DATA FOUND" at bounding box center [211, 174] width 279 height 17
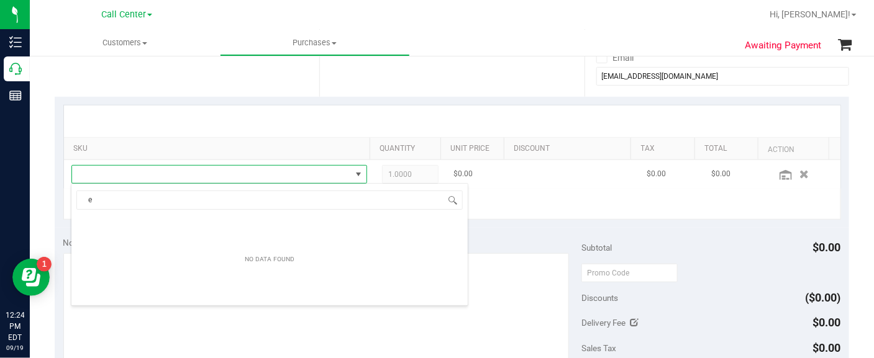
scroll to position [18, 281]
drag, startPoint x: 126, startPoint y: 203, endPoint x: 106, endPoint y: 202, distance: 20.5
click at [106, 202] on input "extra ste" at bounding box center [269, 200] width 386 height 19
click at [124, 197] on input "extra ste" at bounding box center [269, 200] width 386 height 19
drag, startPoint x: 126, startPoint y: 199, endPoint x: 35, endPoint y: 199, distance: 91.3
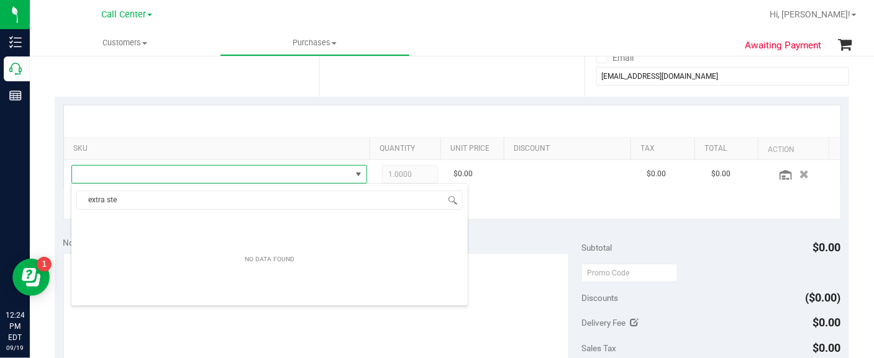
click at [35, 199] on body "Inventory Call Center Reports 12:24 PM EDT [DATE] 09/19 Call Center Hi, [GEOGRA…" at bounding box center [437, 179] width 874 height 358
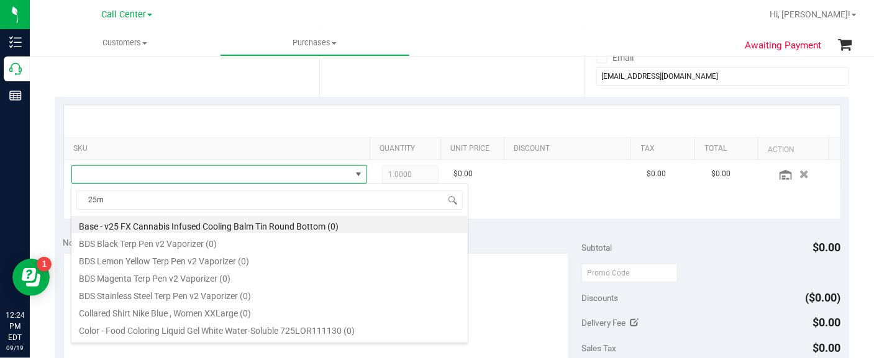
type input "25mg"
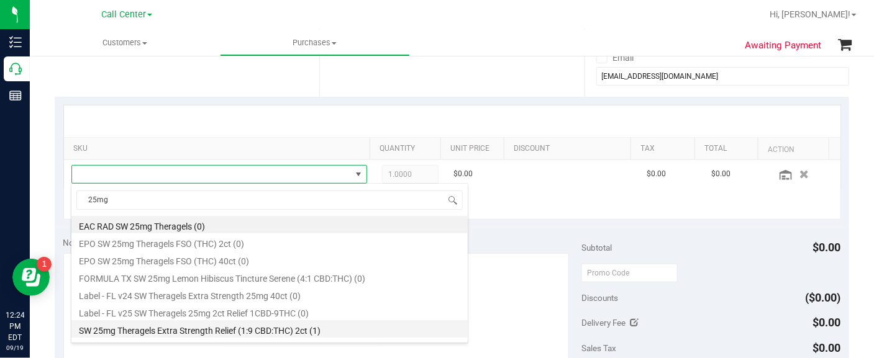
click at [280, 329] on li "SW 25mg Theragels Extra Strength Relief (1:9 CBD:THC) 2ct (1)" at bounding box center [269, 329] width 396 height 17
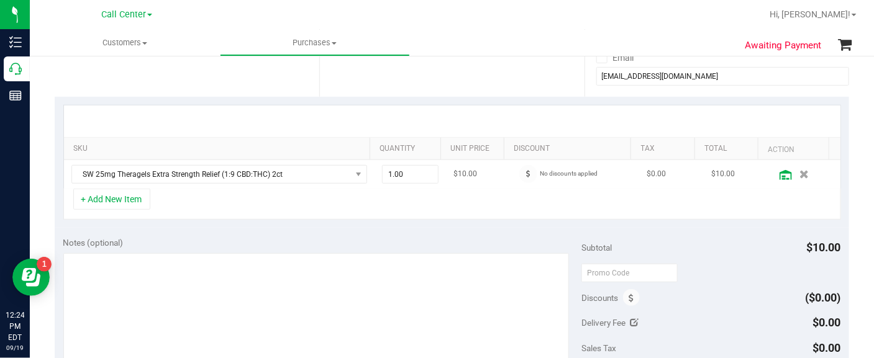
click at [780, 176] on icon at bounding box center [786, 175] width 12 height 10
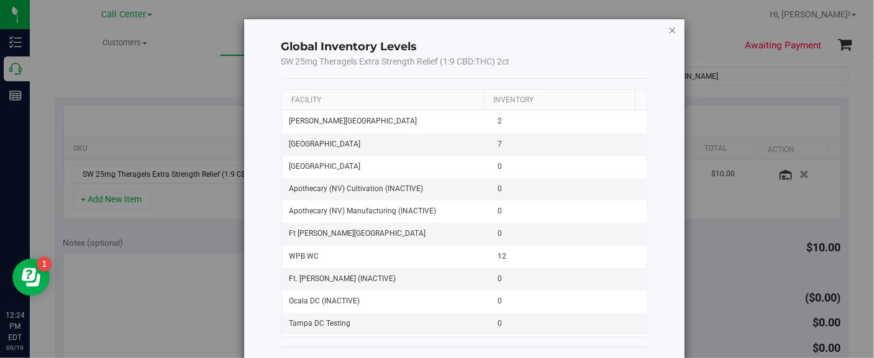
click at [668, 27] on div "Global Inventory Levels SW 25mg Theragels Extra Strength Relief (1:9 CBD:THC) 2…" at bounding box center [464, 200] width 440 height 362
click at [670, 29] on div "Global Inventory Levels SW 25mg Theragels Extra Strength Relief (1:9 CBD:THC) 2…" at bounding box center [464, 200] width 440 height 362
click at [669, 29] on div "Global Inventory Levels SW 25mg Theragels Extra Strength Relief (1:9 CBD:THC) 2…" at bounding box center [464, 200] width 440 height 362
click at [668, 30] on icon "button" at bounding box center [672, 29] width 9 height 15
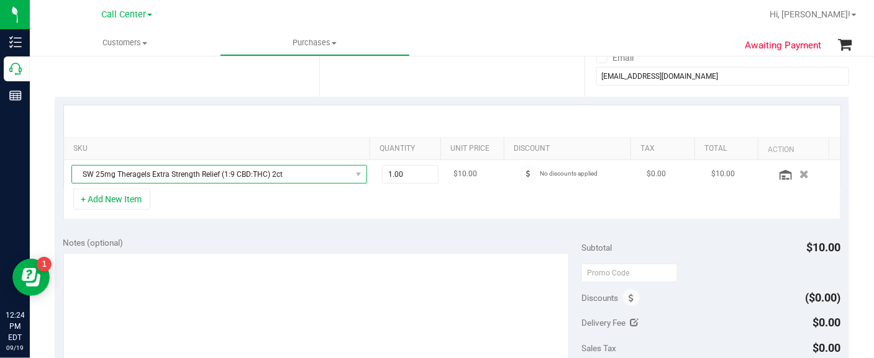
click at [242, 170] on span "SW 25mg Theragels Extra Strength Relief (1:9 CBD:THC) 2ct" at bounding box center [211, 174] width 279 height 17
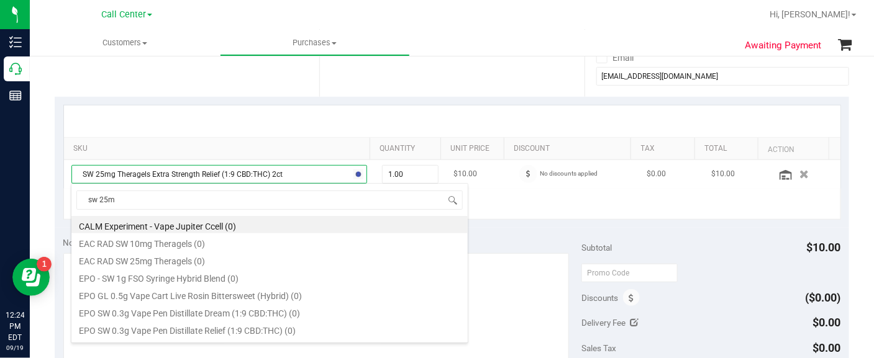
type input "sw 25mg"
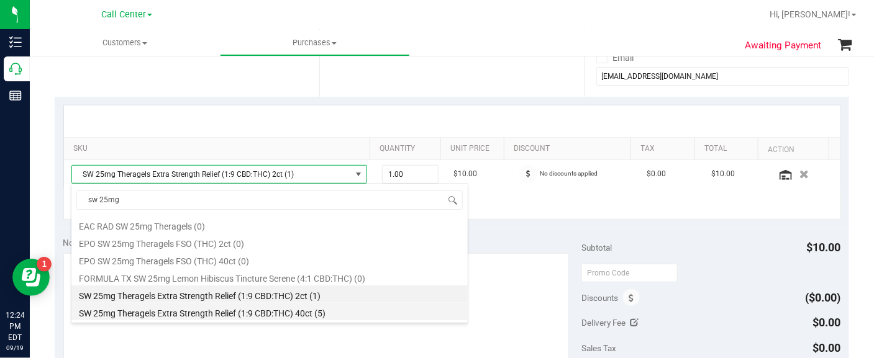
click at [212, 312] on li "SW 25mg Theragels Extra Strength Relief (1:9 CBD:THC) 40ct (5)" at bounding box center [269, 311] width 396 height 17
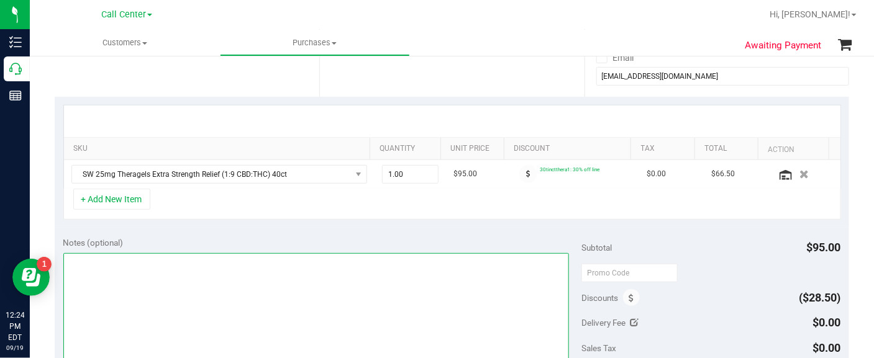
click at [93, 257] on textarea at bounding box center [316, 312] width 506 height 119
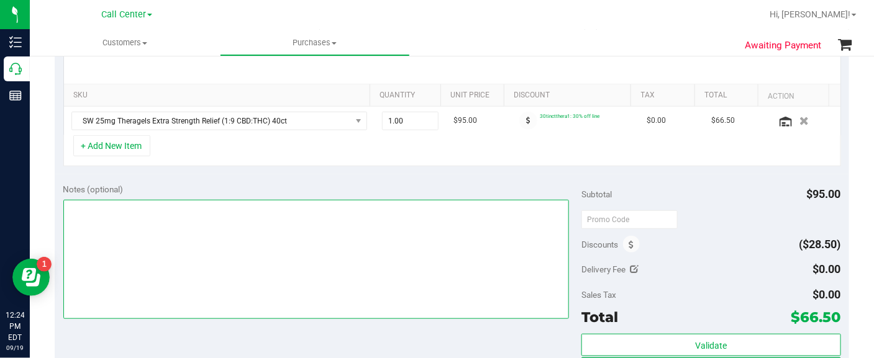
scroll to position [310, 0]
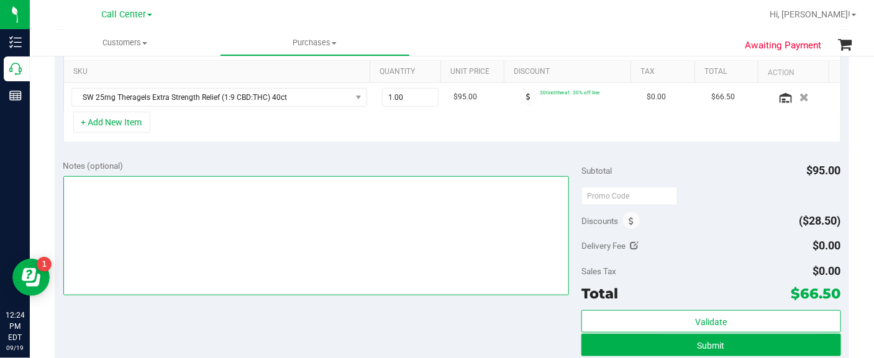
click at [261, 224] on textarea at bounding box center [316, 235] width 506 height 119
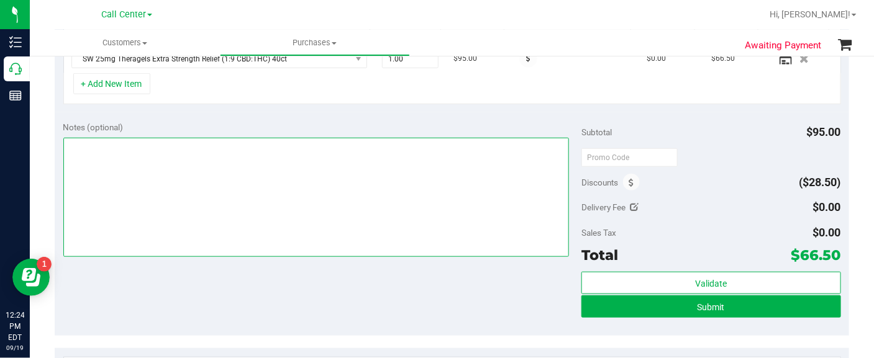
scroll to position [388, 0]
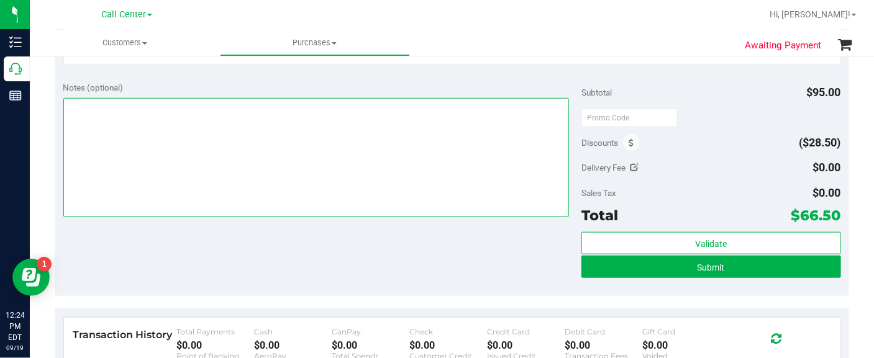
click at [244, 178] on textarea at bounding box center [316, 157] width 506 height 119
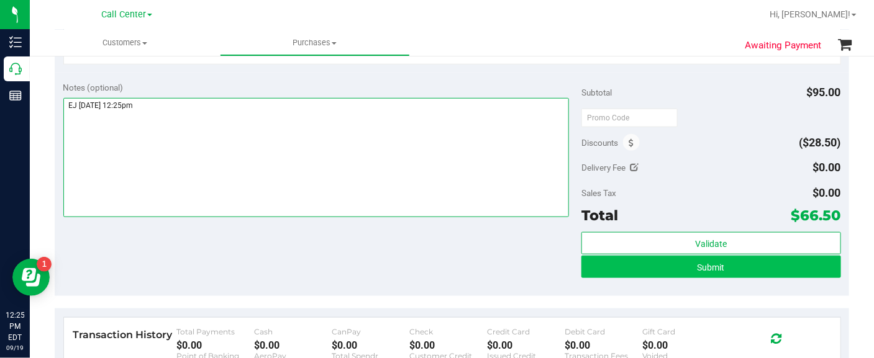
type textarea "EJ [DATE] 12:25pm"
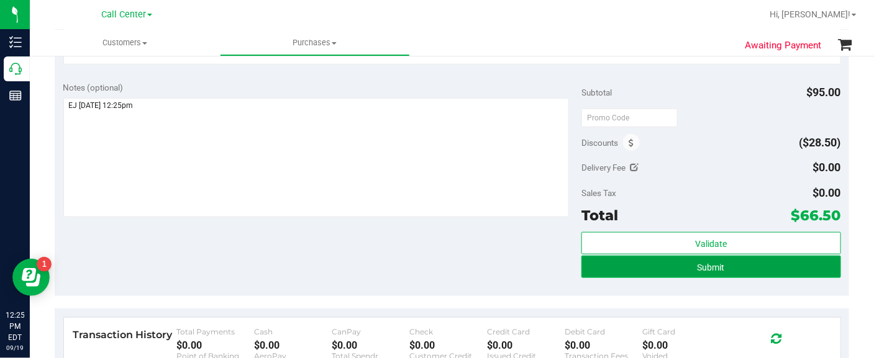
click at [637, 260] on button "Submit" at bounding box center [710, 267] width 259 height 22
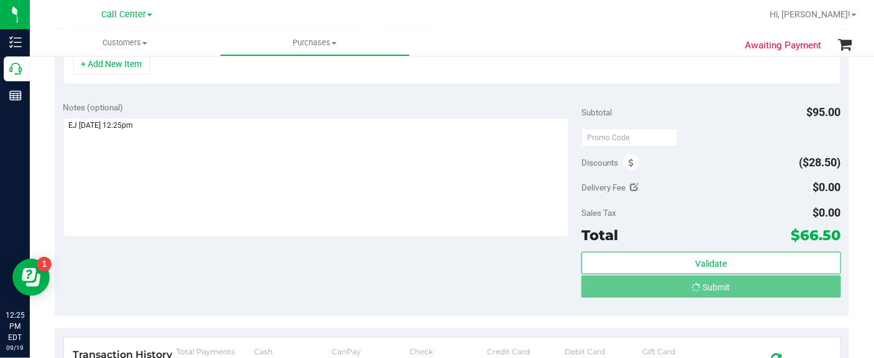
scroll to position [348, 0]
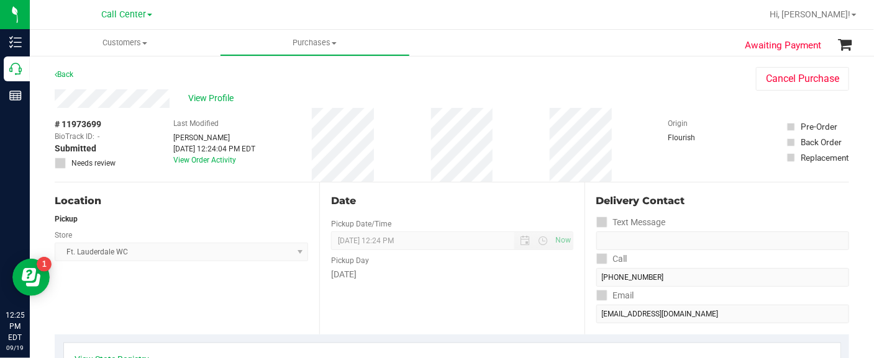
click at [91, 122] on span "# 11973699" at bounding box center [78, 124] width 47 height 13
copy div "# 11973699"
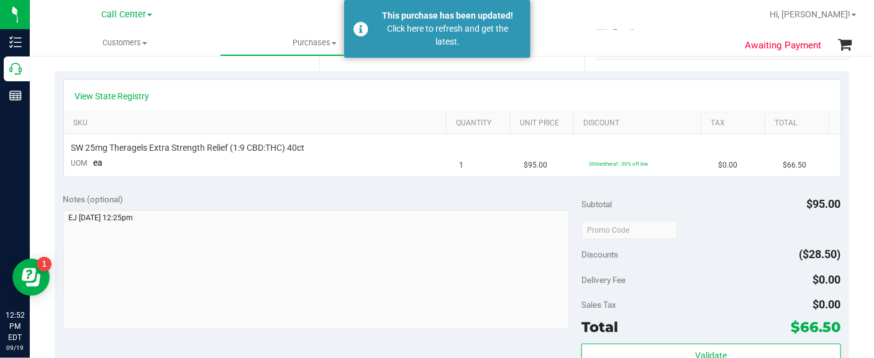
scroll to position [310, 0]
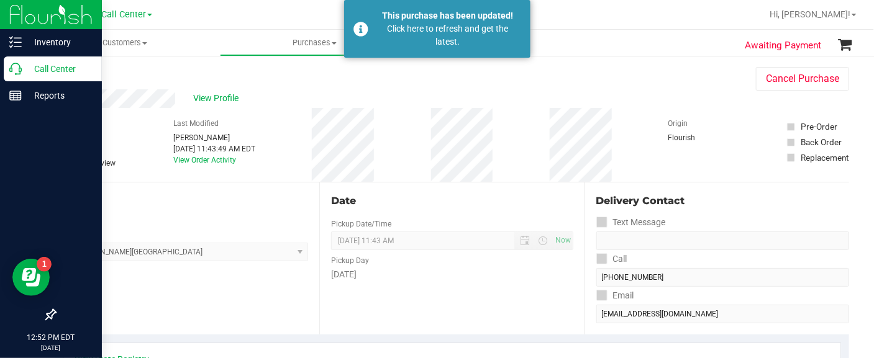
drag, startPoint x: 57, startPoint y: 72, endPoint x: 68, endPoint y: 66, distance: 12.5
click at [58, 72] on p "Call Center" at bounding box center [59, 68] width 75 height 15
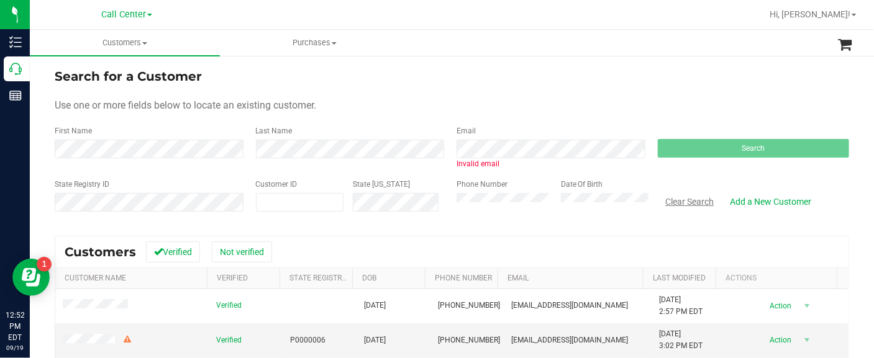
click at [681, 193] on button "Clear Search" at bounding box center [690, 201] width 65 height 21
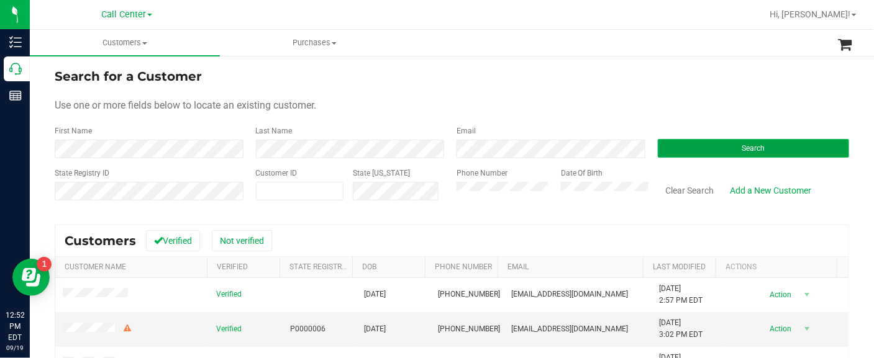
click at [742, 145] on span "Search" at bounding box center [753, 148] width 23 height 9
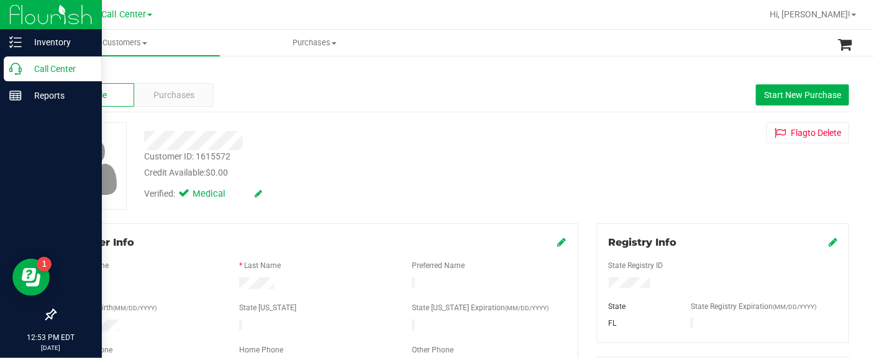
click at [26, 166] on div at bounding box center [51, 206] width 102 height 193
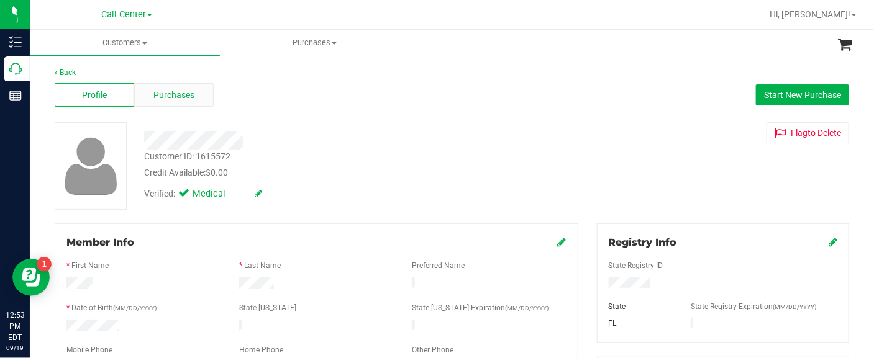
click at [162, 86] on div "Purchases" at bounding box center [174, 95] width 80 height 24
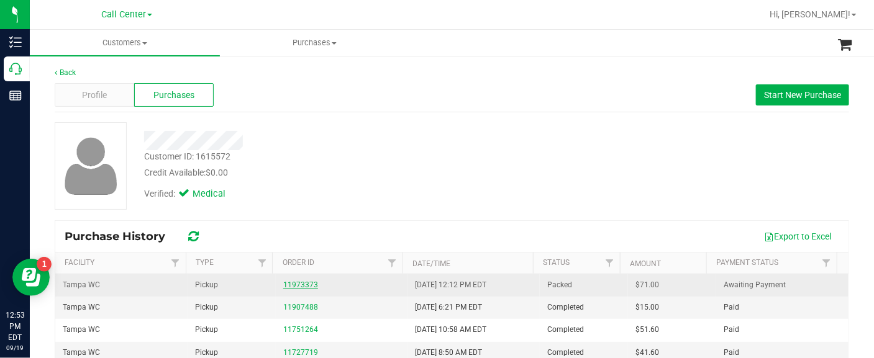
click at [291, 283] on link "11973373" at bounding box center [300, 285] width 35 height 9
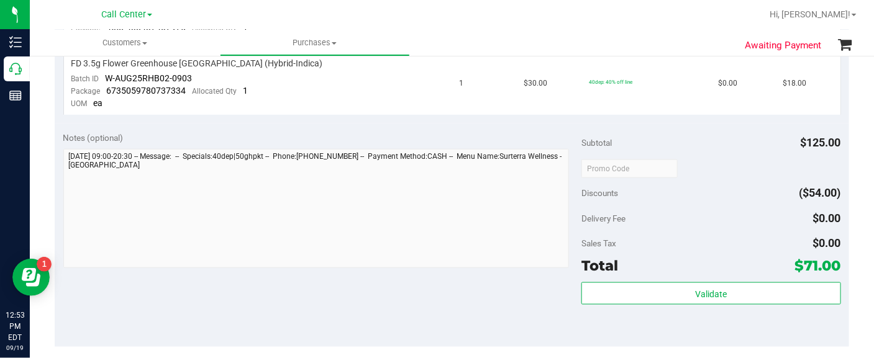
scroll to position [621, 0]
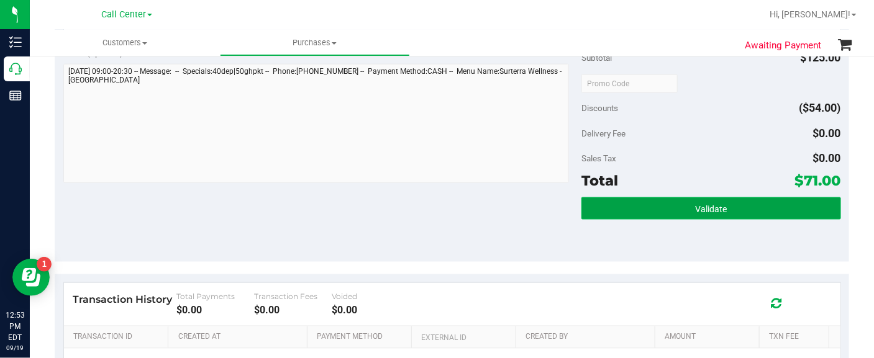
click at [701, 205] on span "Validate" at bounding box center [711, 209] width 32 height 10
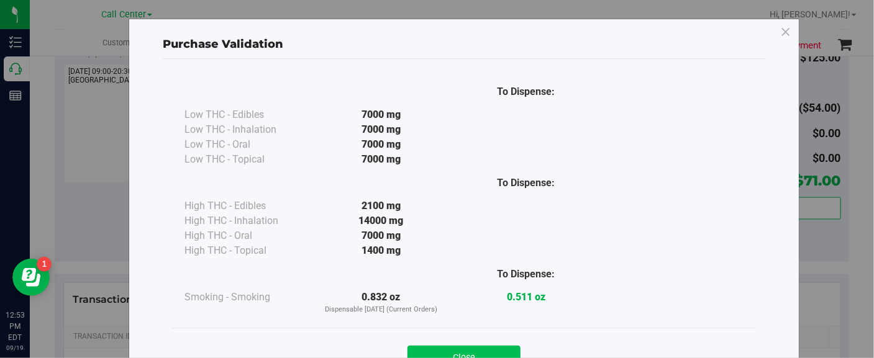
click at [480, 347] on button "Close" at bounding box center [463, 357] width 113 height 22
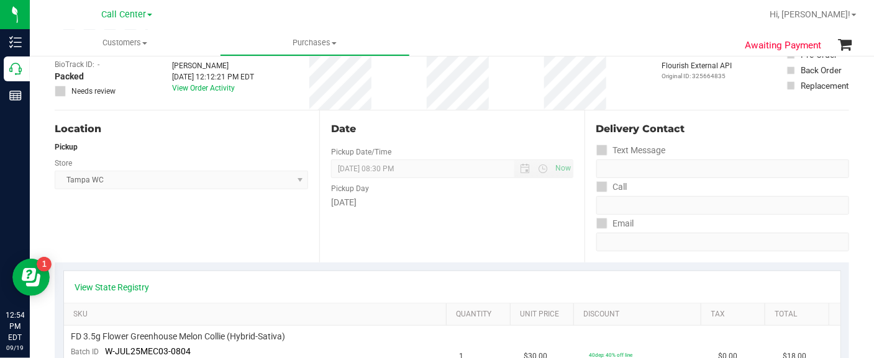
scroll to position [0, 0]
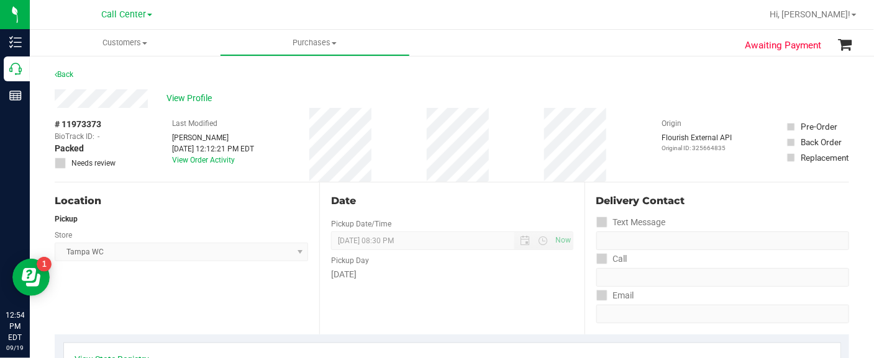
click at [83, 120] on span "# 11973373" at bounding box center [78, 124] width 47 height 13
copy div "# 11973373"
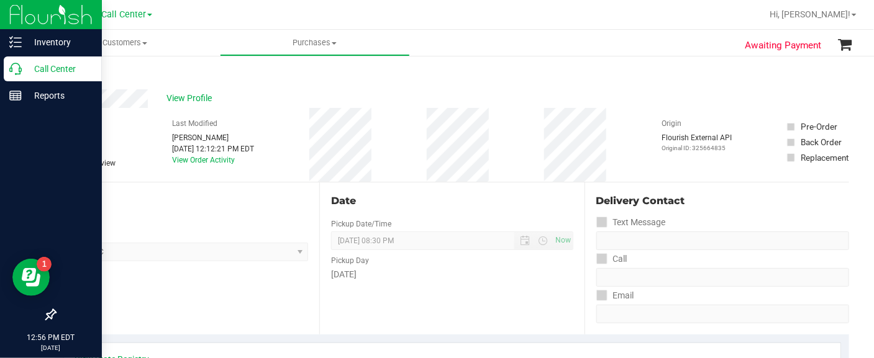
click at [63, 73] on p "Call Center" at bounding box center [59, 68] width 75 height 15
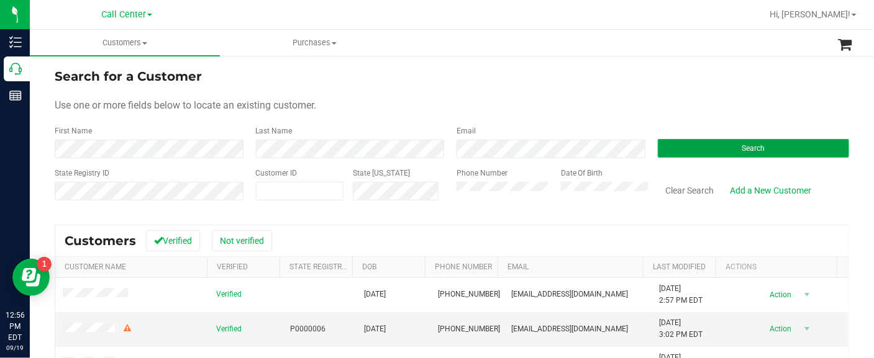
click at [703, 151] on button "Search" at bounding box center [754, 148] width 192 height 19
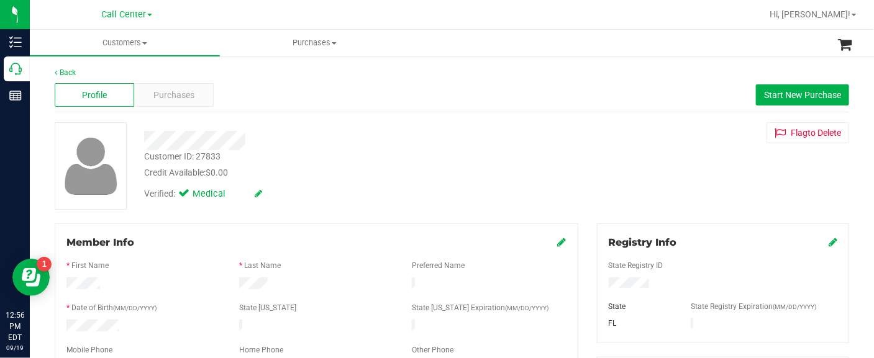
click at [63, 207] on div at bounding box center [91, 166] width 72 height 88
click at [168, 86] on div "Purchases" at bounding box center [174, 95] width 80 height 24
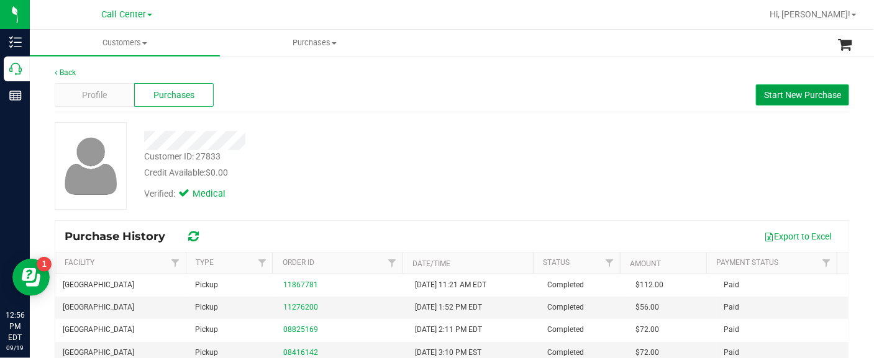
click at [793, 94] on span "Start New Purchase" at bounding box center [802, 95] width 77 height 10
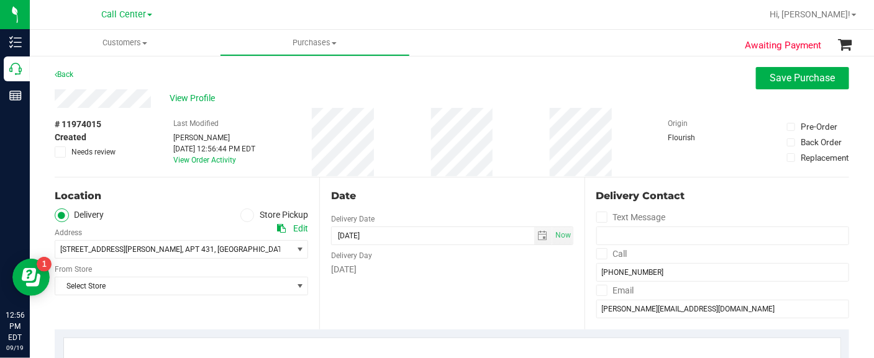
click at [246, 216] on span at bounding box center [247, 216] width 14 height 14
click at [246, 212] on span at bounding box center [247, 216] width 14 height 14
click at [0, 0] on input "Store Pickup" at bounding box center [0, 0] width 0 height 0
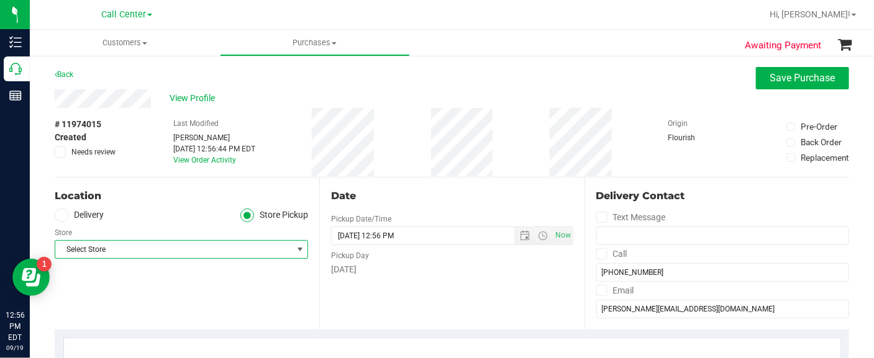
click at [245, 250] on span "Select Store" at bounding box center [173, 249] width 237 height 17
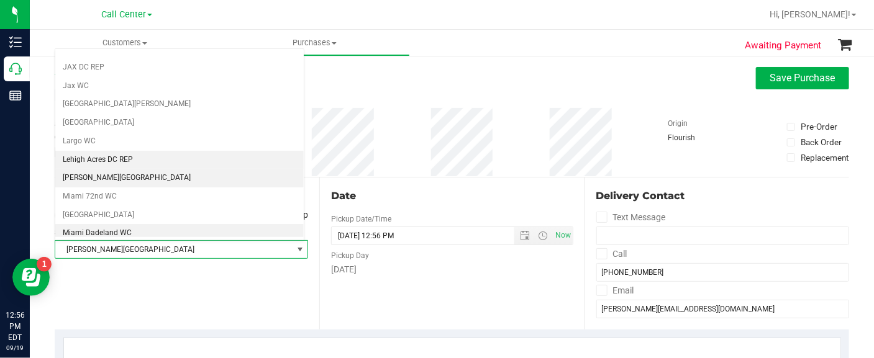
scroll to position [310, 0]
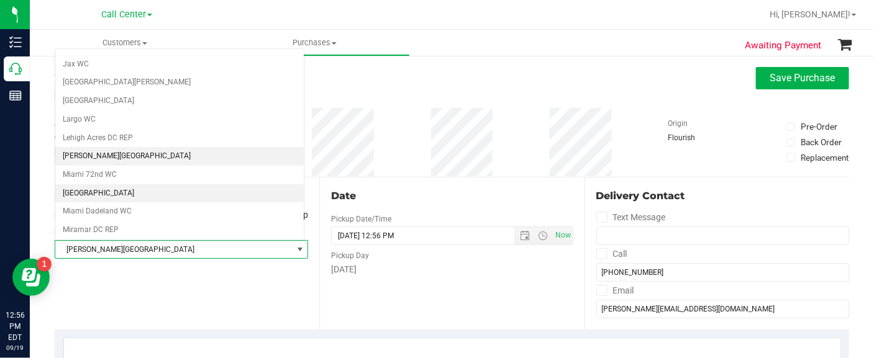
click at [158, 192] on li "[GEOGRAPHIC_DATA]" at bounding box center [179, 193] width 248 height 19
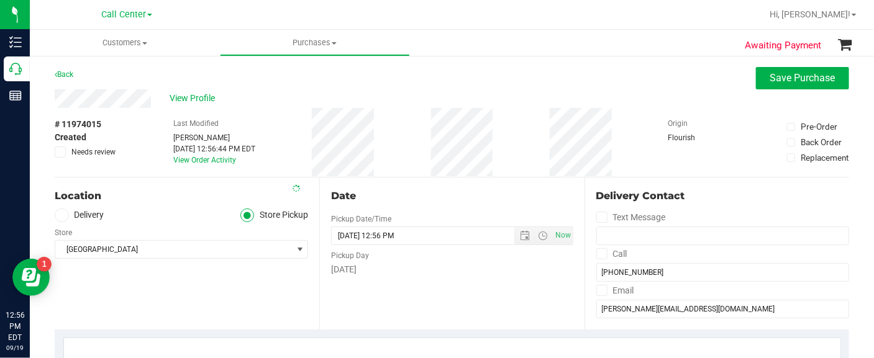
click at [161, 301] on div "Location Delivery Store Pickup Store Miami Beach WC Select Store Bonita Springs…" at bounding box center [187, 254] width 265 height 152
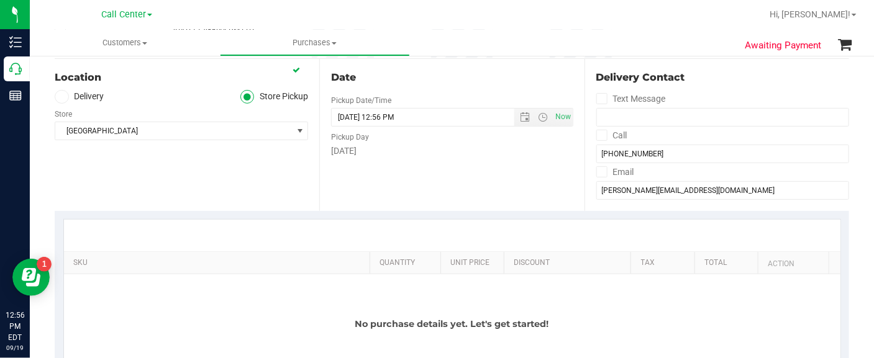
scroll to position [233, 0]
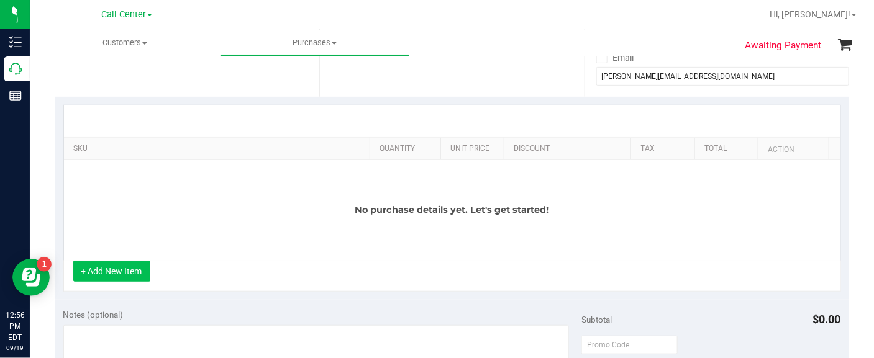
click at [115, 282] on button "+ Add New Item" at bounding box center [111, 271] width 77 height 21
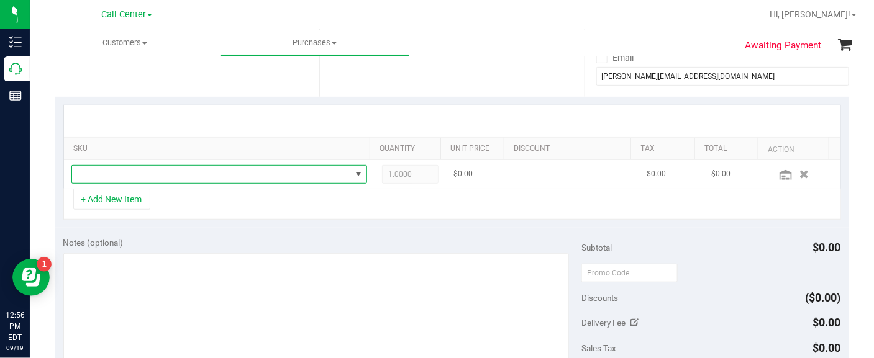
click at [123, 171] on span "NO DATA FOUND" at bounding box center [211, 174] width 279 height 17
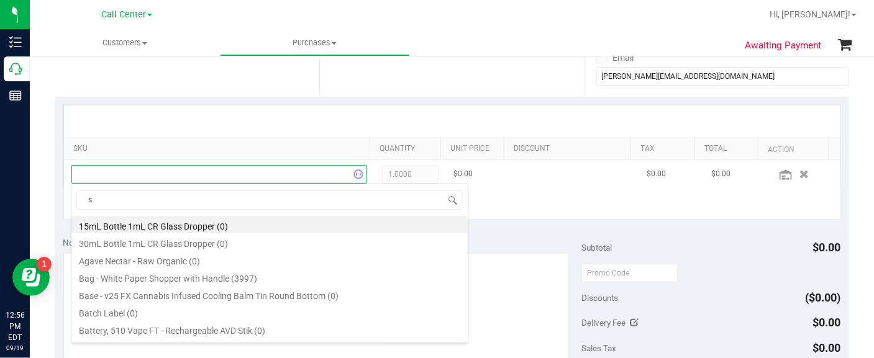
scroll to position [18, 281]
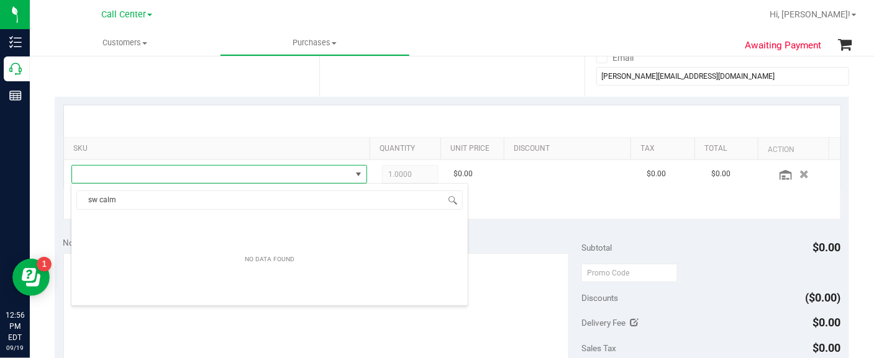
drag, startPoint x: 117, startPoint y: 200, endPoint x: 57, endPoint y: 199, distance: 59.6
click at [57, 199] on body "Inventory Call Center Reports 12:56 PM EDT 09/19/2025 09/19 Call Center Hi, Eja…" at bounding box center [437, 179] width 874 height 358
type input "calm"
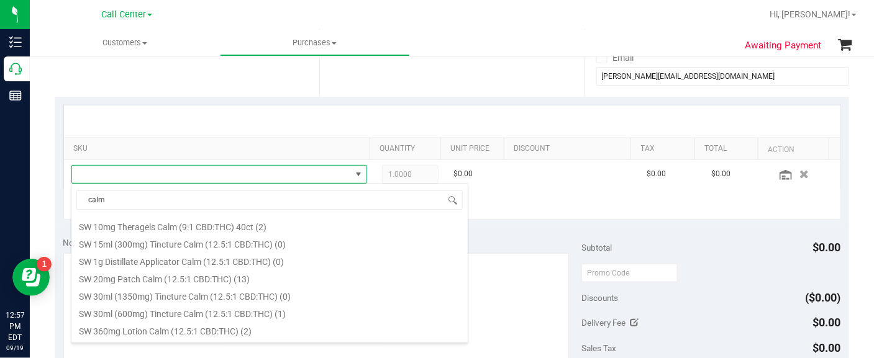
scroll to position [310, 0]
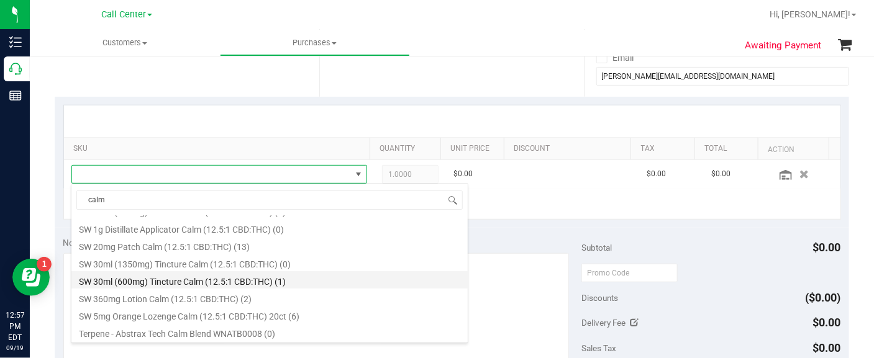
click at [155, 282] on li "SW 30ml (600mg) Tincture Calm (12.5:1 CBD:THC) (1)" at bounding box center [269, 279] width 396 height 17
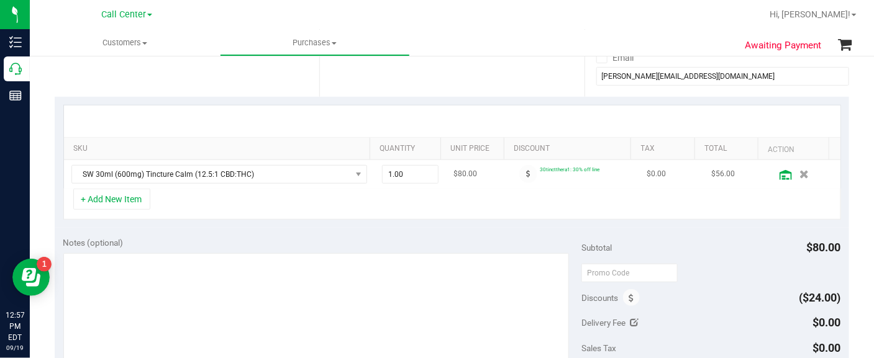
click at [780, 174] on icon at bounding box center [786, 175] width 12 height 10
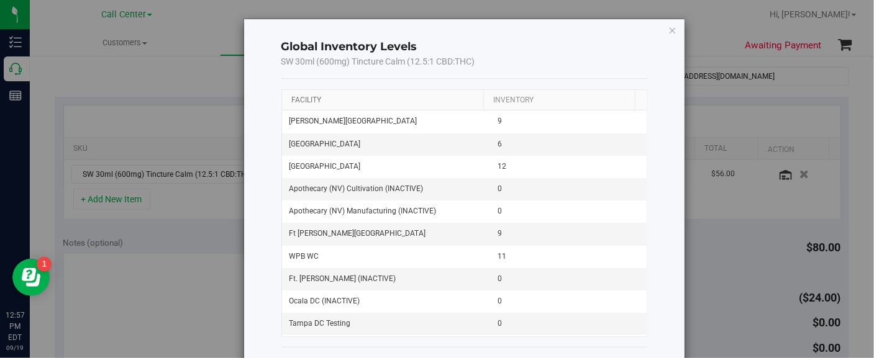
click at [295, 99] on link "Facility" at bounding box center [306, 100] width 30 height 9
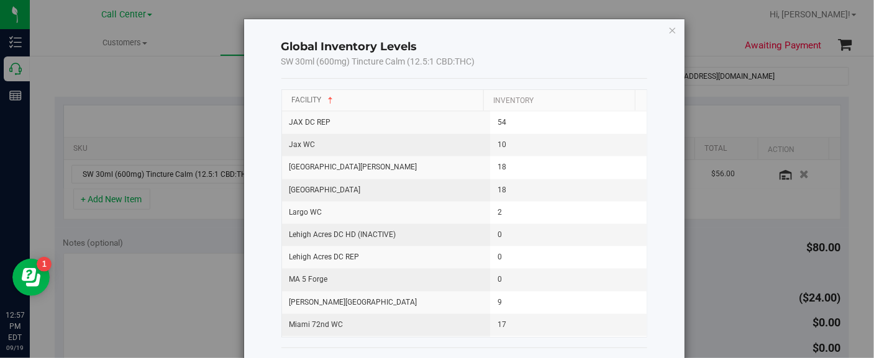
scroll to position [621, 0]
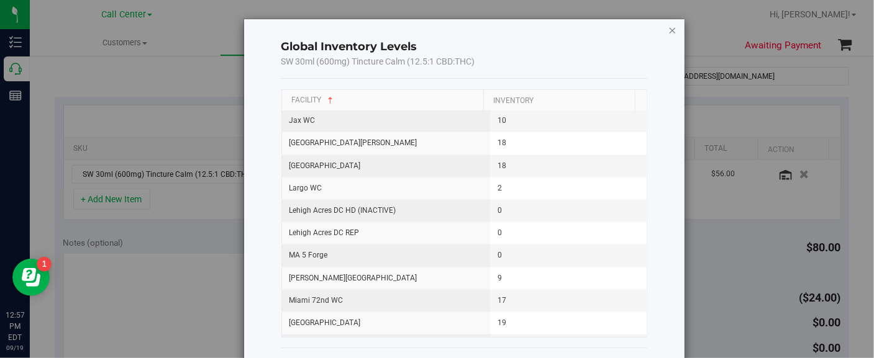
click at [668, 30] on icon "button" at bounding box center [672, 29] width 9 height 15
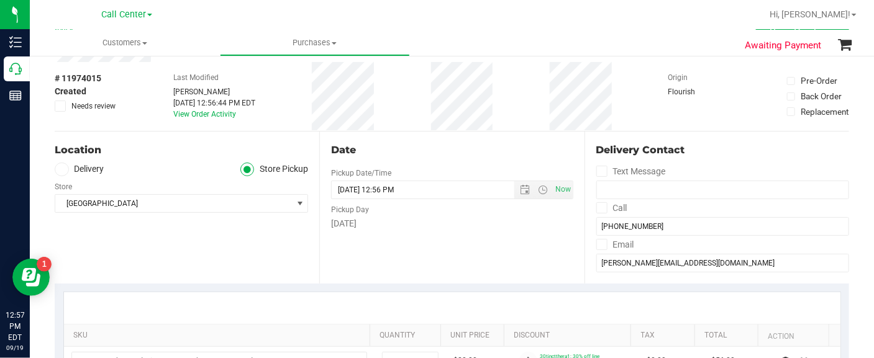
scroll to position [0, 0]
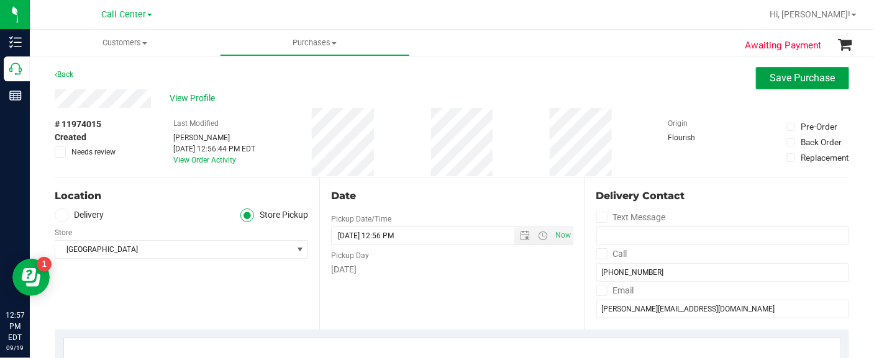
click at [757, 74] on button "Save Purchase" at bounding box center [802, 78] width 93 height 22
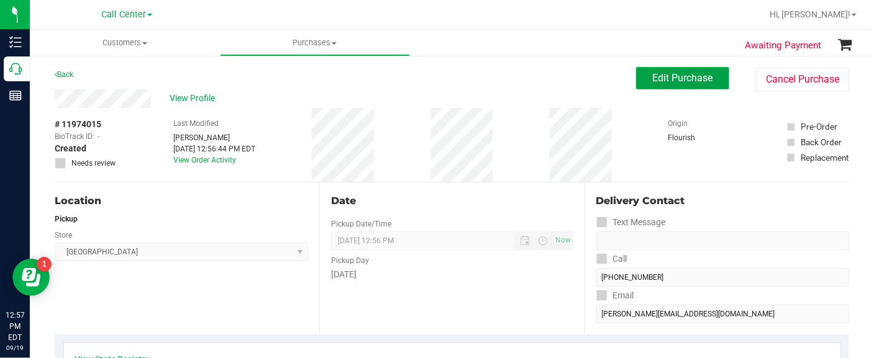
click at [694, 82] on span "Edit Purchase" at bounding box center [683, 78] width 60 height 12
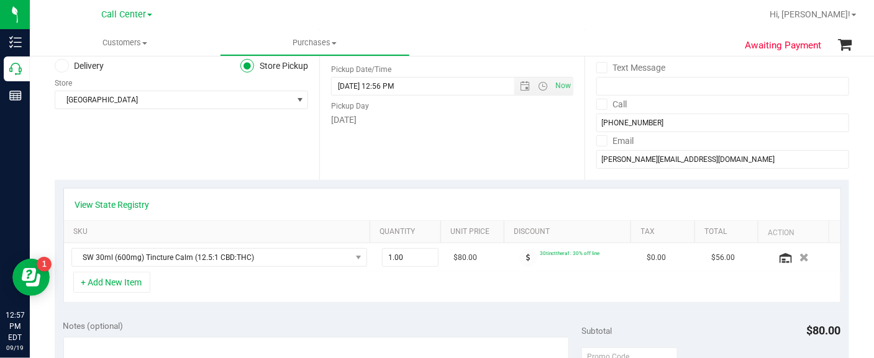
scroll to position [233, 0]
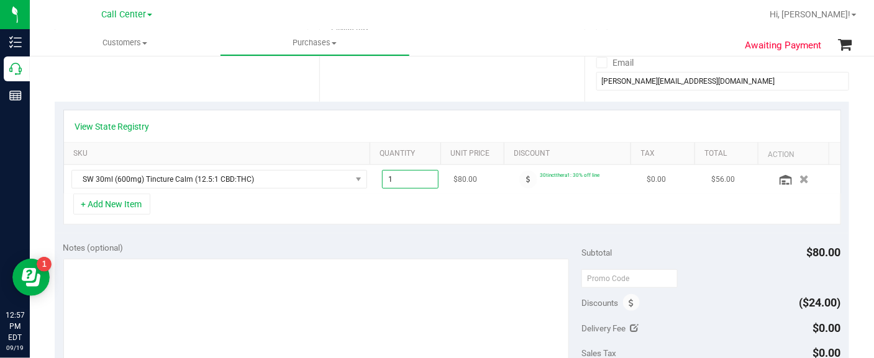
drag, startPoint x: 383, startPoint y: 182, endPoint x: 370, endPoint y: 182, distance: 13.0
click at [375, 182] on td "1.00 1" at bounding box center [410, 179] width 71 height 29
type input "2"
type input "2.00"
click at [362, 204] on div "+ Add New Item" at bounding box center [452, 209] width 778 height 31
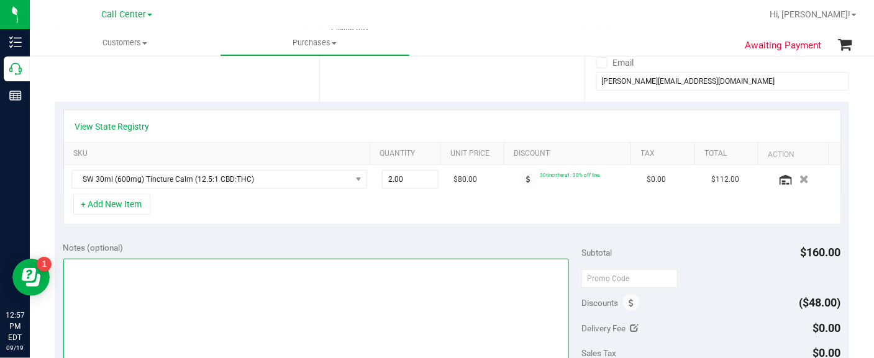
click at [236, 283] on textarea at bounding box center [316, 318] width 506 height 119
type textarea "EJ 9/19/25 12:57pm"
click at [71, 294] on textarea at bounding box center [316, 318] width 506 height 119
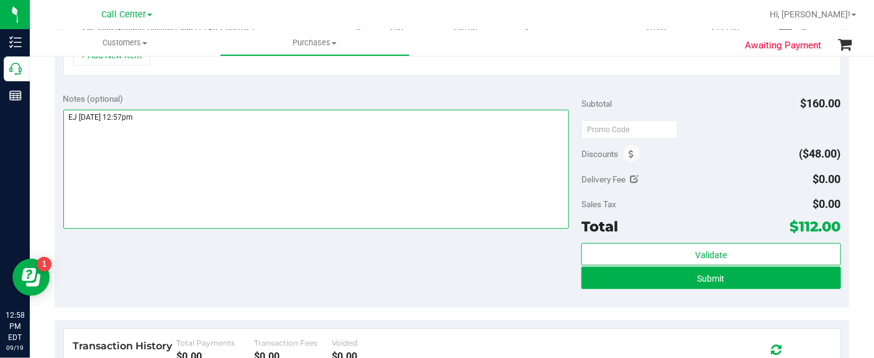
scroll to position [388, 0]
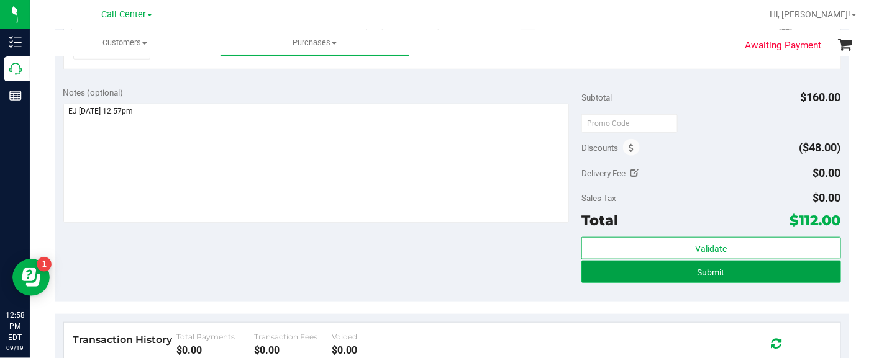
click at [612, 266] on button "Submit" at bounding box center [710, 272] width 259 height 22
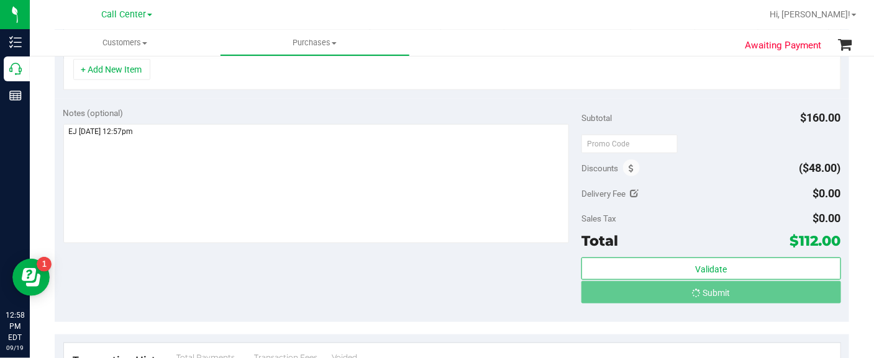
scroll to position [346, 0]
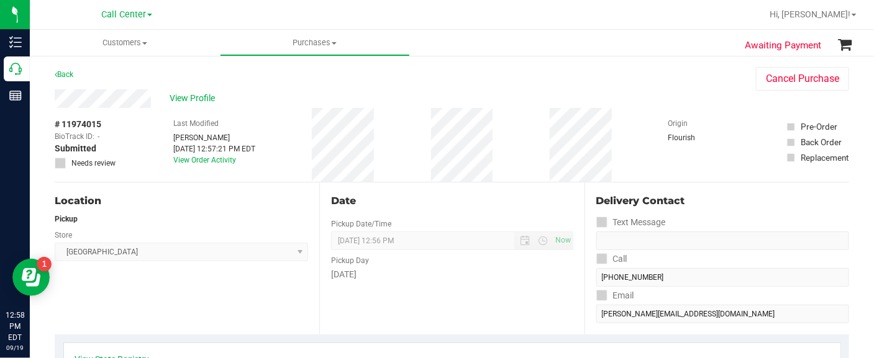
click at [83, 124] on span "# 11974015" at bounding box center [78, 124] width 47 height 13
copy div "# 11974015"
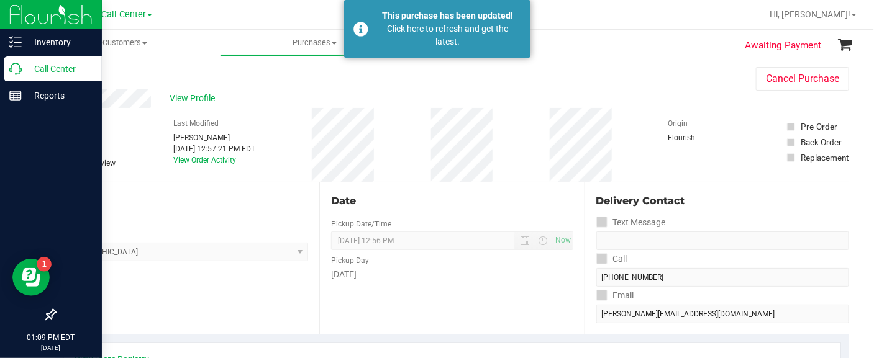
click at [37, 70] on p "Call Center" at bounding box center [59, 68] width 75 height 15
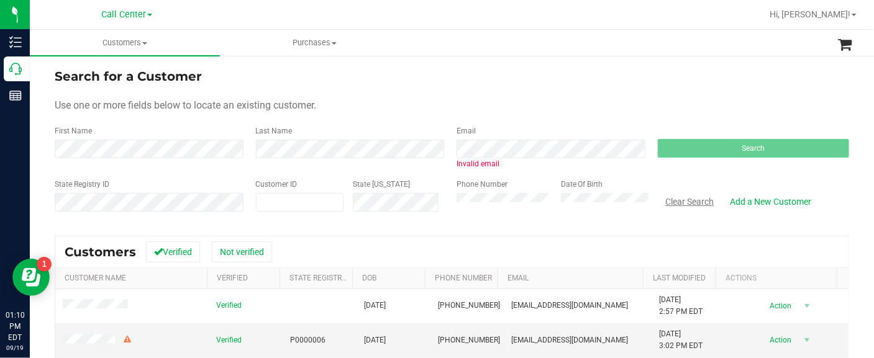
click at [683, 197] on button "Clear Search" at bounding box center [690, 201] width 65 height 21
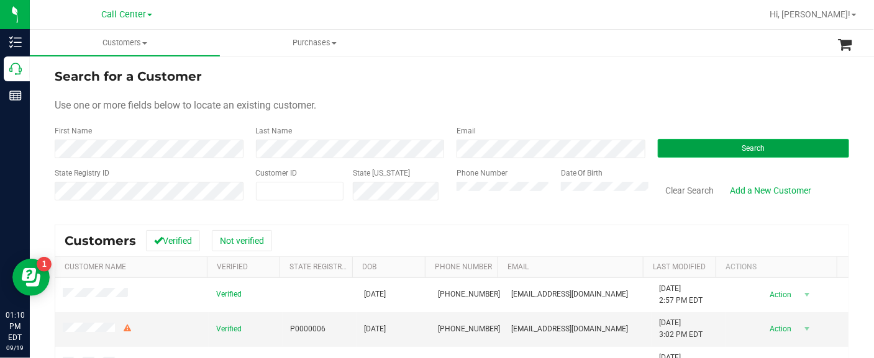
click at [710, 153] on button "Search" at bounding box center [754, 148] width 192 height 19
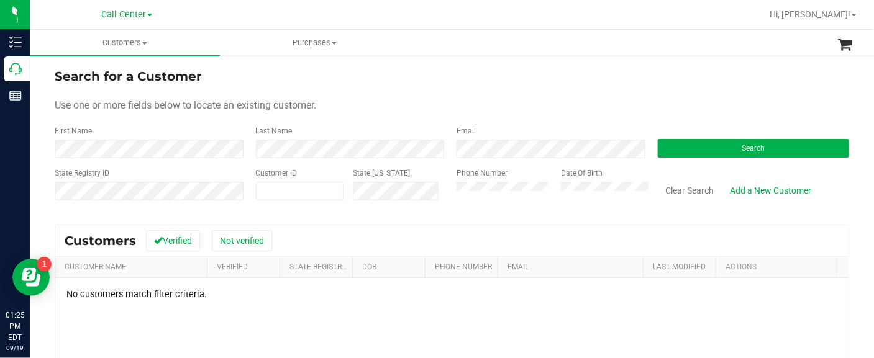
click at [35, 178] on div "Search for a Customer Use one or more fields below to locate an existing custom…" at bounding box center [452, 301] width 844 height 492
click at [672, 186] on button "Clear Search" at bounding box center [690, 190] width 65 height 21
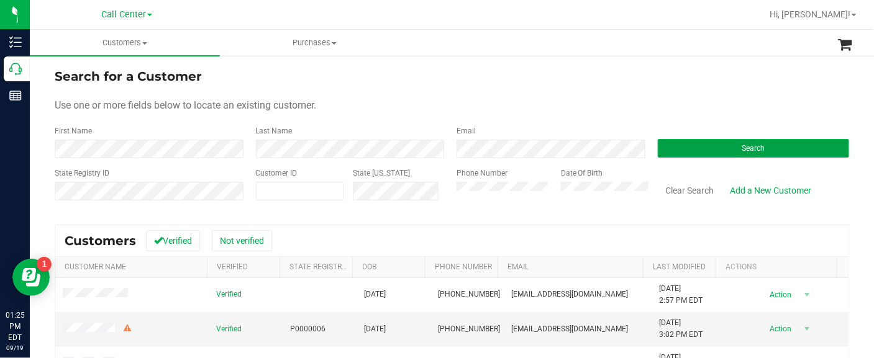
click at [730, 151] on button "Search" at bounding box center [754, 148] width 192 height 19
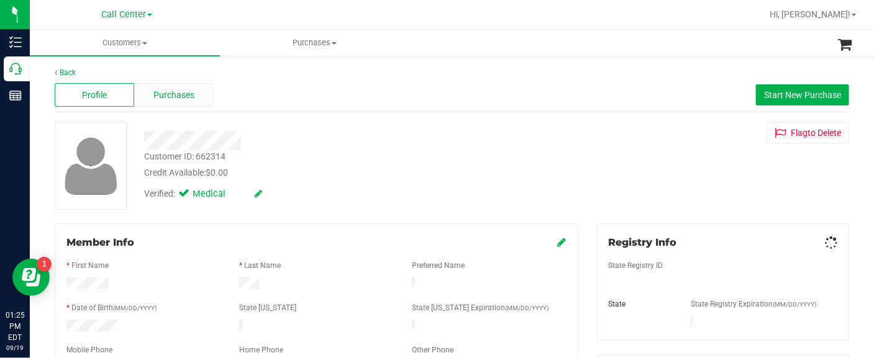
click at [171, 96] on span "Purchases" at bounding box center [173, 95] width 41 height 13
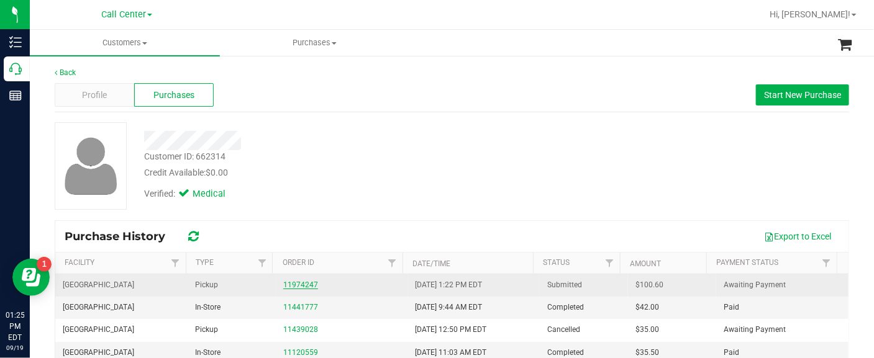
click at [291, 285] on link "11974247" at bounding box center [300, 285] width 35 height 9
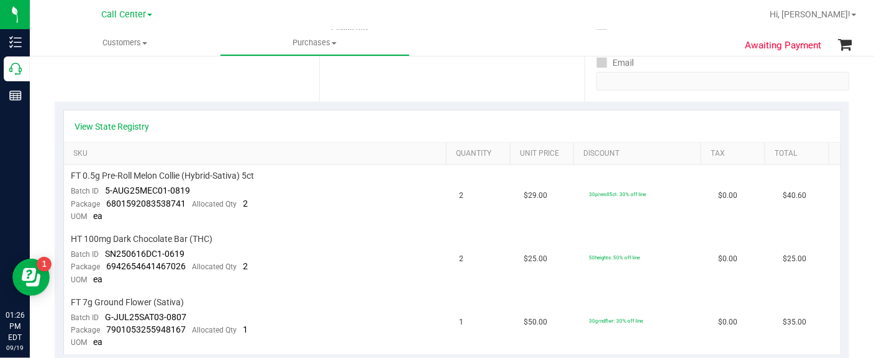
scroll to position [310, 0]
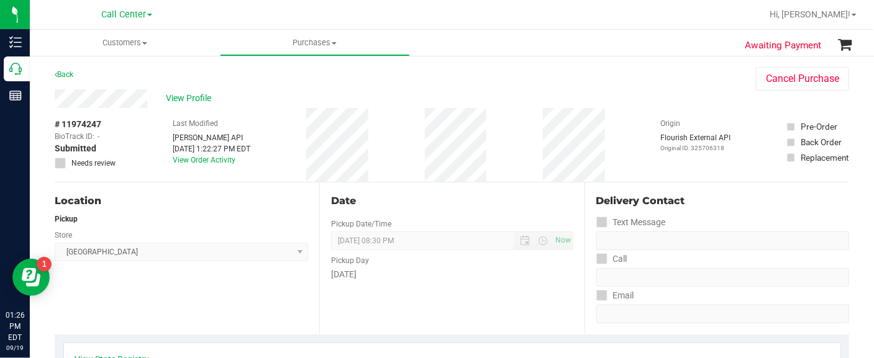
click at [92, 120] on span "# 11974247" at bounding box center [78, 124] width 47 height 13
copy div "# 11974247"
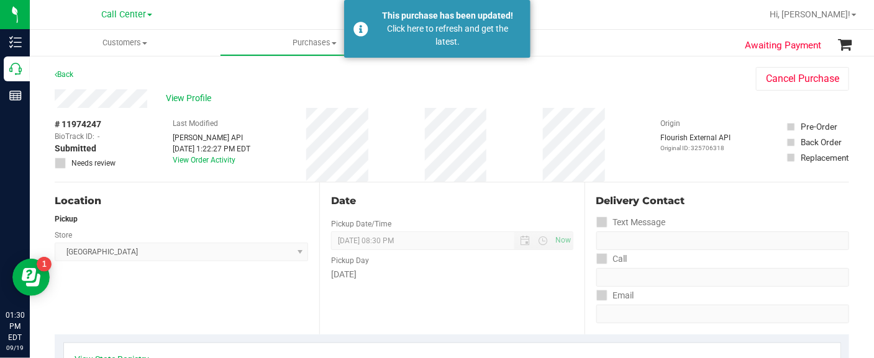
drag, startPoint x: 42, startPoint y: 157, endPoint x: 37, endPoint y: 153, distance: 6.7
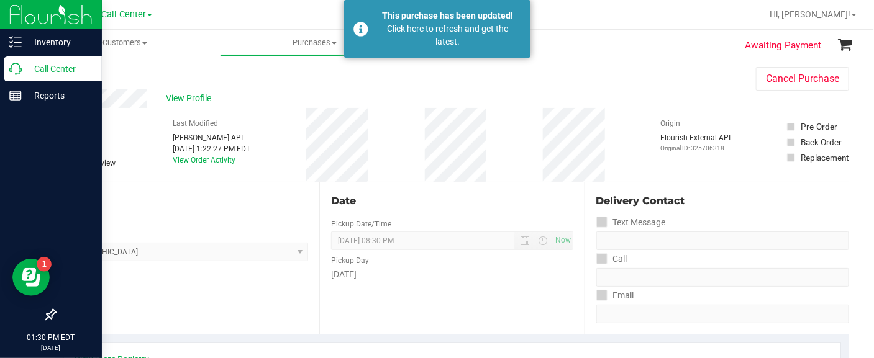
click at [50, 66] on p "Call Center" at bounding box center [59, 68] width 75 height 15
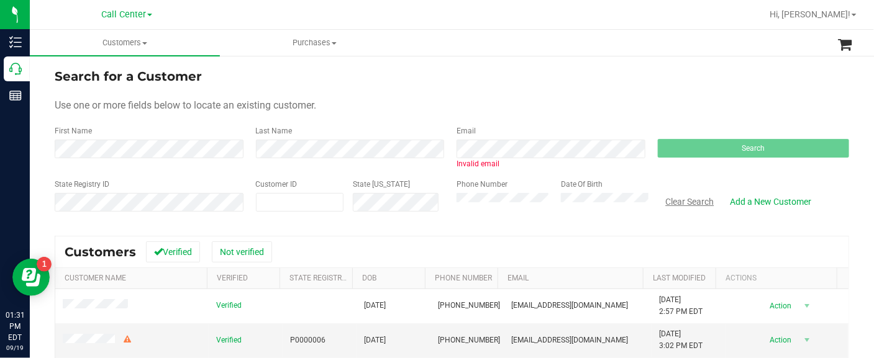
click at [680, 201] on button "Clear Search" at bounding box center [690, 201] width 65 height 21
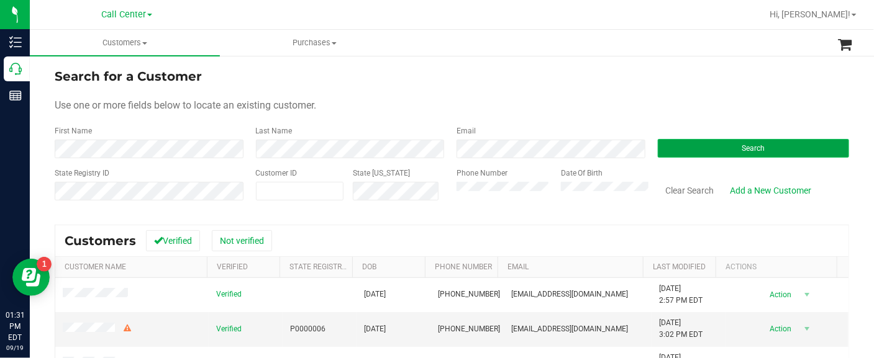
click at [677, 147] on button "Search" at bounding box center [754, 148] width 192 height 19
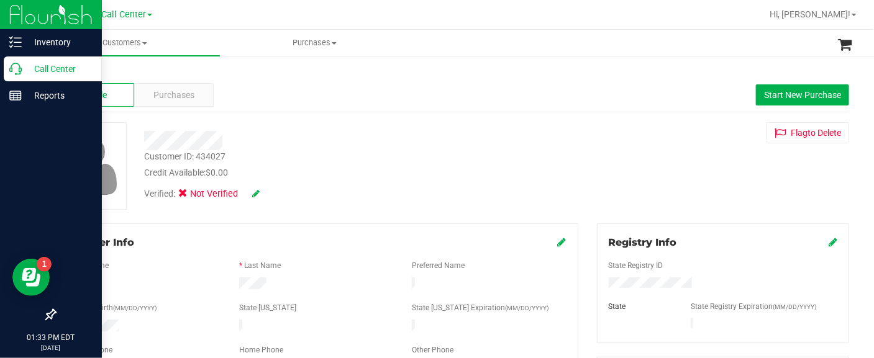
drag, startPoint x: 44, startPoint y: 192, endPoint x: 22, endPoint y: 157, distance: 41.4
click at [54, 71] on p "Call Center" at bounding box center [59, 68] width 75 height 15
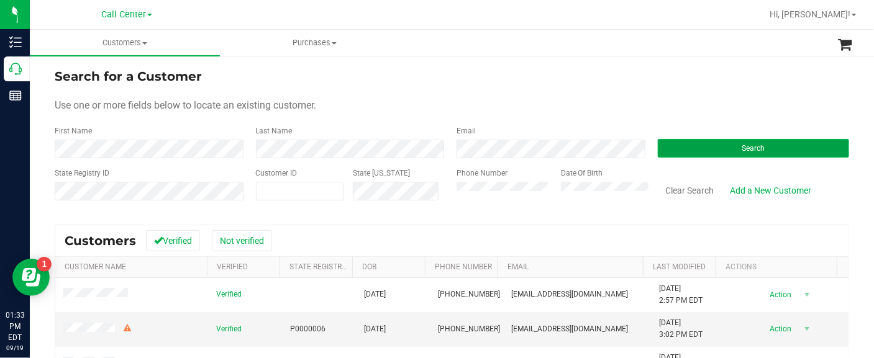
click at [683, 145] on button "Search" at bounding box center [754, 148] width 192 height 19
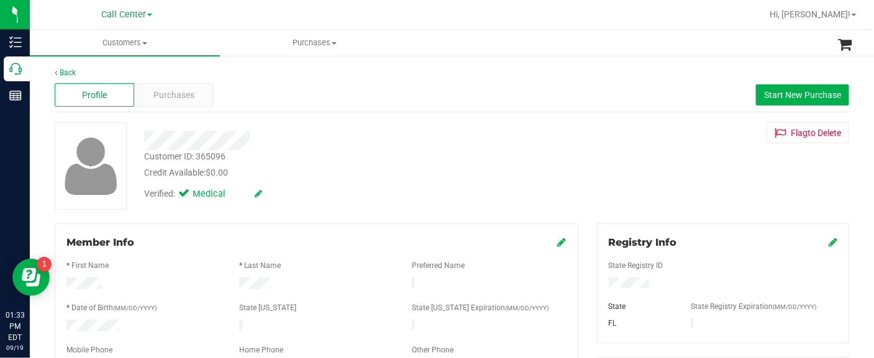
click at [60, 308] on div "* Date of Birth (MM/DD/YYYY)" at bounding box center [143, 309] width 173 height 14
click at [66, 224] on div "Member Info * First Name * Last Name Preferred Name * Date of Birth (MM/DD/YYYY…" at bounding box center [317, 348] width 524 height 248
click at [173, 94] on span "Purchases" at bounding box center [173, 95] width 41 height 13
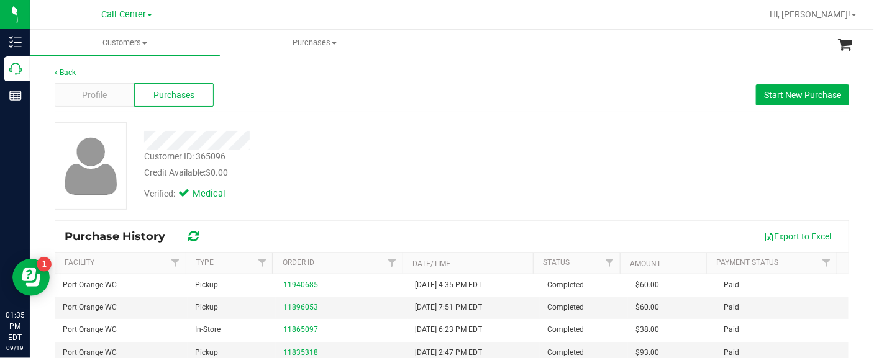
click at [38, 223] on div "Back Profile Purchases Start New Purchase Customer ID: 365096 Credit Available:…" at bounding box center [452, 299] width 844 height 488
click at [766, 82] on div "Profile Purchases Start New Purchase" at bounding box center [452, 95] width 794 height 34
click at [765, 91] on span "Start New Purchase" at bounding box center [802, 95] width 77 height 10
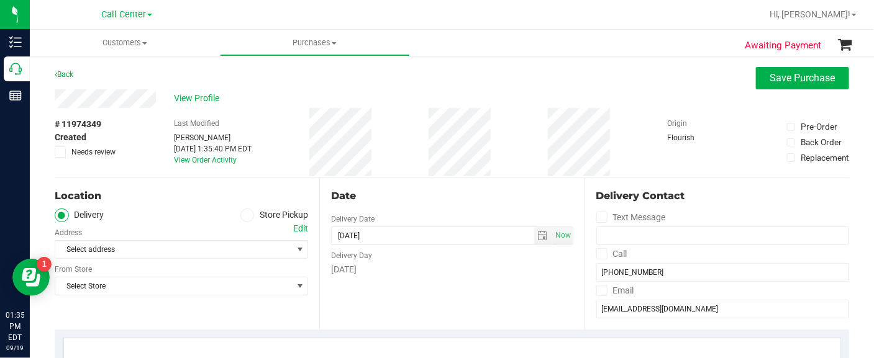
click at [243, 216] on icon at bounding box center [246, 216] width 7 height 0
click at [0, 0] on input "Store Pickup" at bounding box center [0, 0] width 0 height 0
click at [236, 245] on span "Select Store" at bounding box center [173, 249] width 237 height 17
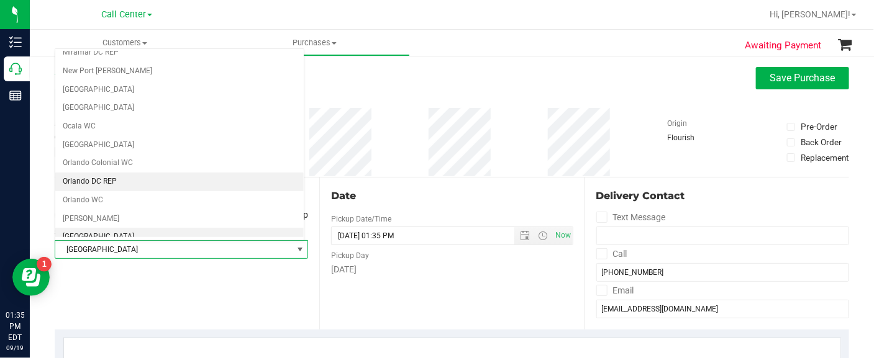
scroll to position [565, 0]
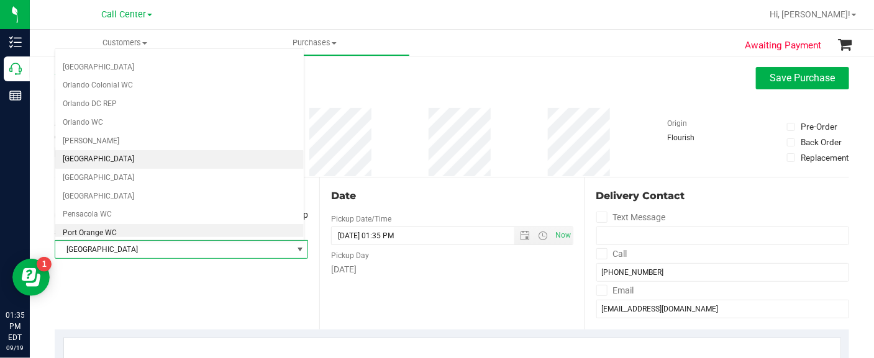
click at [139, 227] on li "Port Orange WC" at bounding box center [179, 233] width 248 height 19
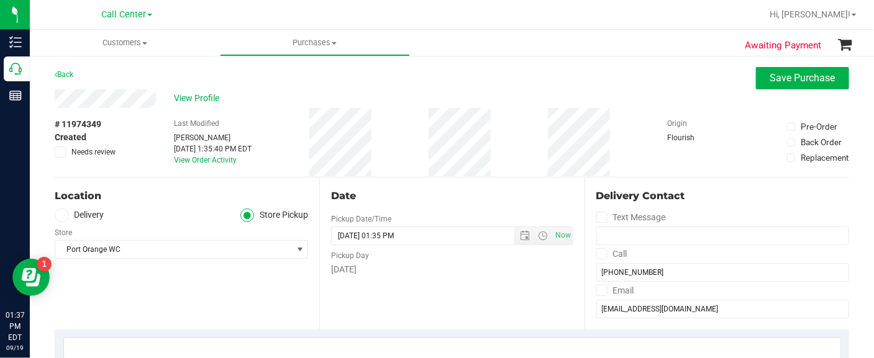
drag, startPoint x: 83, startPoint y: 298, endPoint x: 107, endPoint y: 291, distance: 25.8
click at [83, 298] on div "Location Delivery Store Pickup Store [GEOGRAPHIC_DATA] WC Select Store [PERSON_…" at bounding box center [187, 254] width 265 height 152
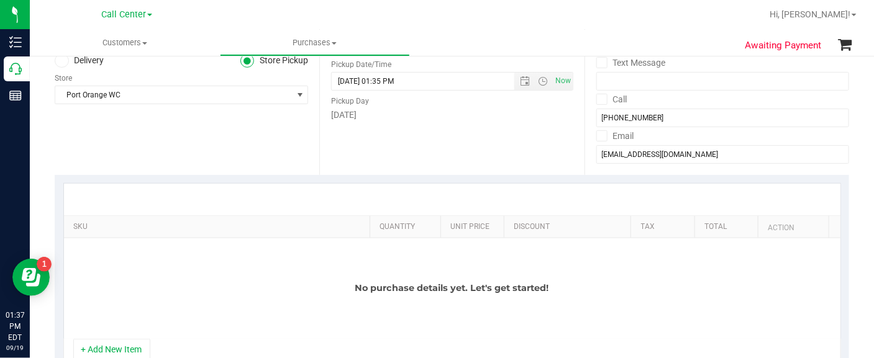
scroll to position [233, 0]
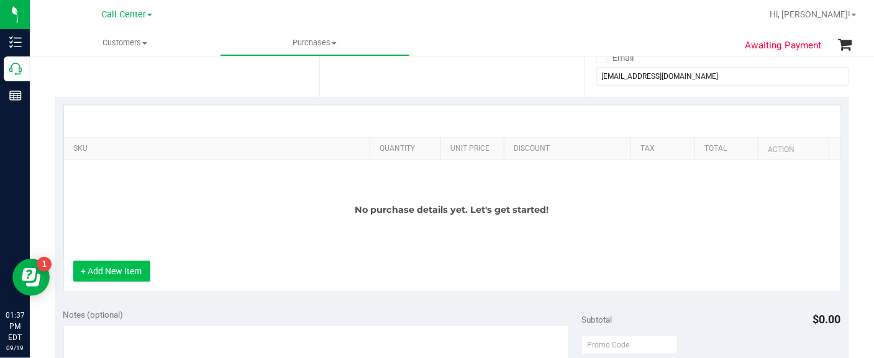
click at [135, 280] on button "+ Add New Item" at bounding box center [111, 271] width 77 height 21
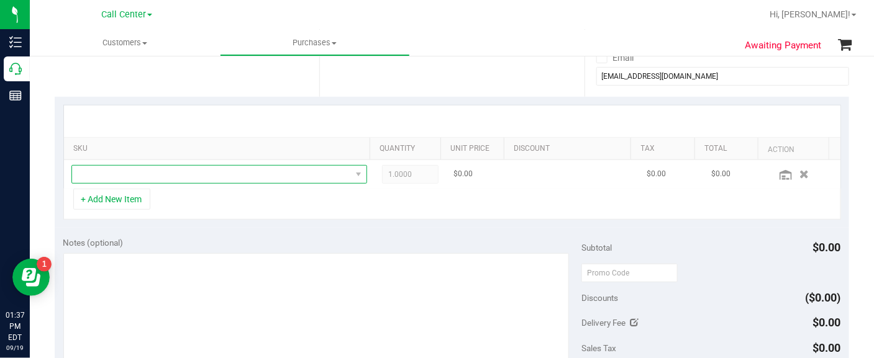
click at [145, 177] on span "NO DATA FOUND" at bounding box center [211, 174] width 279 height 17
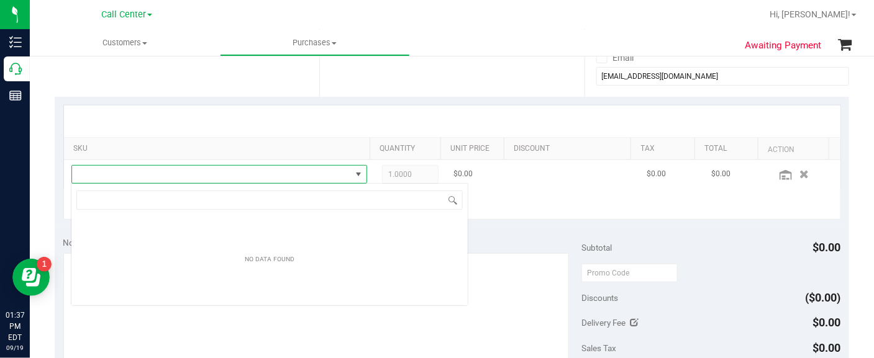
scroll to position [18, 286]
type input "NYC Diesel"
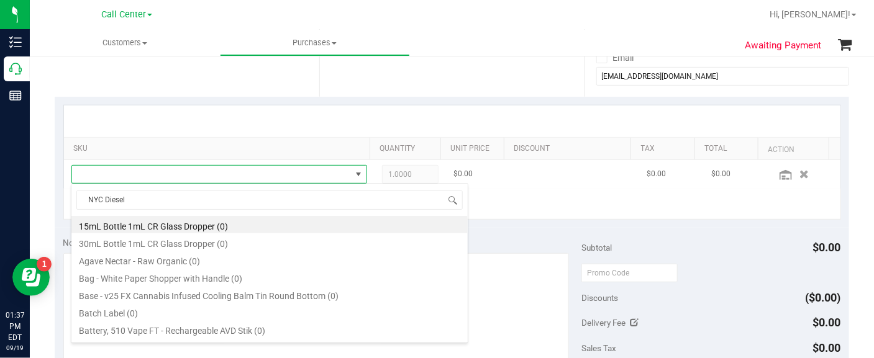
scroll to position [18, 281]
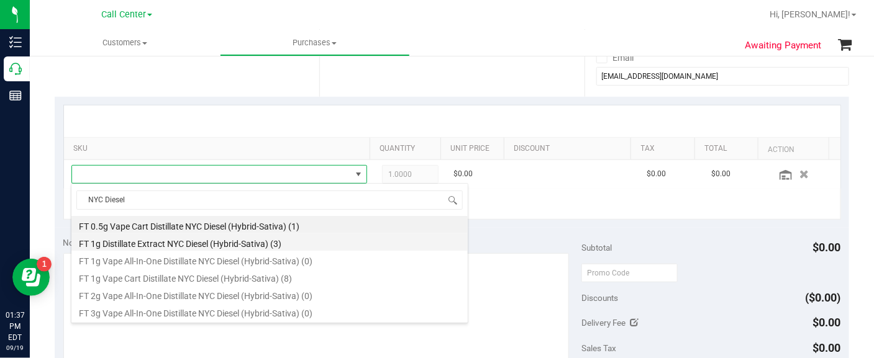
click at [149, 243] on li "FT 1g Distillate Extract NYC Diesel (Hybrid-Sativa) (3)" at bounding box center [269, 242] width 396 height 17
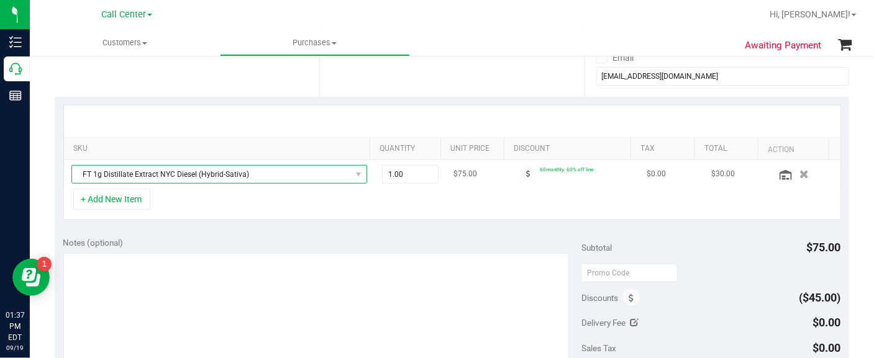
click at [230, 174] on span "FT 1g Distillate Extract NYC Diesel (Hybrid-Sativa)" at bounding box center [211, 174] width 279 height 17
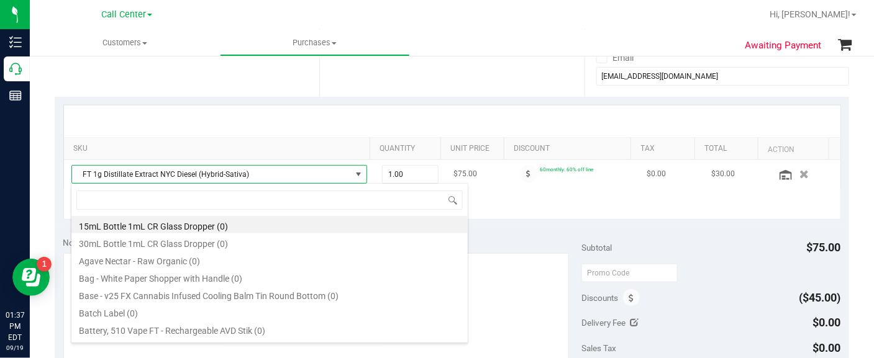
type input "NYC Diesel"
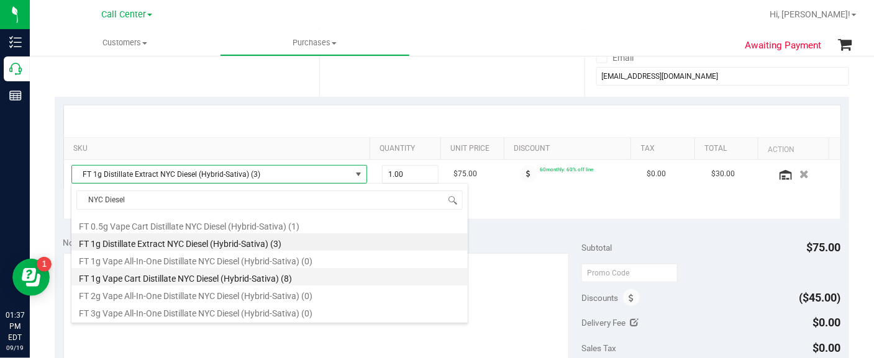
click at [193, 281] on li "FT 1g Vape Cart Distillate NYC Diesel (Hybrid-Sativa) (8)" at bounding box center [269, 276] width 396 height 17
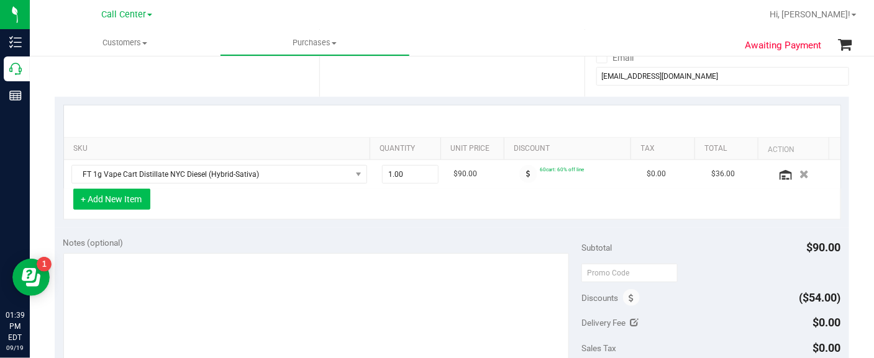
drag, startPoint x: 99, startPoint y: 214, endPoint x: 106, endPoint y: 203, distance: 13.1
click at [102, 212] on div "+ Add New Item" at bounding box center [452, 204] width 778 height 31
click at [106, 200] on button "+ Add New Item" at bounding box center [111, 199] width 77 height 21
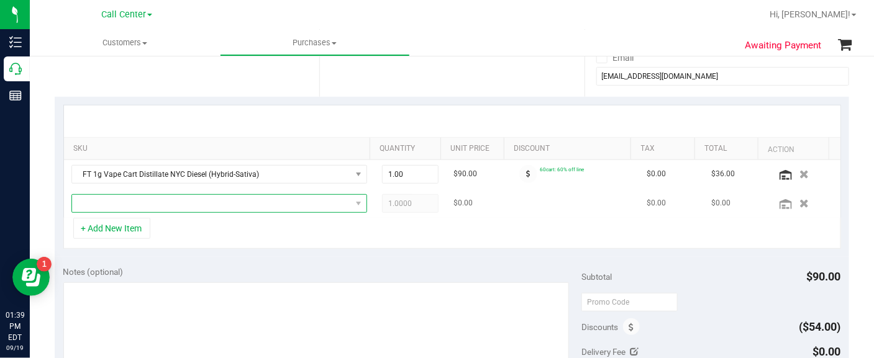
click at [106, 202] on span "NO DATA FOUND" at bounding box center [211, 203] width 279 height 17
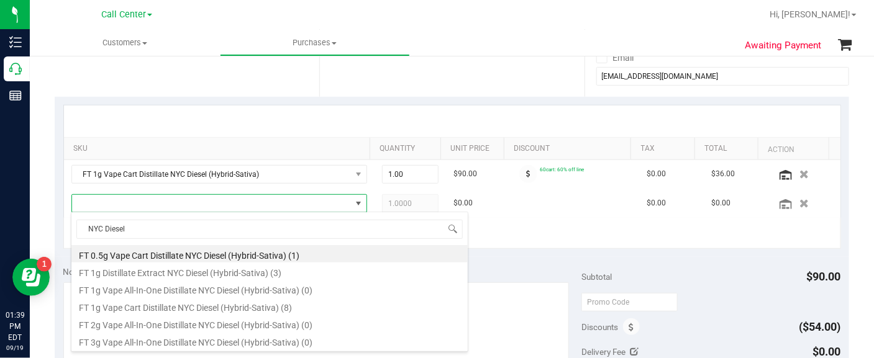
type input "NYC Diesel"
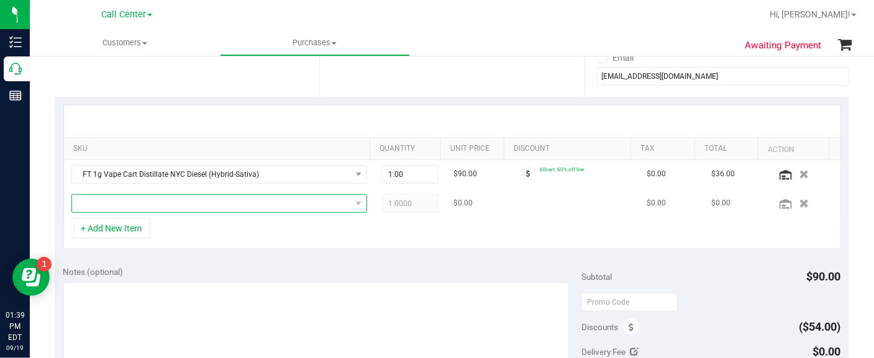
click at [107, 199] on span "NO DATA FOUND" at bounding box center [211, 203] width 279 height 17
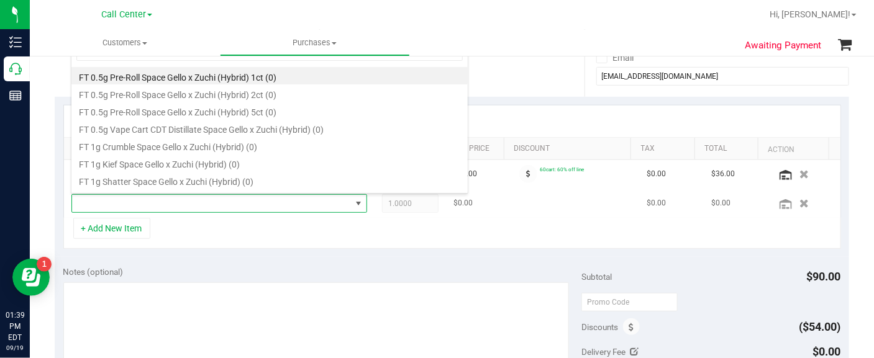
type input "Space Gello x Zuchi"
drag, startPoint x: 107, startPoint y: 199, endPoint x: 86, endPoint y: 205, distance: 21.2
click at [86, 205] on span at bounding box center [211, 203] width 279 height 17
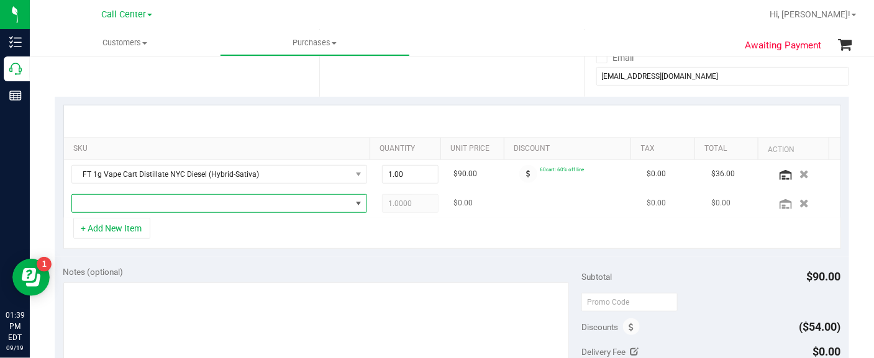
scroll to position [155, 0]
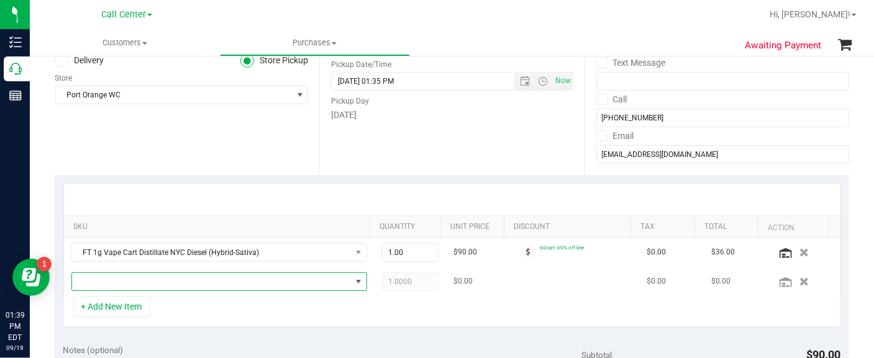
click at [95, 280] on span "NO DATA FOUND" at bounding box center [211, 281] width 279 height 17
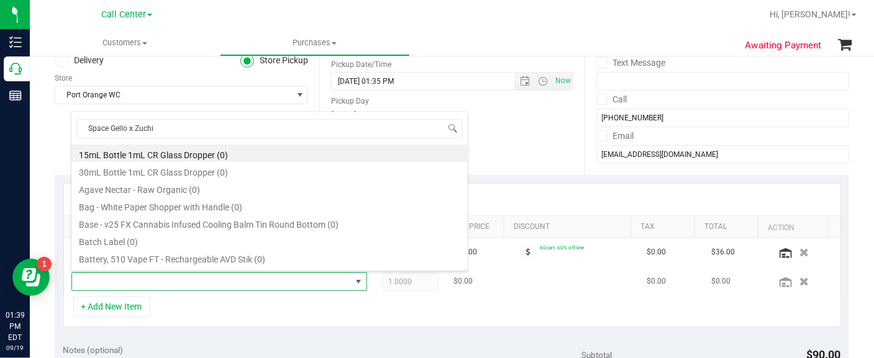
scroll to position [18, 281]
type input "Space Gello x Zuchi Space Gello x Zuchi"
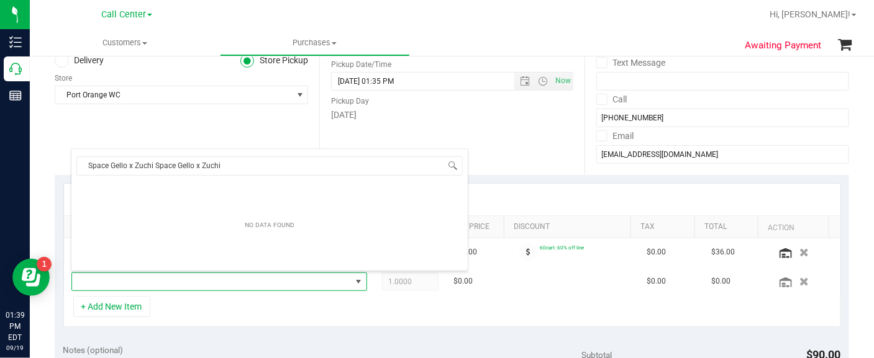
drag, startPoint x: 215, startPoint y: 125, endPoint x: 201, endPoint y: 125, distance: 13.7
click at [202, 125] on div "Location Delivery Store Pickup Store [GEOGRAPHIC_DATA] WC Select Store [PERSON_…" at bounding box center [187, 99] width 265 height 152
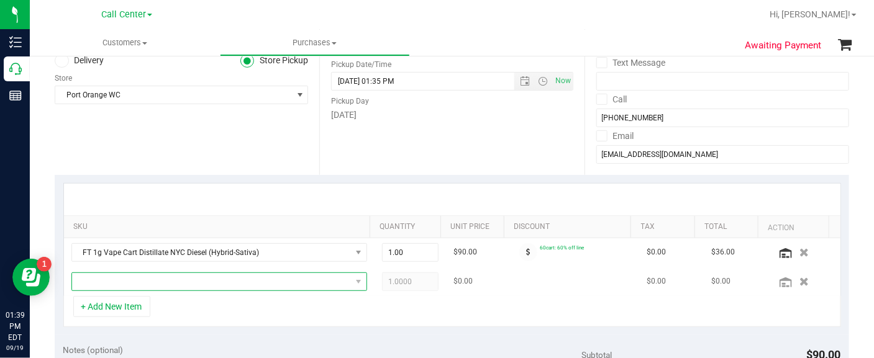
click at [199, 280] on span "NO DATA FOUND" at bounding box center [211, 281] width 279 height 17
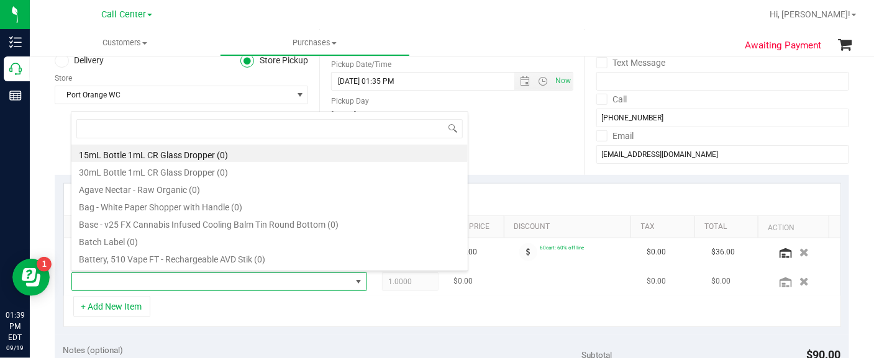
type input "Space Gello x Zuchi"
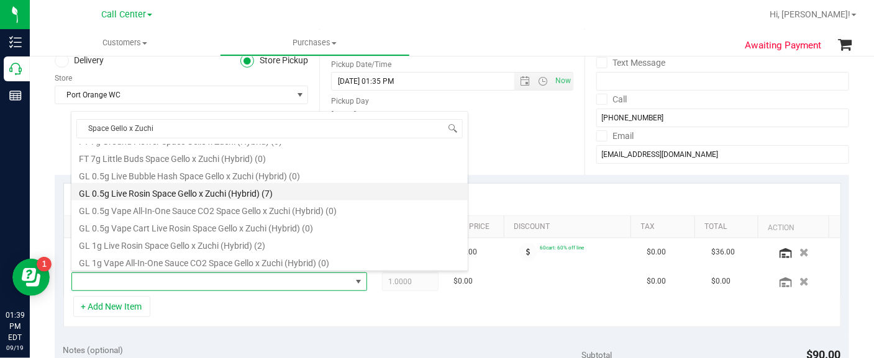
scroll to position [293, 0]
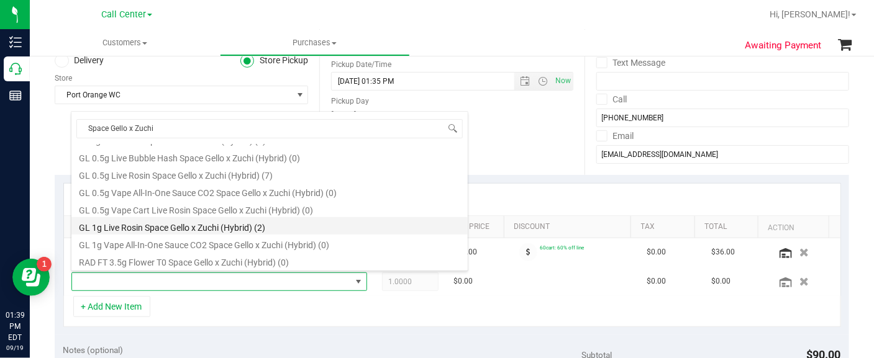
click at [189, 229] on li "GL 1g Live Rosin Space Gello x Zuchi (Hybrid) (2)" at bounding box center [269, 225] width 396 height 17
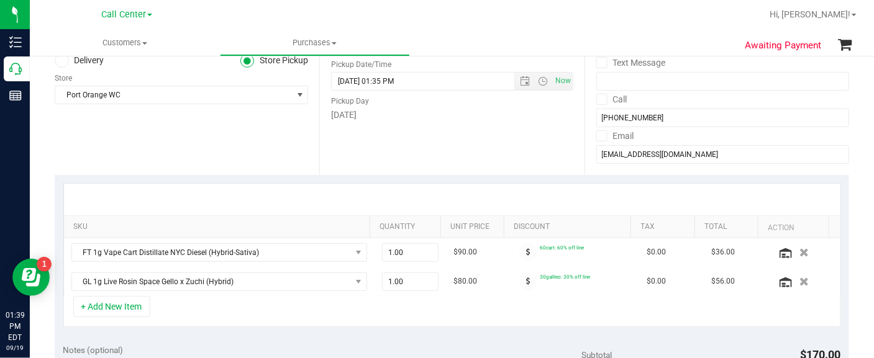
drag, startPoint x: 44, startPoint y: 324, endPoint x: 60, endPoint y: 315, distance: 18.6
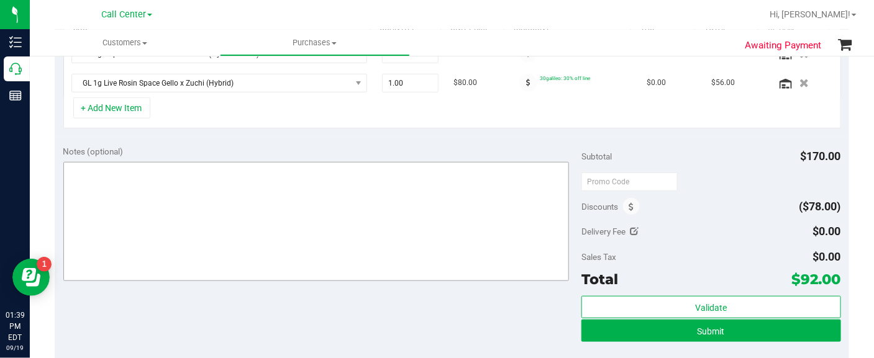
scroll to position [388, 0]
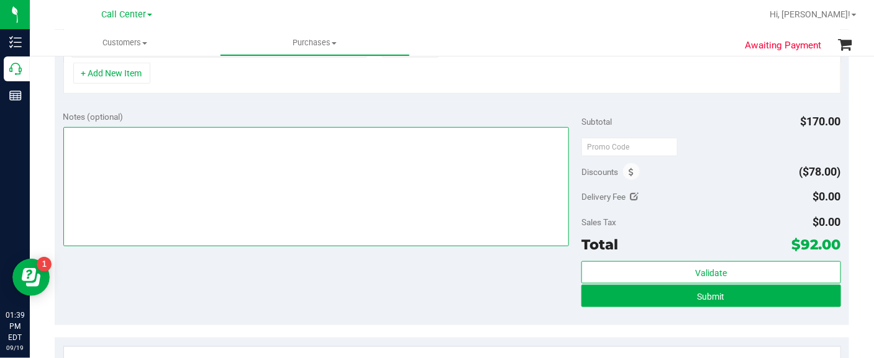
click at [258, 214] on textarea at bounding box center [316, 186] width 506 height 119
type textarea "EJ 9/19/251:40pm"
click at [79, 184] on textarea at bounding box center [316, 186] width 506 height 119
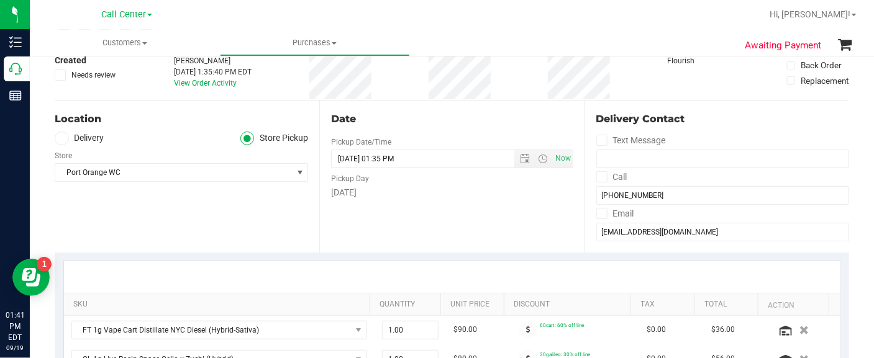
scroll to position [0, 0]
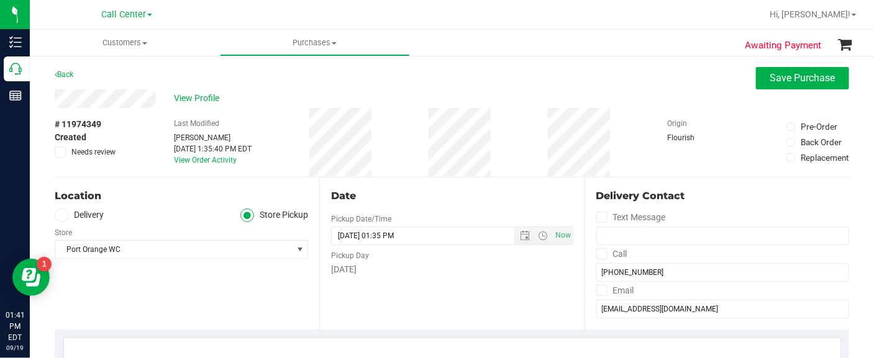
click at [76, 124] on span "# 11974349" at bounding box center [78, 124] width 47 height 13
copy div "# 11974349"
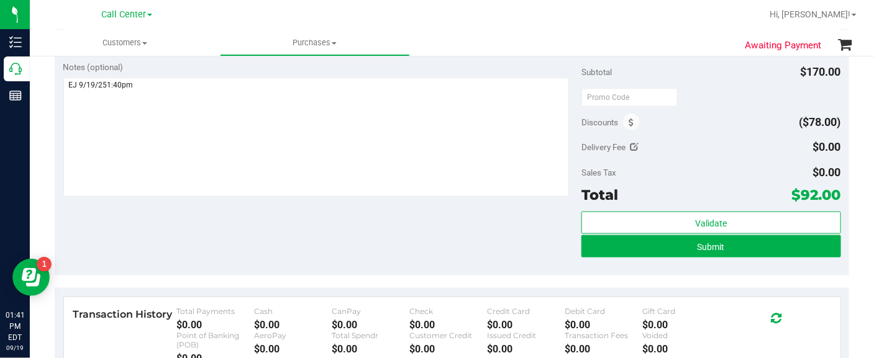
scroll to position [466, 0]
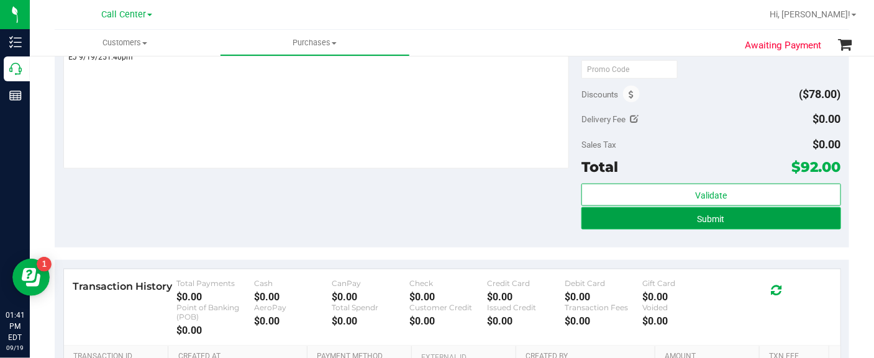
click at [657, 222] on button "Submit" at bounding box center [710, 218] width 259 height 22
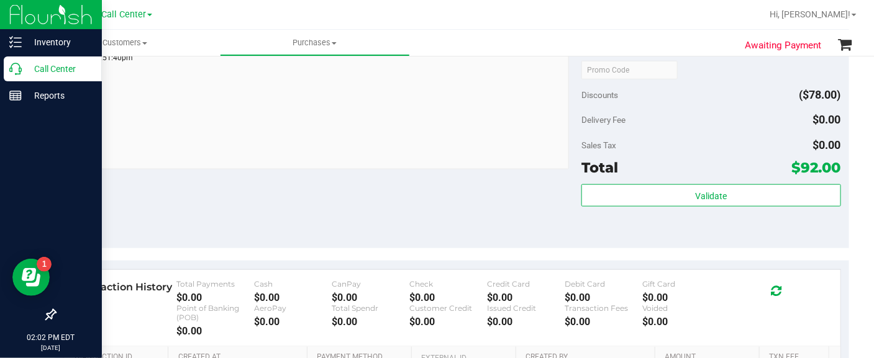
drag, startPoint x: 48, startPoint y: 180, endPoint x: 19, endPoint y: 112, distance: 74.0
click at [48, 178] on div "Awaiting Payment Back Cancel Purchase View Profile # 11974349 BioTrack ID: - Su…" at bounding box center [452, 58] width 844 height 939
click at [45, 71] on p "Call Center" at bounding box center [59, 68] width 75 height 15
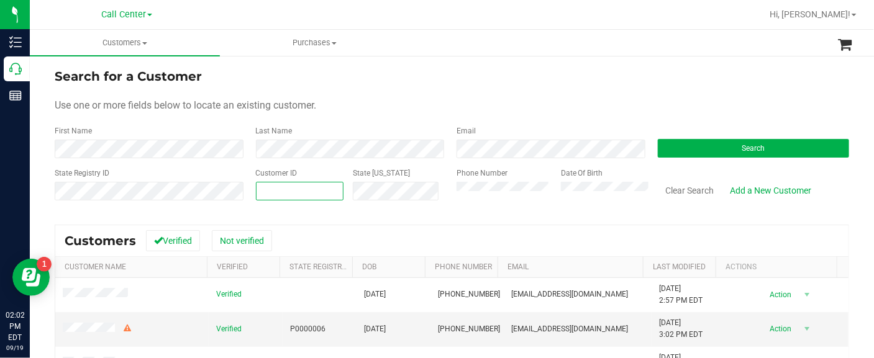
paste input "127545"
type input "127545"
click at [681, 143] on button "Search" at bounding box center [754, 148] width 192 height 19
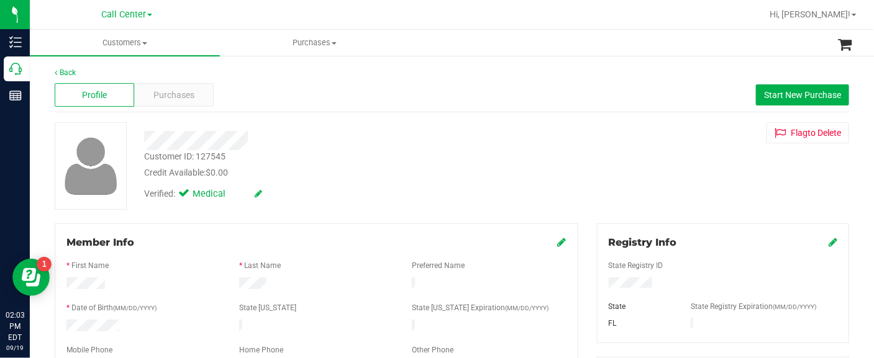
scroll to position [77, 0]
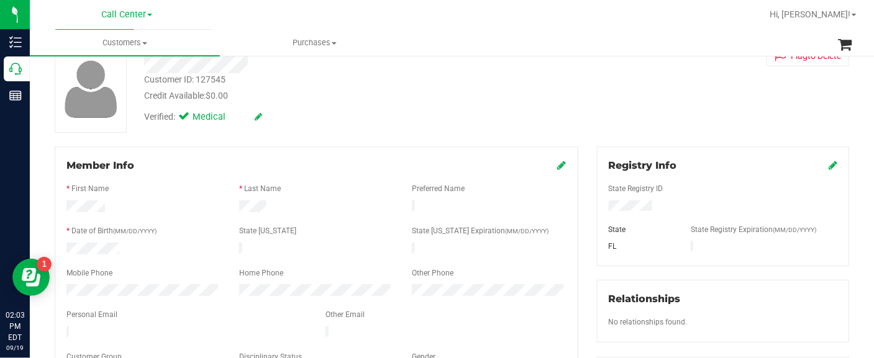
click at [109, 170] on span "Member Info" at bounding box center [100, 166] width 68 height 12
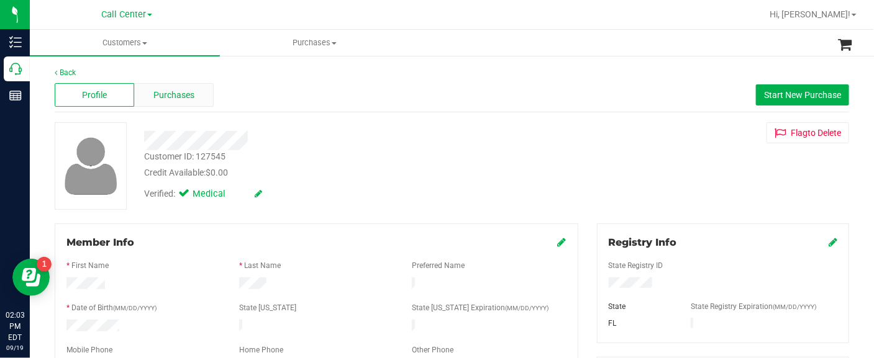
click at [183, 91] on span "Purchases" at bounding box center [173, 95] width 41 height 13
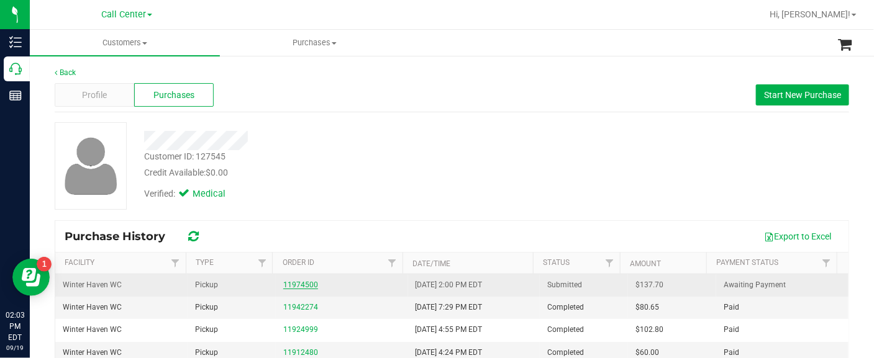
click at [299, 286] on link "11974500" at bounding box center [300, 285] width 35 height 9
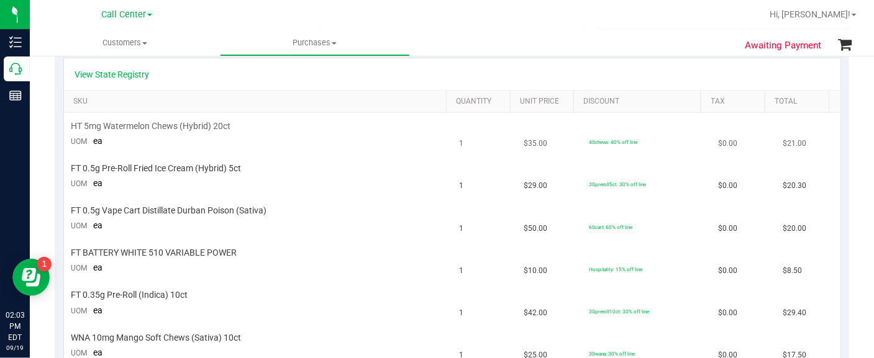
scroll to position [233, 0]
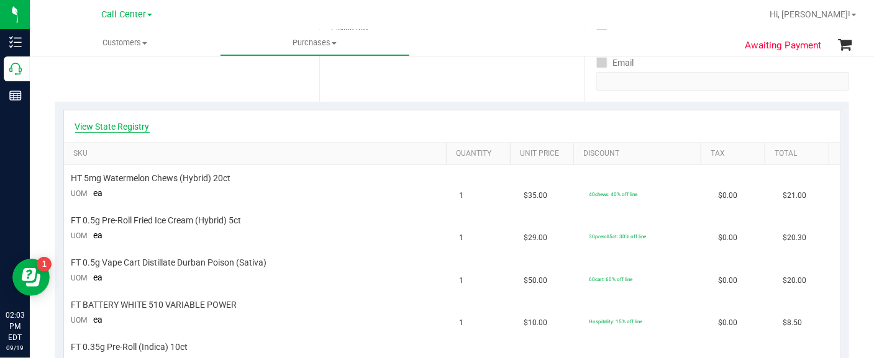
click at [137, 123] on link "View State Registry" at bounding box center [112, 127] width 75 height 12
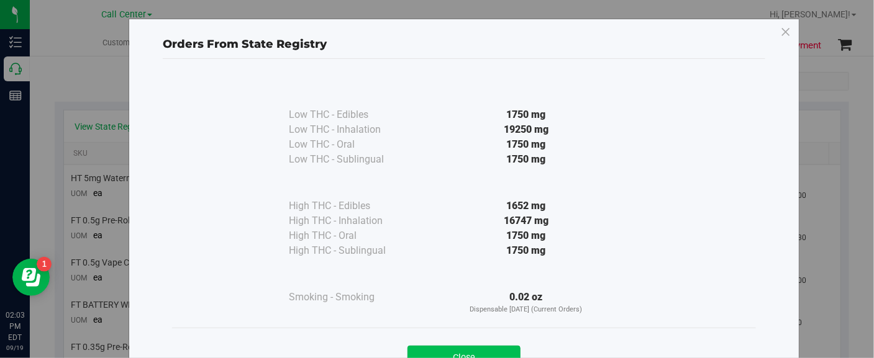
click at [449, 349] on button "Close" at bounding box center [463, 357] width 113 height 22
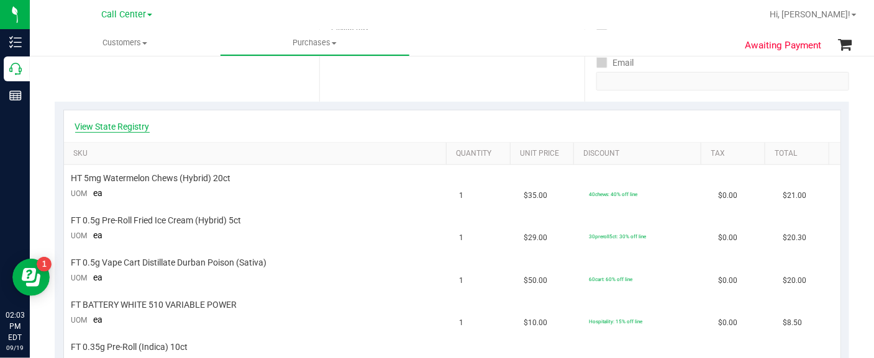
click at [116, 128] on link "View State Registry" at bounding box center [112, 127] width 75 height 12
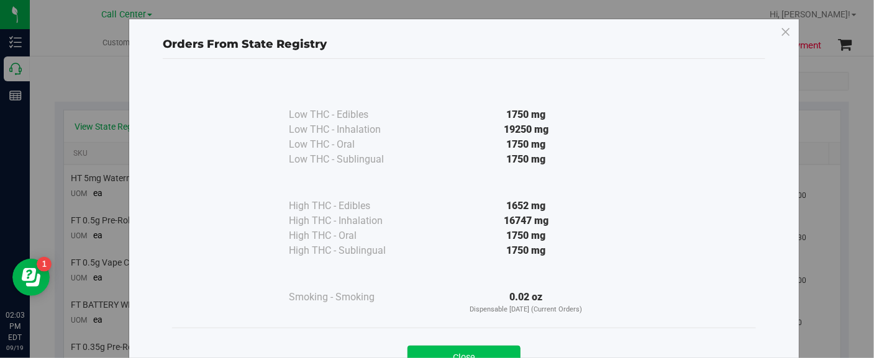
click at [444, 348] on button "Close" at bounding box center [463, 357] width 113 height 22
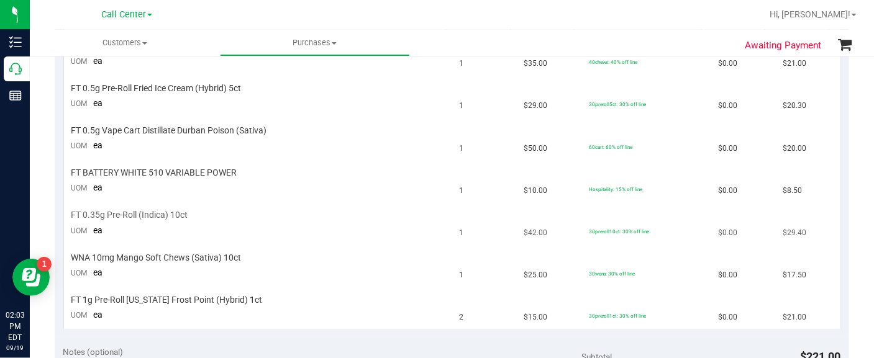
scroll to position [388, 0]
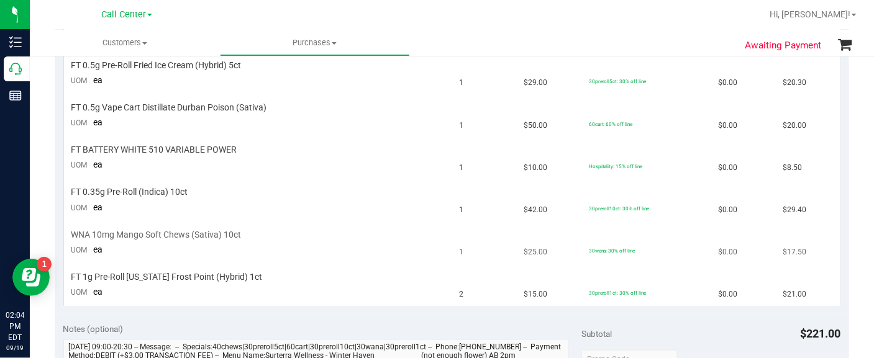
drag, startPoint x: 206, startPoint y: 243, endPoint x: 214, endPoint y: 234, distance: 11.9
click at [207, 240] on td "WNA 10mg Mango Soft Chews (Sativa) 10ct UOM ea" at bounding box center [258, 243] width 388 height 42
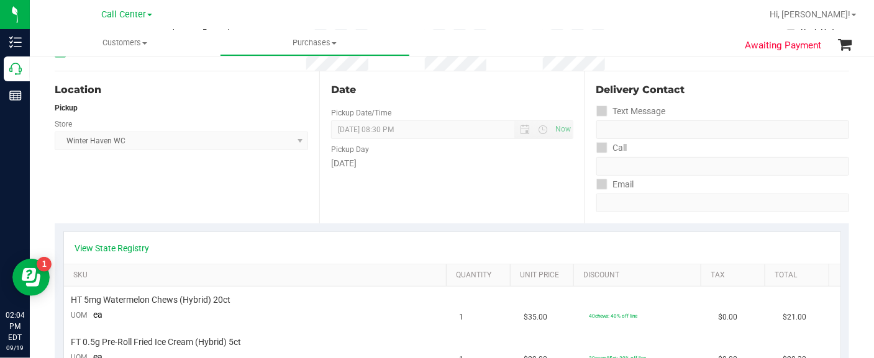
scroll to position [0, 0]
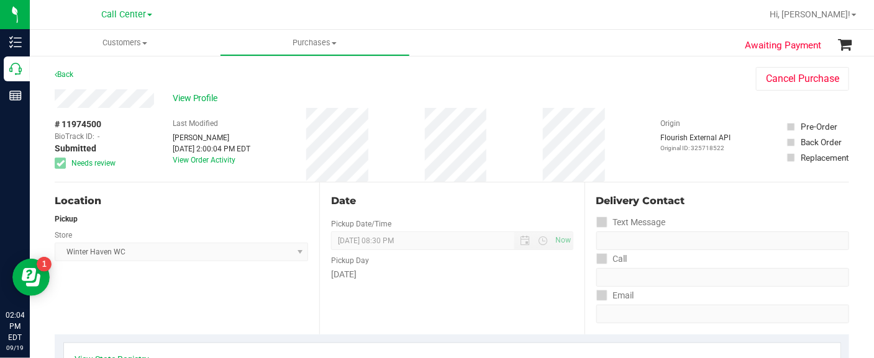
click at [74, 300] on div "Location Pickup Store [GEOGRAPHIC_DATA] WC Select Store [PERSON_NAME][GEOGRAPHI…" at bounding box center [187, 259] width 265 height 152
click at [180, 93] on span "View Profile" at bounding box center [198, 98] width 50 height 13
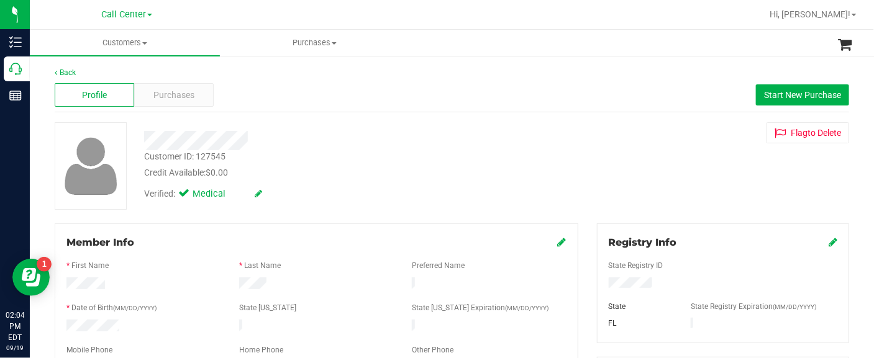
click at [102, 240] on span "Member Info" at bounding box center [100, 243] width 68 height 12
click at [174, 98] on span "Purchases" at bounding box center [173, 95] width 41 height 13
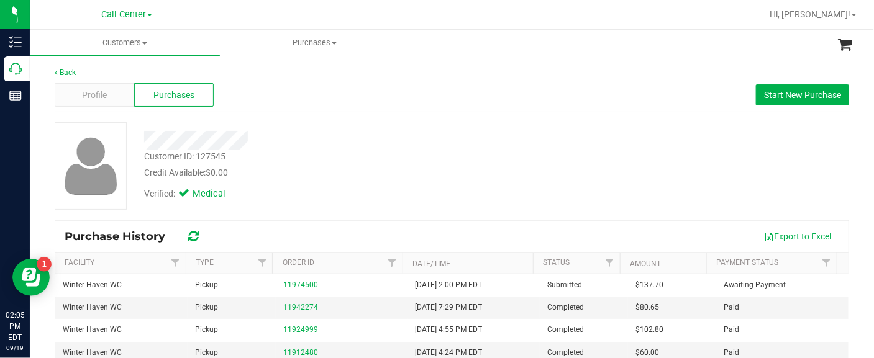
click at [37, 212] on div "Back Profile Purchases Start New Purchase Customer ID: 127545 Credit Available:…" at bounding box center [452, 299] width 844 height 488
click at [112, 98] on div "Profile" at bounding box center [95, 95] width 80 height 24
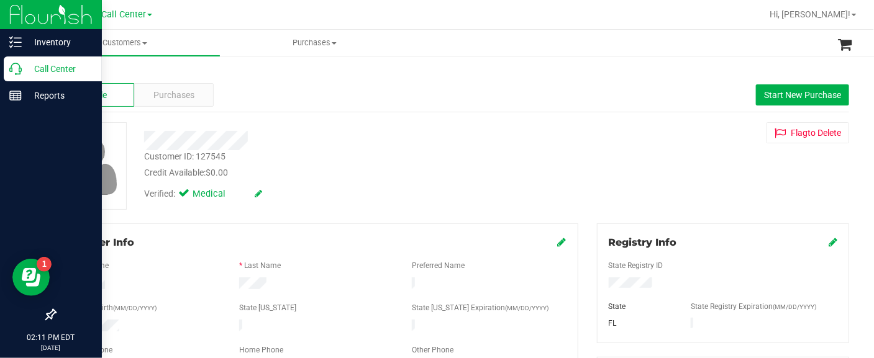
click at [42, 71] on p "Call Center" at bounding box center [59, 68] width 75 height 15
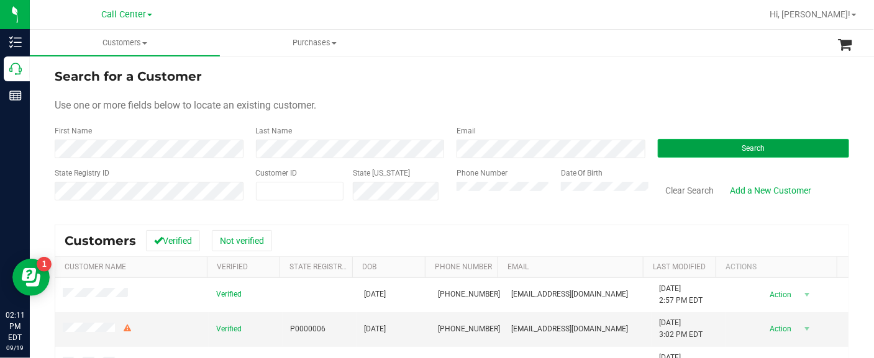
click at [663, 144] on button "Search" at bounding box center [754, 148] width 192 height 19
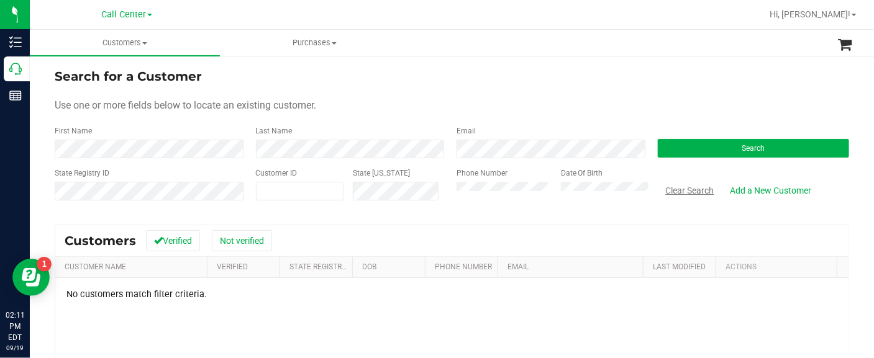
click at [694, 188] on button "Clear Search" at bounding box center [690, 190] width 65 height 21
